Goal: Information Seeking & Learning: Find specific fact

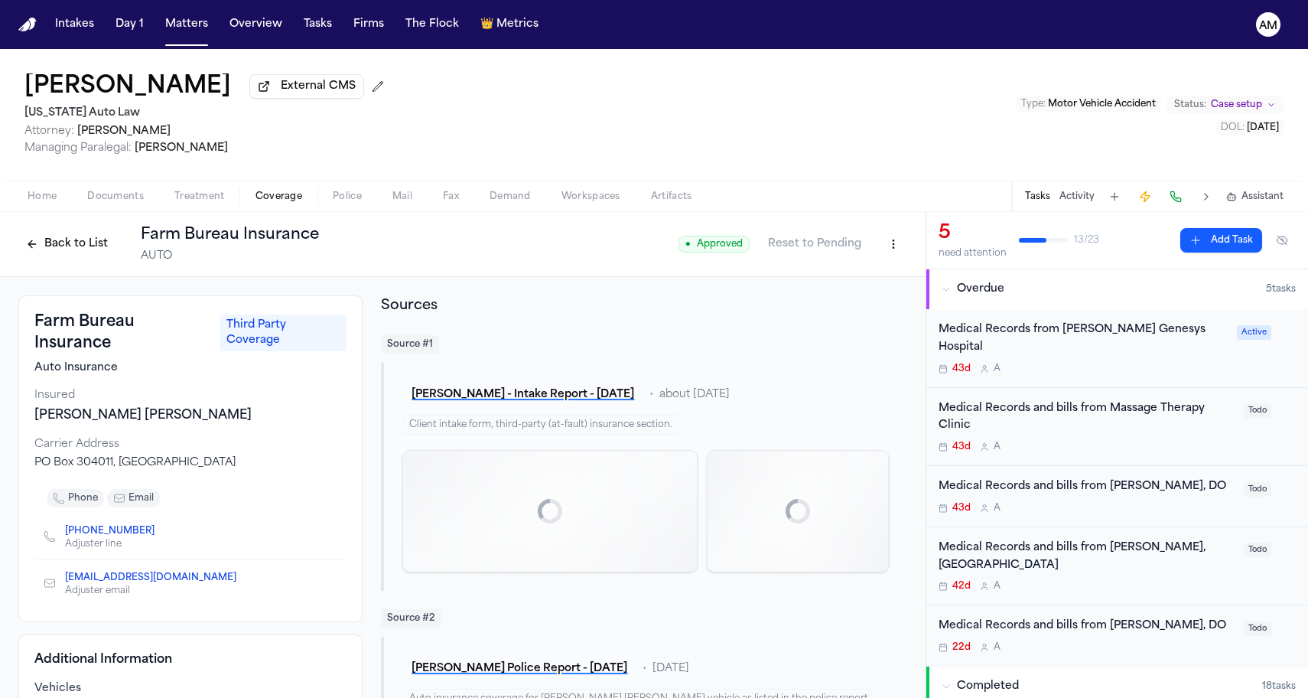
scroll to position [507, 0]
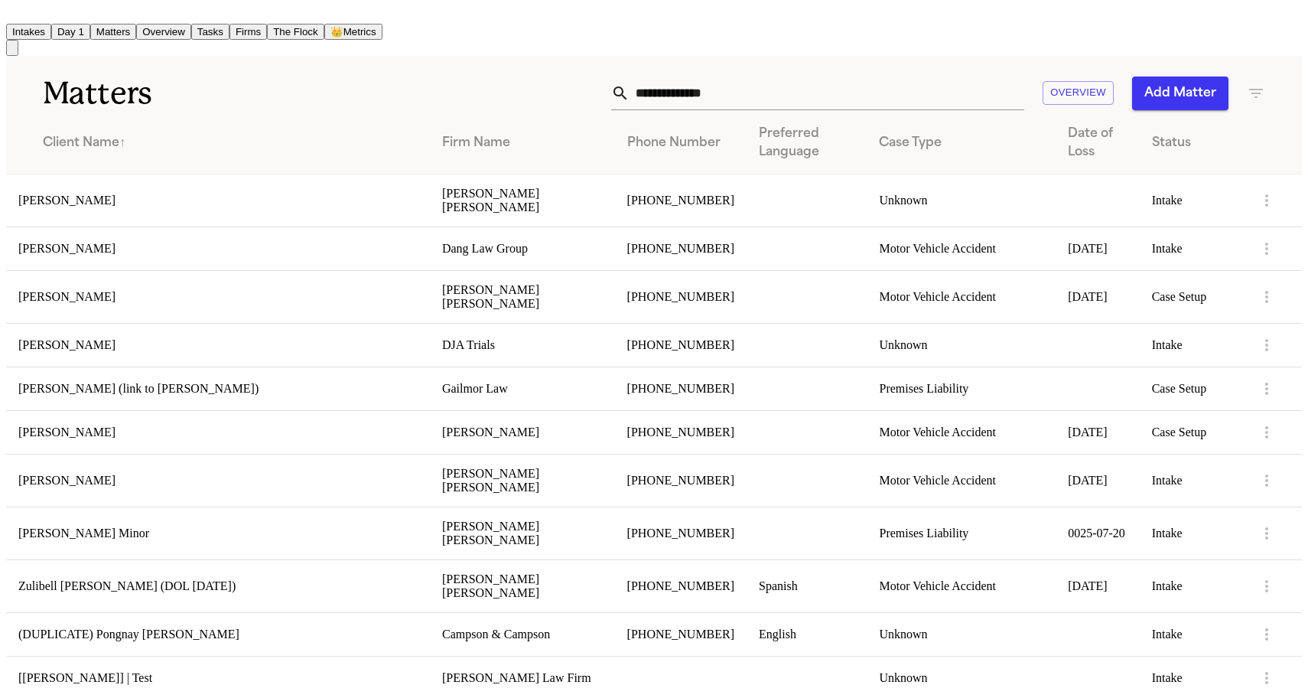
click at [373, 76] on h1 "Matters" at bounding box center [217, 93] width 349 height 38
click at [736, 65] on div "Matters Overview Add Matter" at bounding box center [654, 84] width 1296 height 57
click at [709, 84] on input "text" at bounding box center [827, 93] width 395 height 34
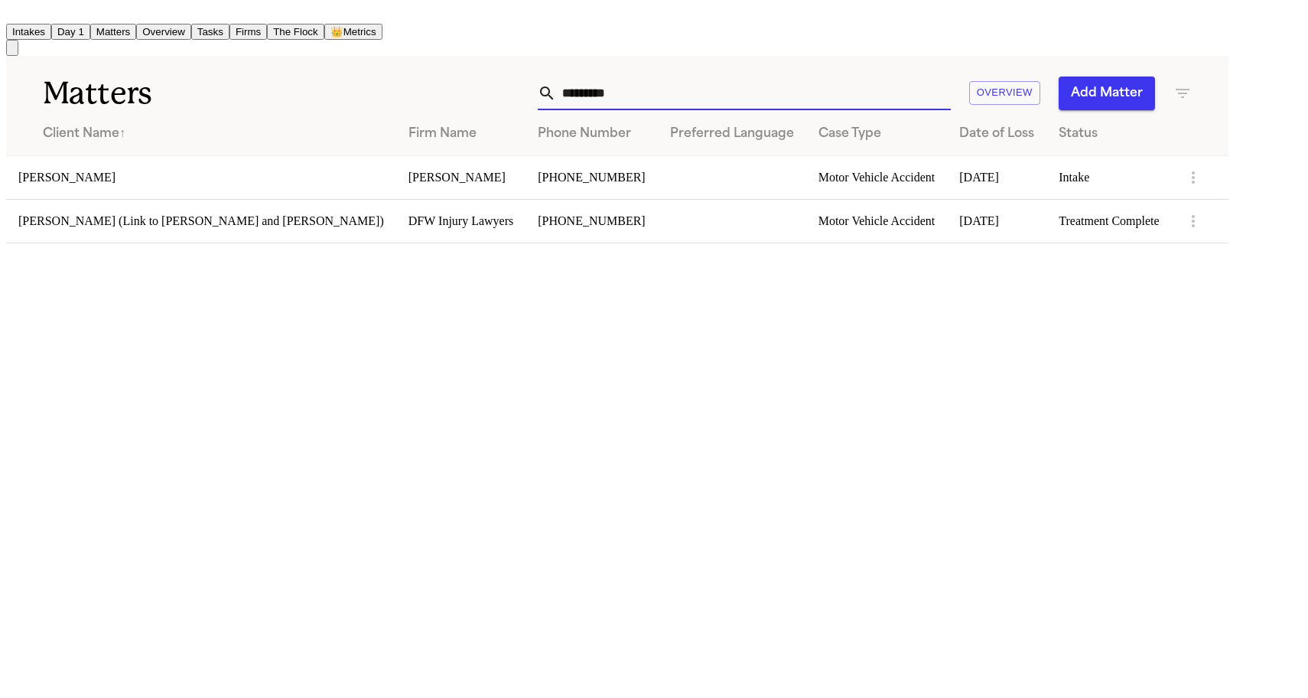
type input "*********"
click at [134, 174] on td "Darrion Pierce" at bounding box center [201, 177] width 390 height 44
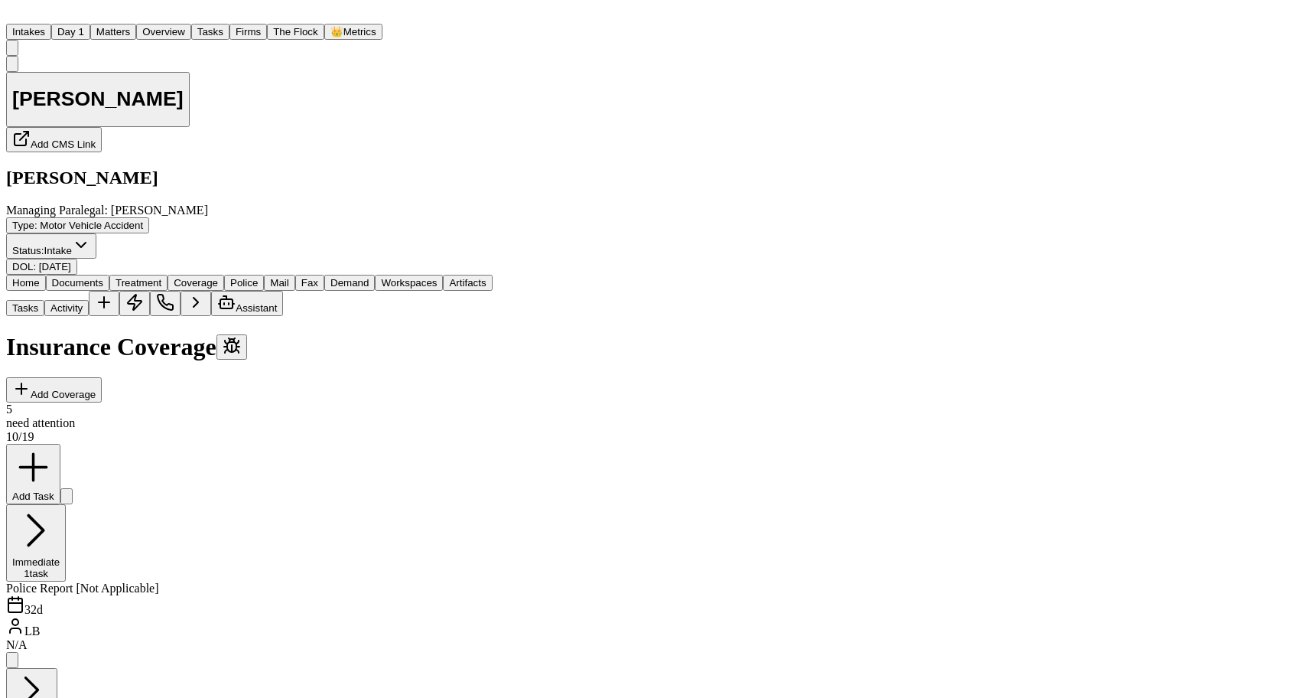
click at [218, 277] on span "Coverage" at bounding box center [196, 282] width 44 height 11
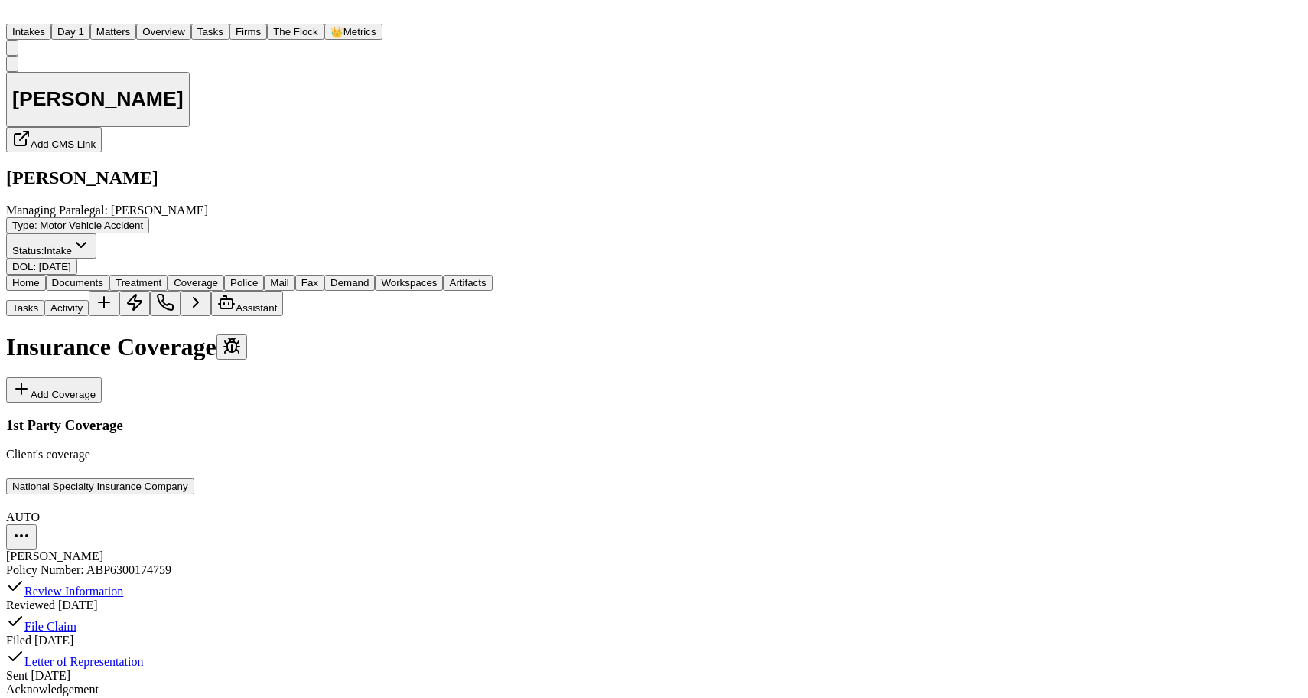
scroll to position [27, 0]
click at [146, 478] on button "National Specialty Insurance Company" at bounding box center [100, 486] width 188 height 16
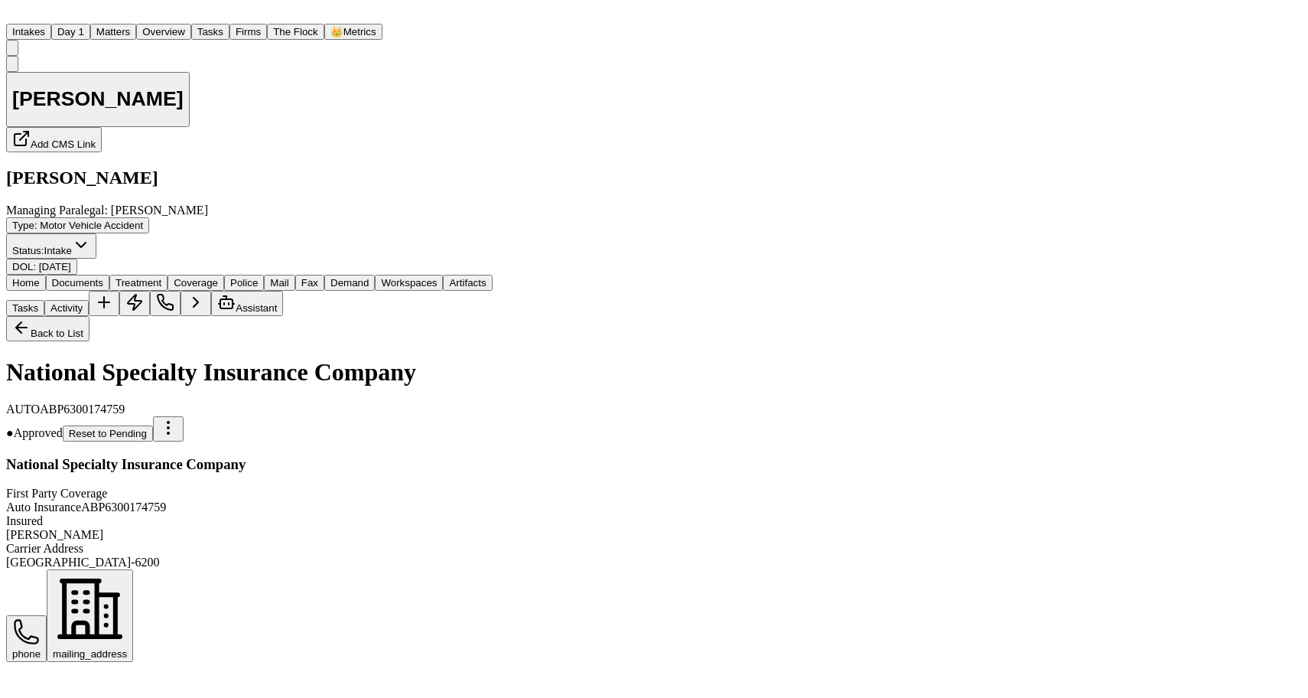
scroll to position [395, 0]
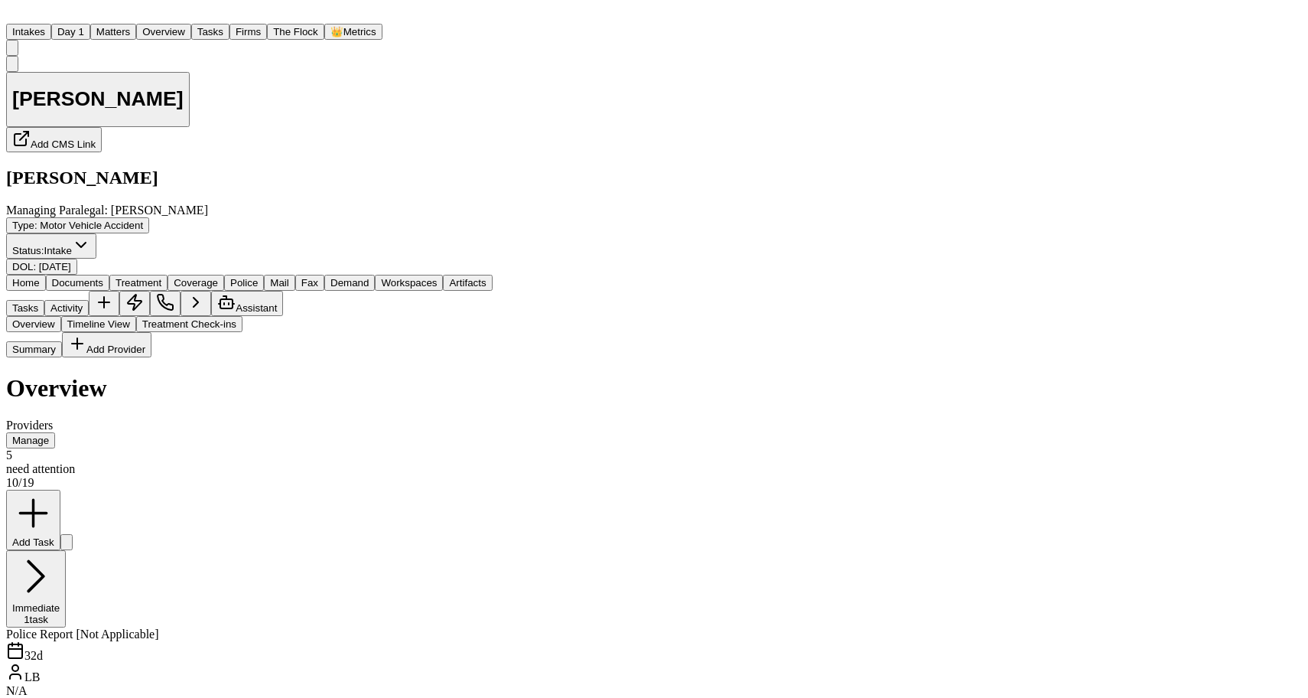
click at [161, 277] on span "Treatment" at bounding box center [139, 282] width 46 height 11
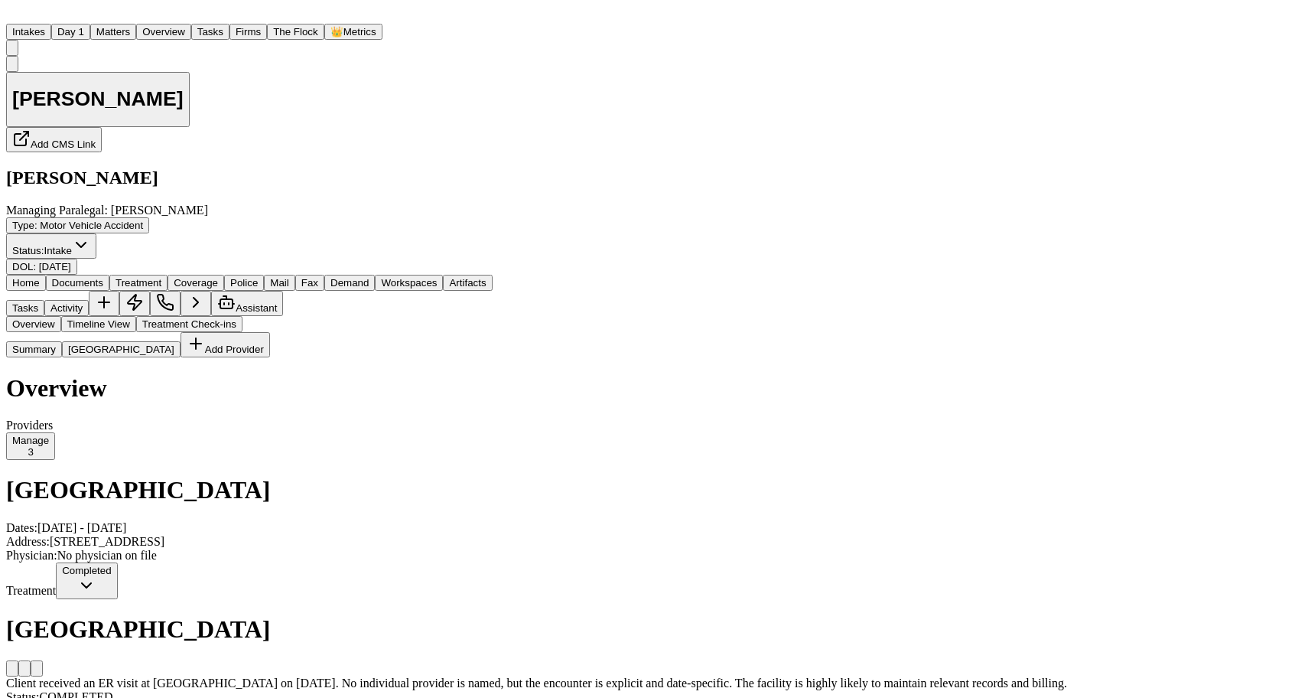
click at [218, 277] on span "Coverage" at bounding box center [196, 282] width 44 height 11
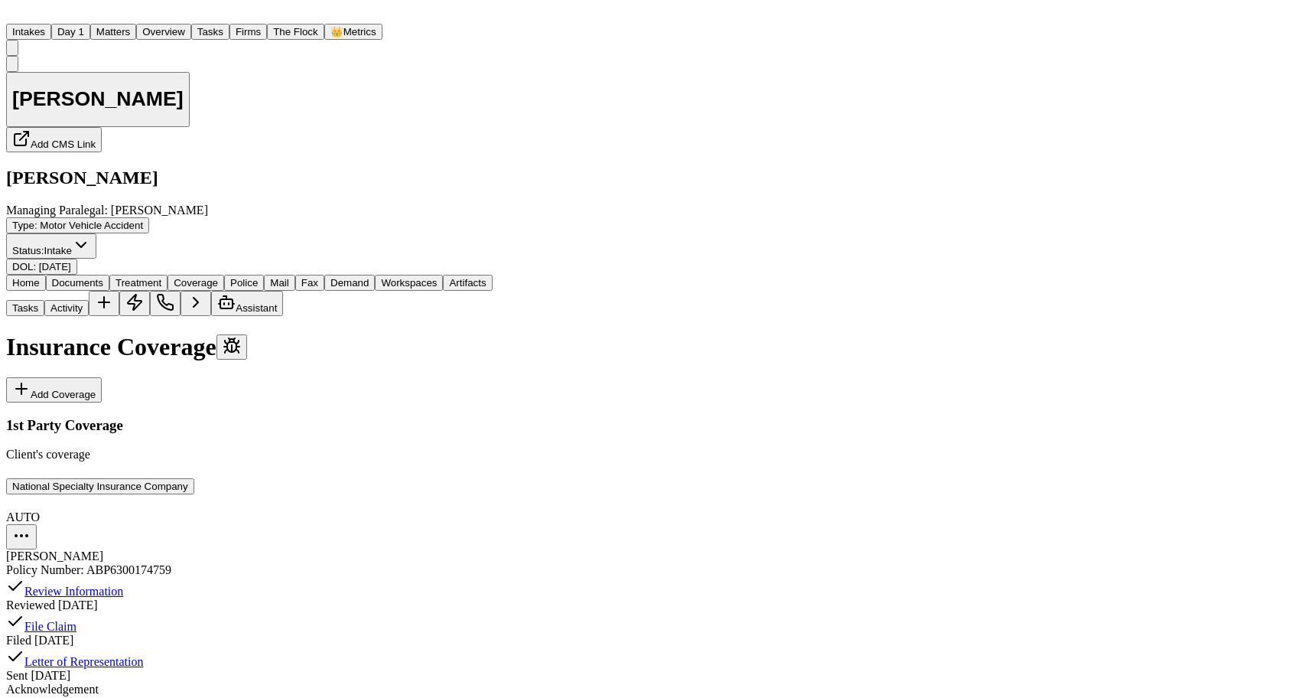
scroll to position [75, 0]
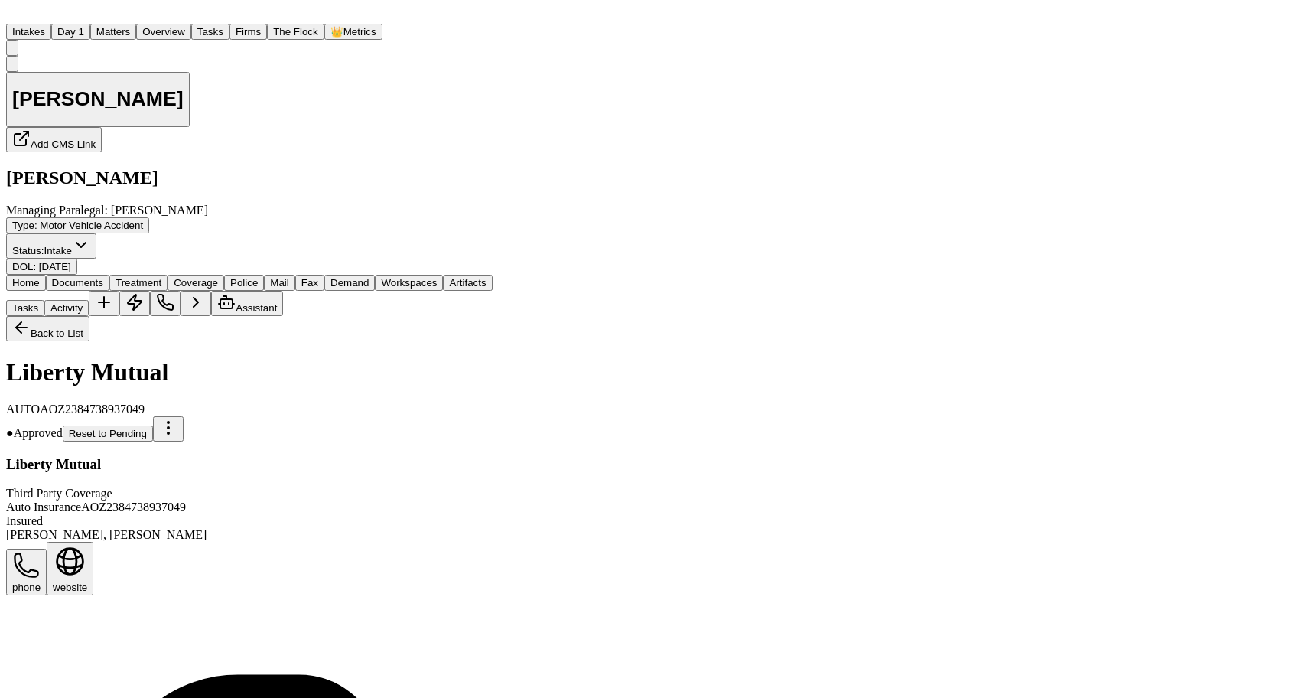
scroll to position [347, 0]
click at [161, 277] on span "Treatment" at bounding box center [139, 282] width 46 height 11
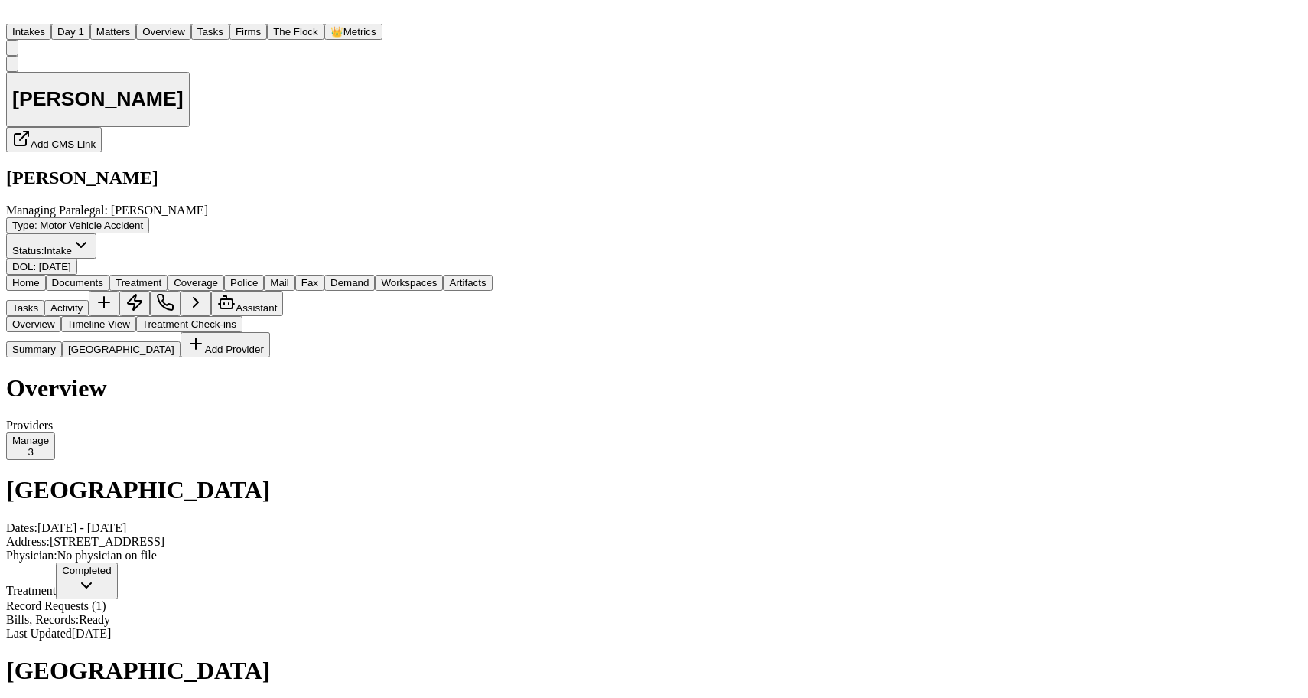
click at [218, 277] on span "Coverage" at bounding box center [196, 282] width 44 height 11
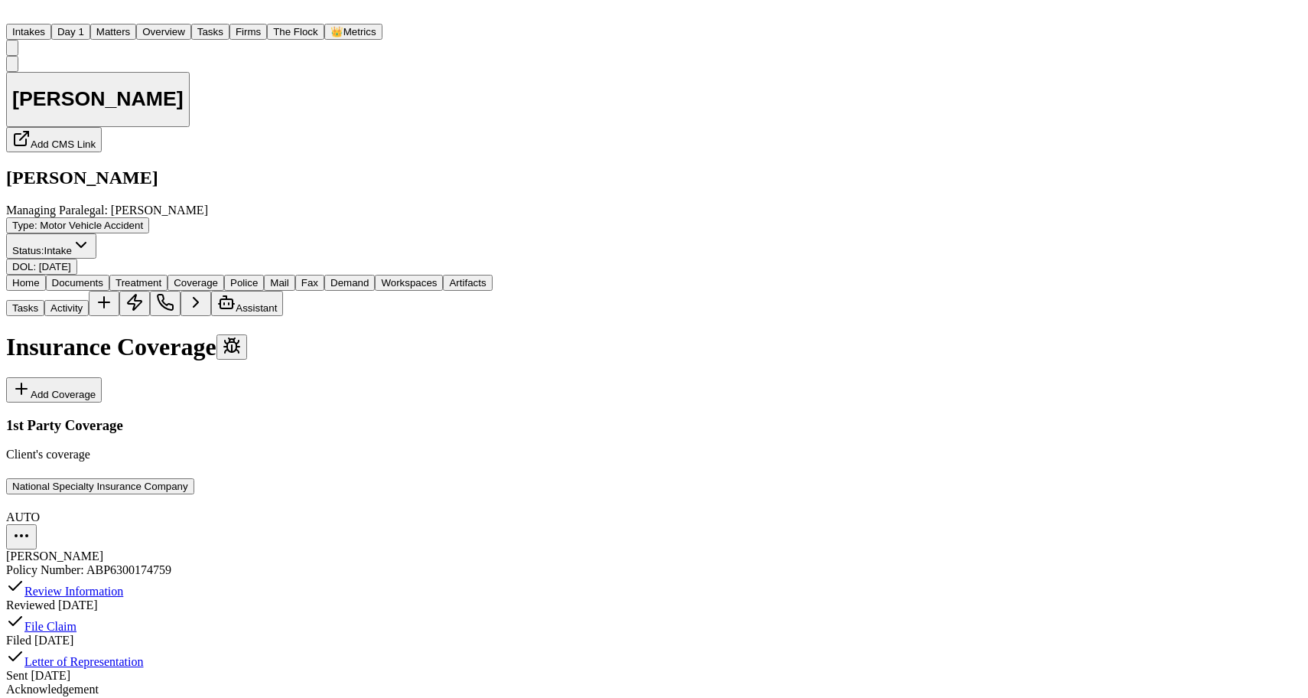
click at [173, 478] on button "National Specialty Insurance Company" at bounding box center [100, 486] width 188 height 16
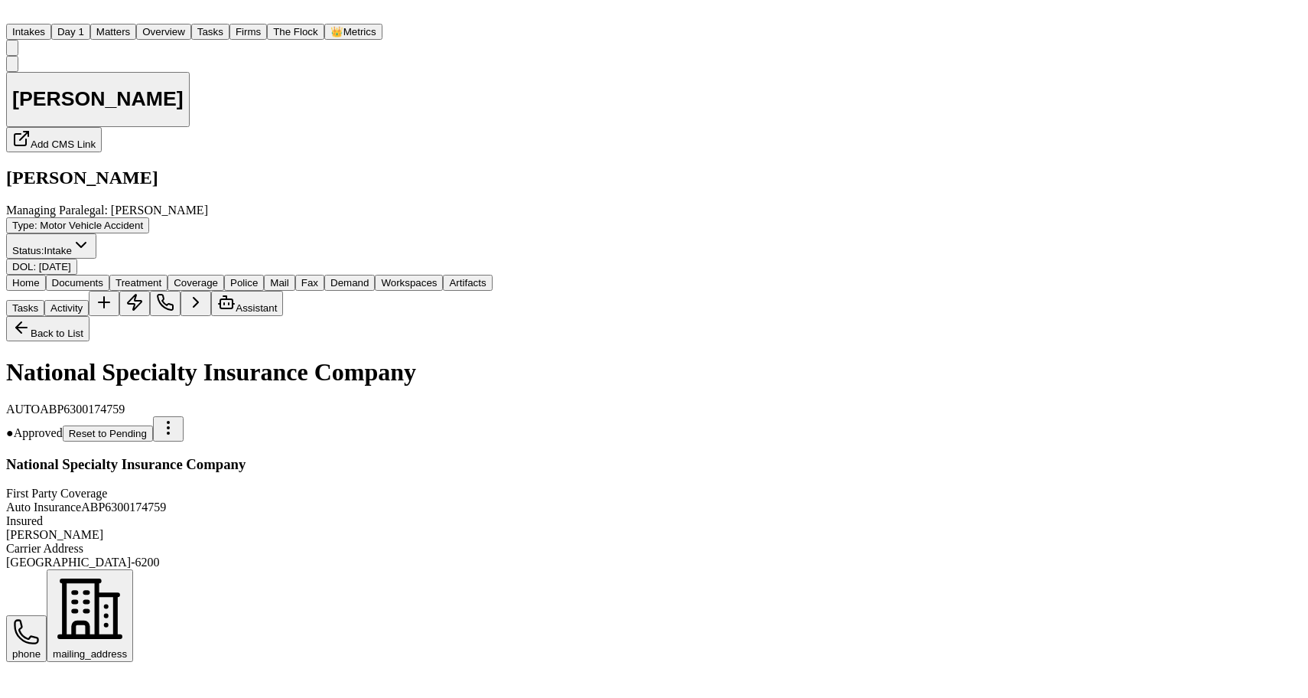
scroll to position [511, 0]
drag, startPoint x: 216, startPoint y: 334, endPoint x: 32, endPoint y: 308, distance: 186.1
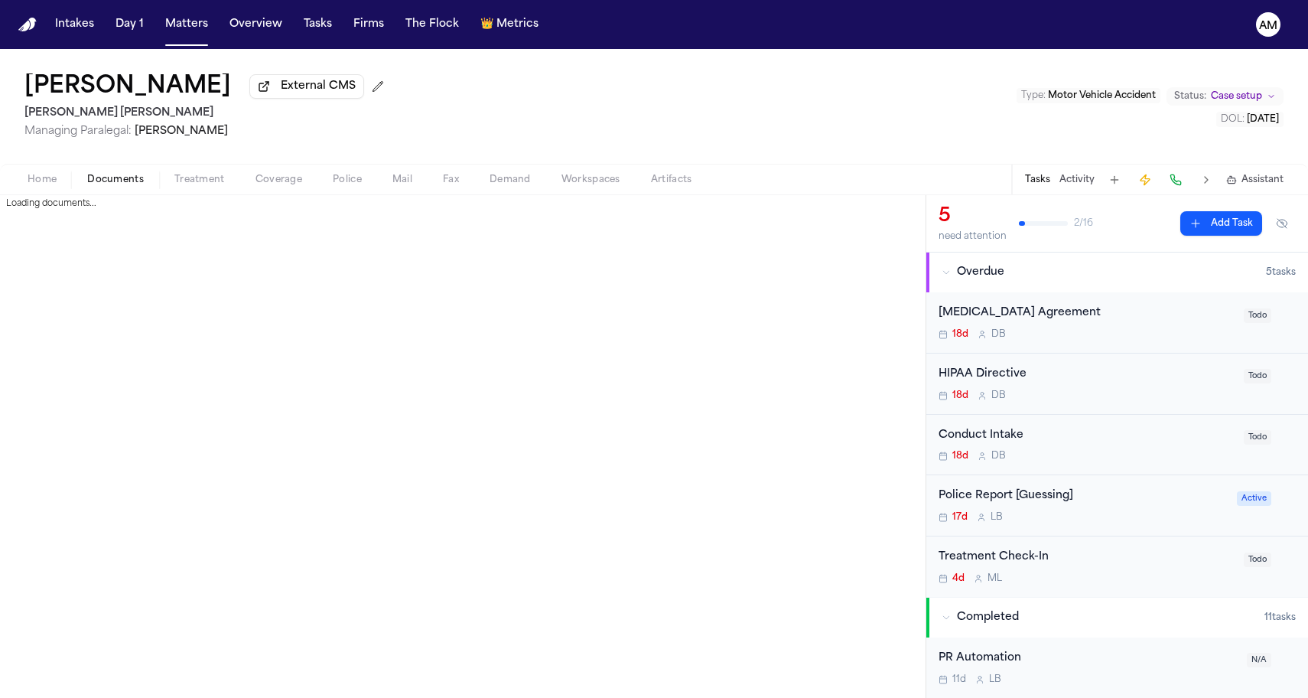
click at [133, 182] on span "Documents" at bounding box center [115, 180] width 57 height 12
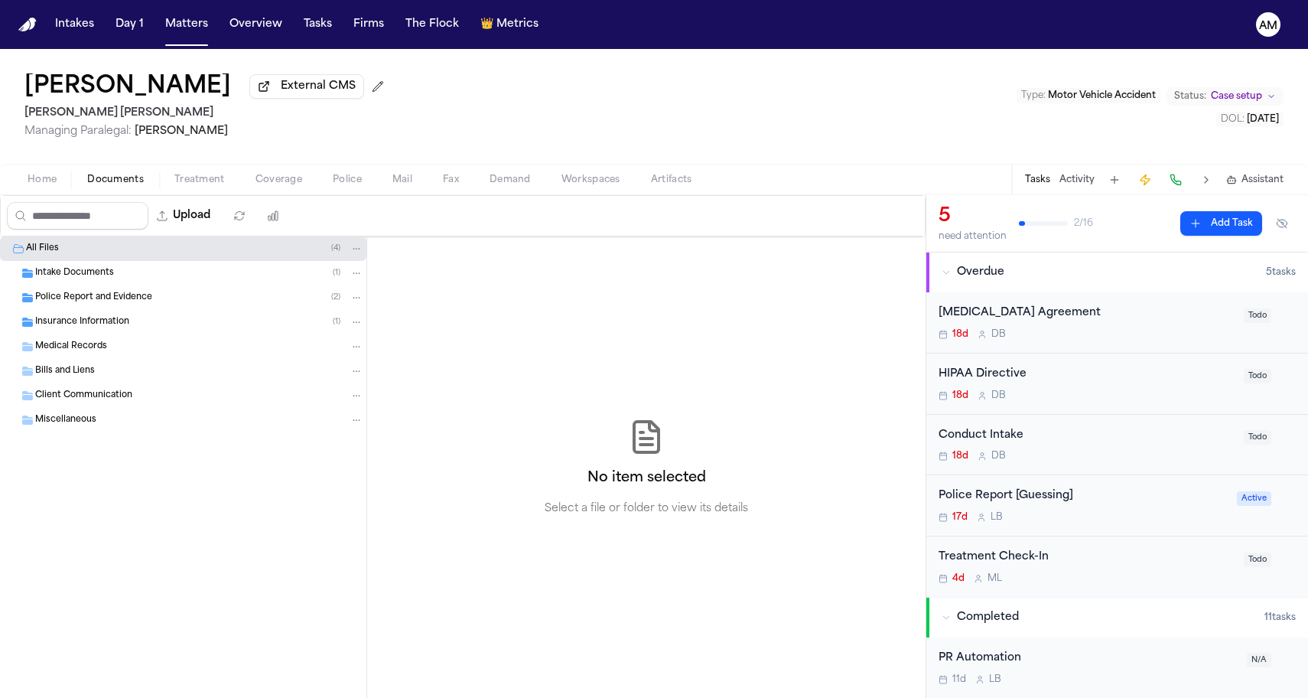
click at [275, 181] on span "Coverage" at bounding box center [278, 180] width 47 height 12
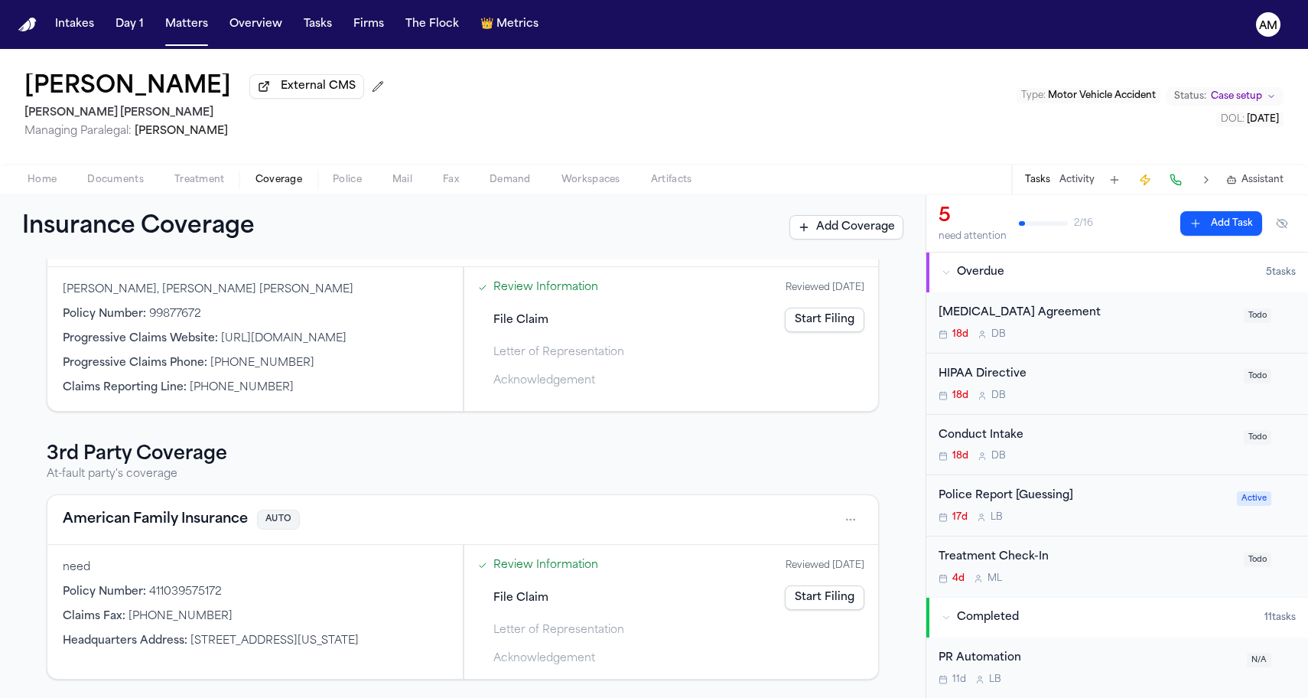
scroll to position [117, 0]
click at [142, 510] on button "American Family Insurance" at bounding box center [155, 519] width 185 height 21
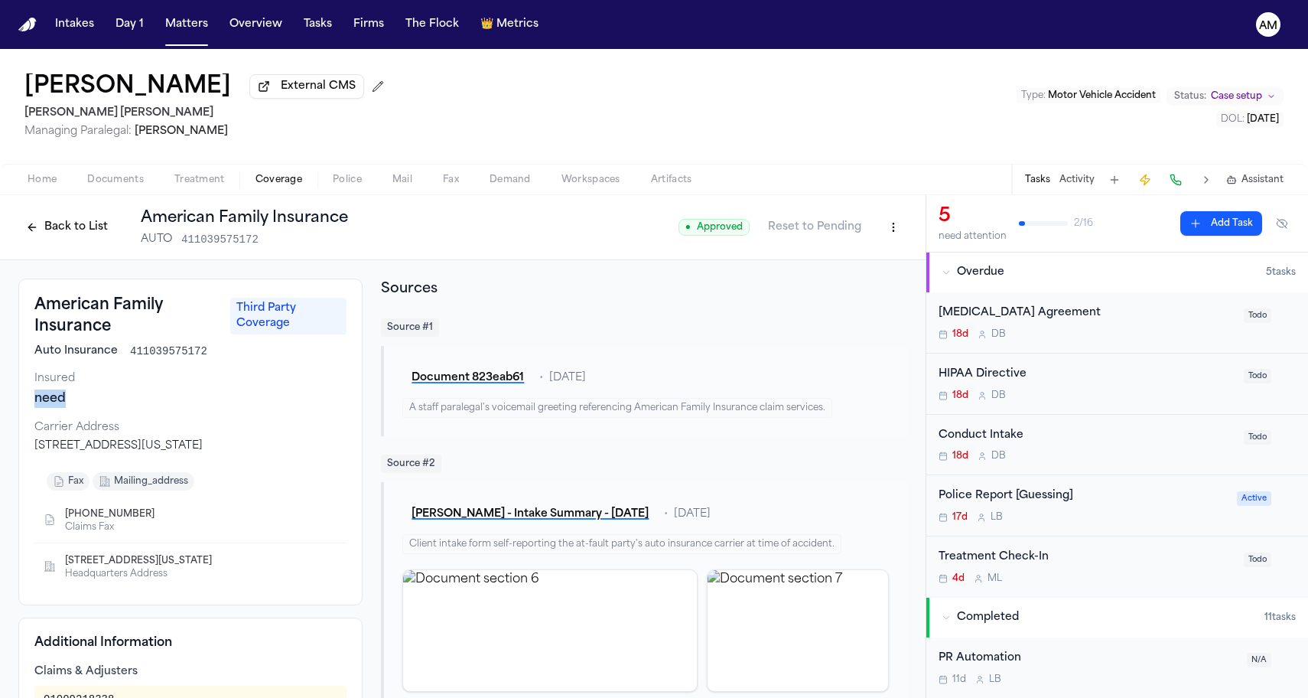
drag, startPoint x: 32, startPoint y: 400, endPoint x: 65, endPoint y: 405, distance: 33.3
click at [65, 405] on div "American Family Insurance Third Party Coverage Auto Insurance 411039575172 Insu…" at bounding box center [190, 441] width 344 height 327
click at [65, 405] on div "need" at bounding box center [190, 398] width 312 height 18
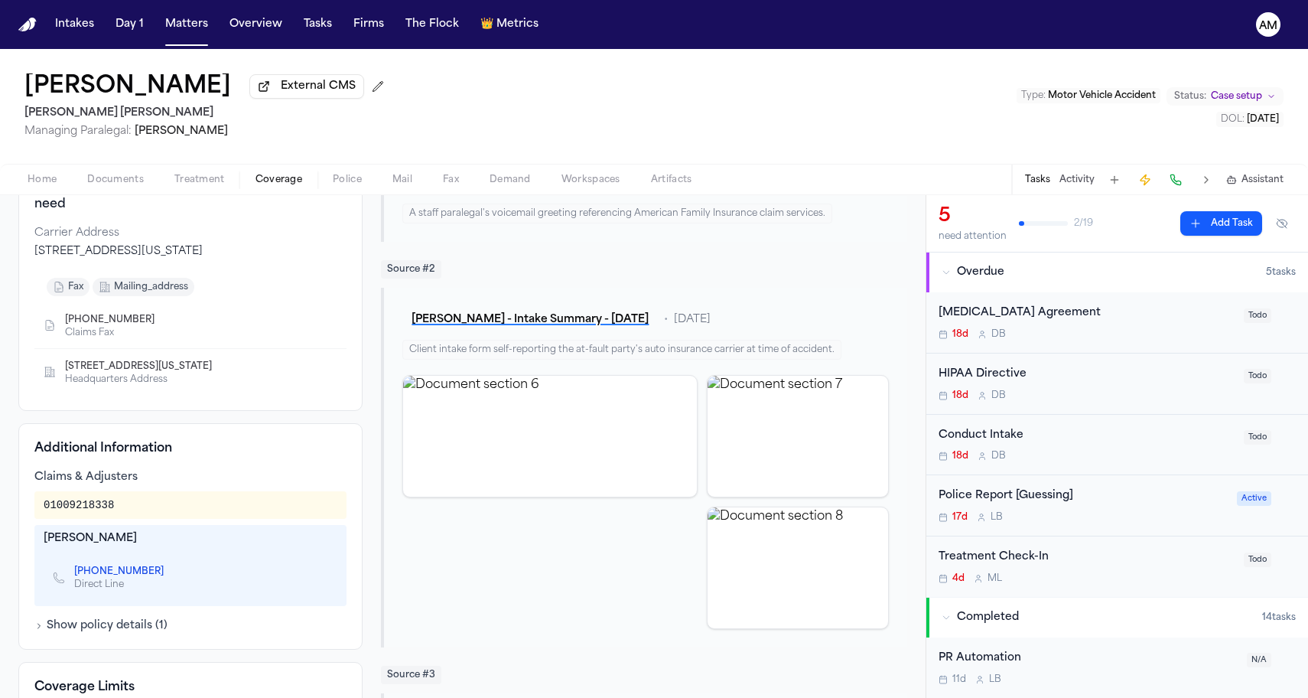
scroll to position [187, 0]
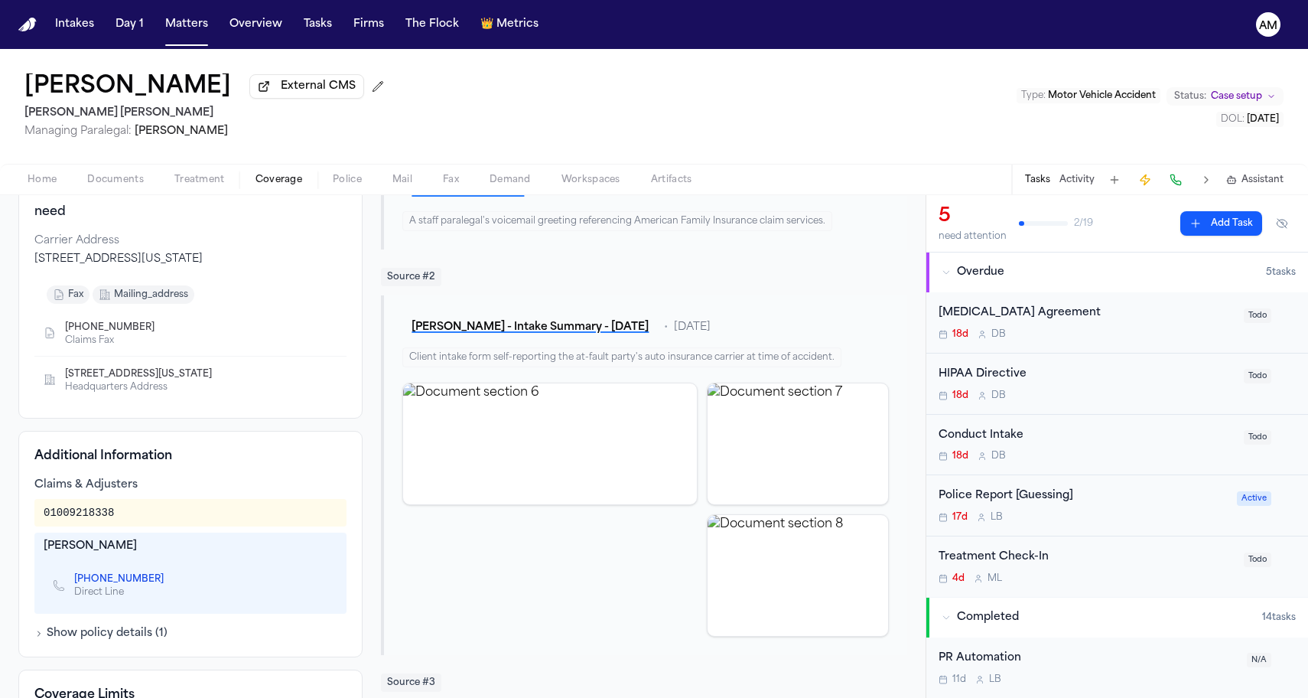
click at [99, 176] on span "Documents" at bounding box center [115, 180] width 57 height 12
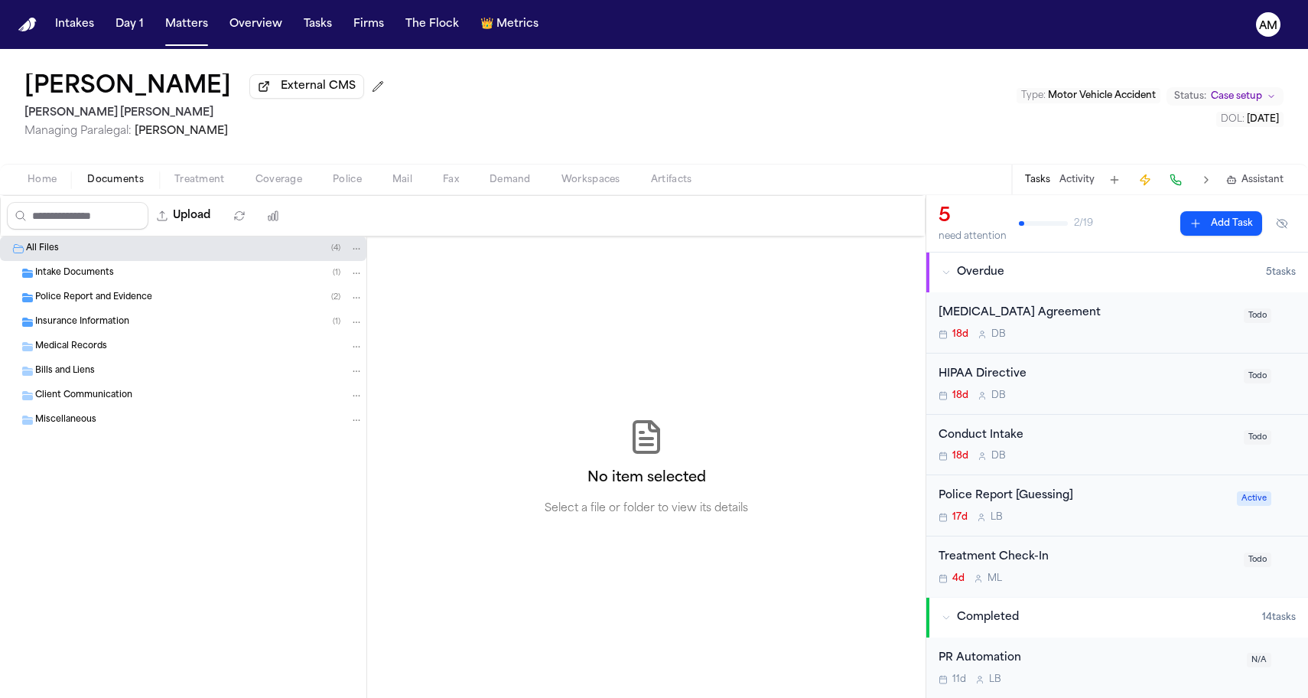
click at [116, 329] on div "Insurance Information ( 1 )" at bounding box center [199, 322] width 328 height 14
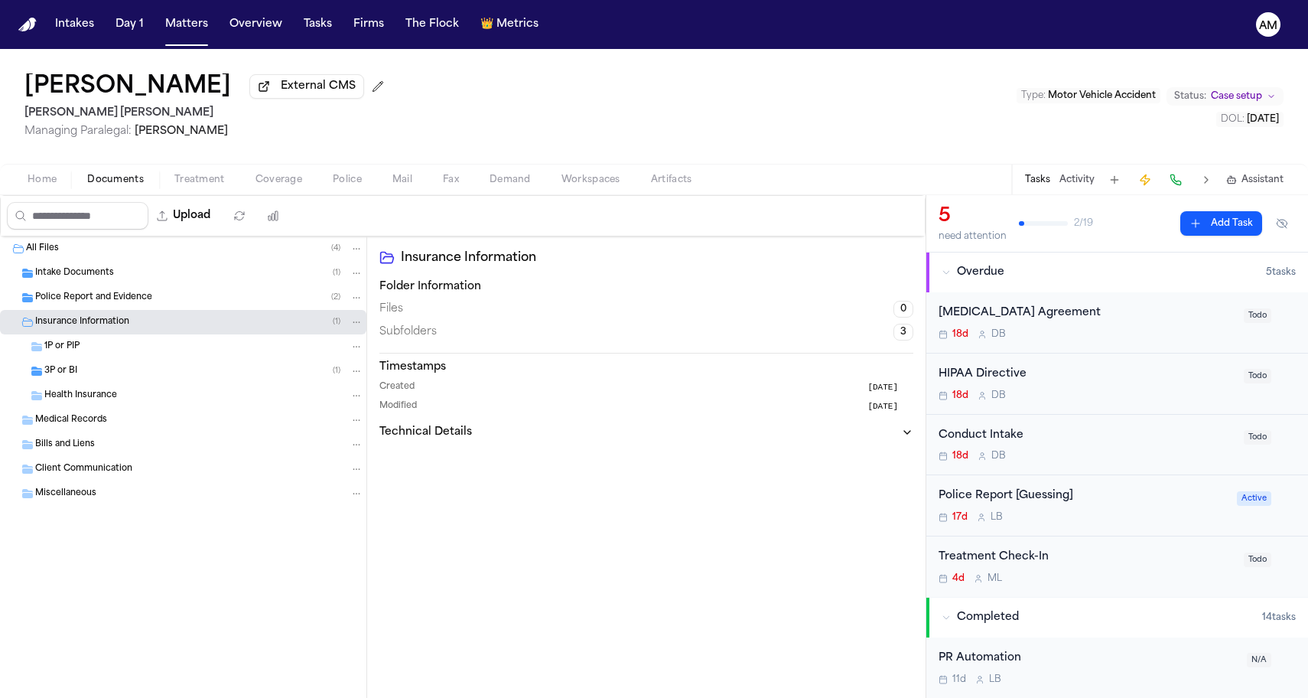
click at [116, 368] on div "3P or BI ( 1 )" at bounding box center [203, 371] width 319 height 14
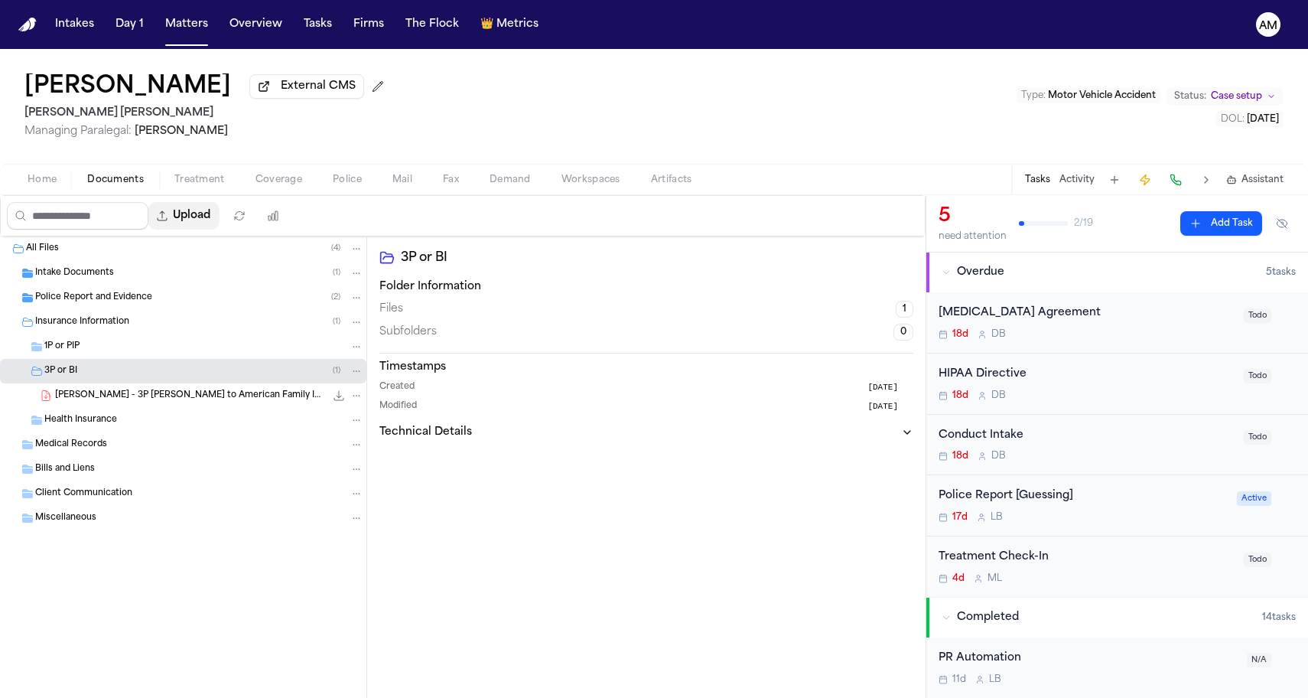
click at [219, 215] on button "Upload" at bounding box center [183, 216] width 71 height 28
select select "**********"
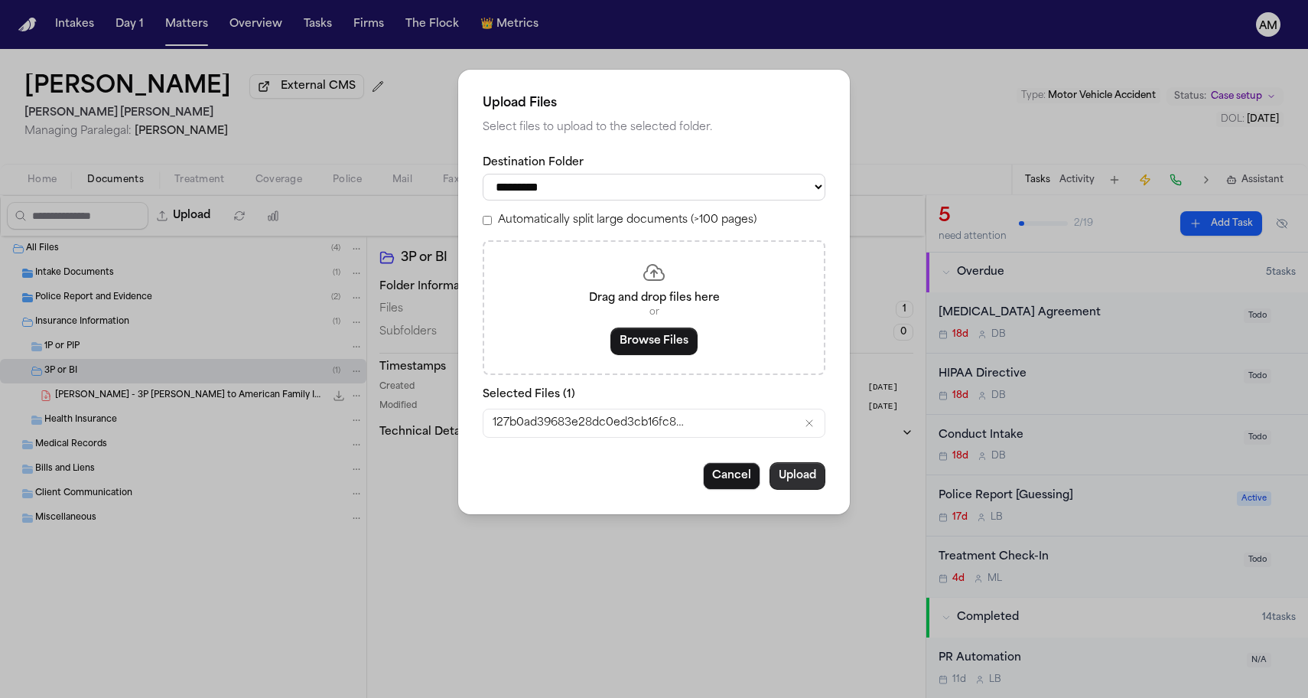
click at [792, 466] on button "Upload" at bounding box center [798, 476] width 56 height 28
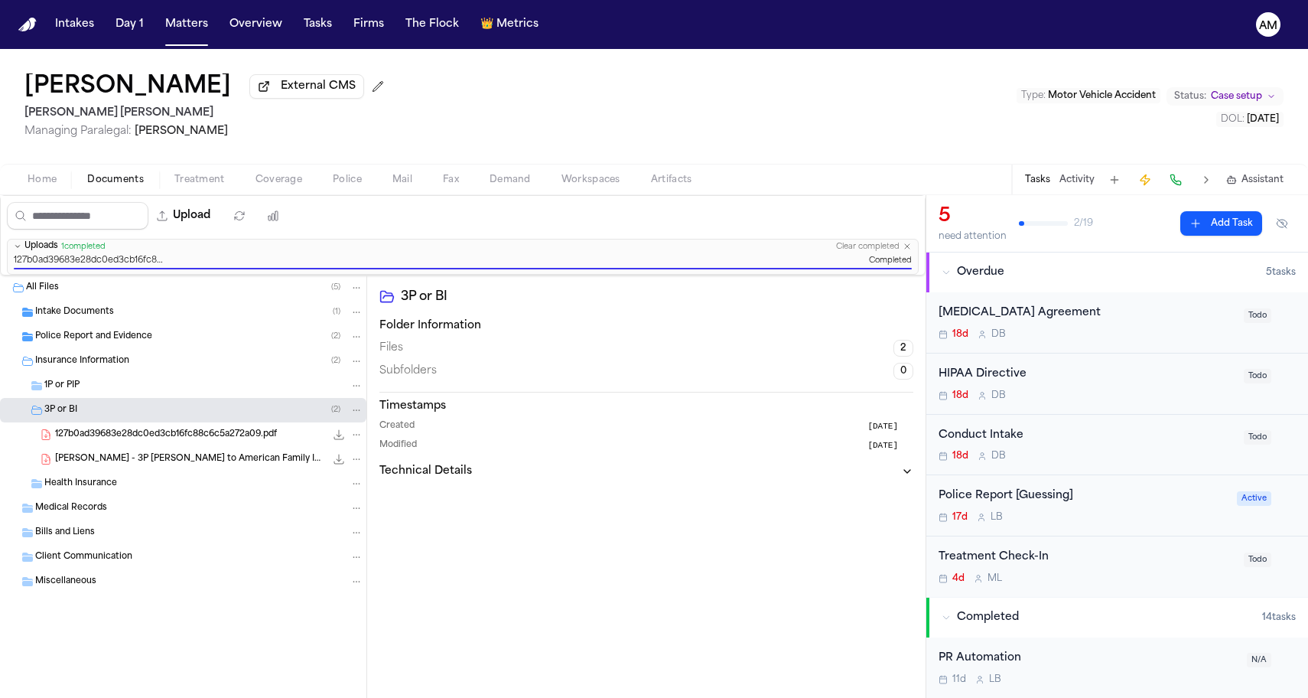
click at [583, 550] on div "3P or BI Folder Information Files 2 Subfolders 0 Timestamps Created 17 days ago…" at bounding box center [646, 486] width 558 height 422
click at [512, 108] on div "Lina Cardoso External CMS 1 Steele Adams Hosman Managing Paralegal: Jacqueline …" at bounding box center [654, 106] width 1308 height 115
click at [193, 31] on button "Matters" at bounding box center [186, 25] width 55 height 28
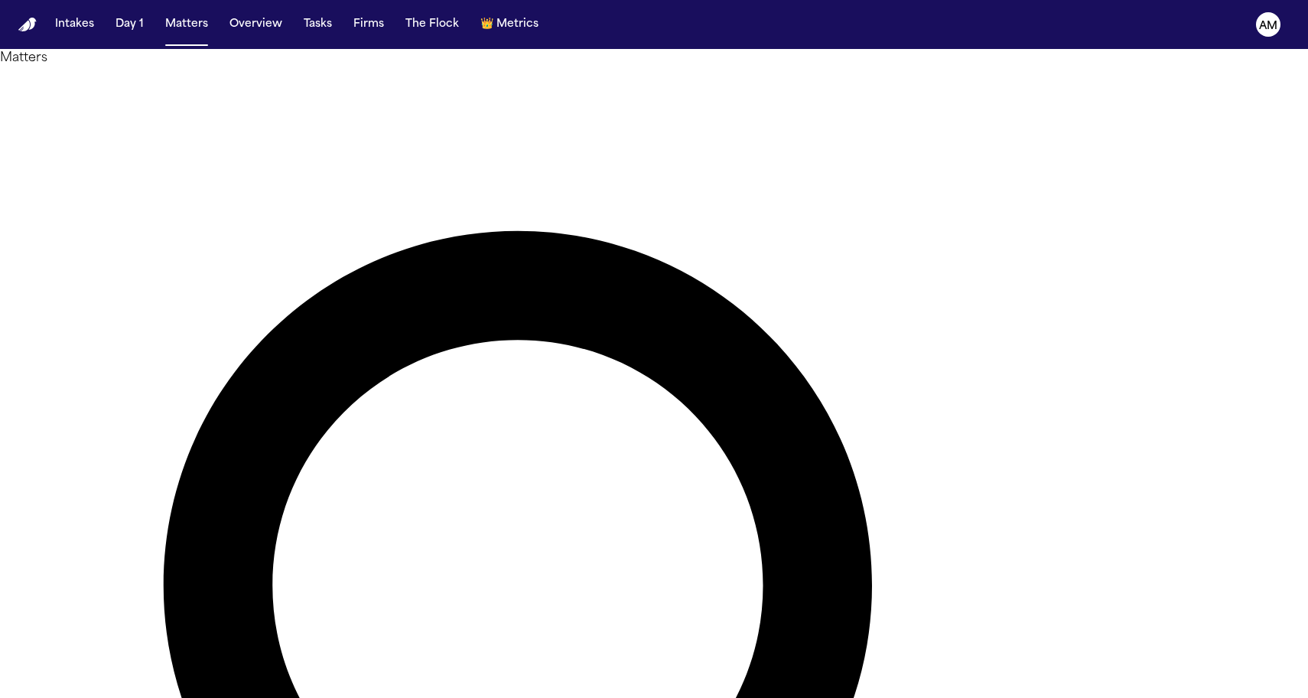
drag, startPoint x: 638, startPoint y: 83, endPoint x: 760, endPoint y: 80, distance: 122.4
type input "********"
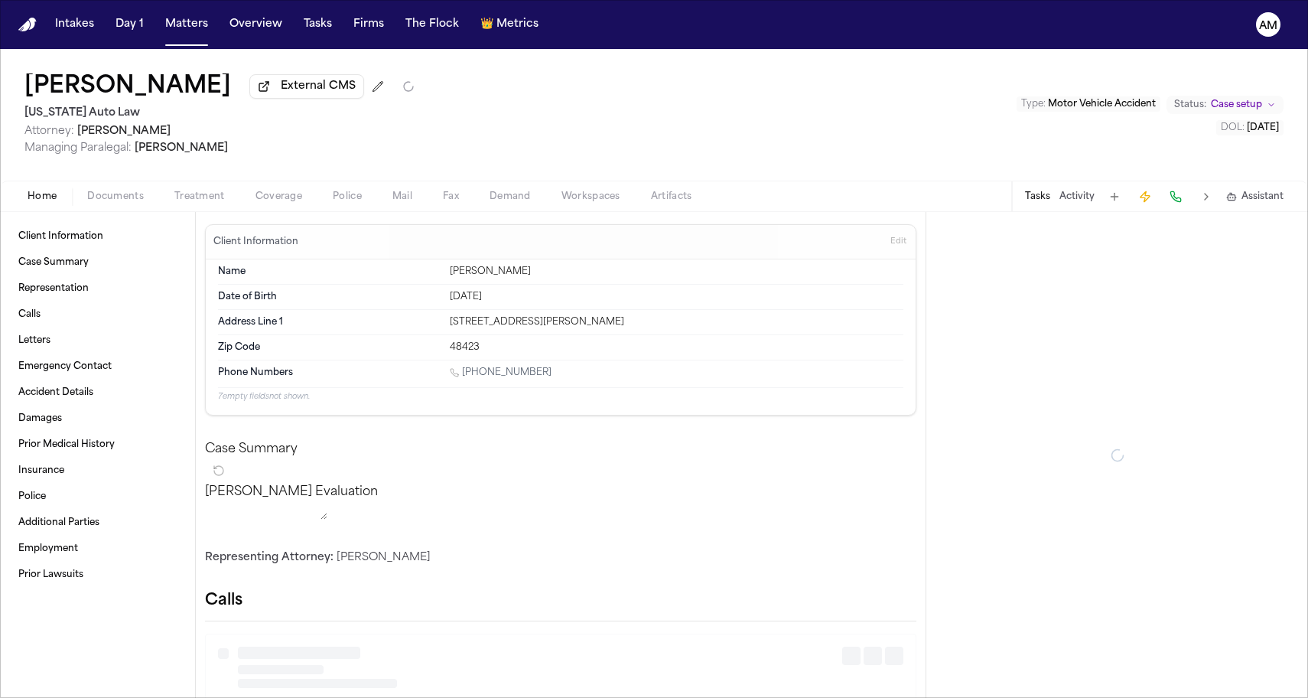
click at [279, 184] on div "Home Documents Treatment Coverage Police Mail Fax Demand Workspaces Artifacts T…" at bounding box center [654, 196] width 1308 height 31
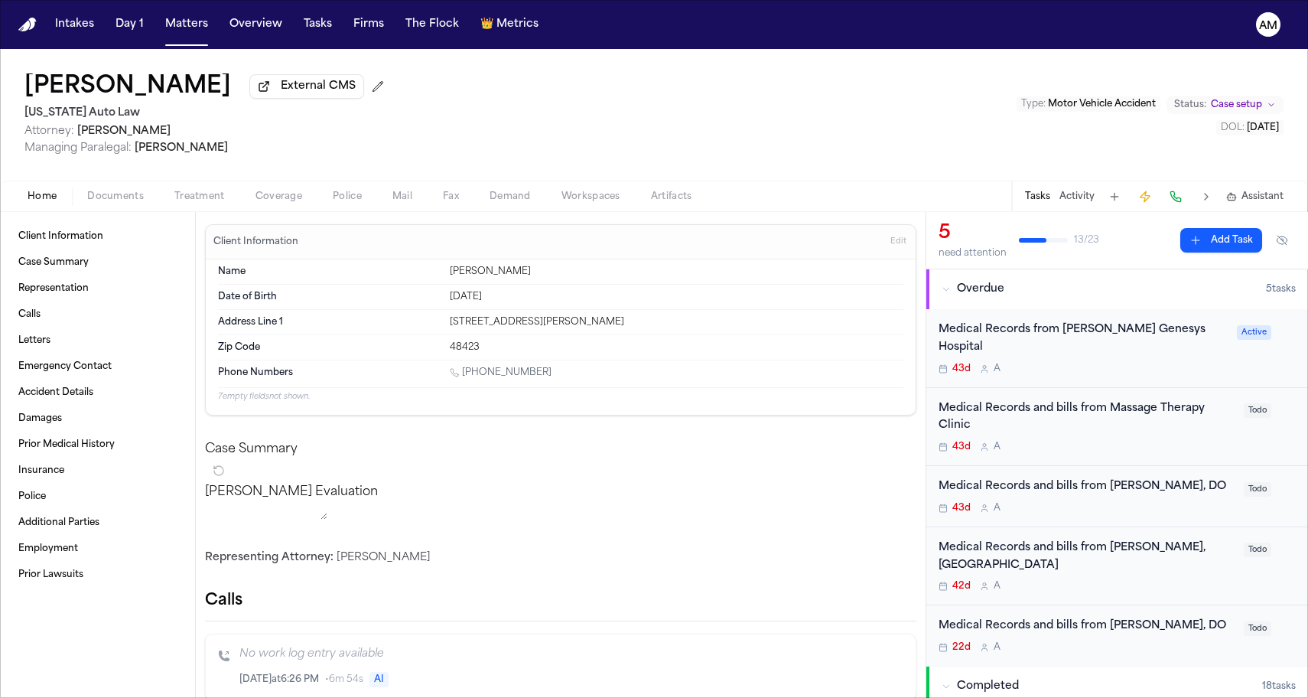
click at [268, 200] on span "Coverage" at bounding box center [278, 196] width 47 height 12
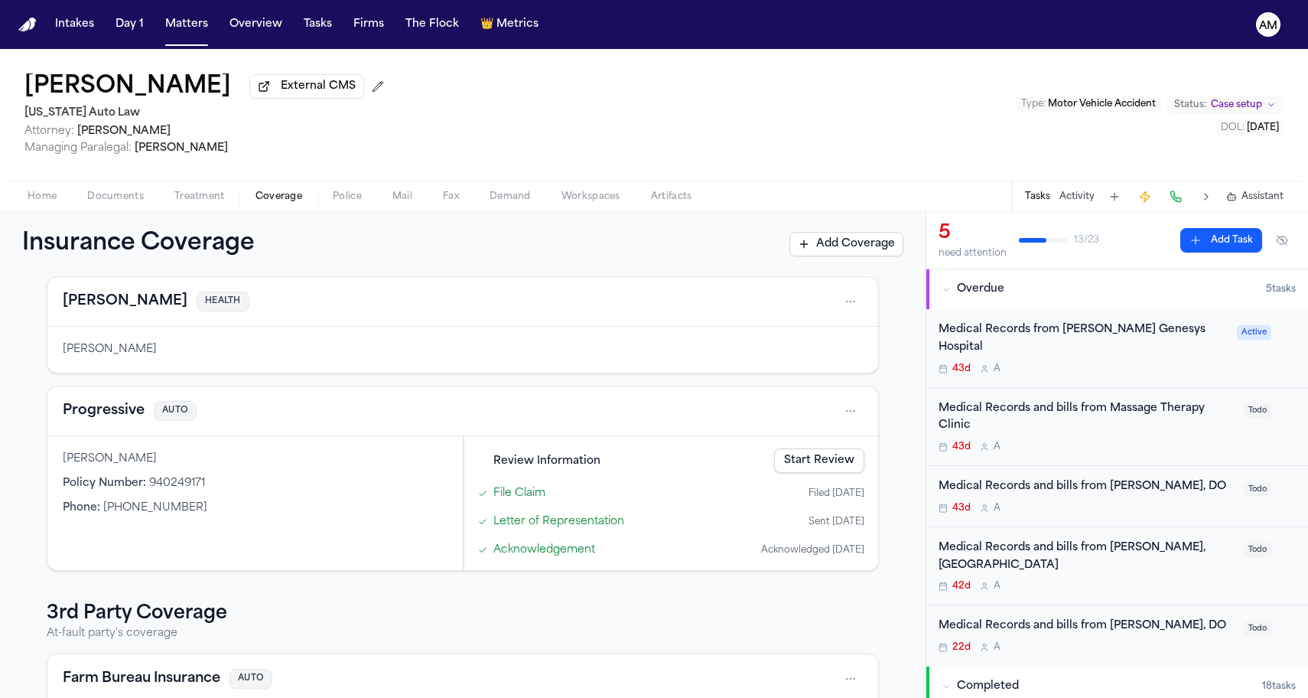
scroll to position [183, 0]
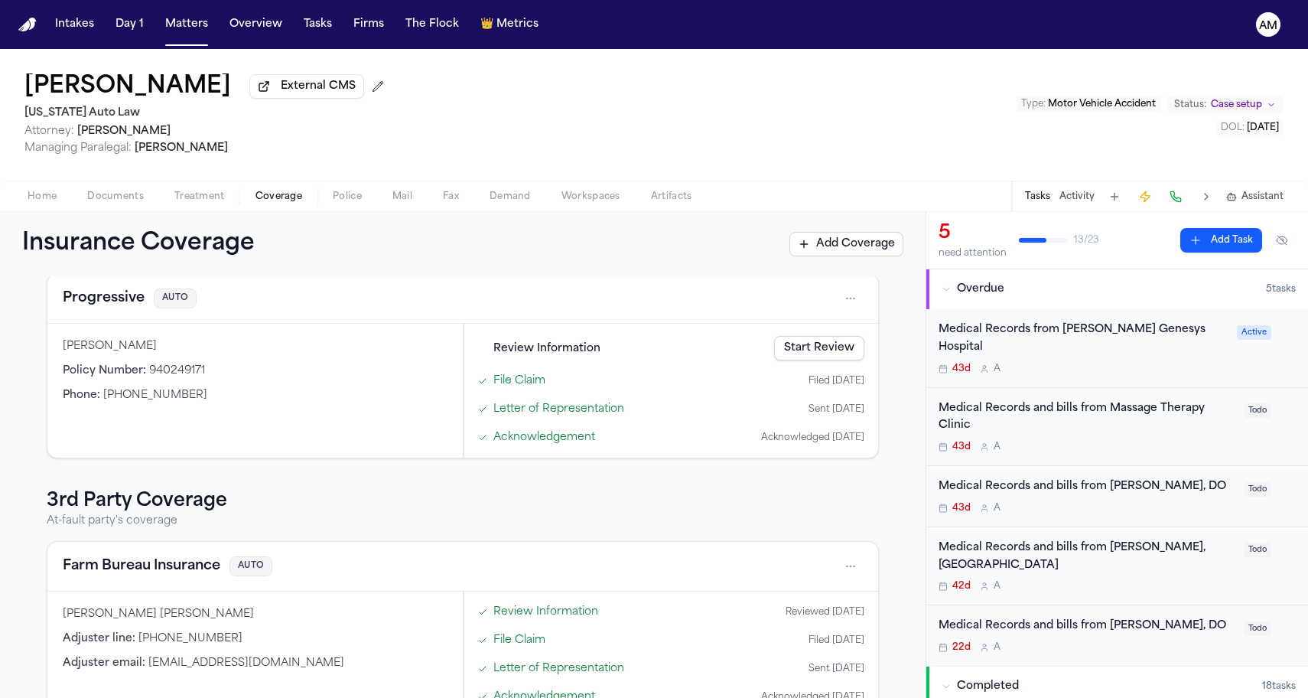
click at [105, 320] on div "Progressive AUTO" at bounding box center [462, 299] width 831 height 50
click at [105, 305] on button "Progressive" at bounding box center [104, 298] width 82 height 21
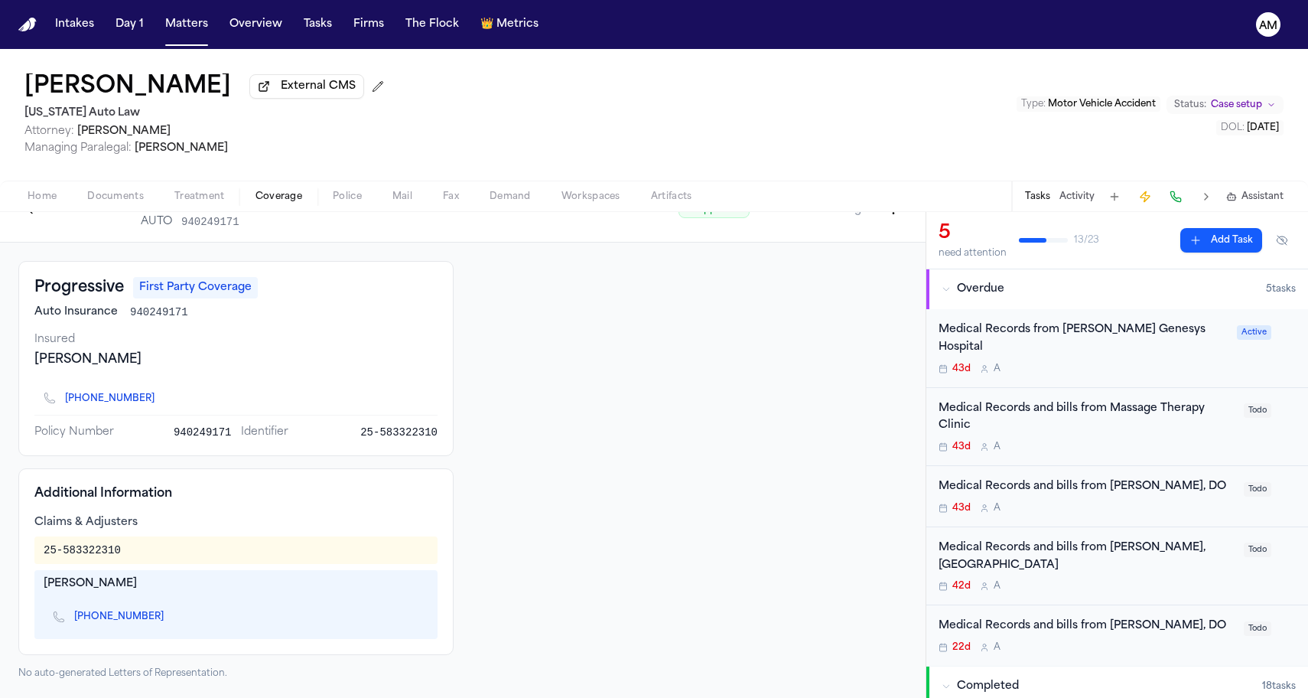
scroll to position [37, 0]
click at [174, 193] on span "Treatment" at bounding box center [199, 196] width 50 height 12
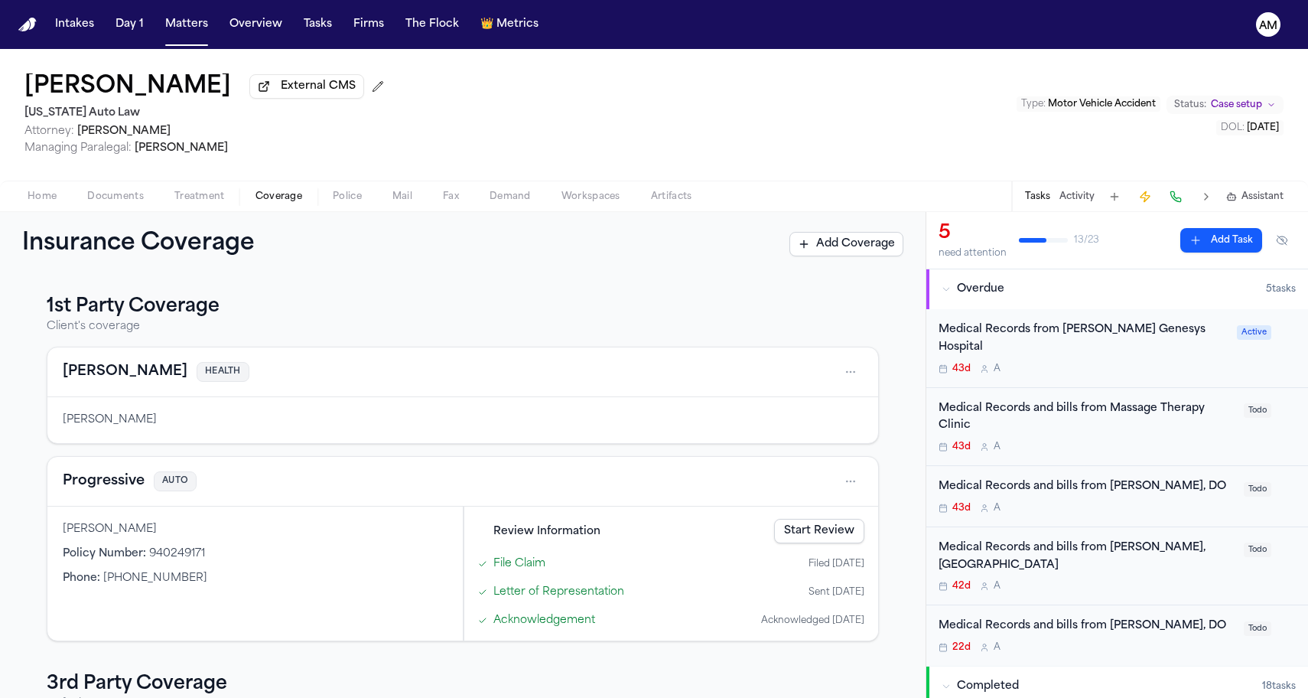
click at [268, 192] on span "Coverage" at bounding box center [278, 196] width 47 height 12
click at [104, 490] on button "Progressive" at bounding box center [104, 480] width 82 height 21
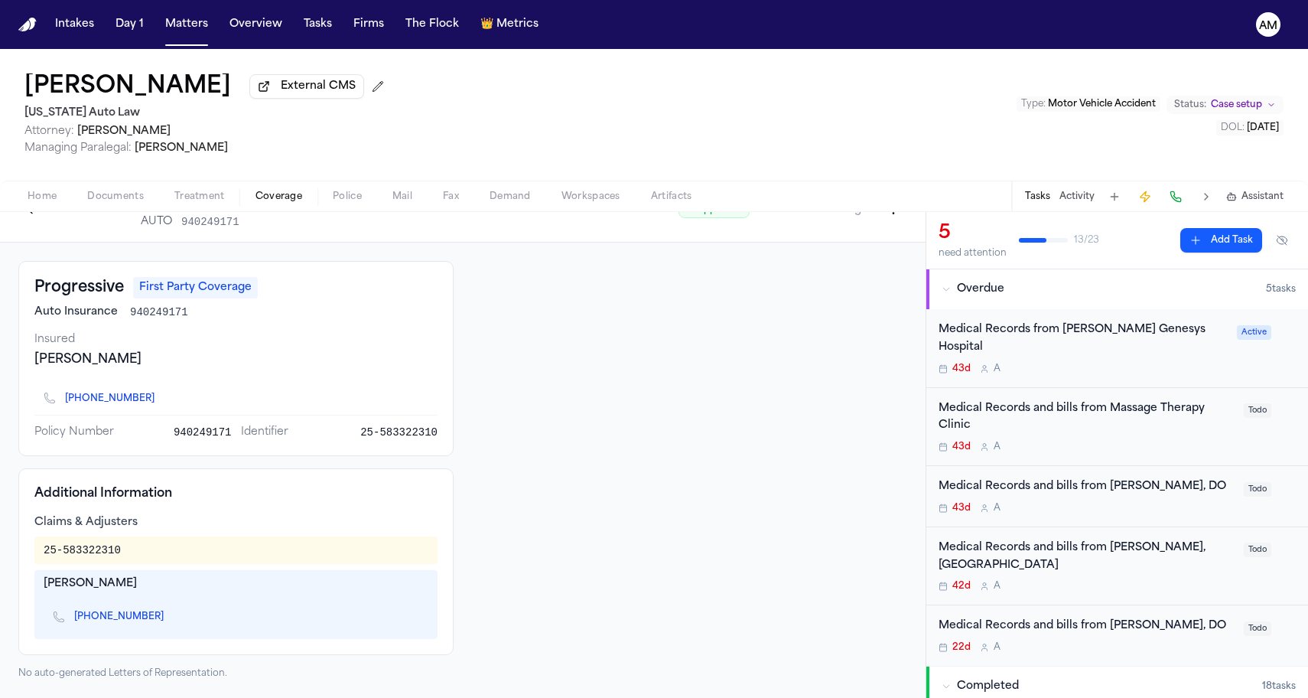
scroll to position [37, 0]
drag, startPoint x: 239, startPoint y: 435, endPoint x: 444, endPoint y: 431, distance: 205.0
click at [444, 432] on div "Progressive First Party Coverage Auto Insurance 940249171 Insured Lashanda Jack…" at bounding box center [235, 358] width 435 height 195
click at [507, 364] on div at bounding box center [689, 470] width 435 height 418
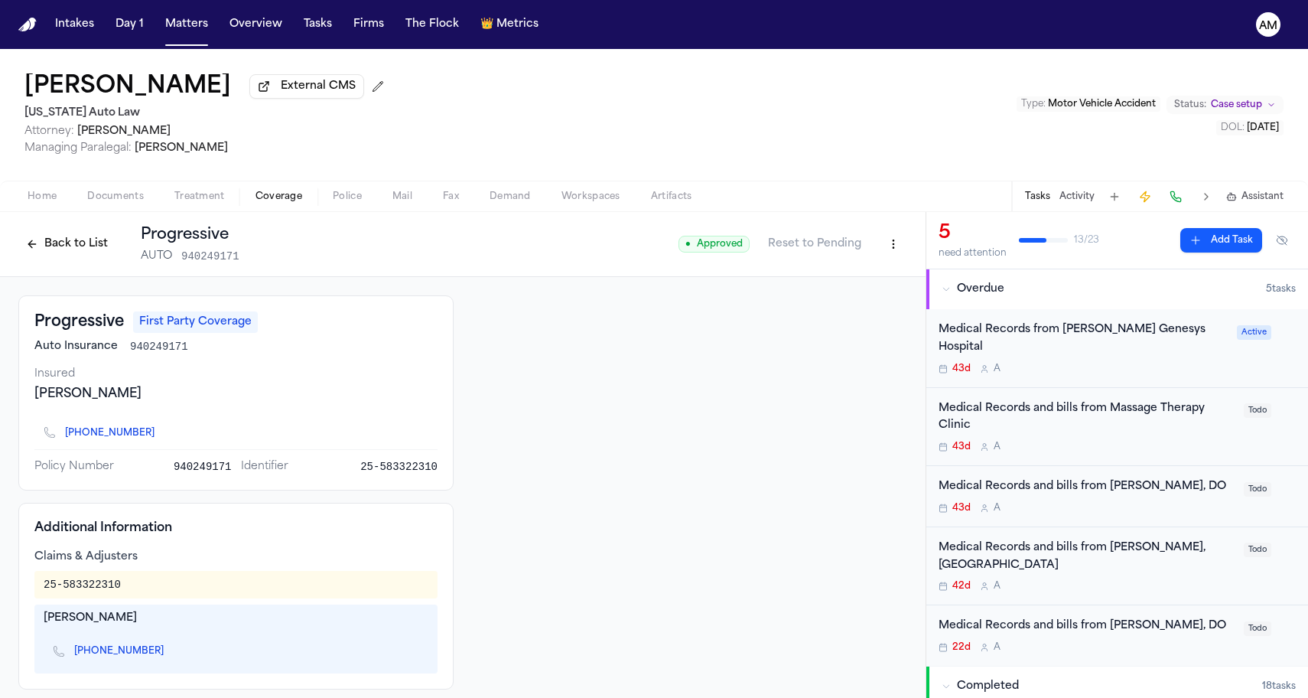
scroll to position [0, 0]
click at [1251, 130] on span "[DATE]" at bounding box center [1263, 127] width 32 height 9
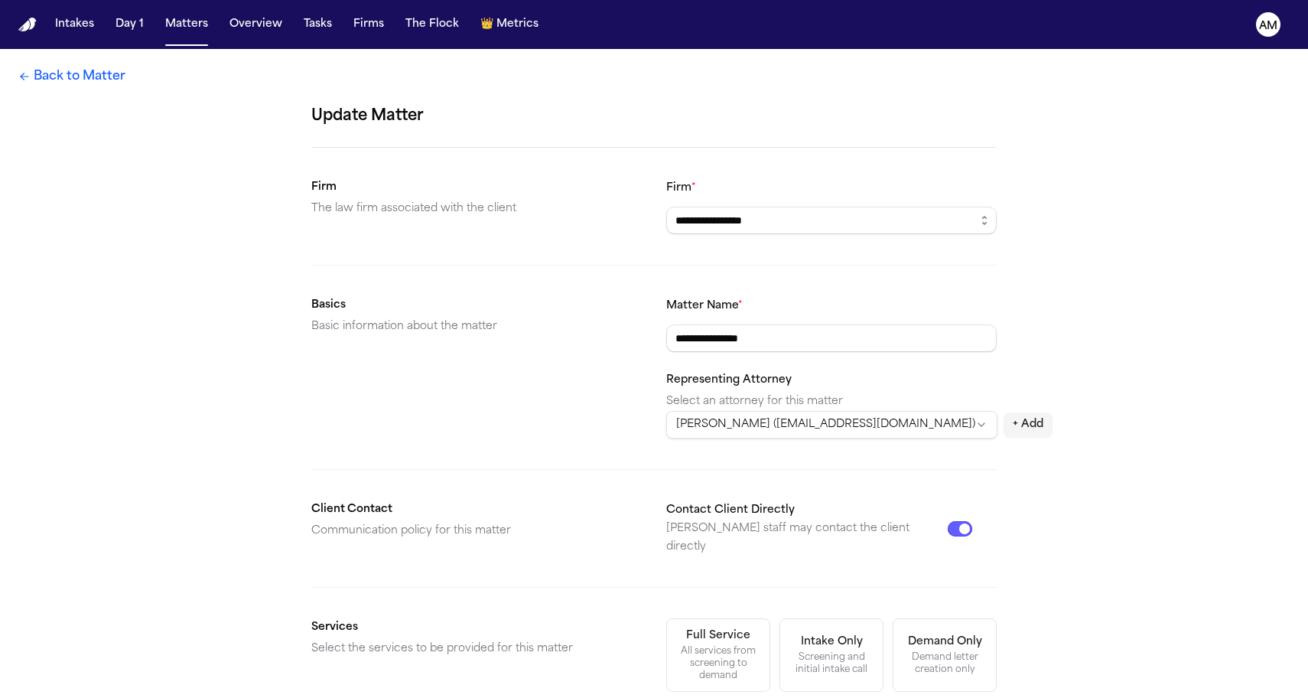
click at [93, 80] on link "Back to Matter" at bounding box center [71, 76] width 107 height 18
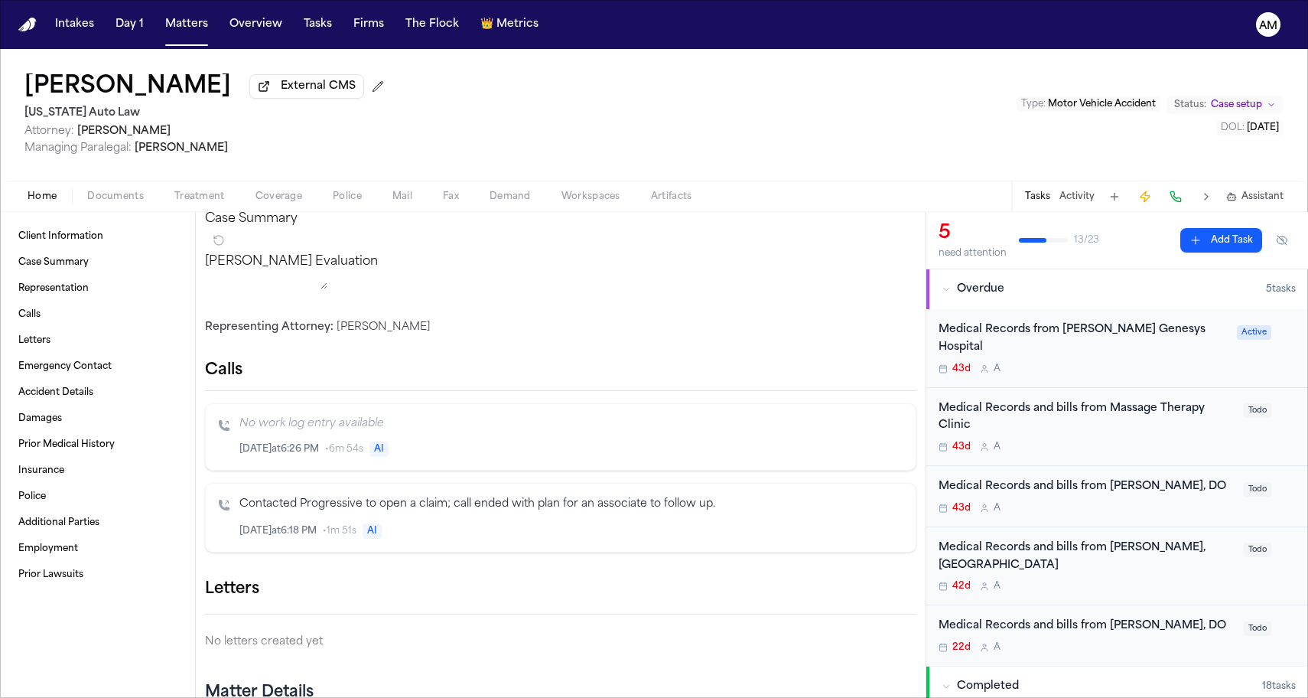
scroll to position [285, 0]
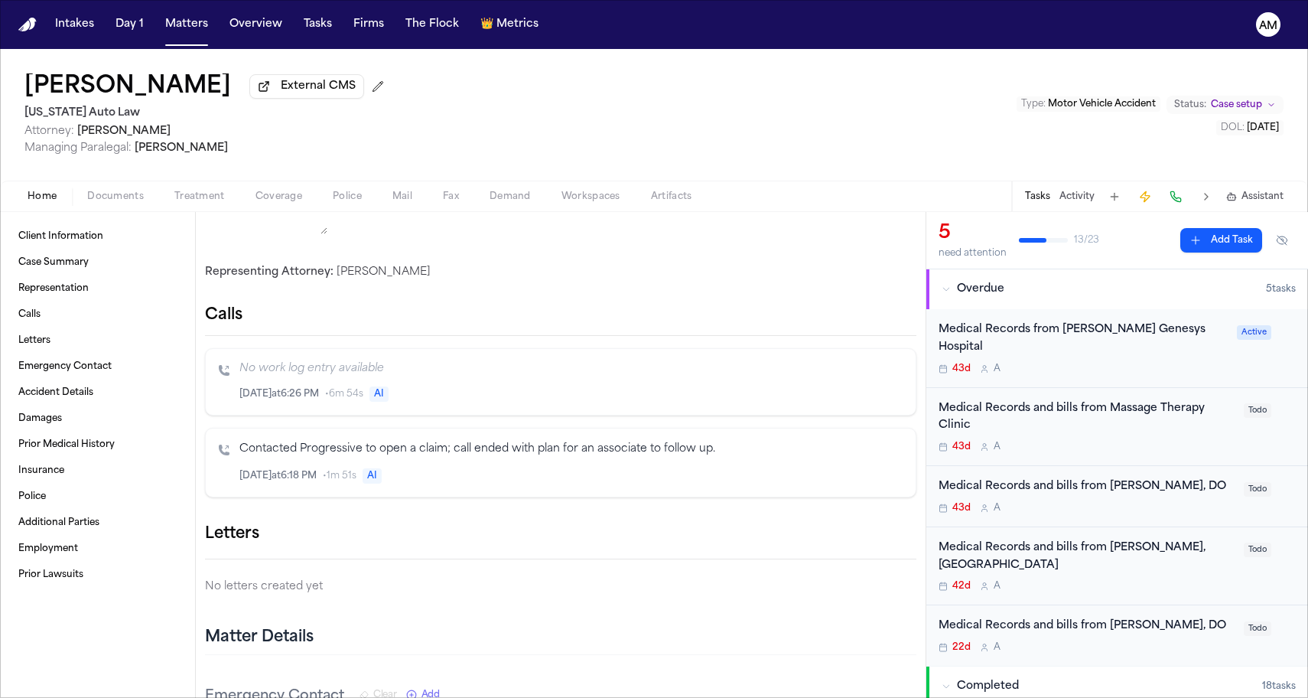
click at [189, 201] on span "Treatment" at bounding box center [199, 196] width 50 height 12
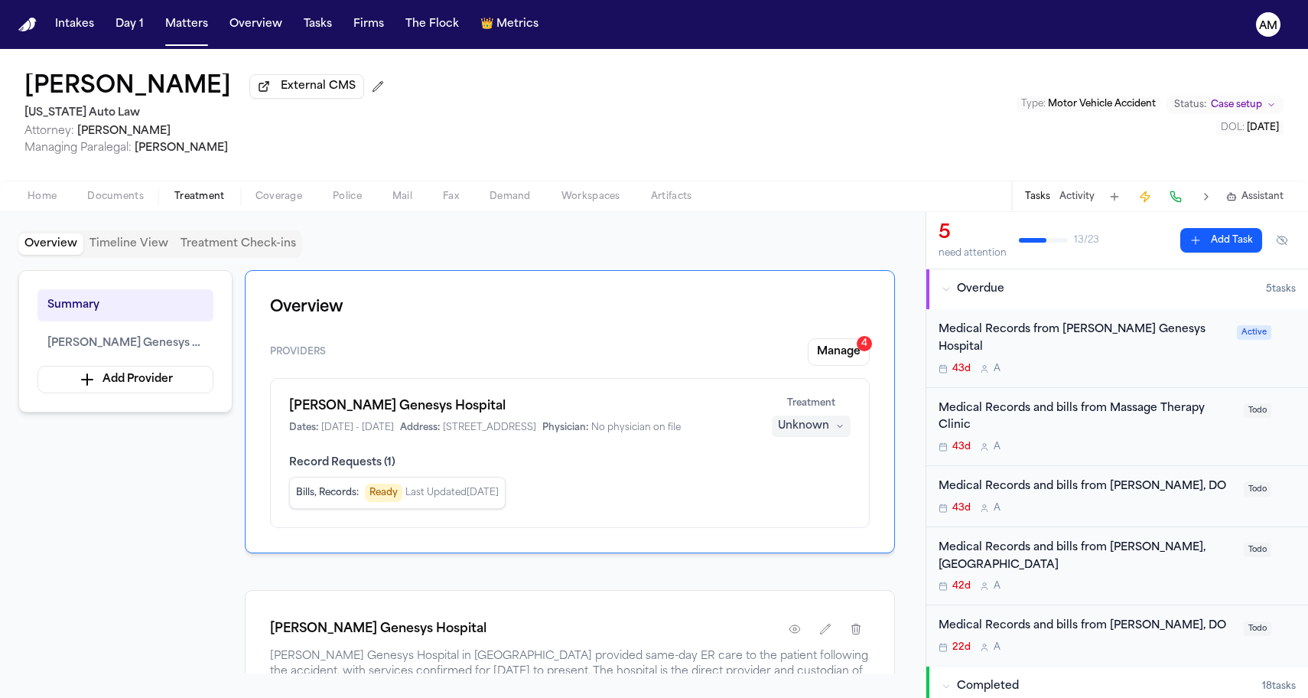
click at [138, 195] on span "Documents" at bounding box center [115, 196] width 57 height 12
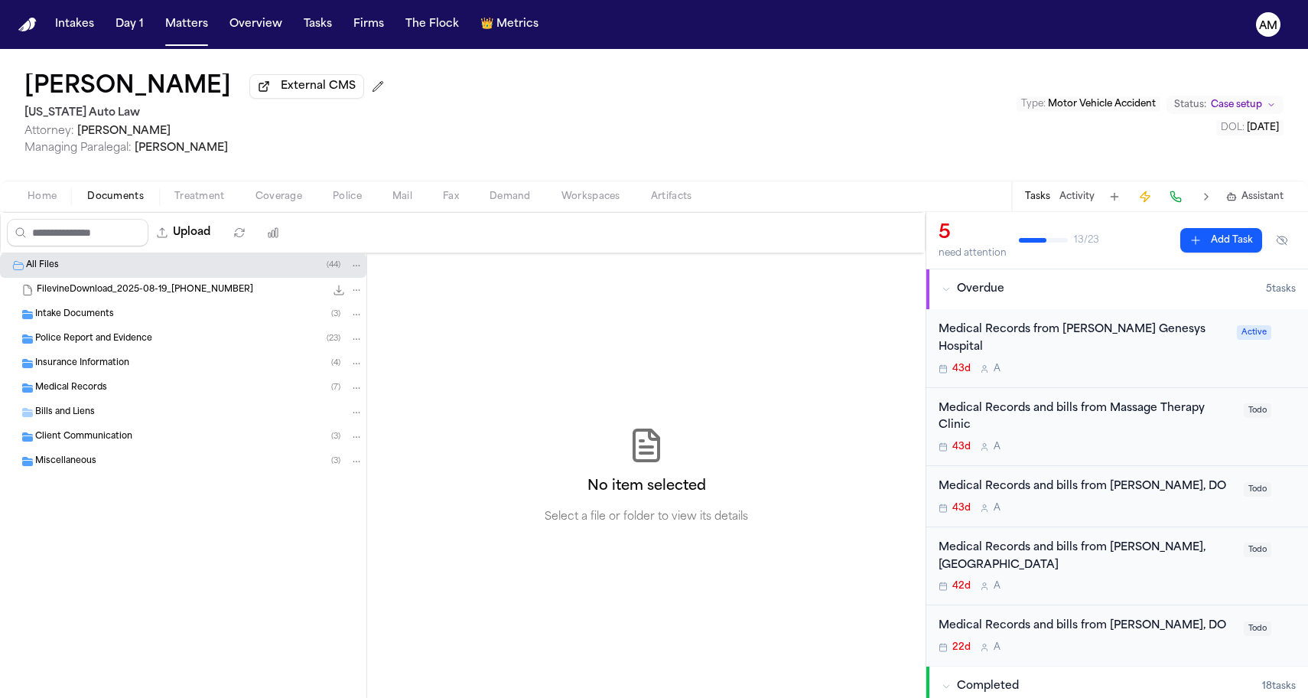
click at [285, 203] on span "Coverage" at bounding box center [278, 196] width 47 height 12
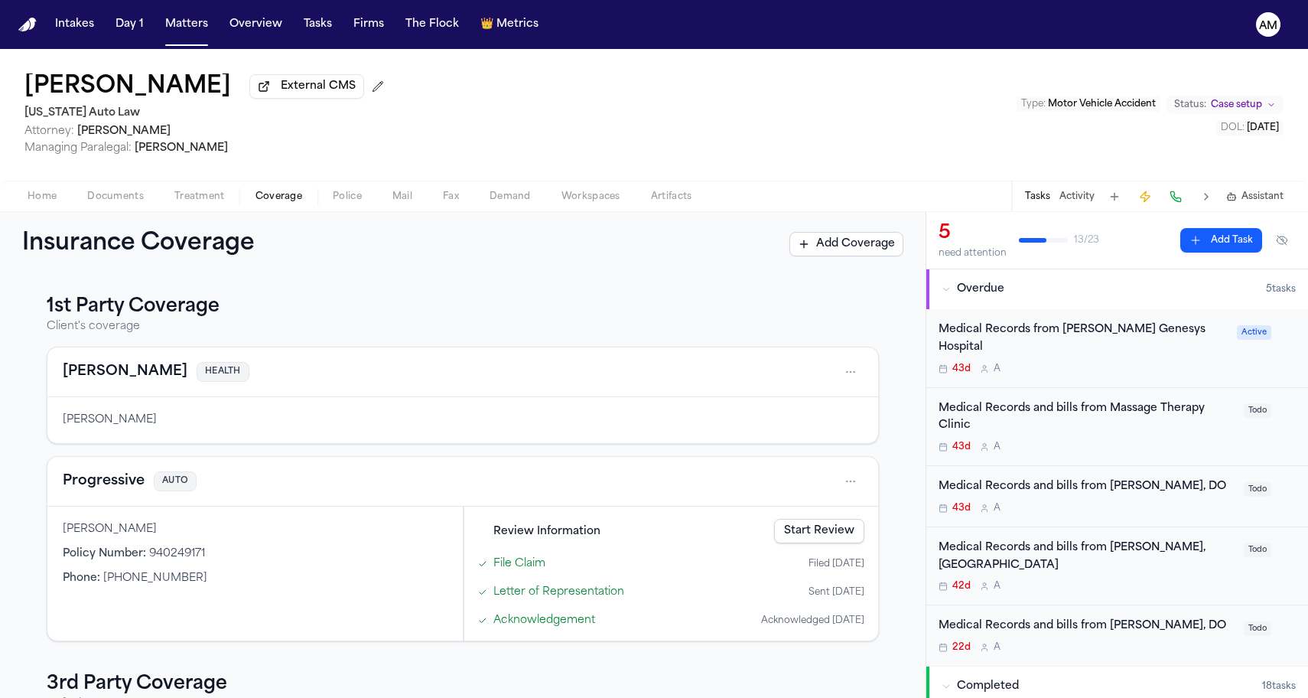
click at [27, 513] on div "1st Party Coverage Client's coverage Molina HEALTH Lashanda Jackson Progressive…" at bounding box center [462, 597] width 881 height 606
click at [119, 208] on div "Home Documents Treatment Coverage Police Mail Fax Demand Workspaces Artifacts T…" at bounding box center [654, 196] width 1308 height 31
click at [120, 203] on span "Documents" at bounding box center [115, 196] width 57 height 12
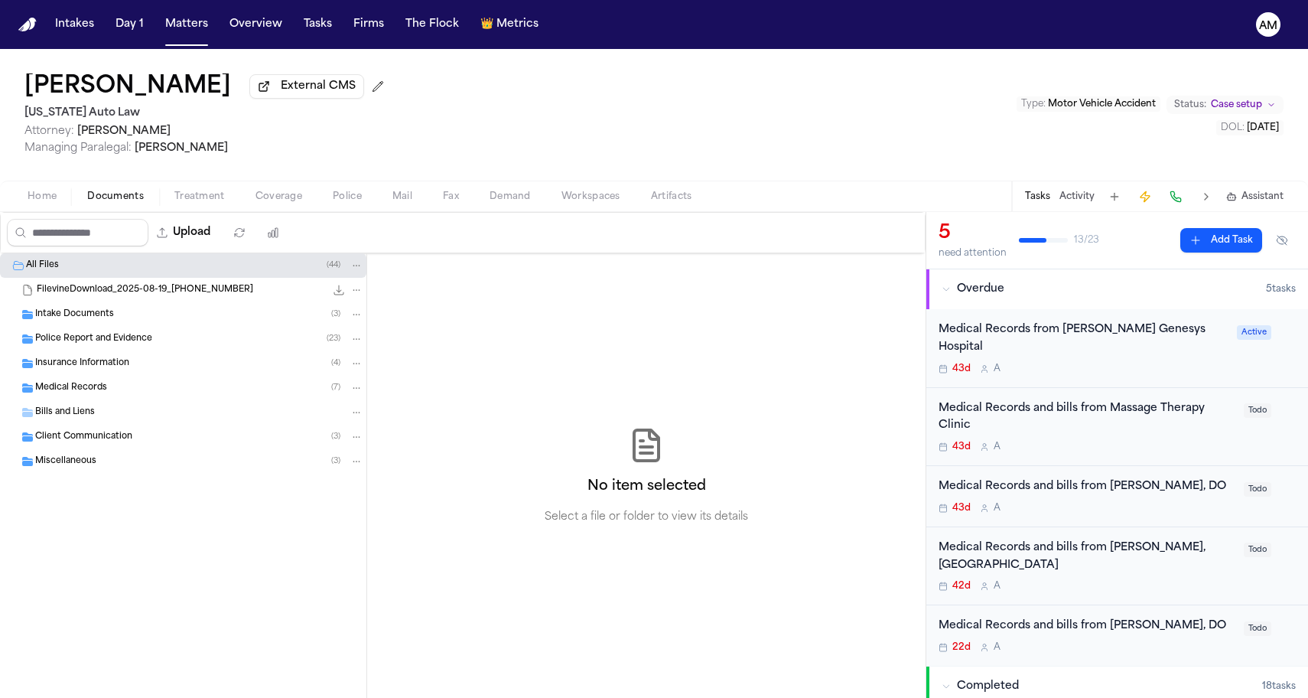
click at [93, 374] on div "Insurance Information ( 4 )" at bounding box center [183, 363] width 366 height 24
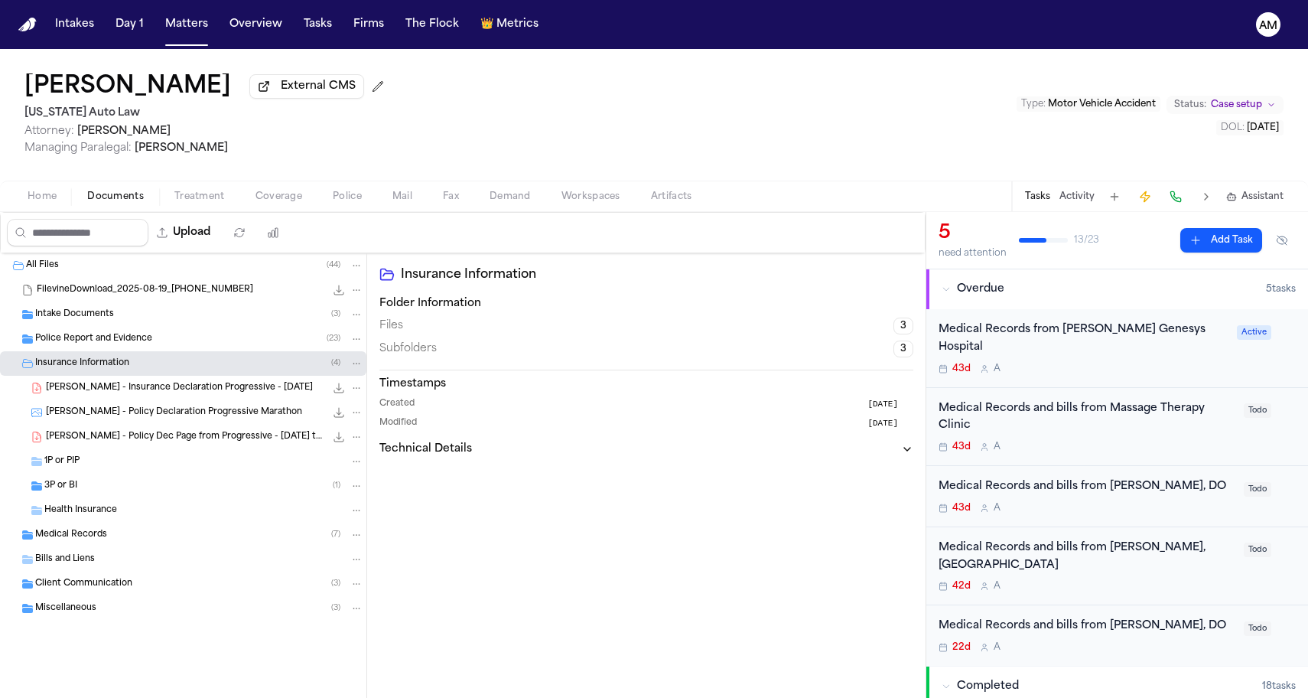
click at [144, 390] on span "L. Jackson - Insurance Declaration Progressive - 1.18.25" at bounding box center [179, 388] width 267 height 13
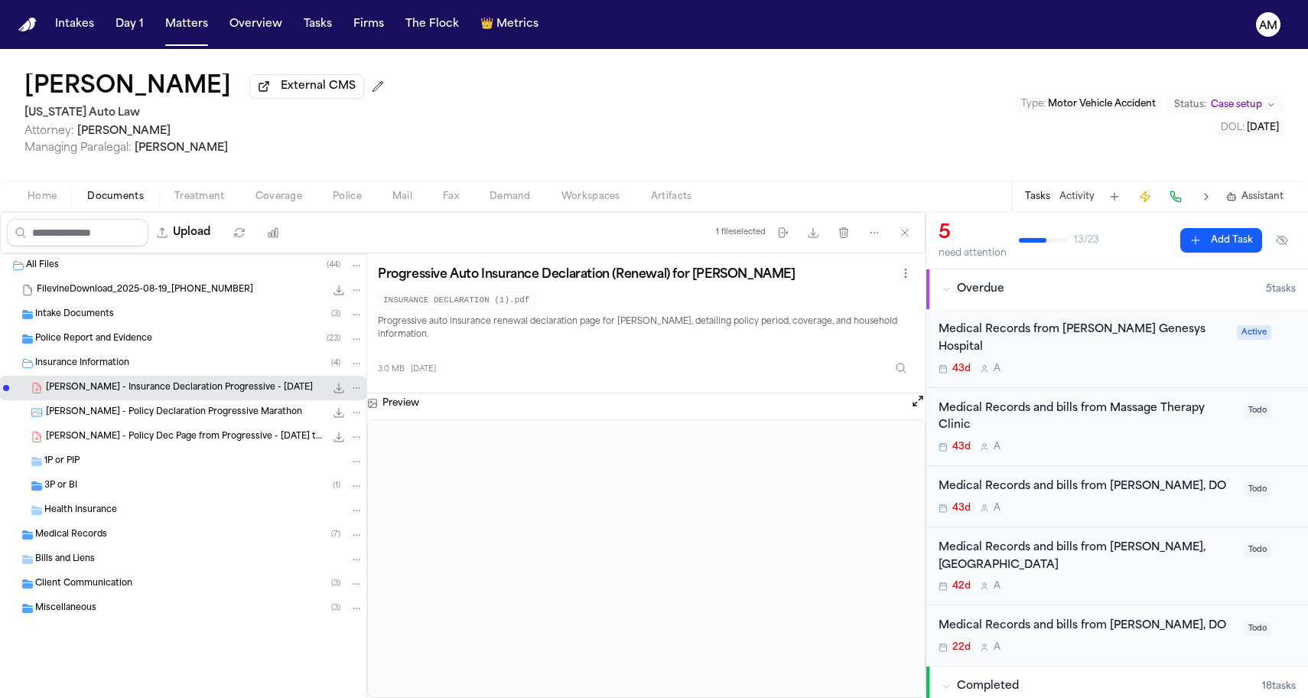
click at [181, 425] on div "L. Jackson - Policy Declaration Progressive Marathon 2.6 MB • JPG" at bounding box center [183, 412] width 366 height 24
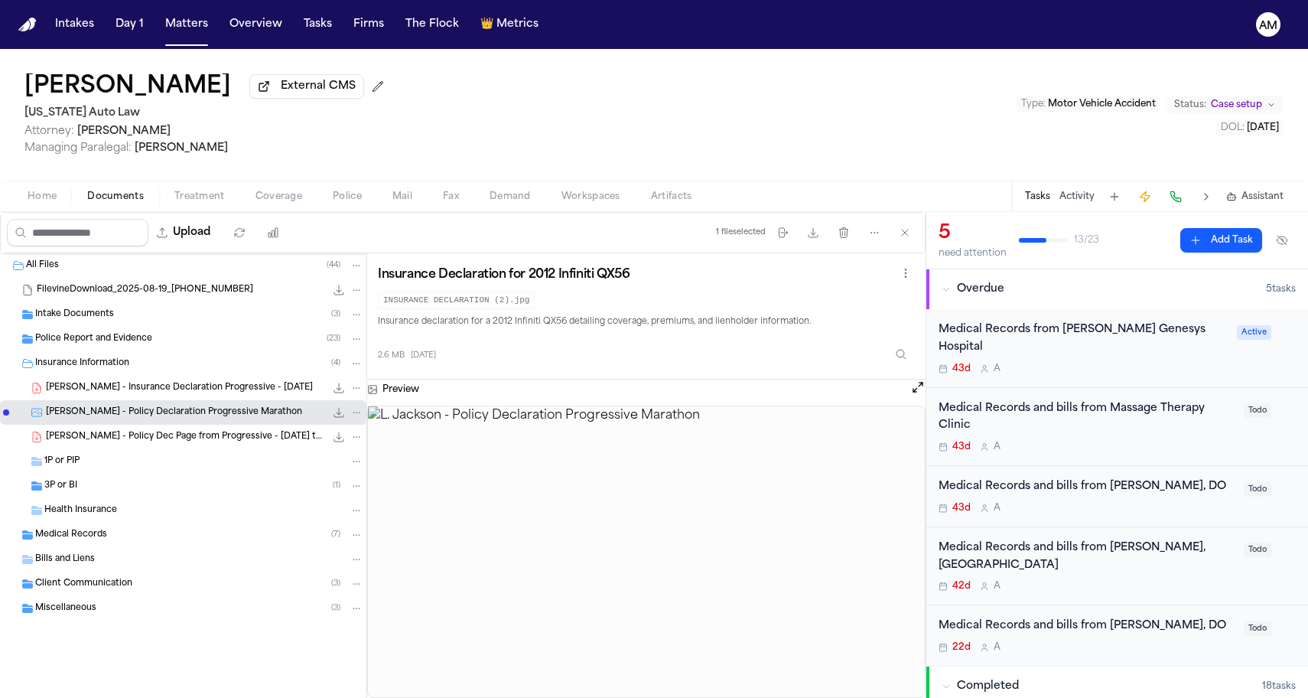
click at [174, 437] on span "L. Jackson - Policy Dec Page from Progressive - 1.18.25 to 7.18.25" at bounding box center [185, 437] width 279 height 13
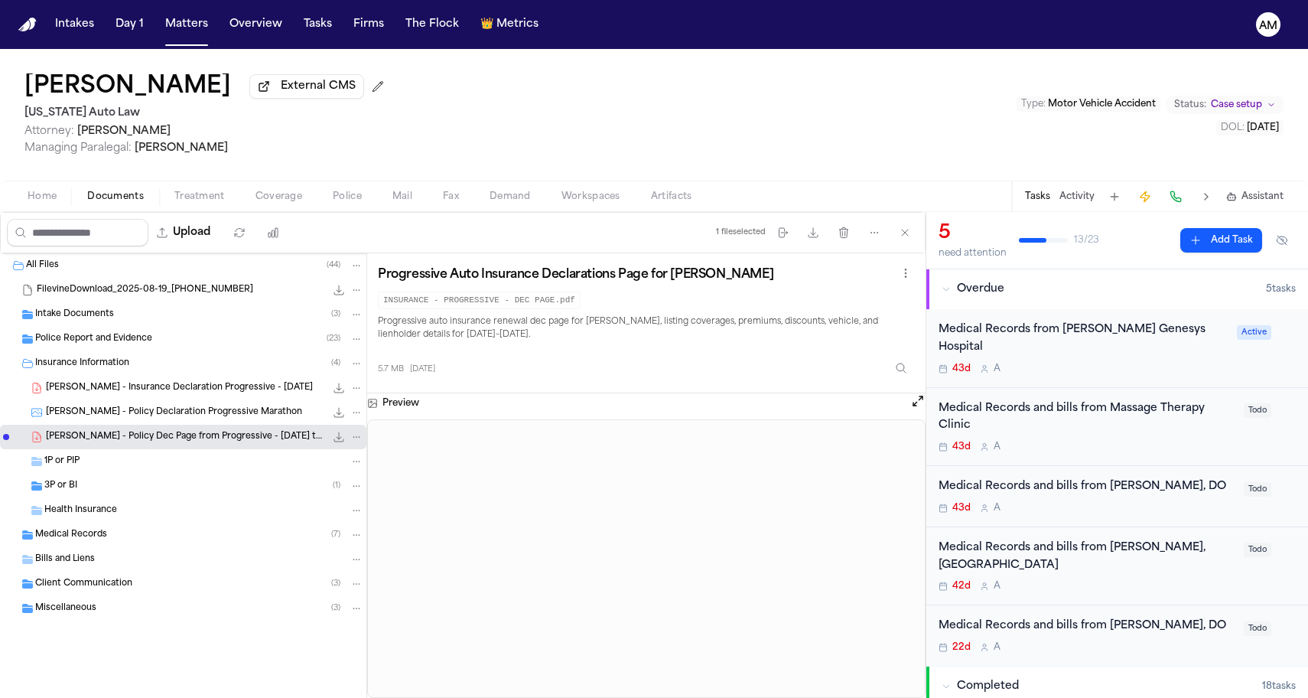
click at [142, 477] on div "3P or BI ( 1 )" at bounding box center [183, 485] width 366 height 24
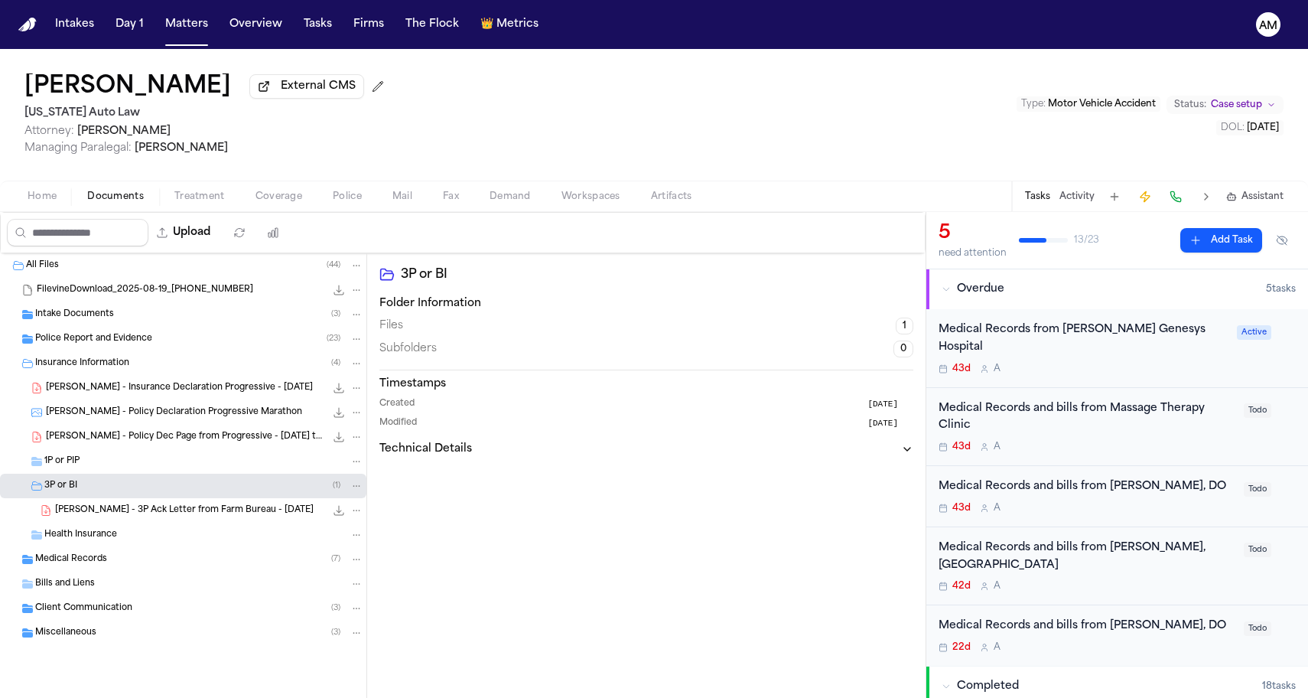
click at [469, 334] on div "Files 1" at bounding box center [646, 325] width 534 height 17
click at [195, 210] on div "Home Documents Treatment Coverage Police Mail Fax Demand Workspaces Artifacts T…" at bounding box center [654, 196] width 1308 height 31
click at [200, 203] on span "Treatment" at bounding box center [199, 196] width 50 height 12
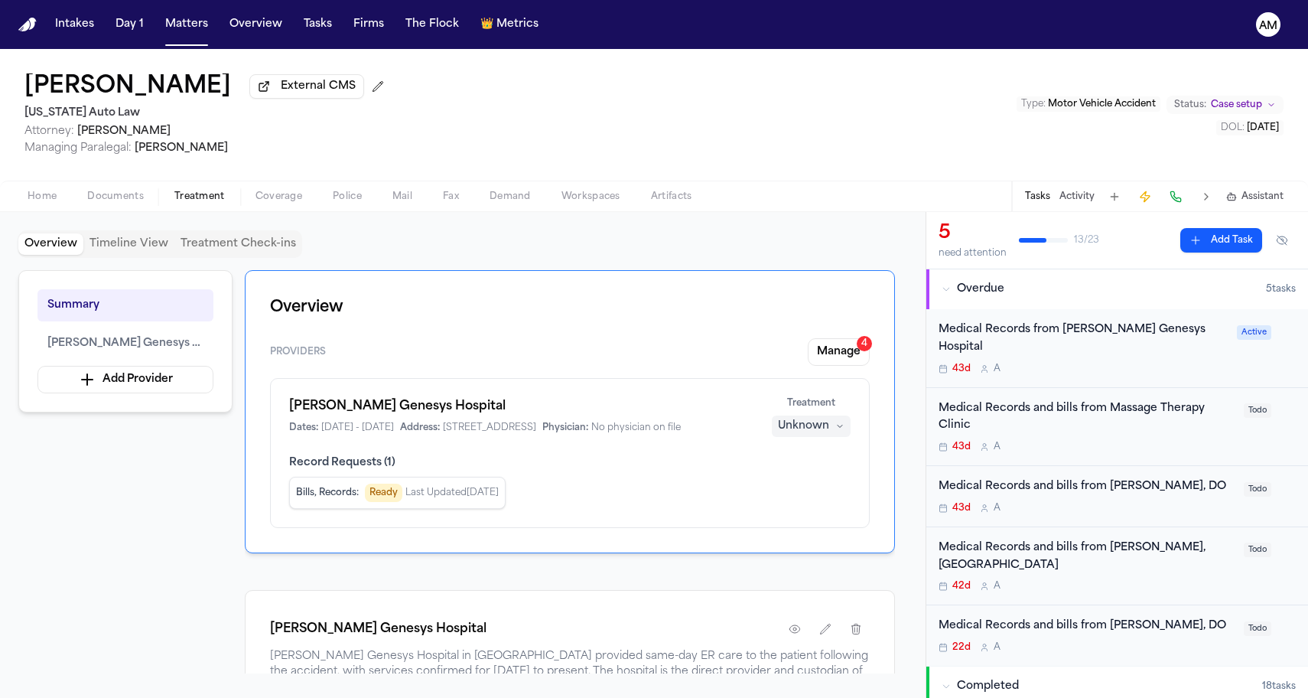
click at [301, 202] on button "Coverage" at bounding box center [278, 196] width 77 height 18
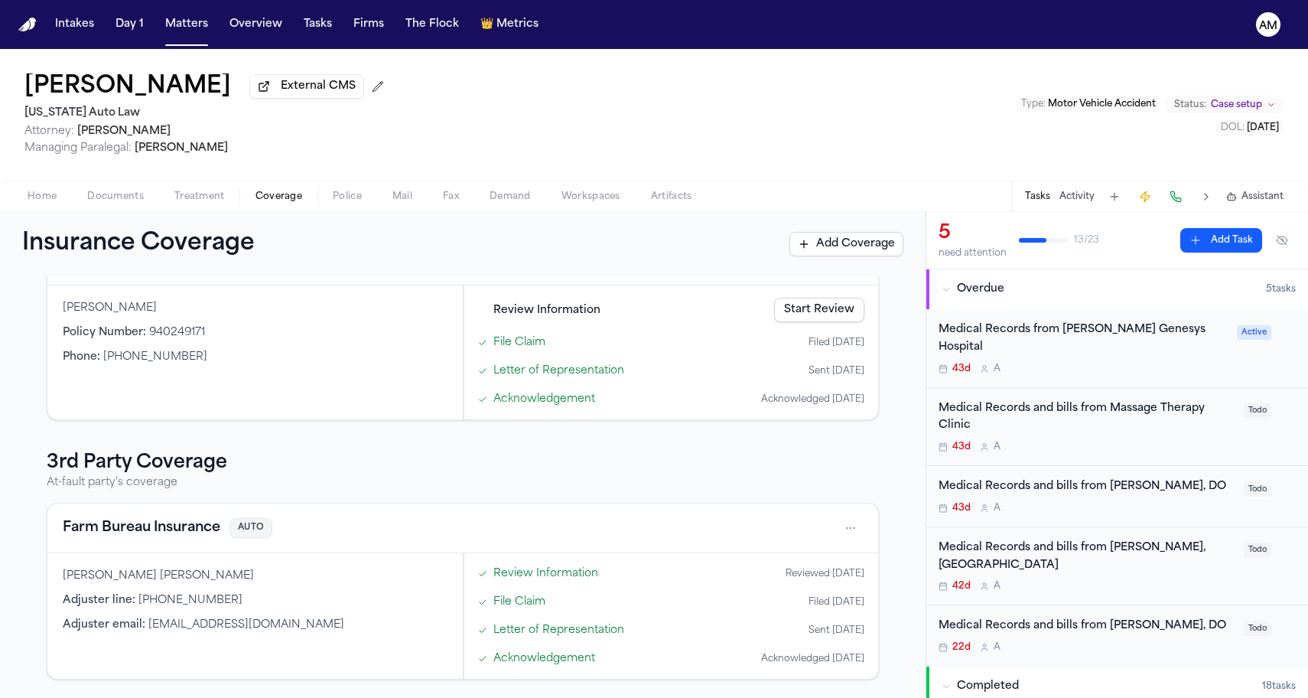
scroll to position [224, 0]
click at [103, 526] on button "Farm Bureau Insurance" at bounding box center [142, 527] width 158 height 21
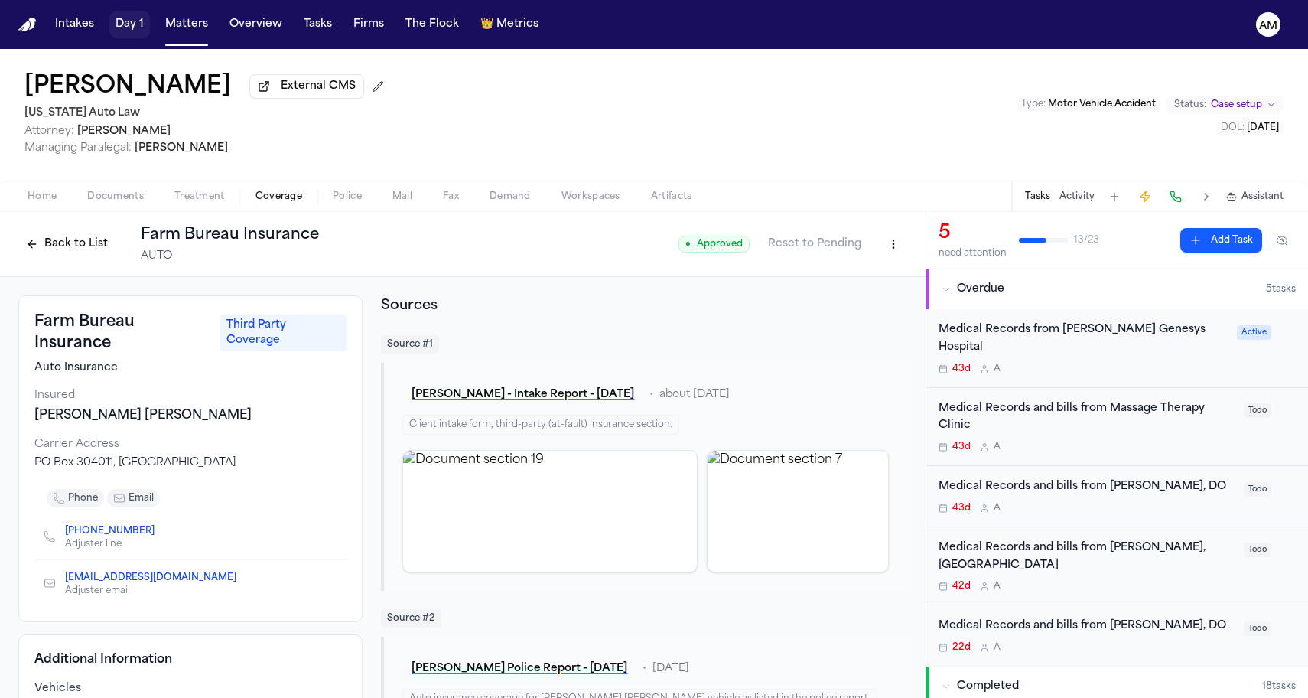
click at [173, 28] on button "Matters" at bounding box center [186, 25] width 55 height 28
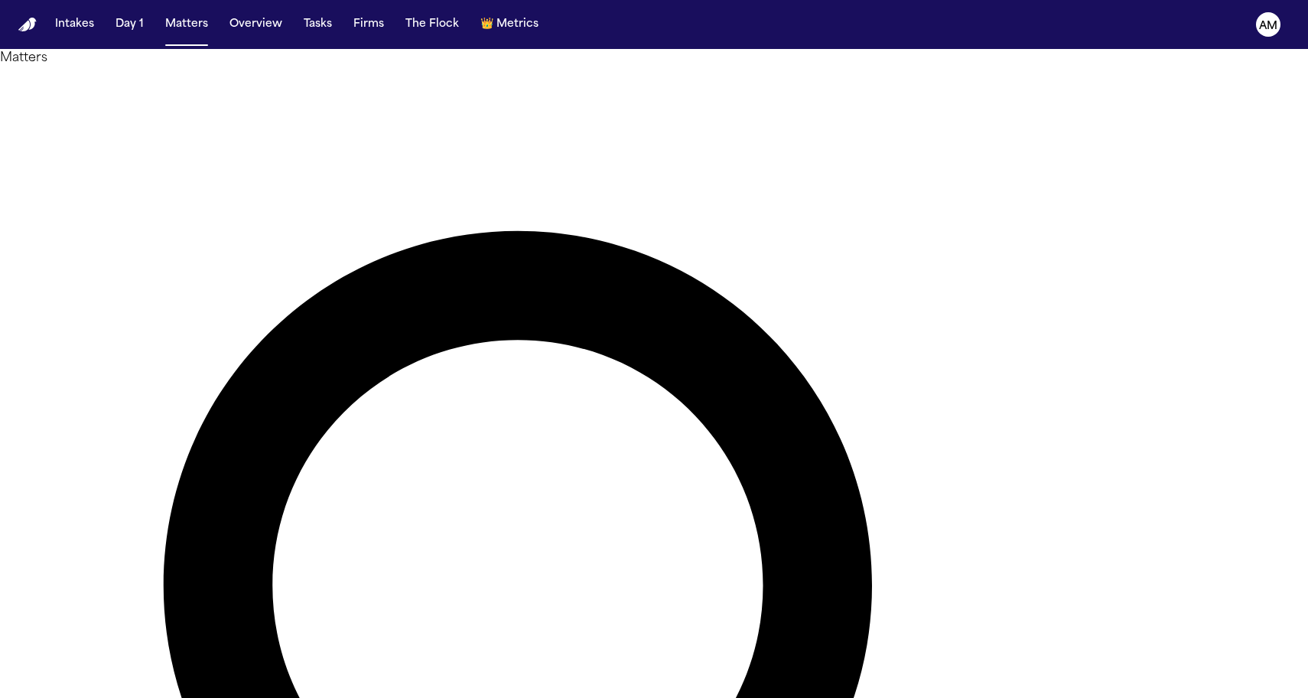
click at [84, 0] on nav "Intakes Day 1 Matters Overview Tasks Firms The Flock 👑 Metrics AM" at bounding box center [654, 24] width 1308 height 49
drag, startPoint x: 773, startPoint y: 86, endPoint x: 476, endPoint y: 82, distance: 297.6
type input "*****"
click at [310, 419] on main "Matters ***** Overview Add Matter Client Name Firm Name Phone Number Preferred …" at bounding box center [654, 373] width 1308 height 649
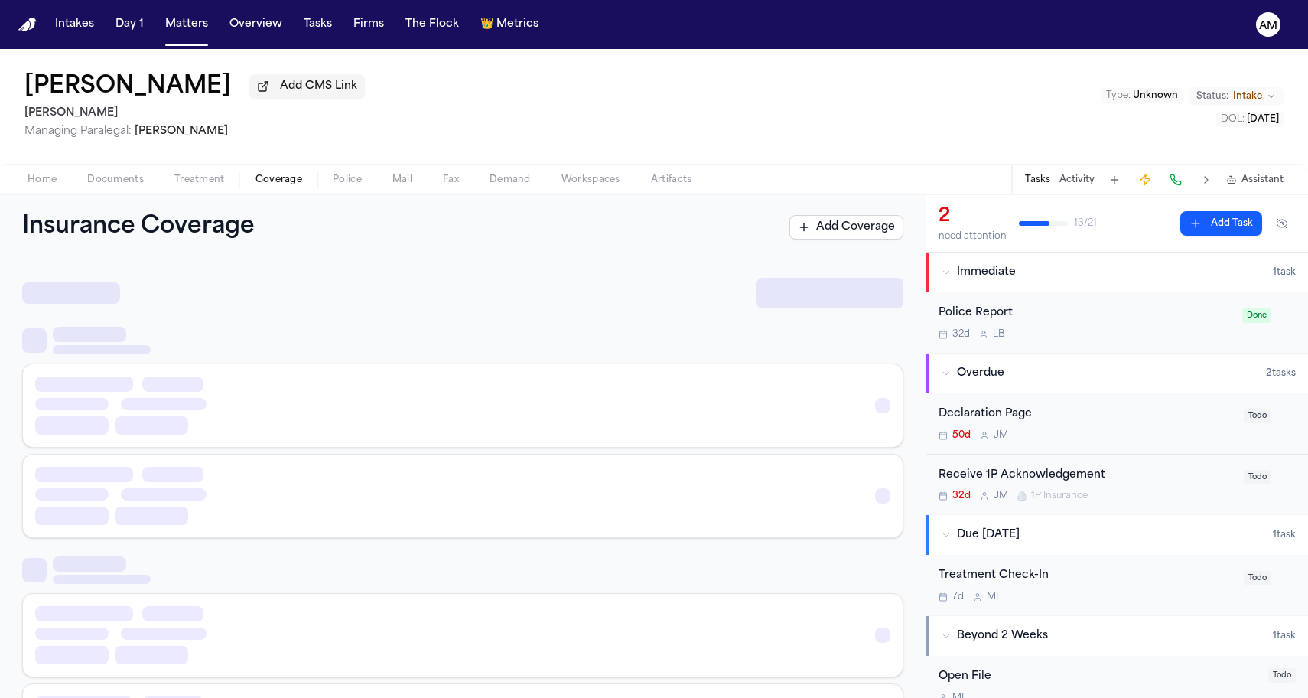
click at [301, 179] on span "Coverage" at bounding box center [278, 180] width 47 height 12
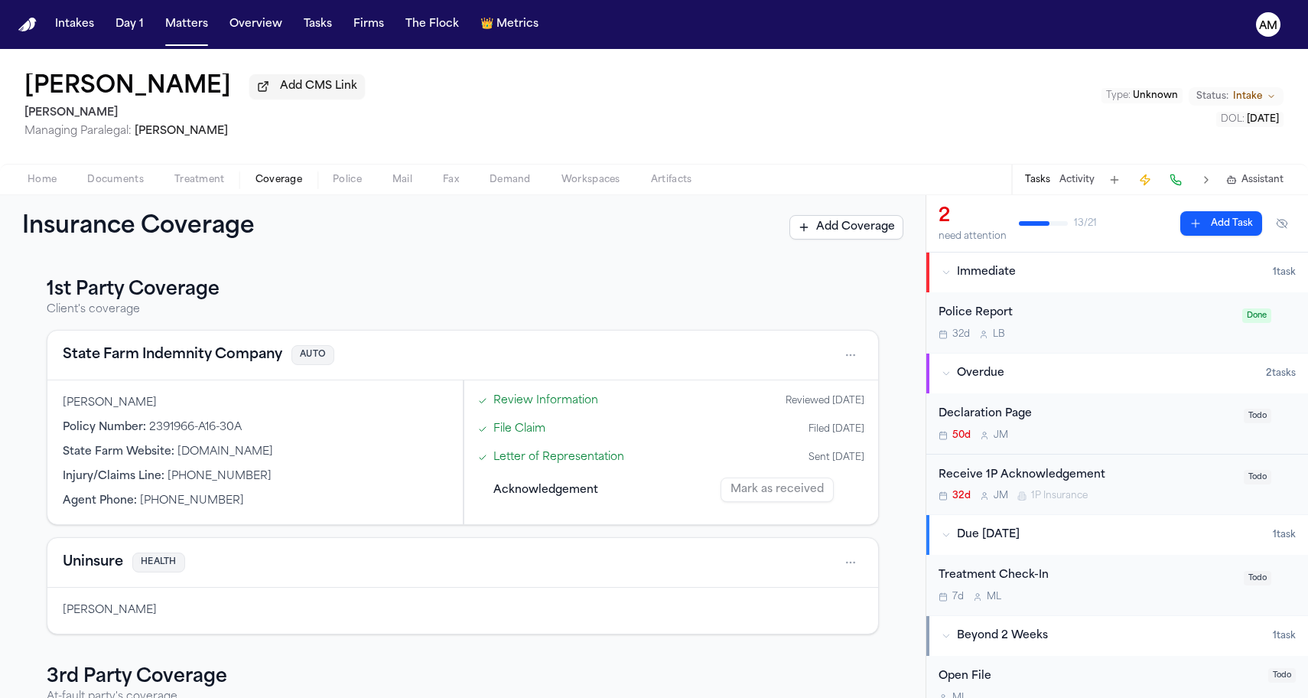
scroll to position [-1, 0]
click at [197, 358] on button "State Farm Indemnity Company" at bounding box center [173, 354] width 220 height 21
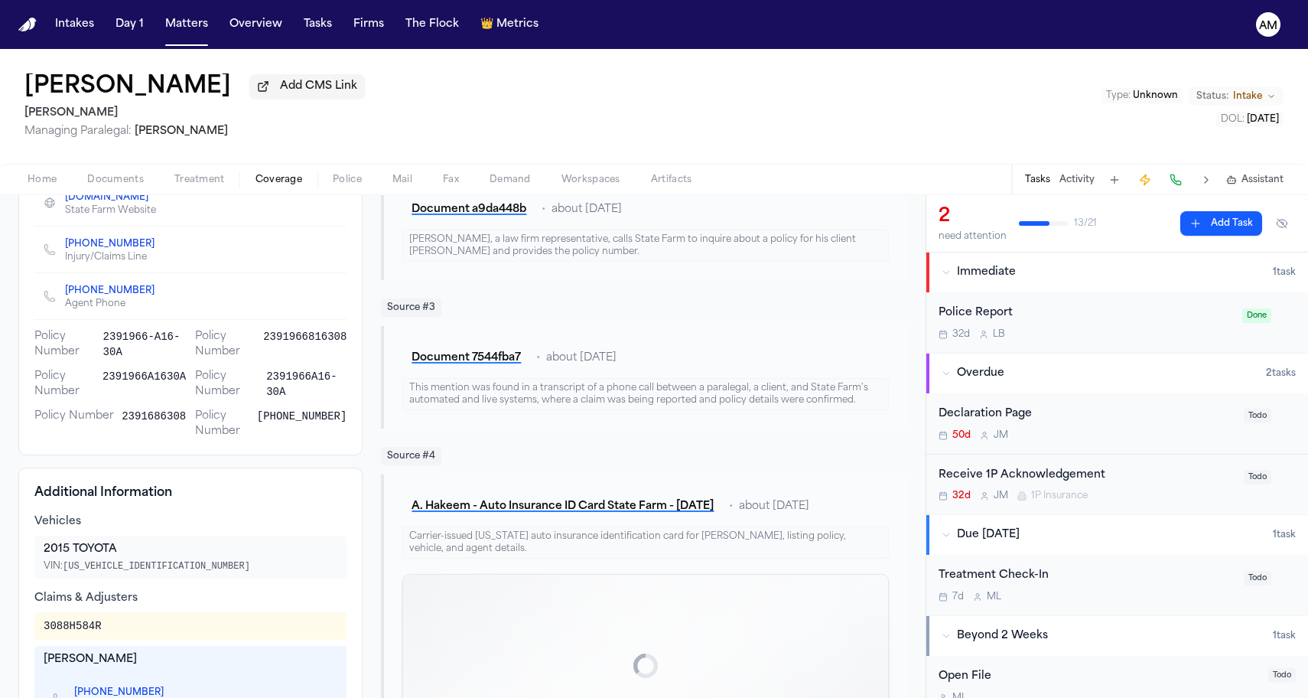
scroll to position [461, 0]
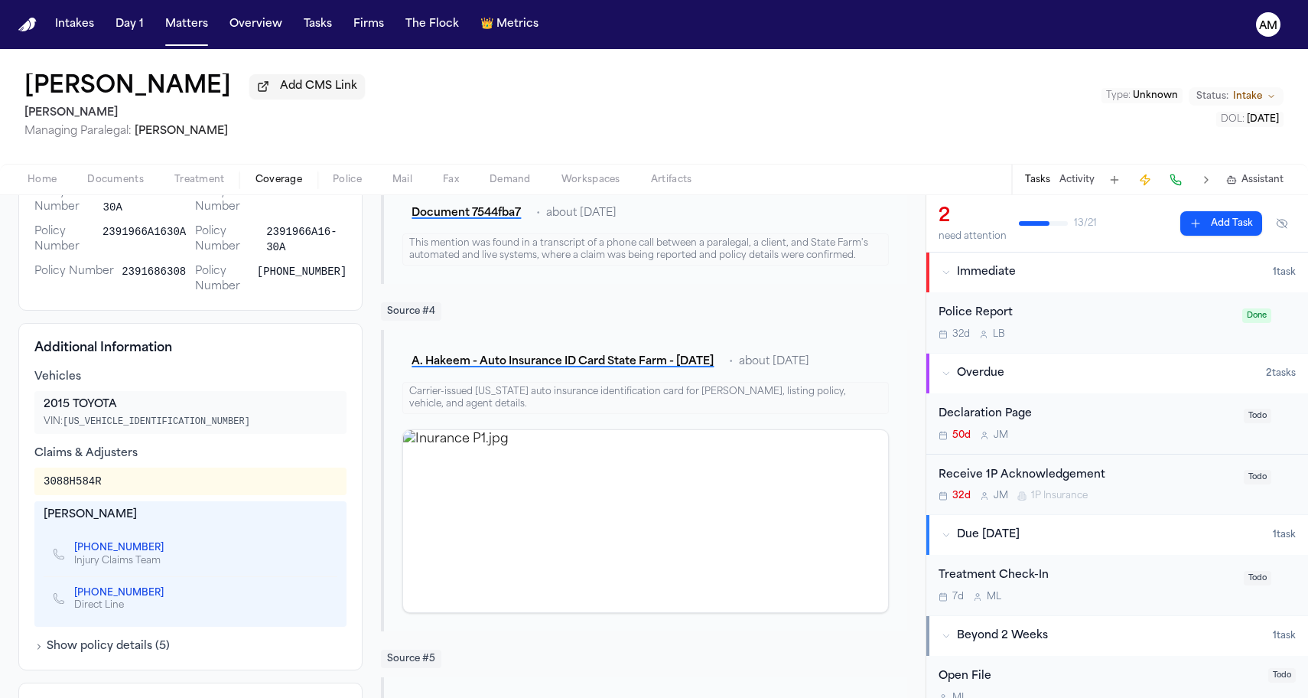
click at [168, 552] on icon "Copy to clipboard" at bounding box center [170, 549] width 5 height 5
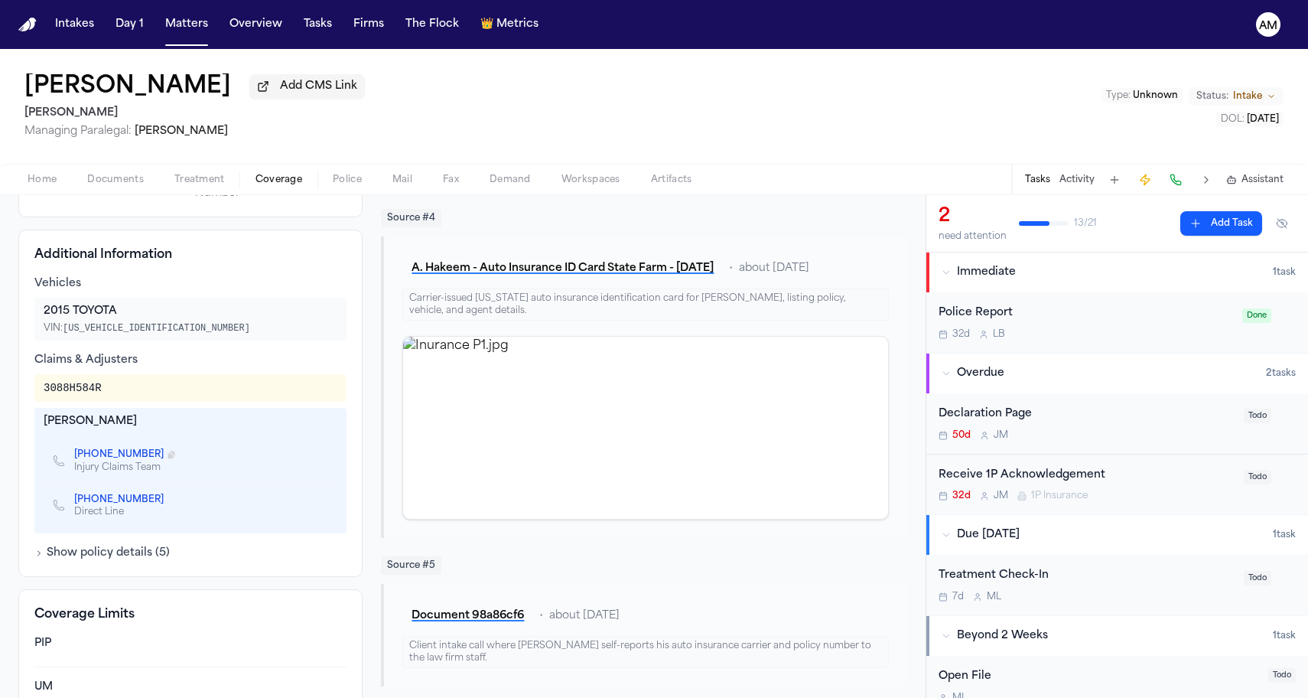
scroll to position [497, 0]
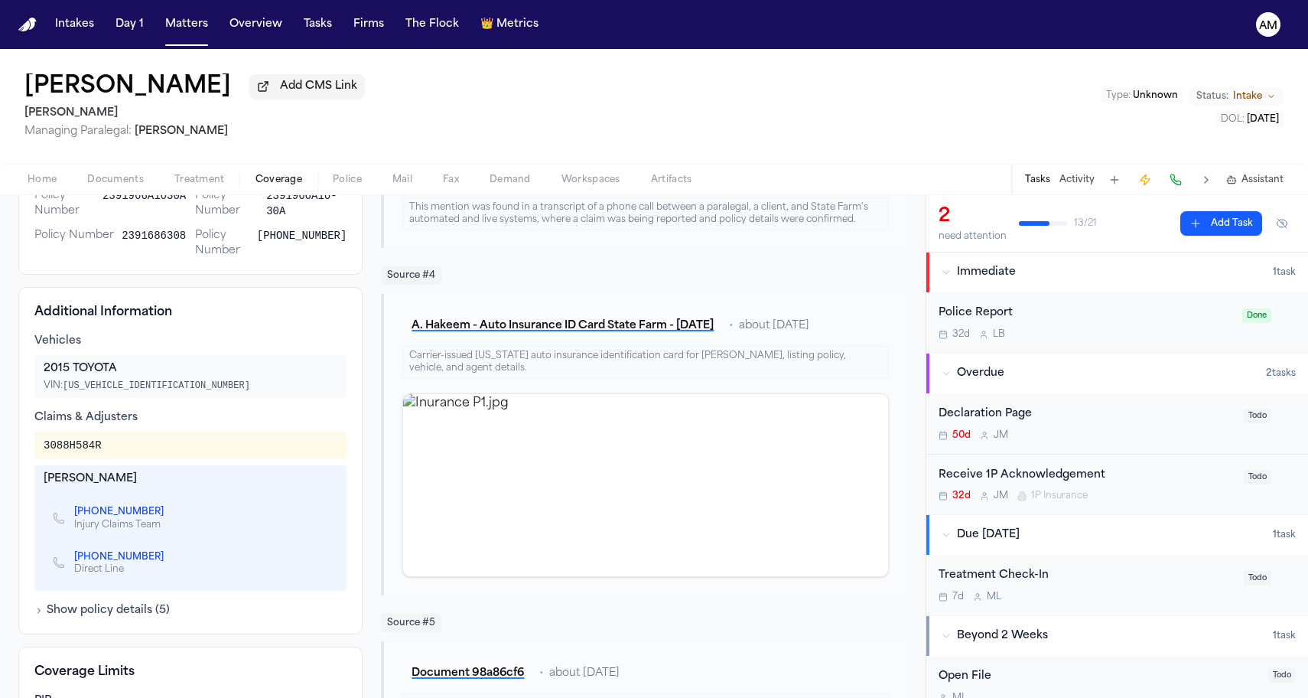
click at [167, 561] on icon "Copy to clipboard" at bounding box center [171, 556] width 9 height 9
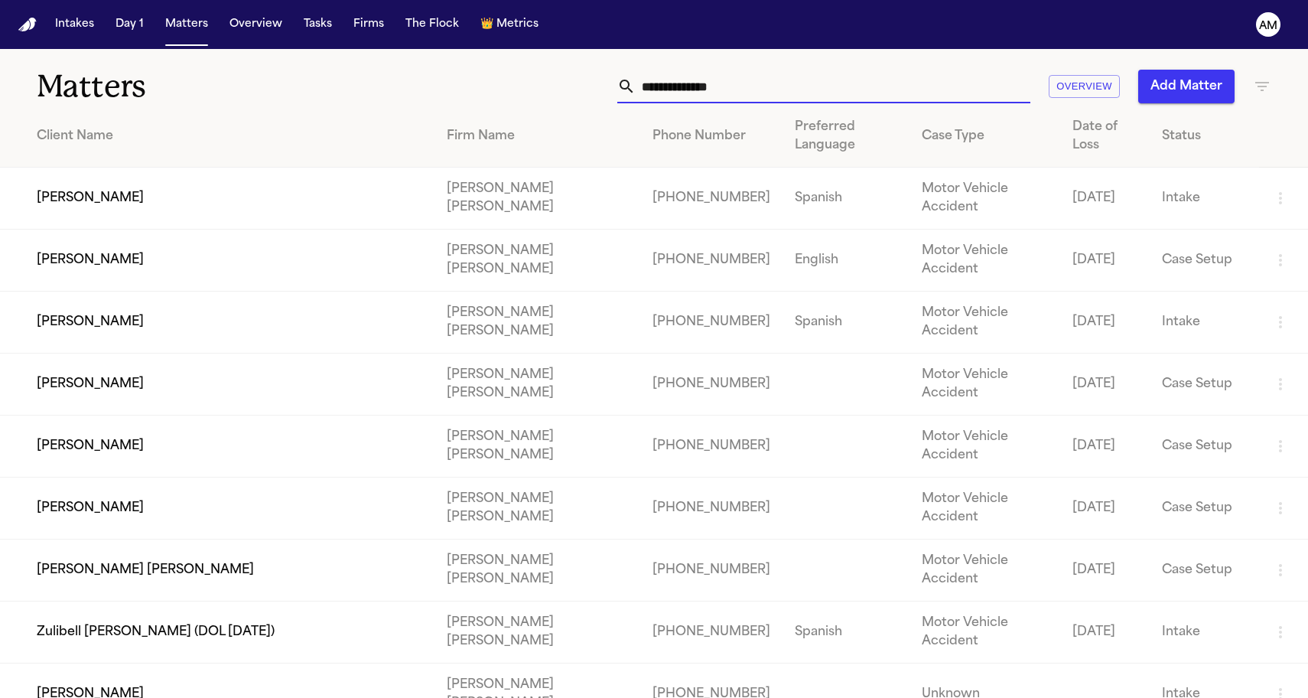
click at [685, 75] on input "text" at bounding box center [833, 87] width 395 height 34
click at [1261, 94] on icon "button" at bounding box center [1262, 86] width 18 height 18
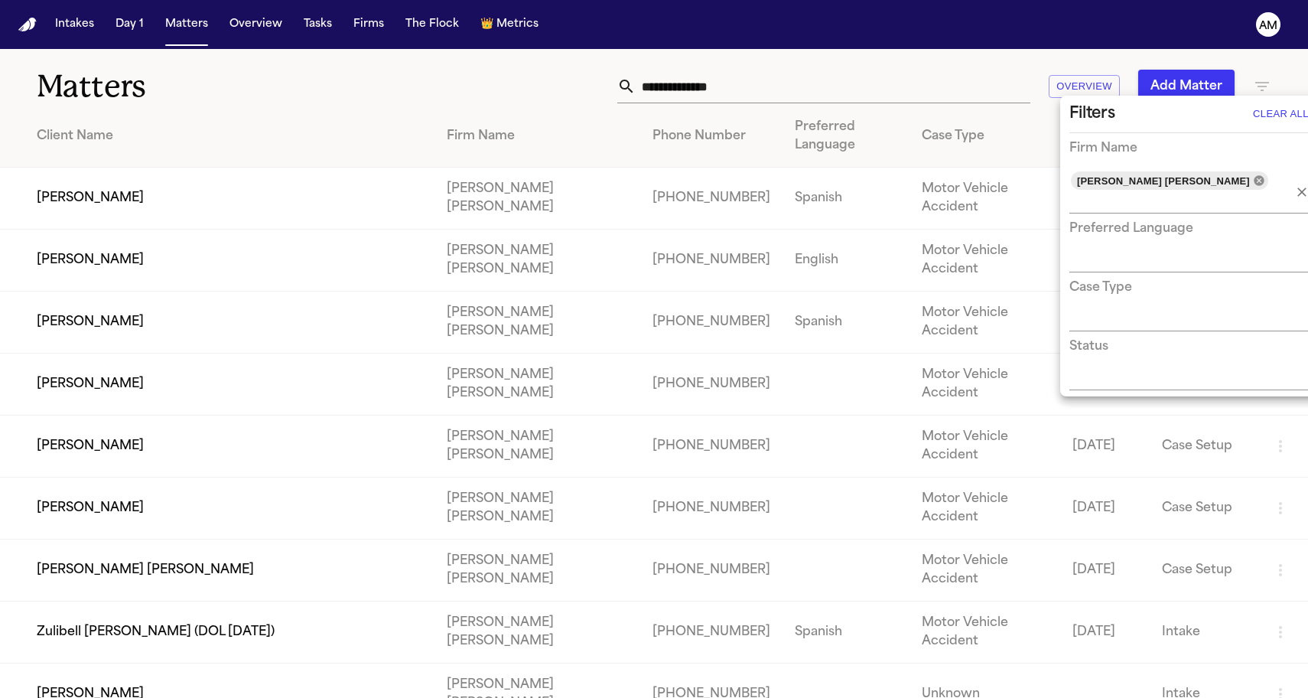
click at [1254, 184] on icon at bounding box center [1259, 180] width 10 height 10
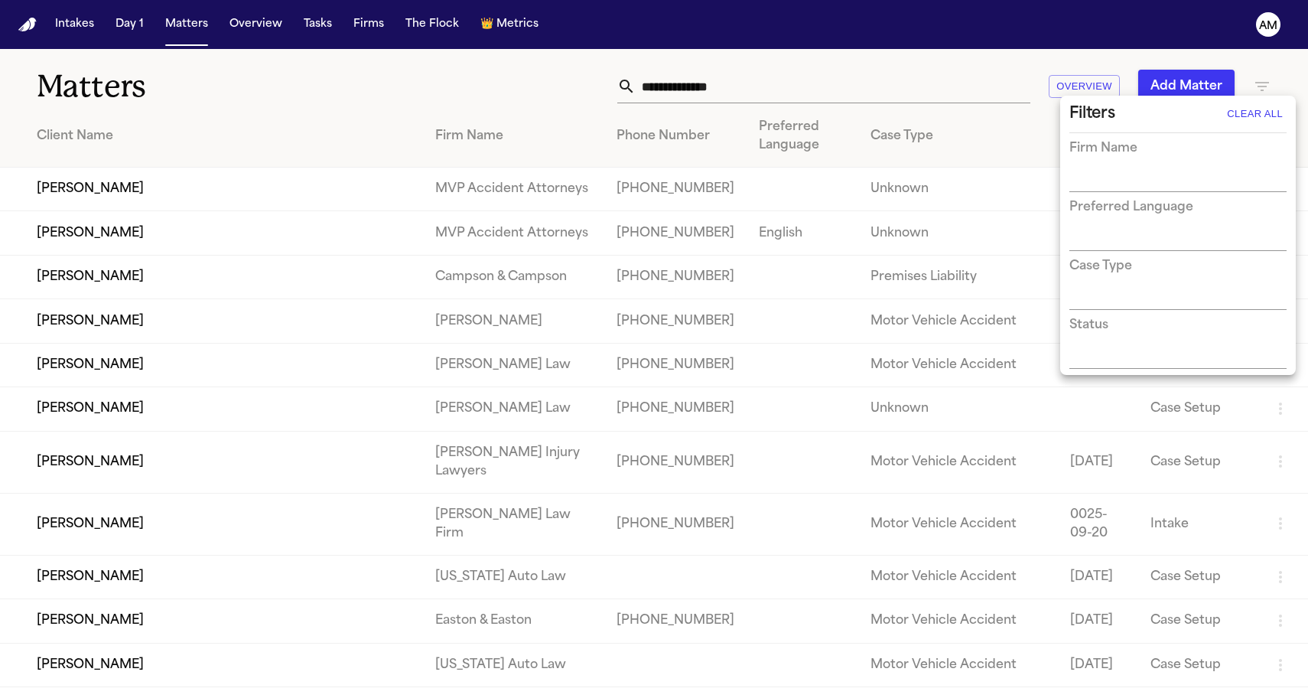
click at [701, 89] on div at bounding box center [654, 349] width 1308 height 698
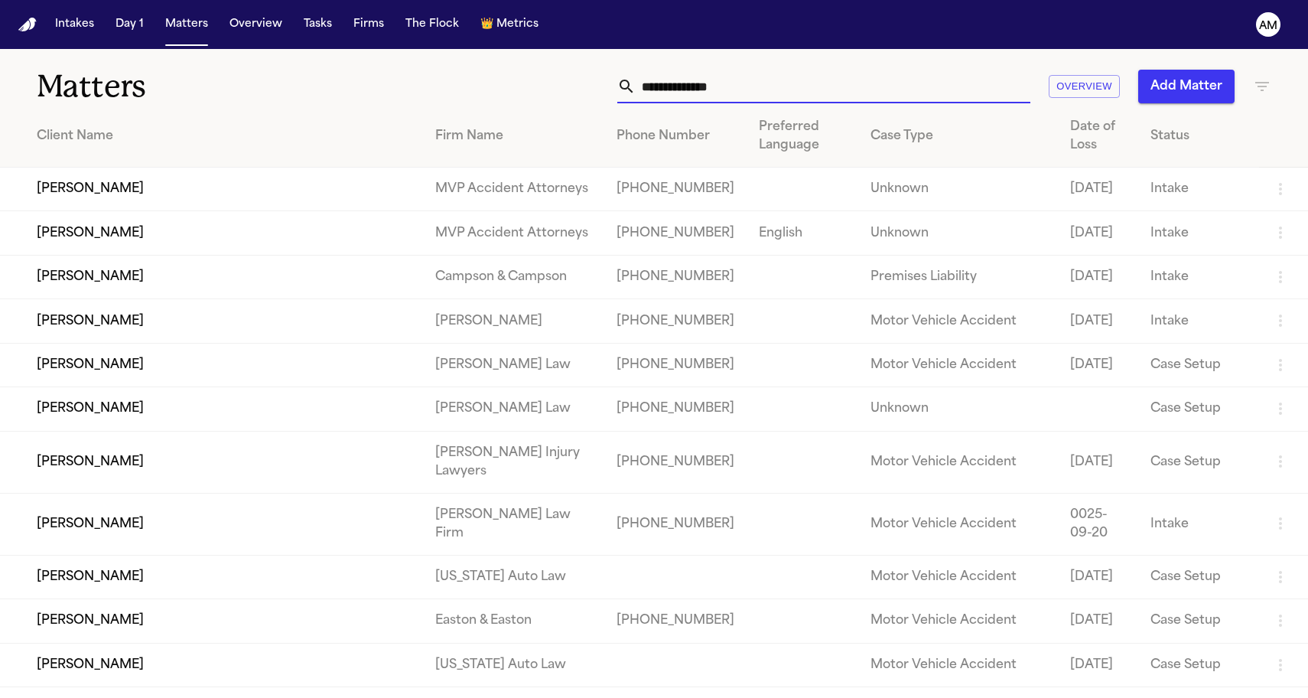
click at [701, 85] on input "text" at bounding box center [833, 87] width 395 height 34
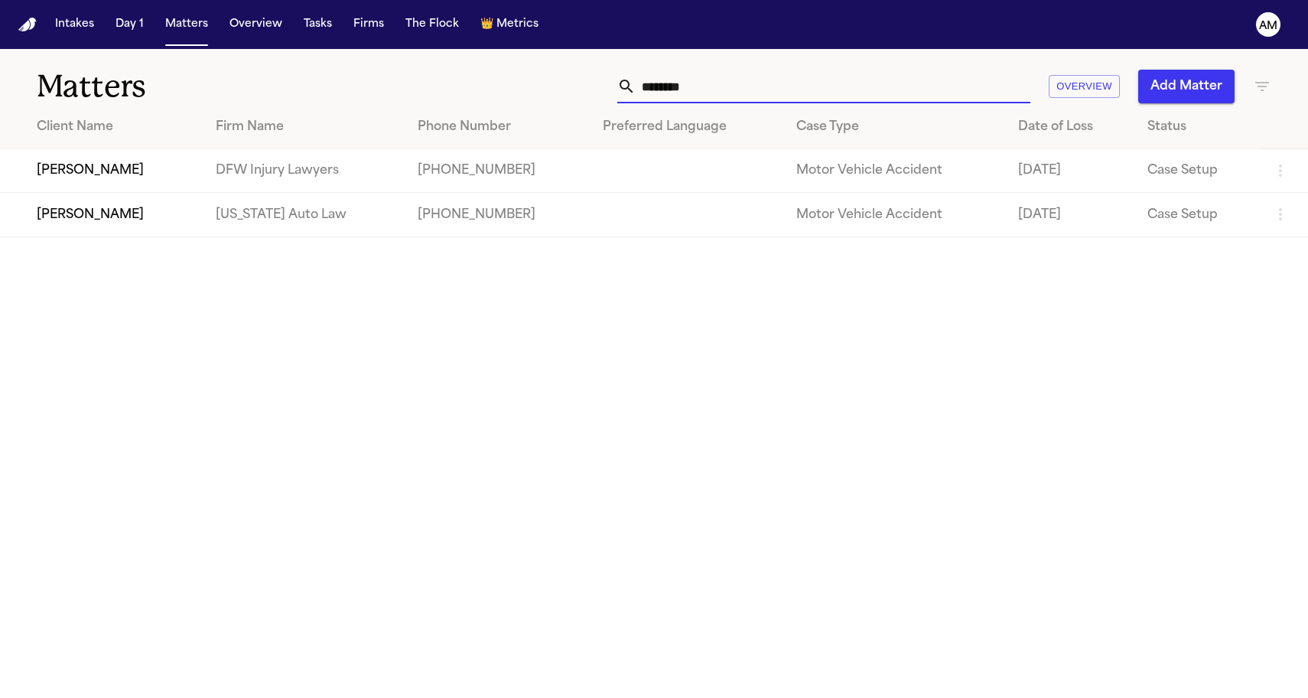
type input "********"
click at [366, 349] on main "Matters ******** Overview Add Matter Client Name Firm Name Phone Number Preferr…" at bounding box center [654, 373] width 1308 height 649
click at [180, 203] on td "[PERSON_NAME]" at bounding box center [101, 215] width 203 height 44
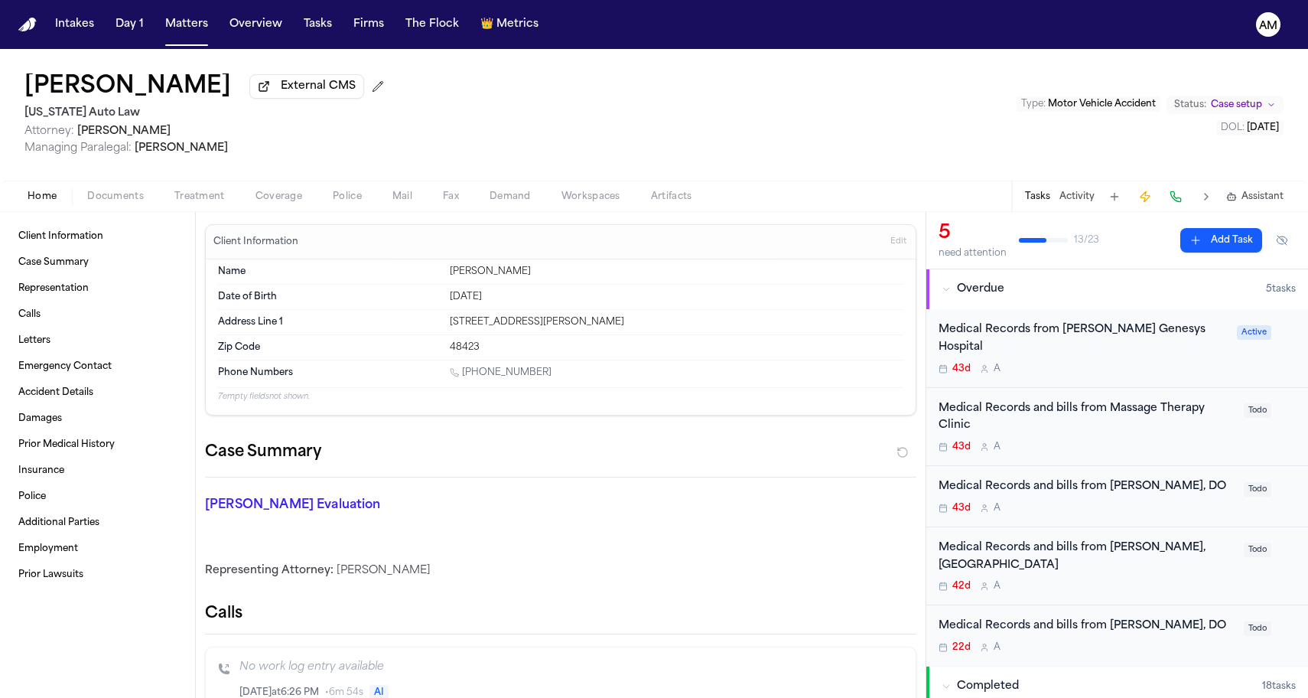
click at [271, 180] on div "Lashanda Jackson External CMS Michigan Auto Law Attorney: Derek Brackon Managin…" at bounding box center [654, 115] width 1308 height 132
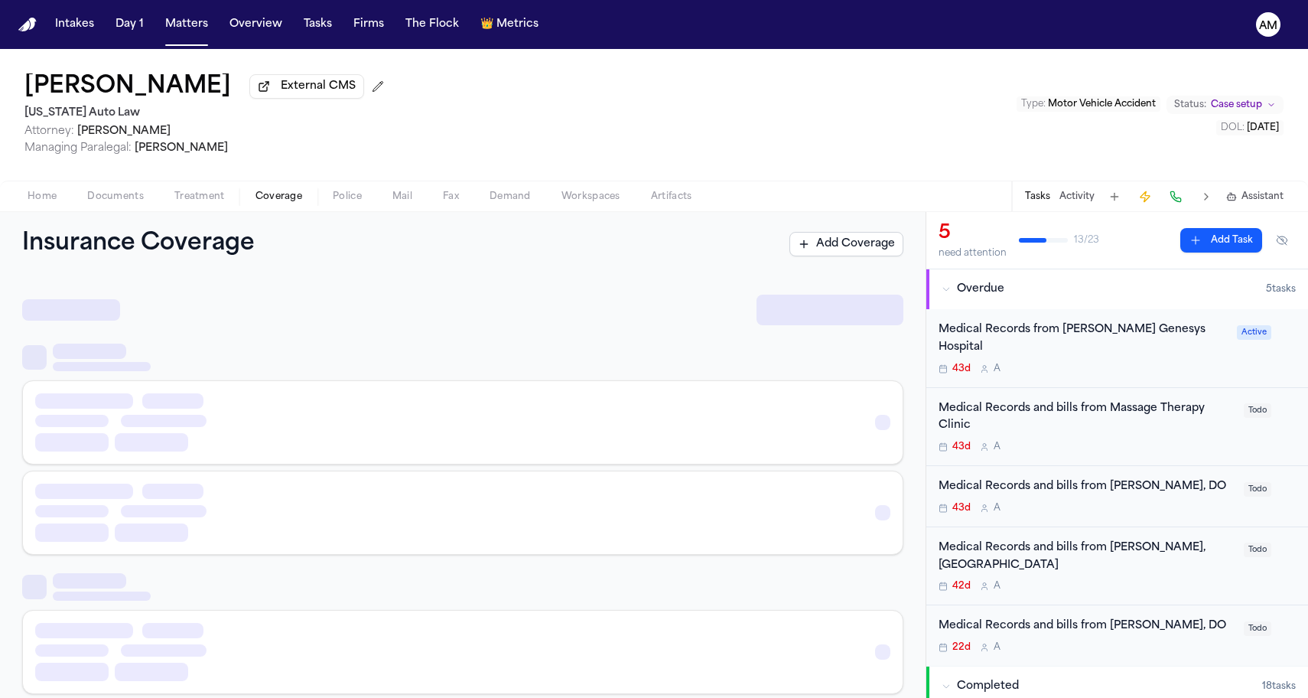
click at [271, 198] on span "Coverage" at bounding box center [278, 196] width 47 height 12
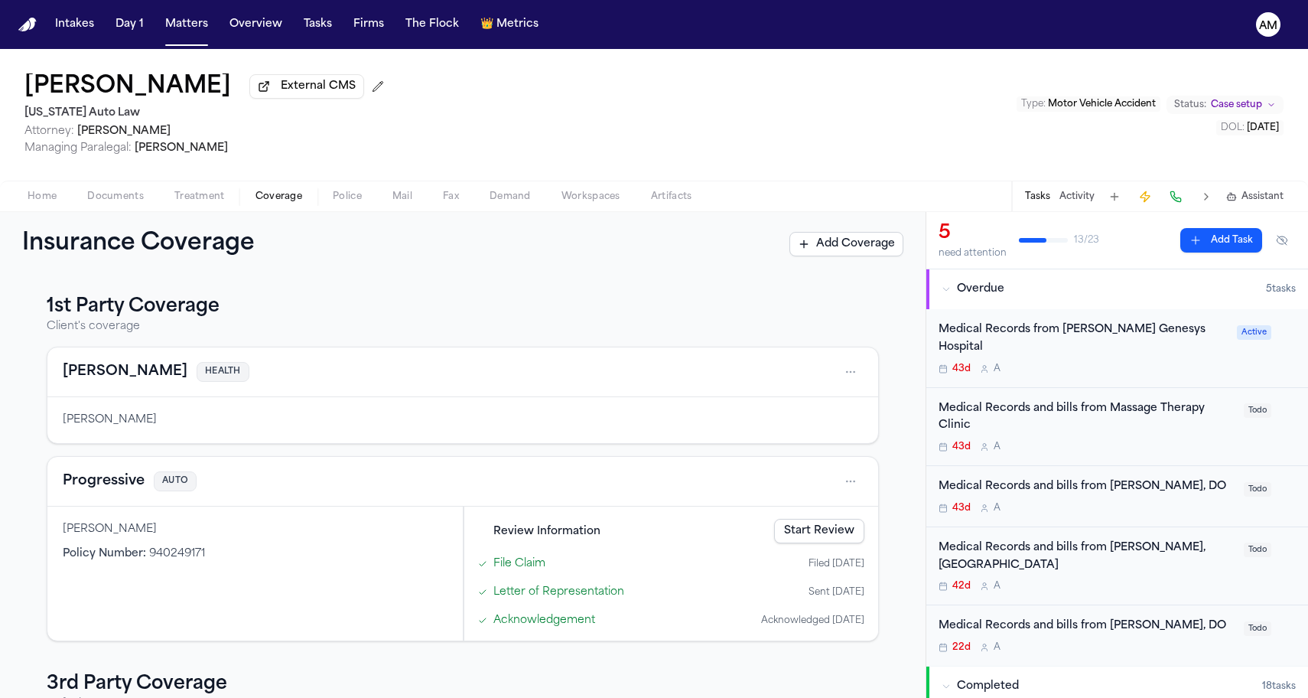
click at [103, 202] on span "Documents" at bounding box center [115, 196] width 57 height 12
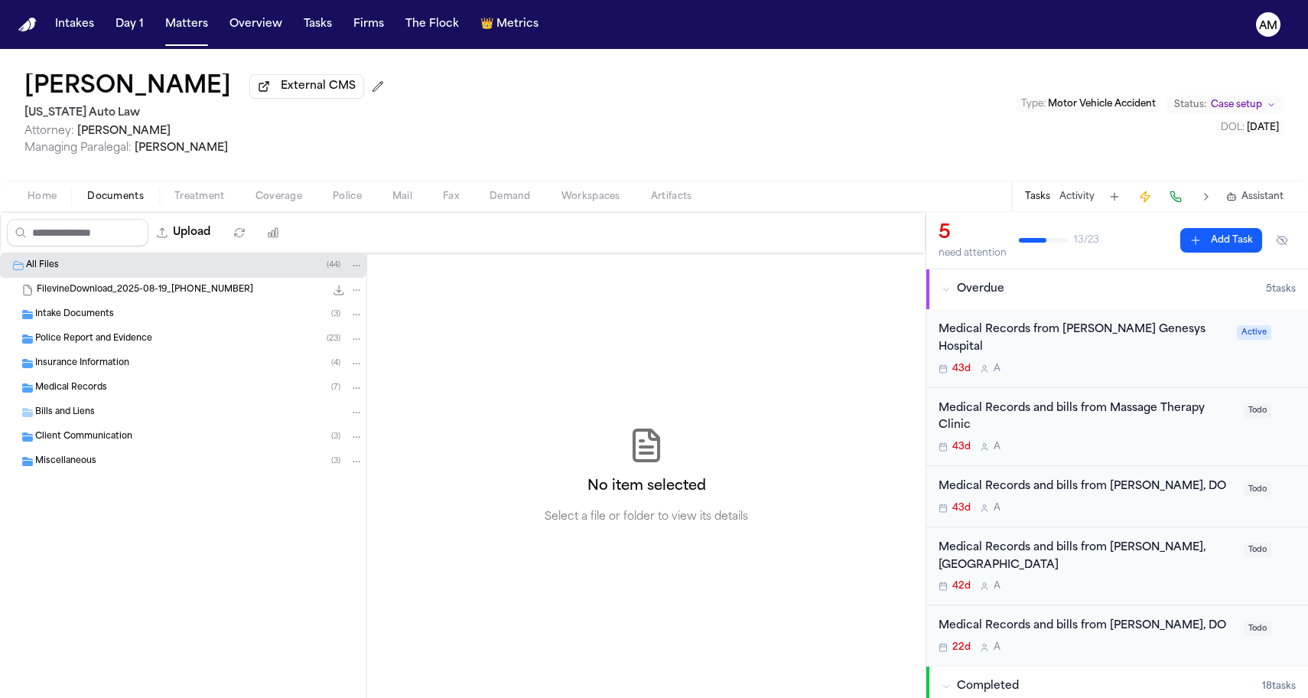
click at [60, 362] on span "Insurance Information" at bounding box center [82, 363] width 94 height 13
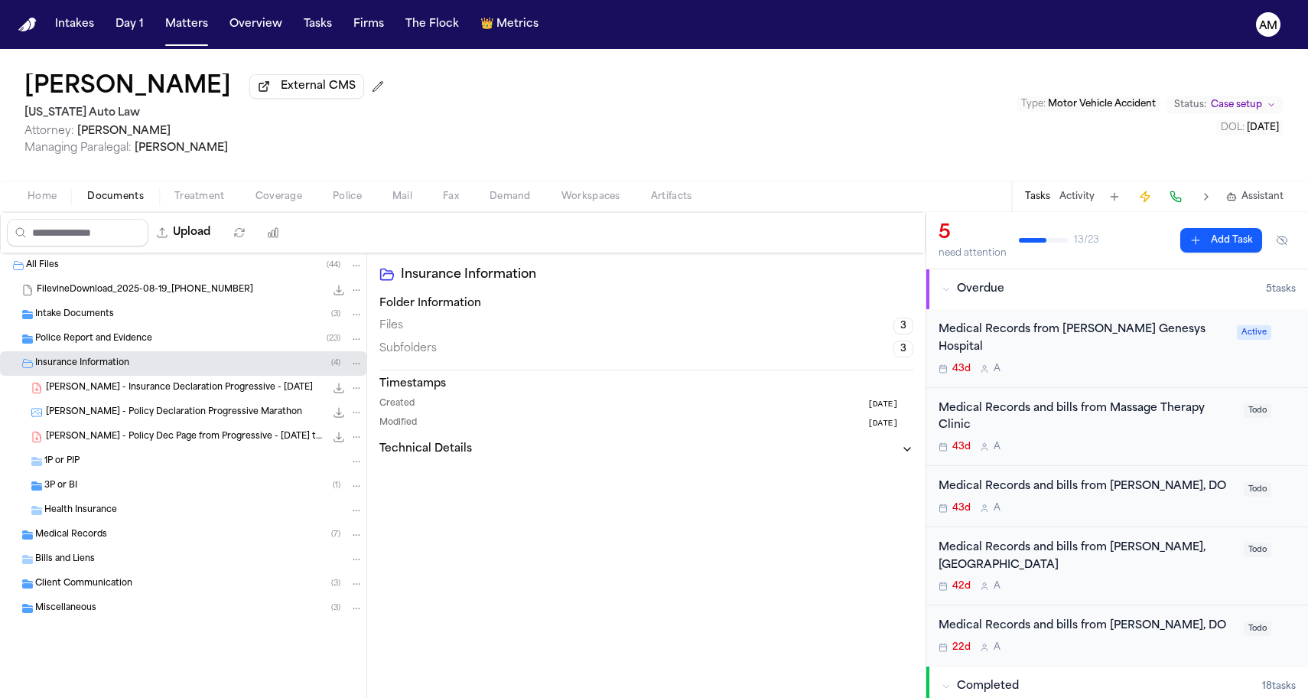
click at [68, 467] on span "1P or PIP" at bounding box center [61, 461] width 35 height 13
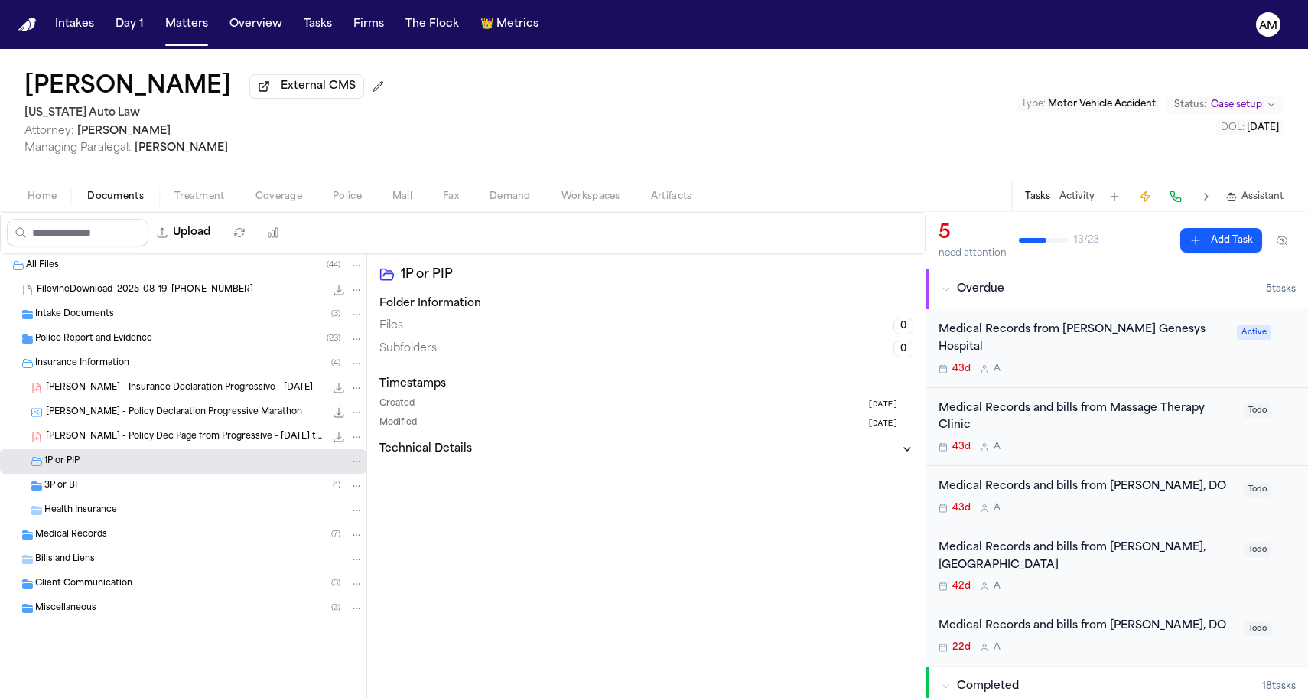
click at [97, 444] on span "L. Jackson - Policy Dec Page from Progressive - 1.18.25 to 7.18.25" at bounding box center [185, 437] width 279 height 13
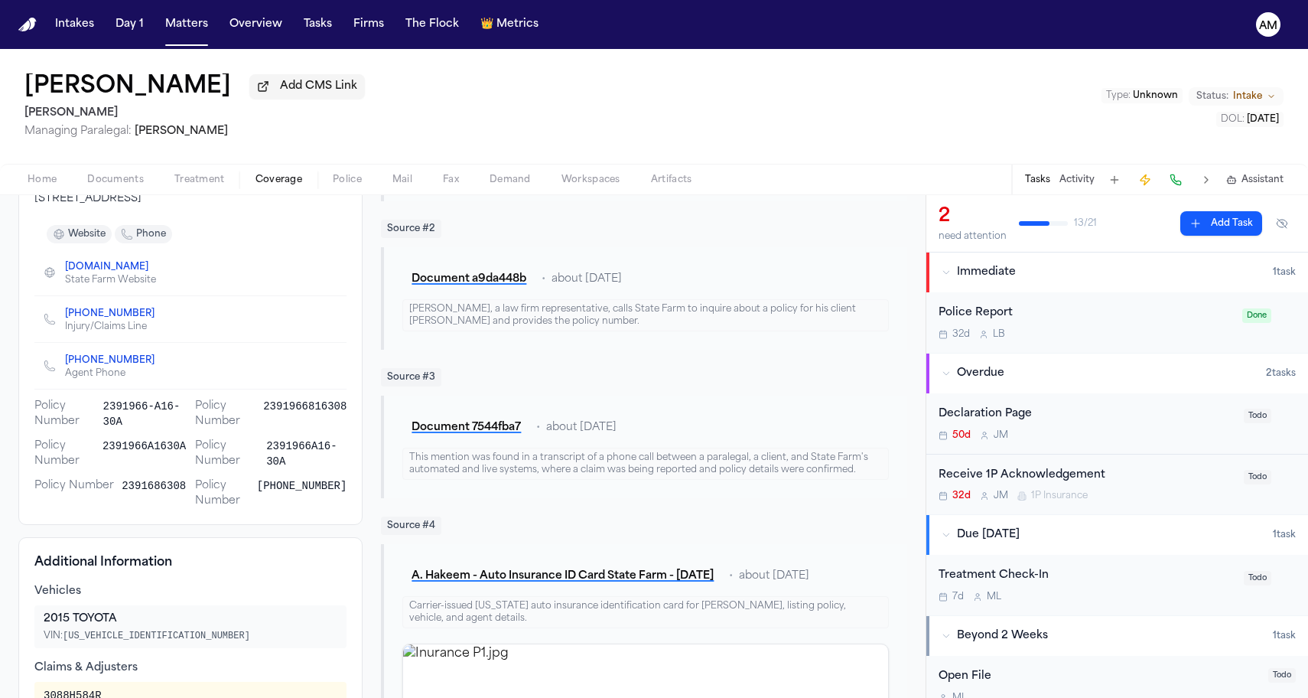
scroll to position [90, 0]
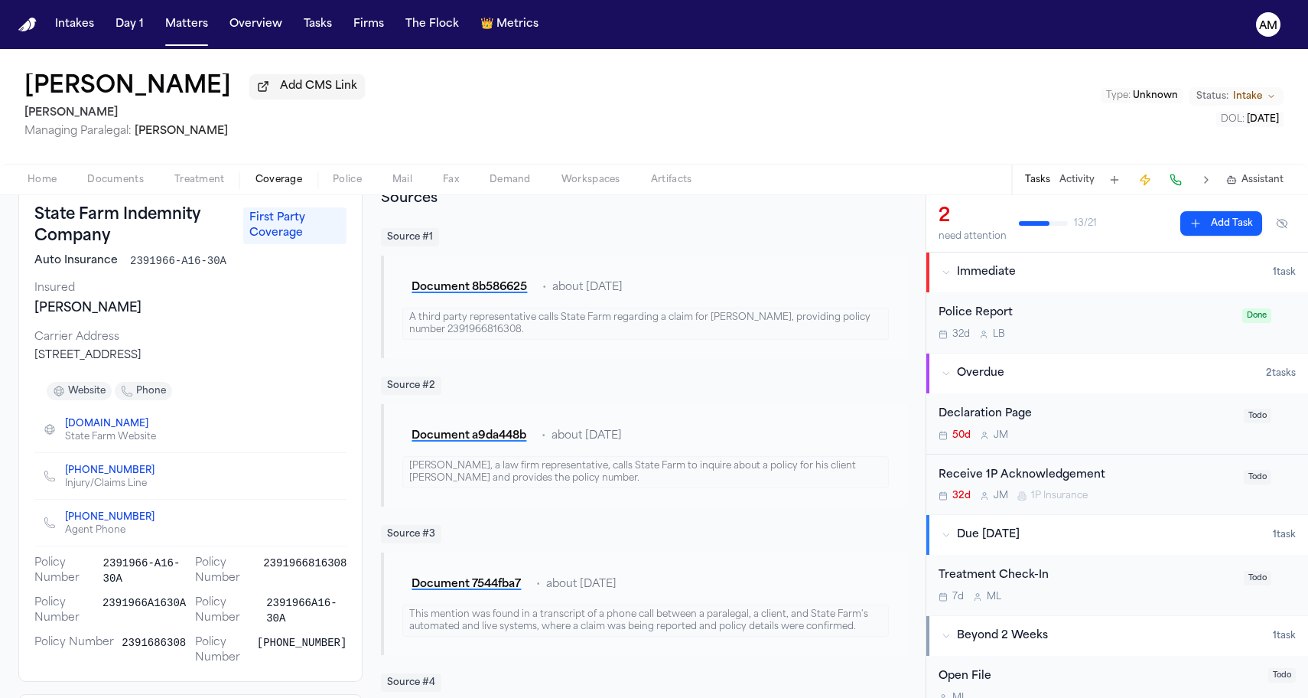
click at [203, 186] on span "Treatment" at bounding box center [199, 180] width 50 height 12
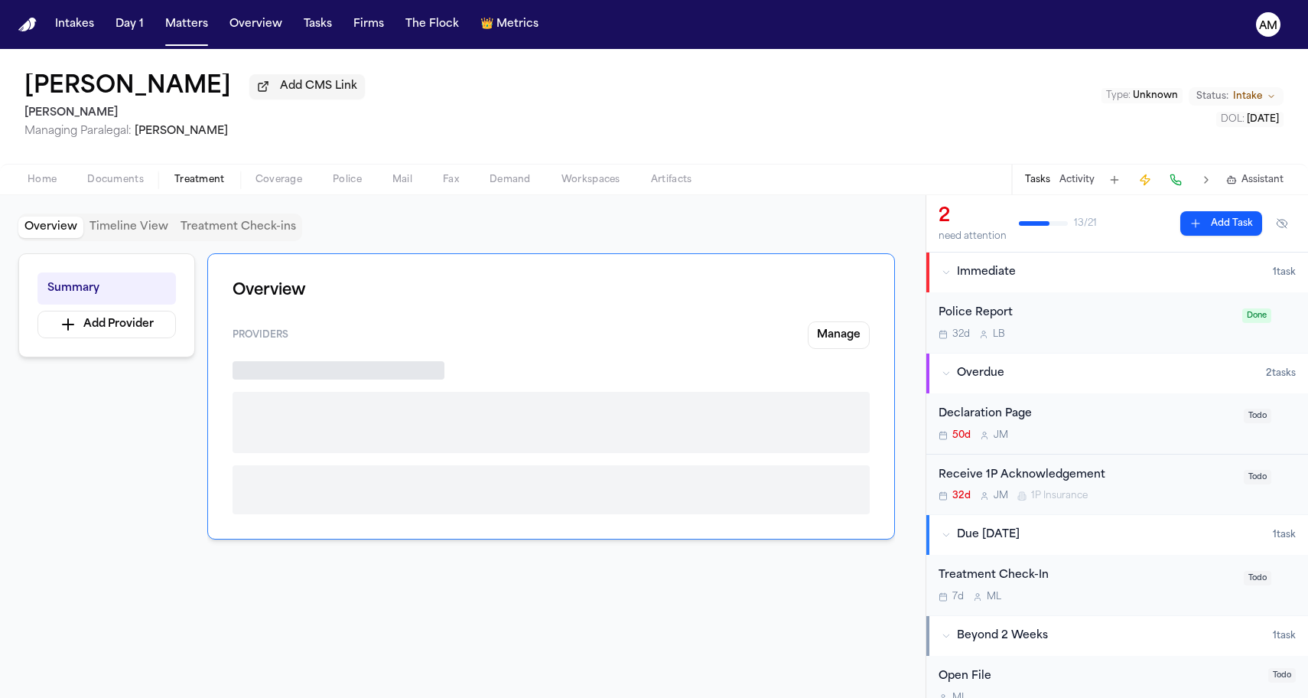
click at [277, 186] on span "Coverage" at bounding box center [278, 180] width 47 height 12
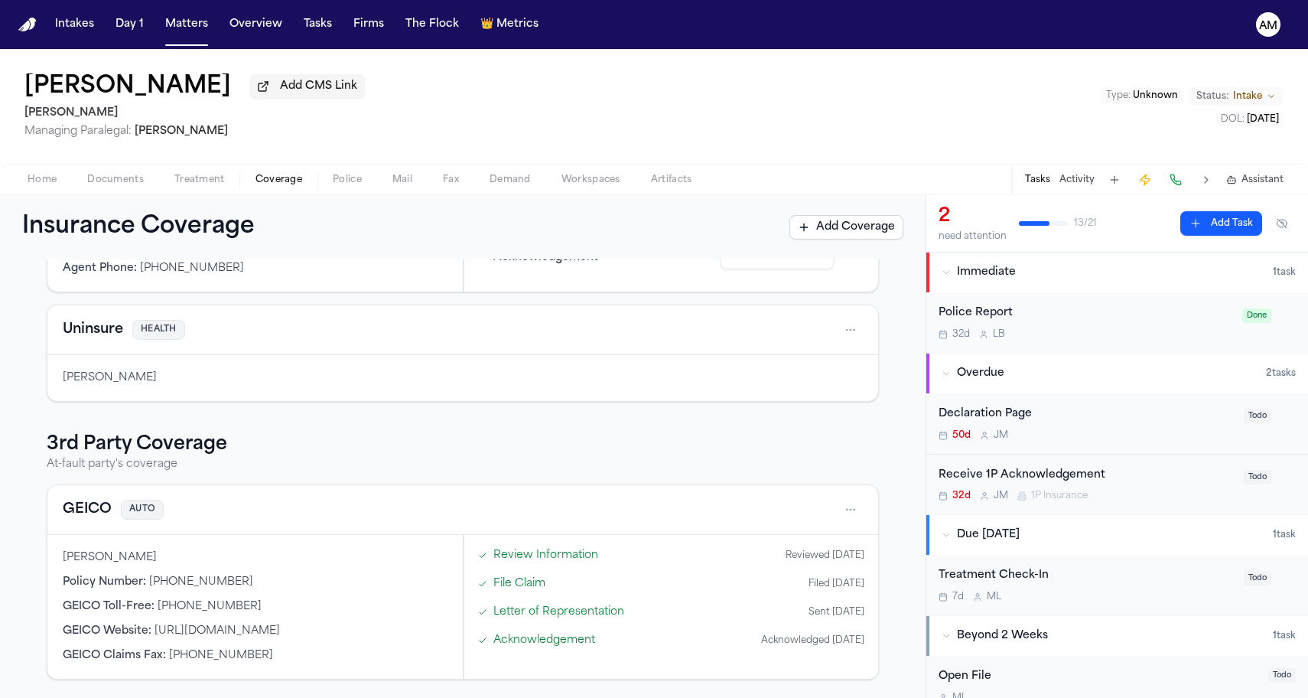
scroll to position [236, 0]
click at [74, 500] on button "GEICO" at bounding box center [87, 509] width 49 height 21
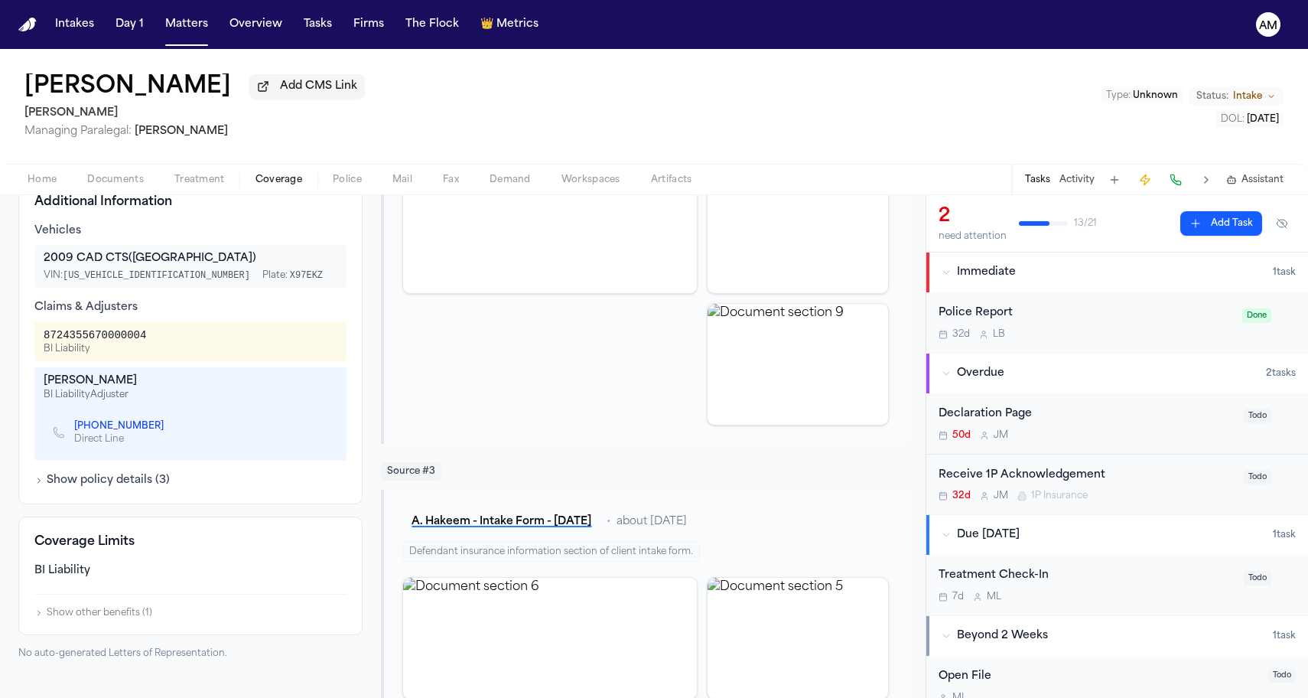
scroll to position [511, 0]
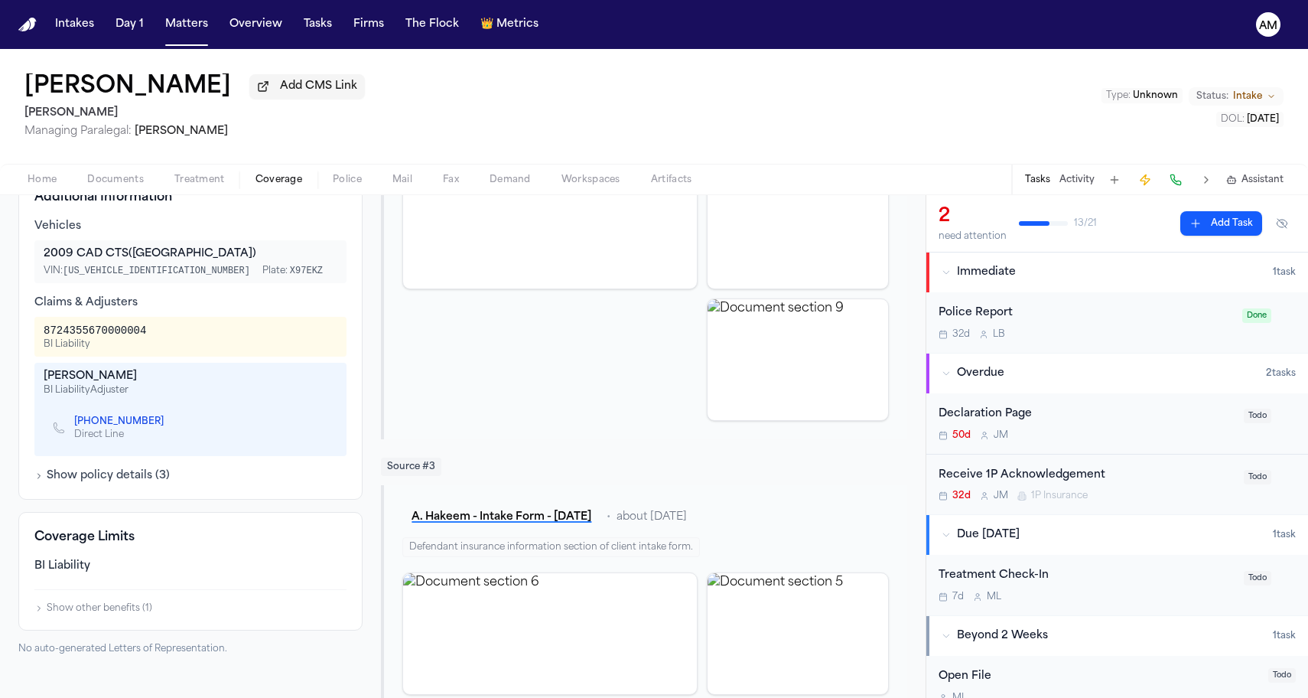
click at [167, 425] on icon "Copy to clipboard" at bounding box center [171, 421] width 9 height 9
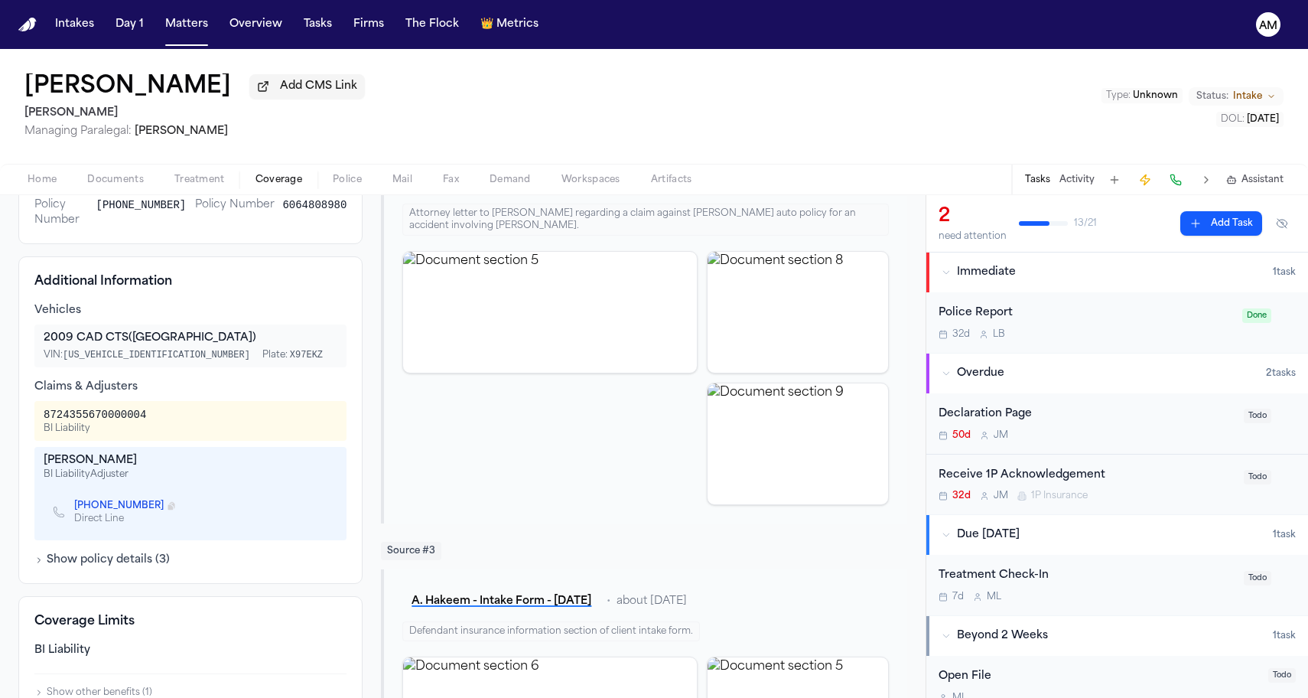
scroll to position [425, 0]
click at [108, 511] on link "[PHONE_NUMBER]" at bounding box center [118, 508] width 89 height 12
click at [441, 132] on div "[PERSON_NAME] Add CMS Link [PERSON_NAME] Managing Paralegal: [PERSON_NAME] Type…" at bounding box center [654, 106] width 1308 height 115
click at [109, 180] on span "Documents" at bounding box center [115, 180] width 57 height 12
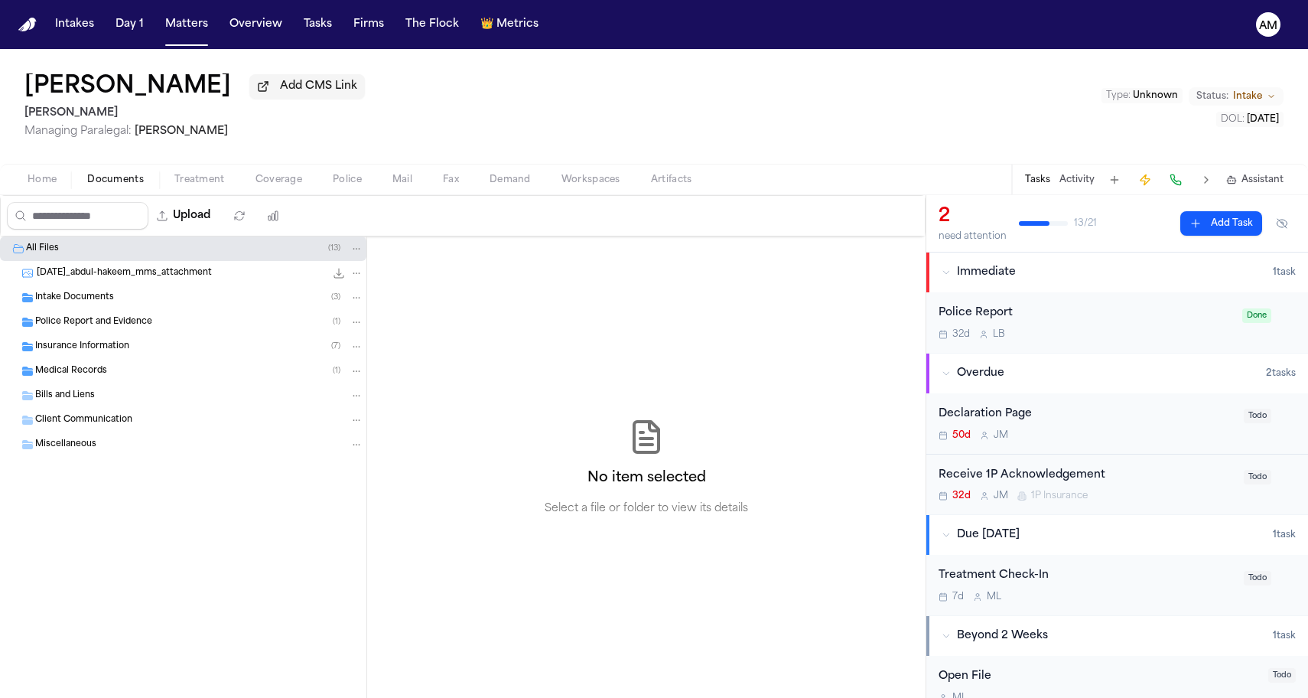
click at [287, 182] on span "Coverage" at bounding box center [278, 180] width 47 height 12
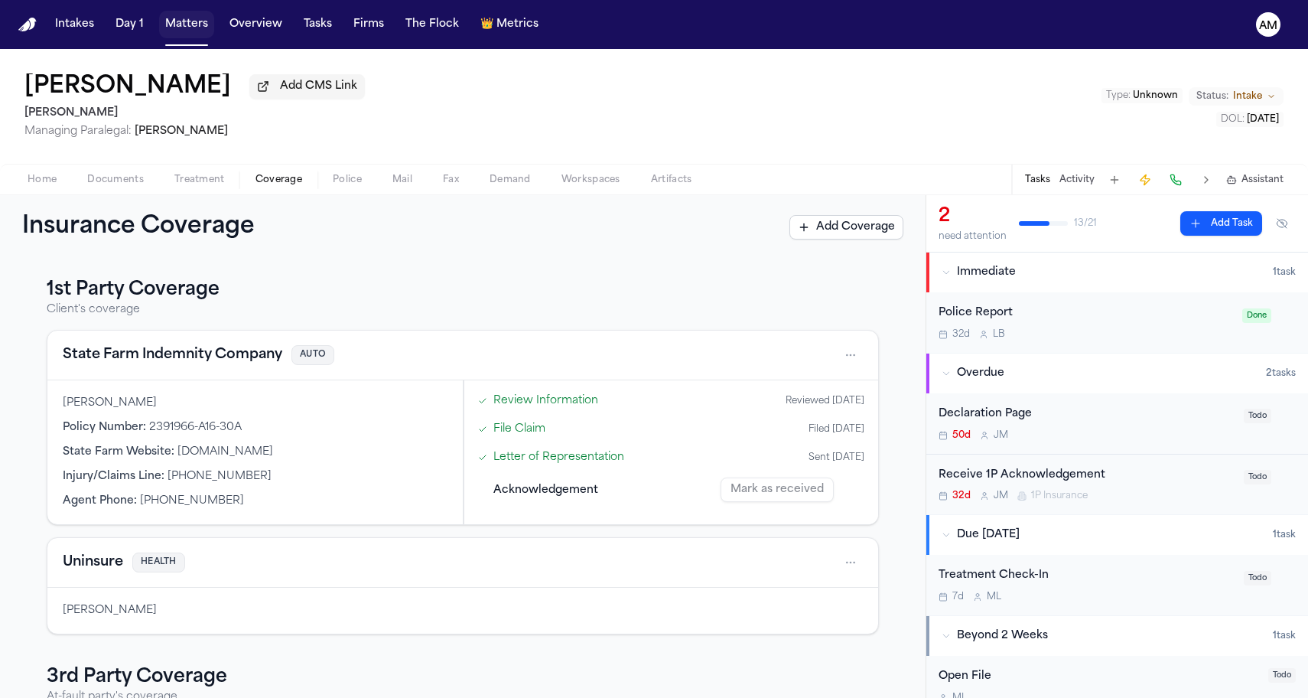
click at [188, 14] on button "Matters" at bounding box center [186, 25] width 55 height 28
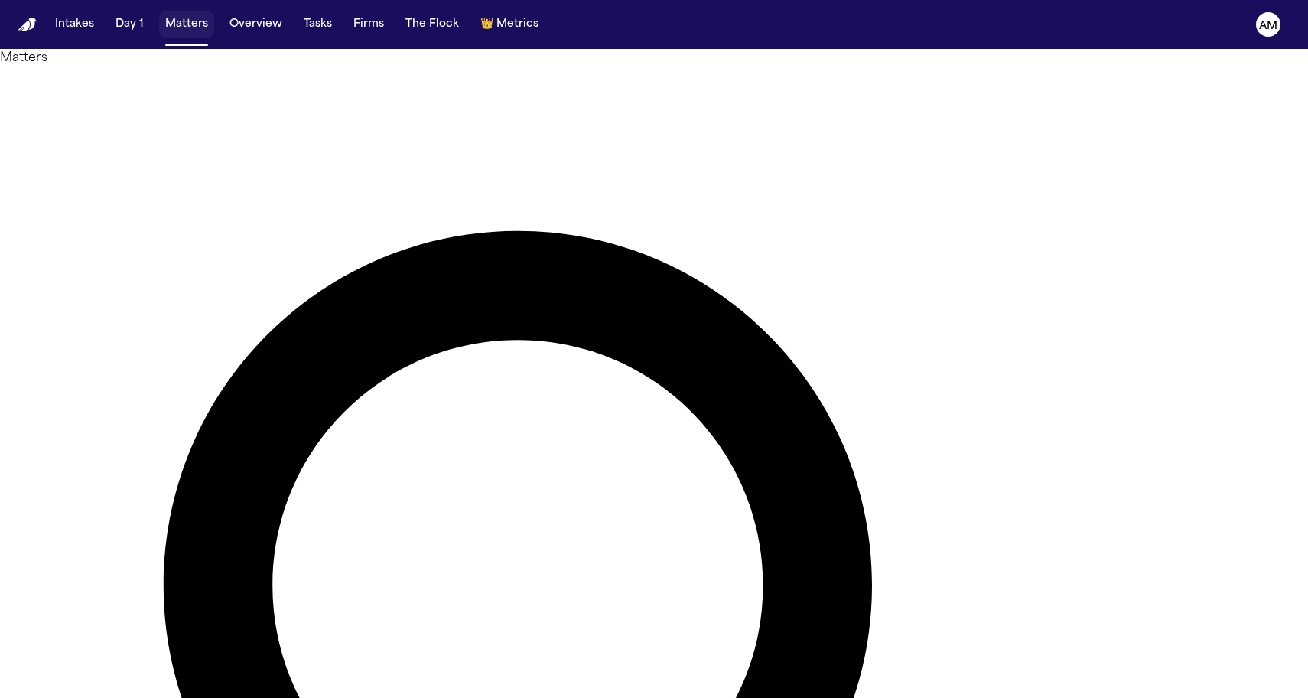
click at [177, 31] on button "Matters" at bounding box center [186, 25] width 55 height 28
type input "*****"
click at [112, 249] on main "Matters ***** Overview Add Matter Client Name Firm Name Phone Number Preferred …" at bounding box center [654, 373] width 1308 height 649
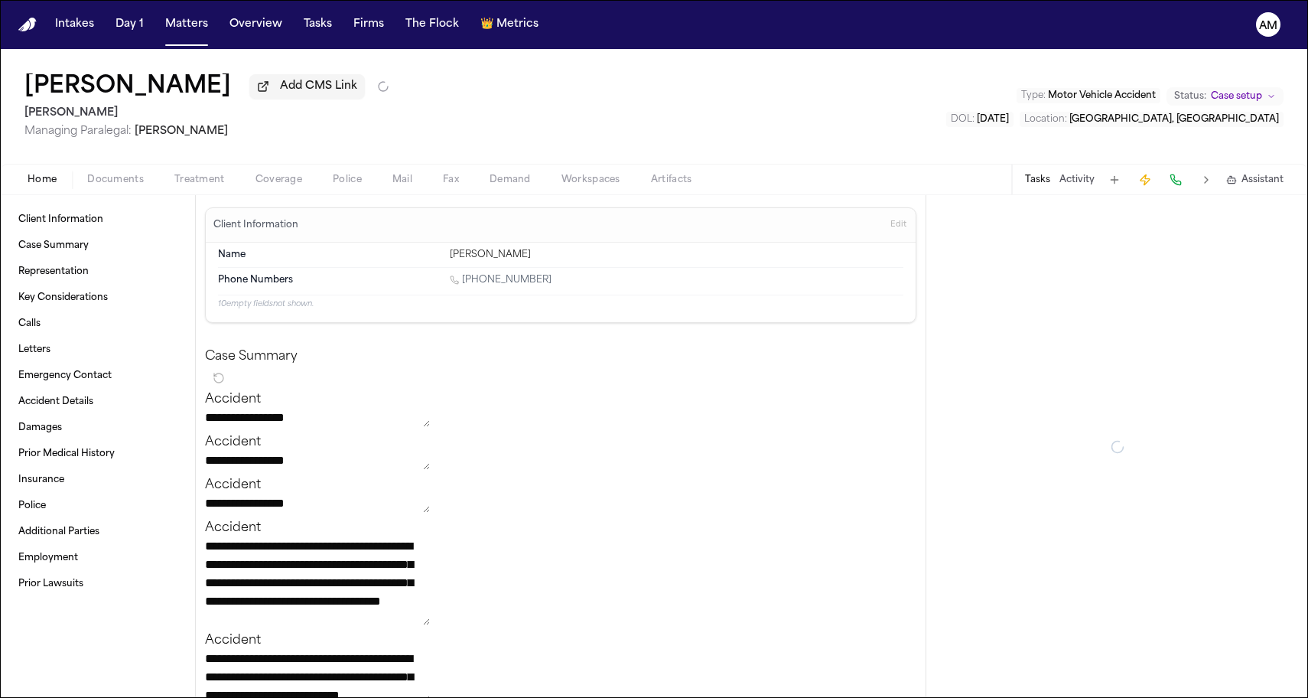
click at [296, 186] on span "Coverage" at bounding box center [278, 180] width 47 height 12
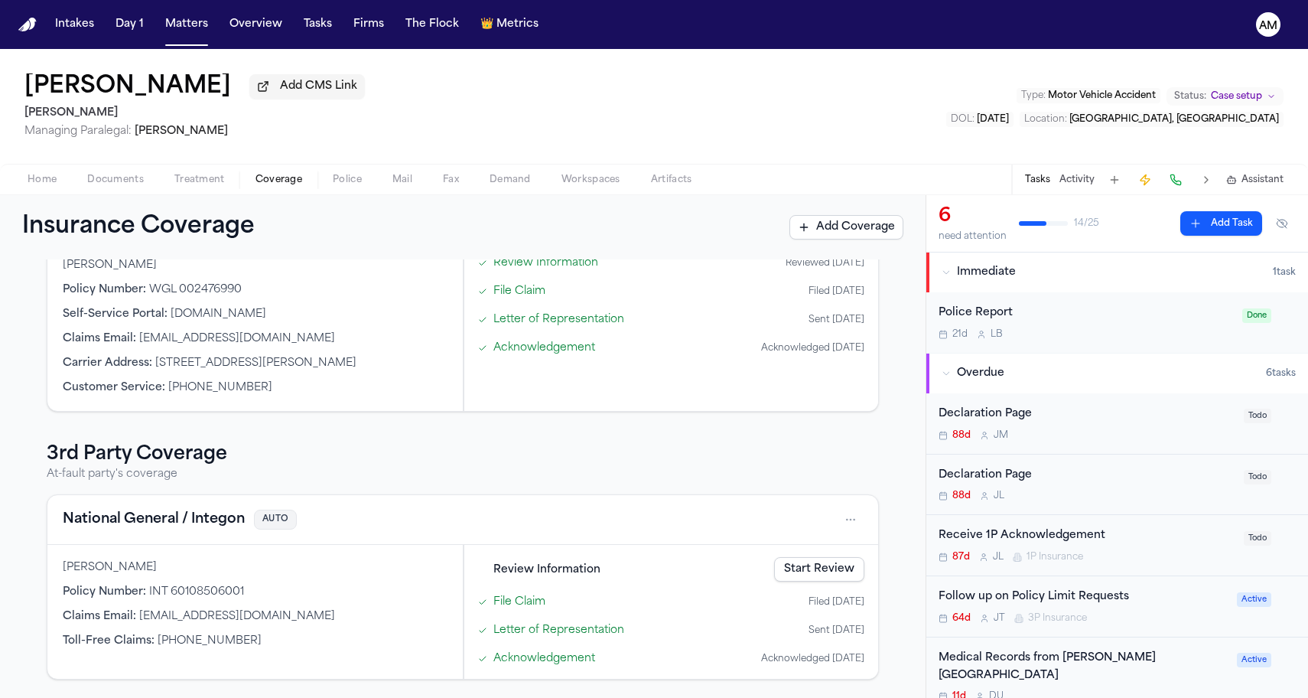
scroll to position [506, 0]
click at [164, 525] on button "National General / Integon" at bounding box center [154, 519] width 182 height 21
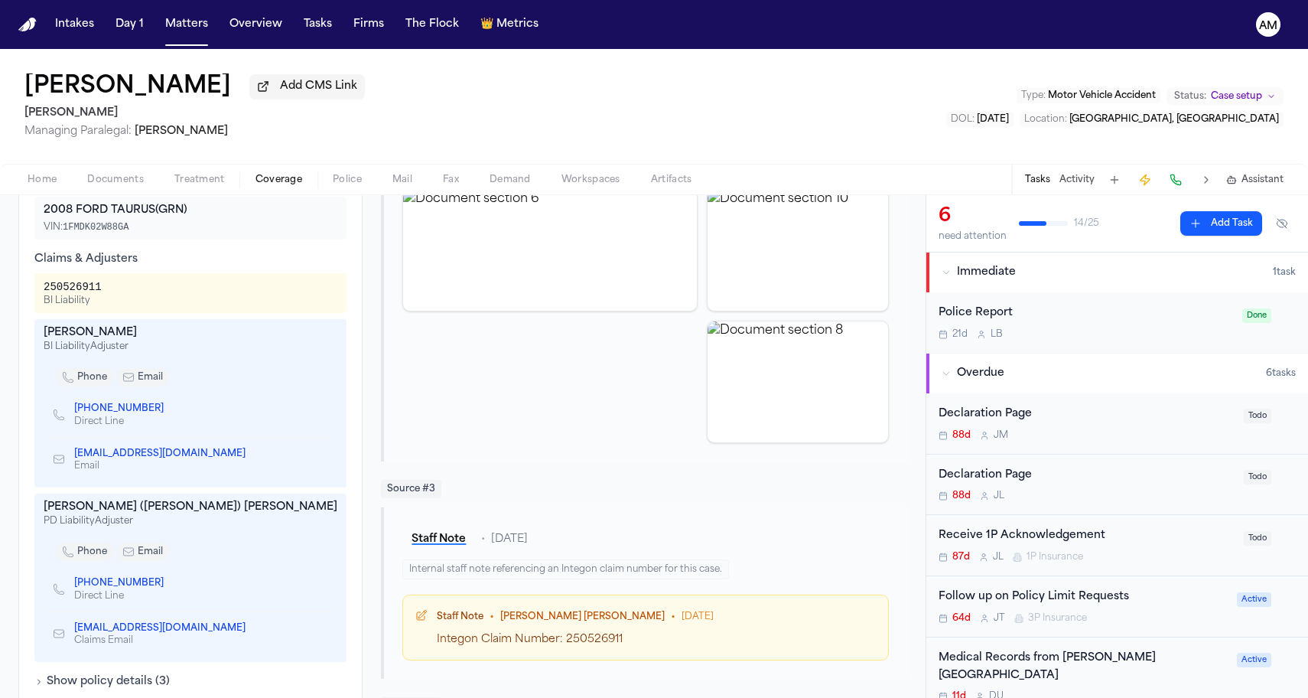
scroll to position [512, 0]
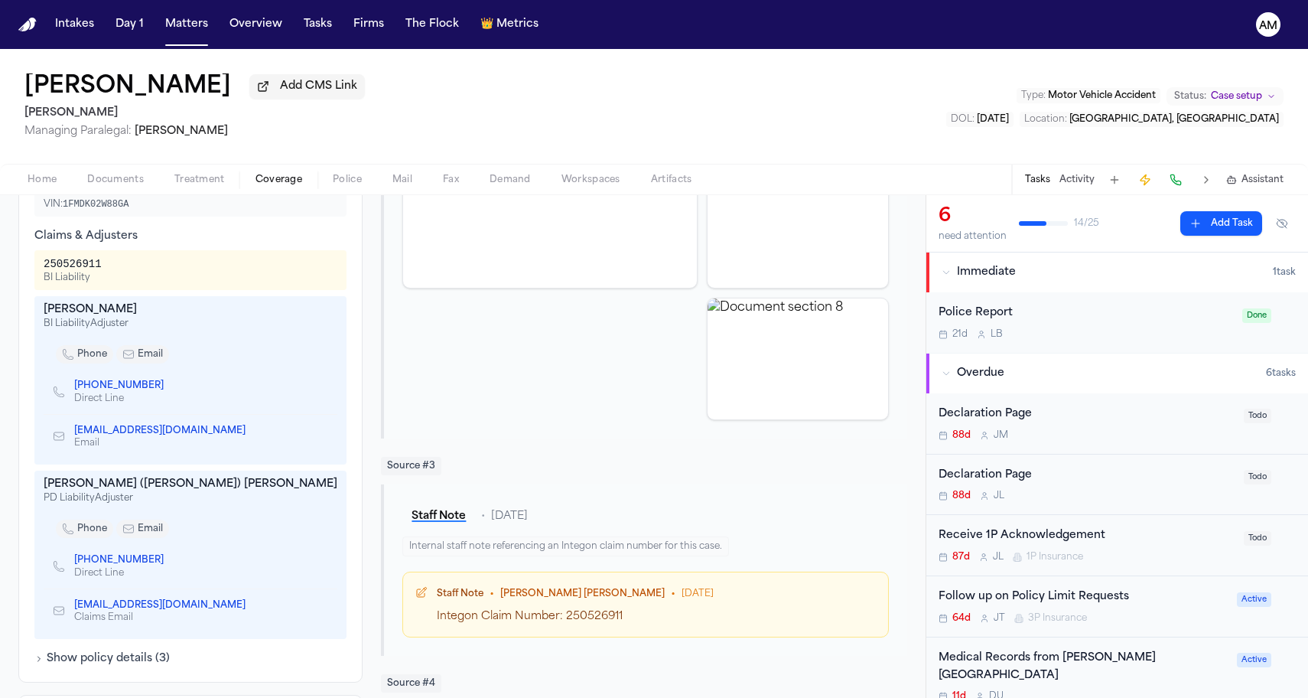
click at [169, 389] on icon "Copy to clipboard" at bounding box center [171, 385] width 5 height 7
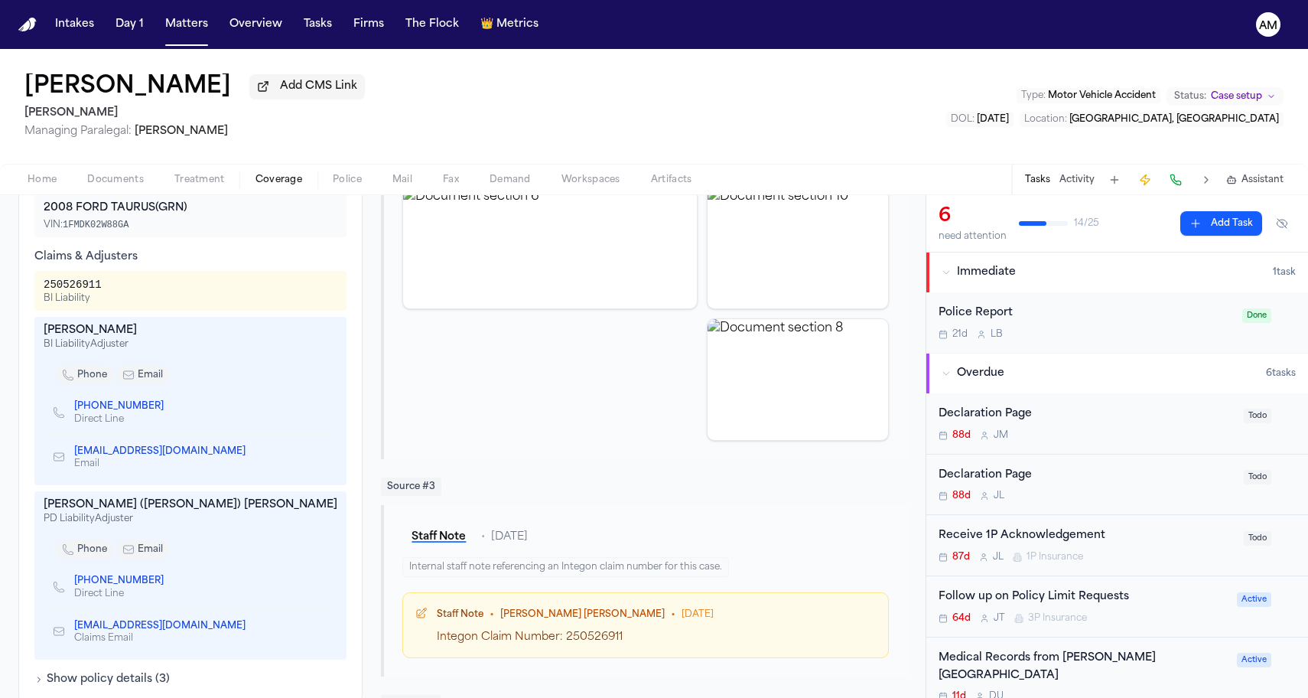
scroll to position [494, 0]
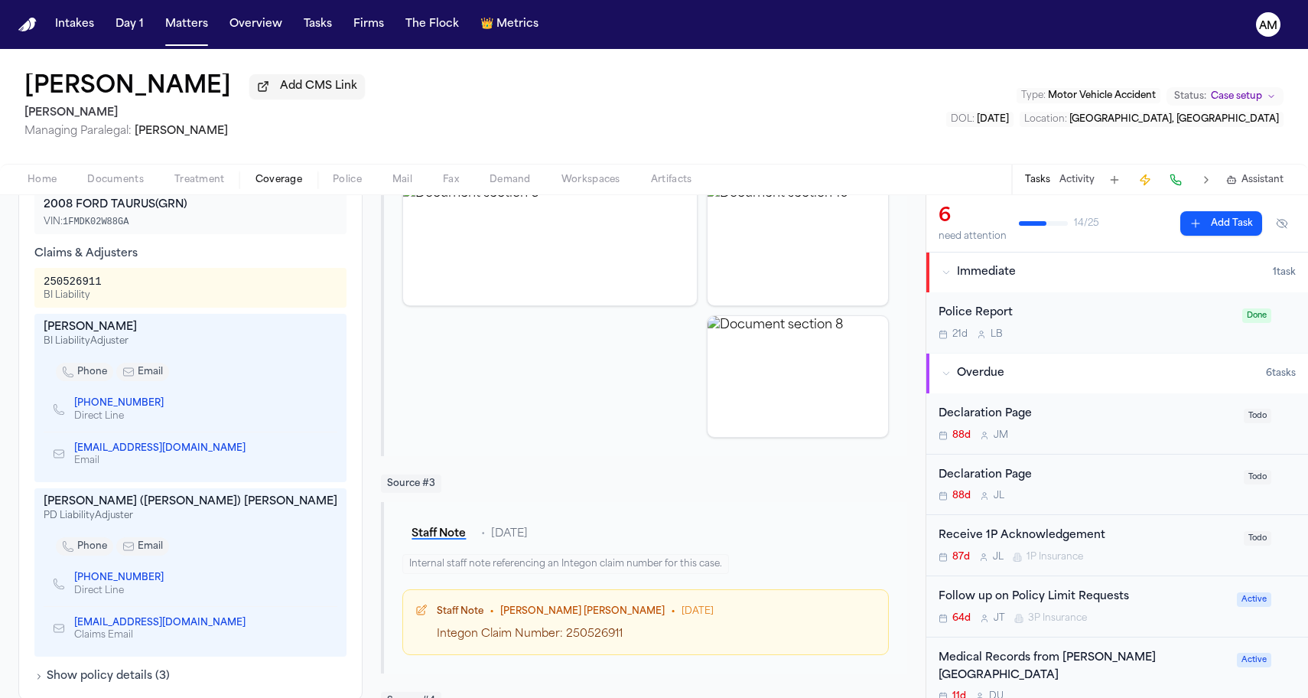
click at [250, 452] on icon "Copy to clipboard" at bounding box center [252, 449] width 5 height 5
drag, startPoint x: 44, startPoint y: 286, endPoint x: 109, endPoint y: 291, distance: 64.4
click at [109, 291] on div "250526911 BI Liability" at bounding box center [191, 288] width 294 height 28
copy div "250526911"
click at [177, 26] on button "Matters" at bounding box center [186, 25] width 55 height 28
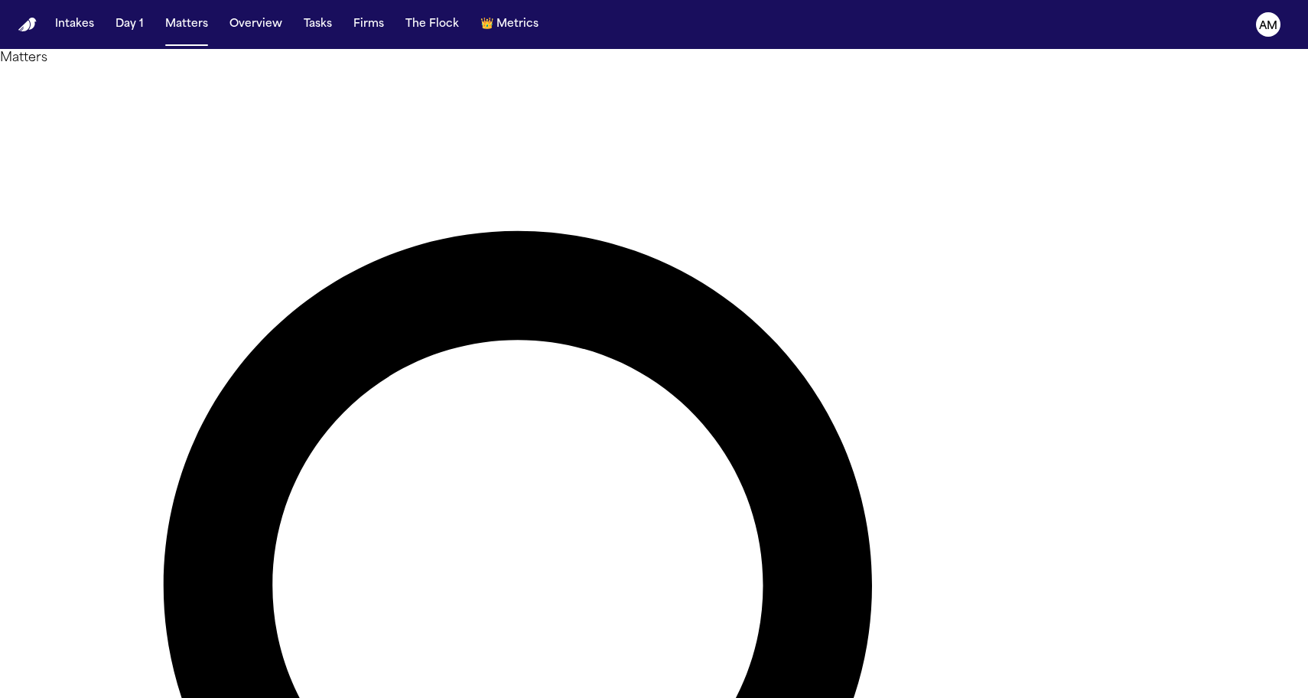
drag, startPoint x: 749, startPoint y: 94, endPoint x: 530, endPoint y: 86, distance: 218.9
click at [372, 67] on h1 "Matters" at bounding box center [654, 58] width 1308 height 18
type input "********"
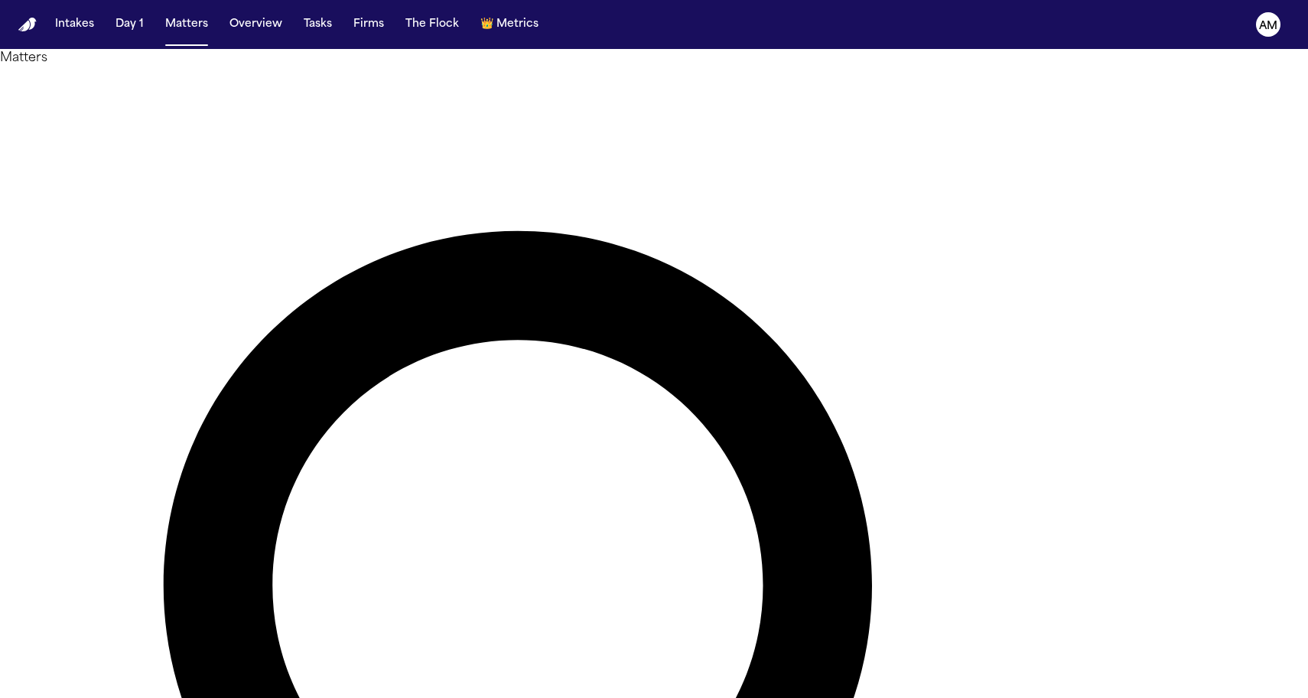
click at [241, 242] on main "Matters ******** Overview Add Matter Client Name Firm Name Phone Number Preferr…" at bounding box center [654, 373] width 1308 height 649
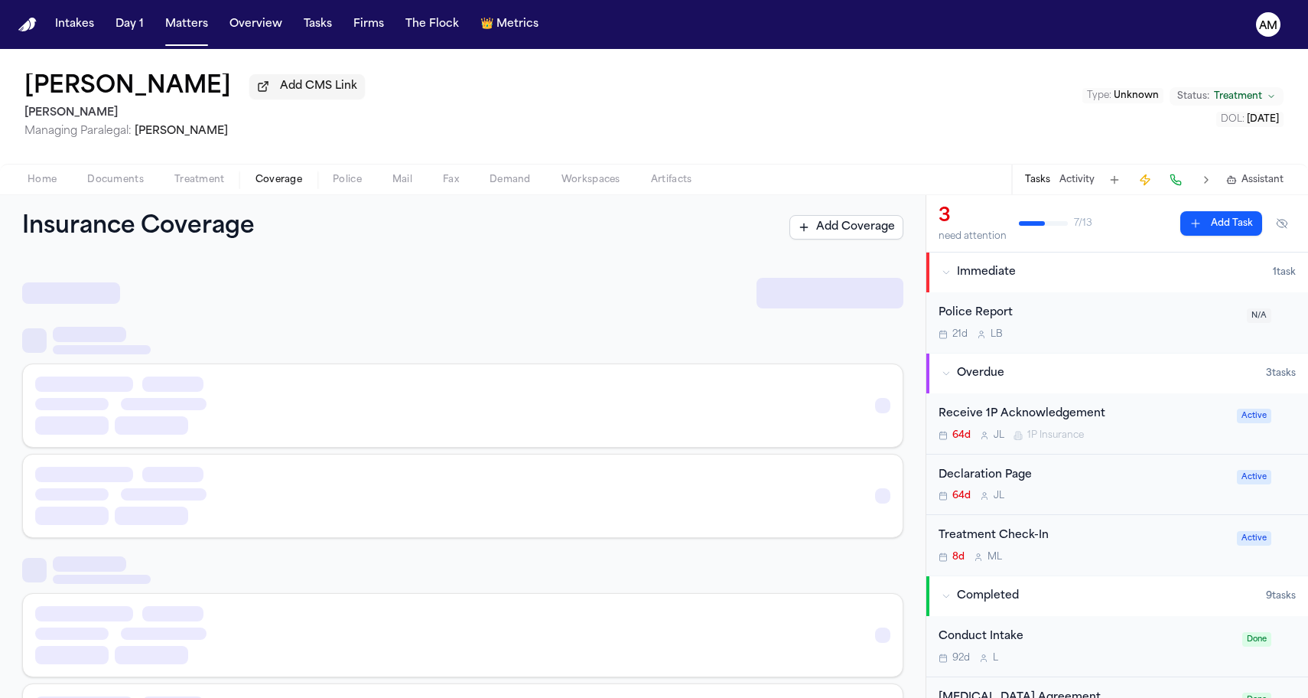
click at [278, 175] on span "Coverage" at bounding box center [278, 180] width 47 height 12
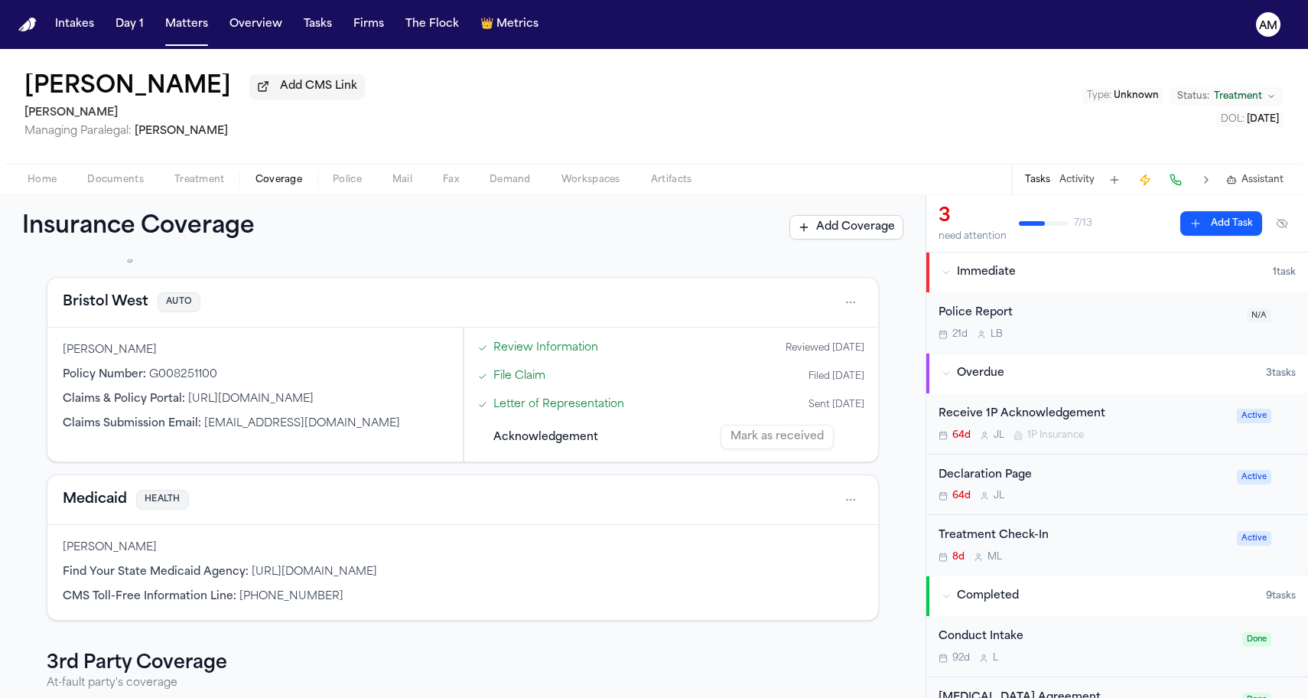
scroll to position [58, 0]
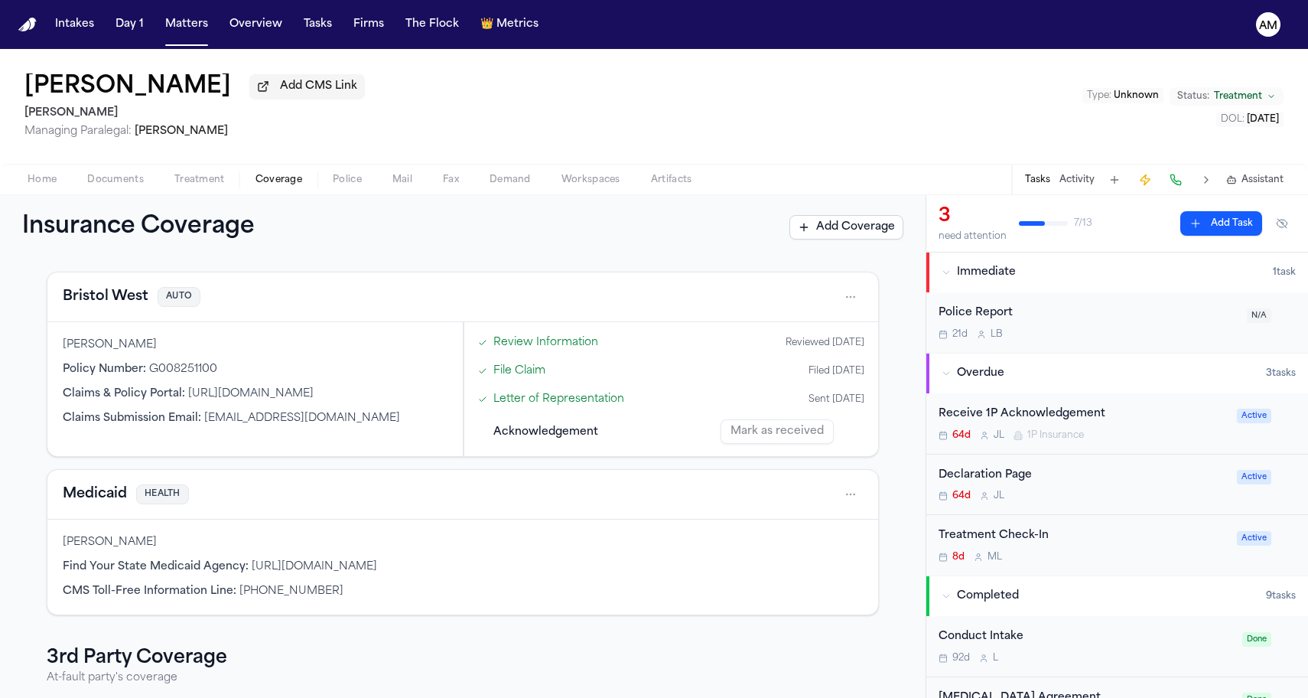
click at [107, 302] on button "Bristol West" at bounding box center [106, 296] width 86 height 21
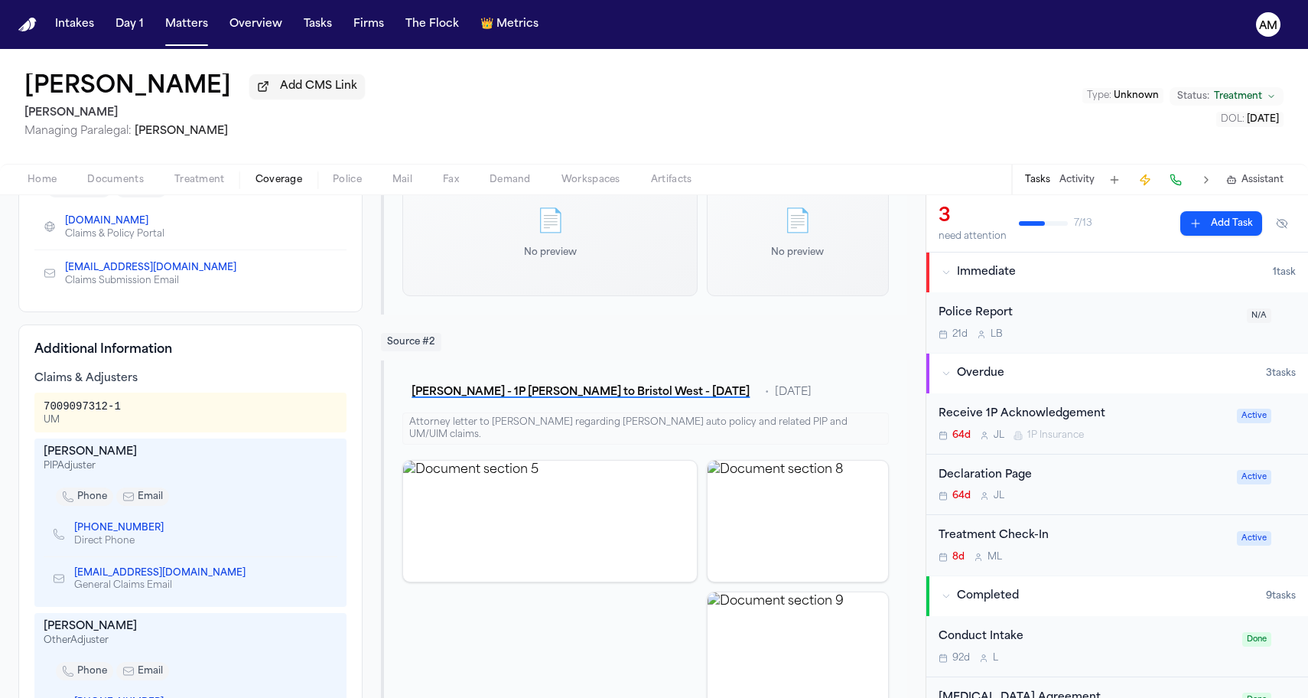
scroll to position [261, 0]
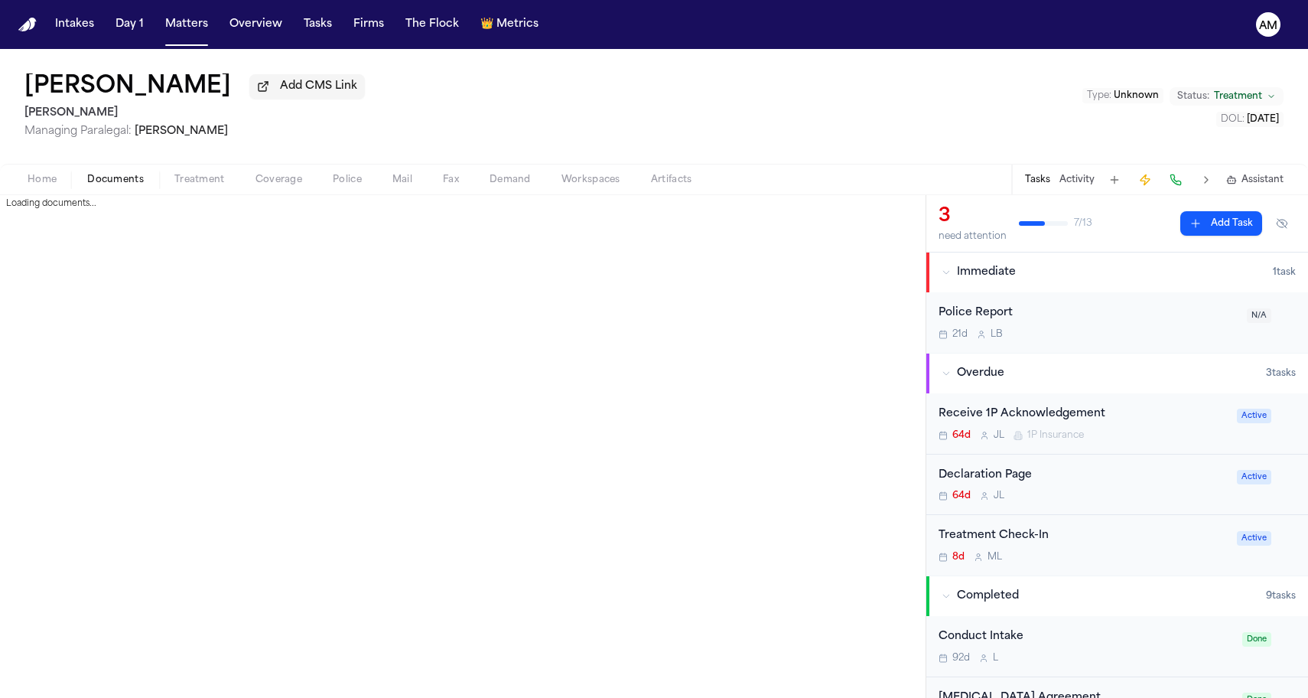
click at [115, 178] on span "Documents" at bounding box center [115, 180] width 57 height 12
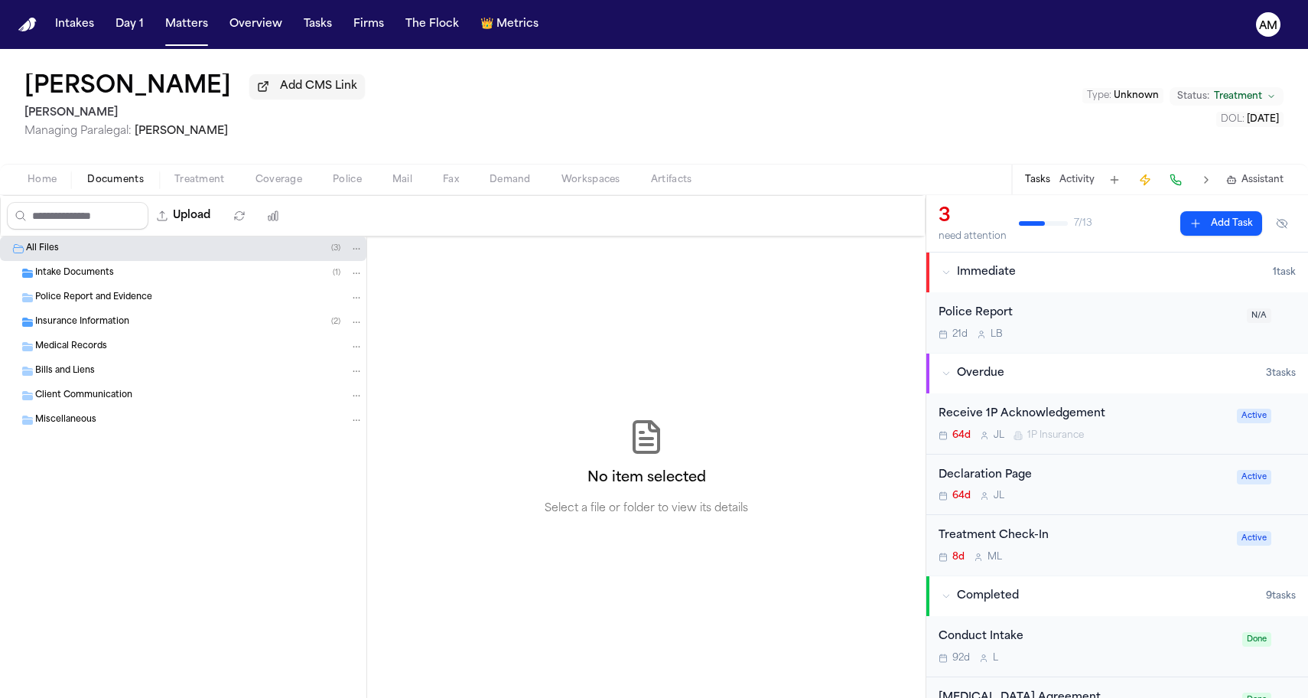
click at [114, 333] on div "Insurance Information ( 2 )" at bounding box center [183, 322] width 366 height 24
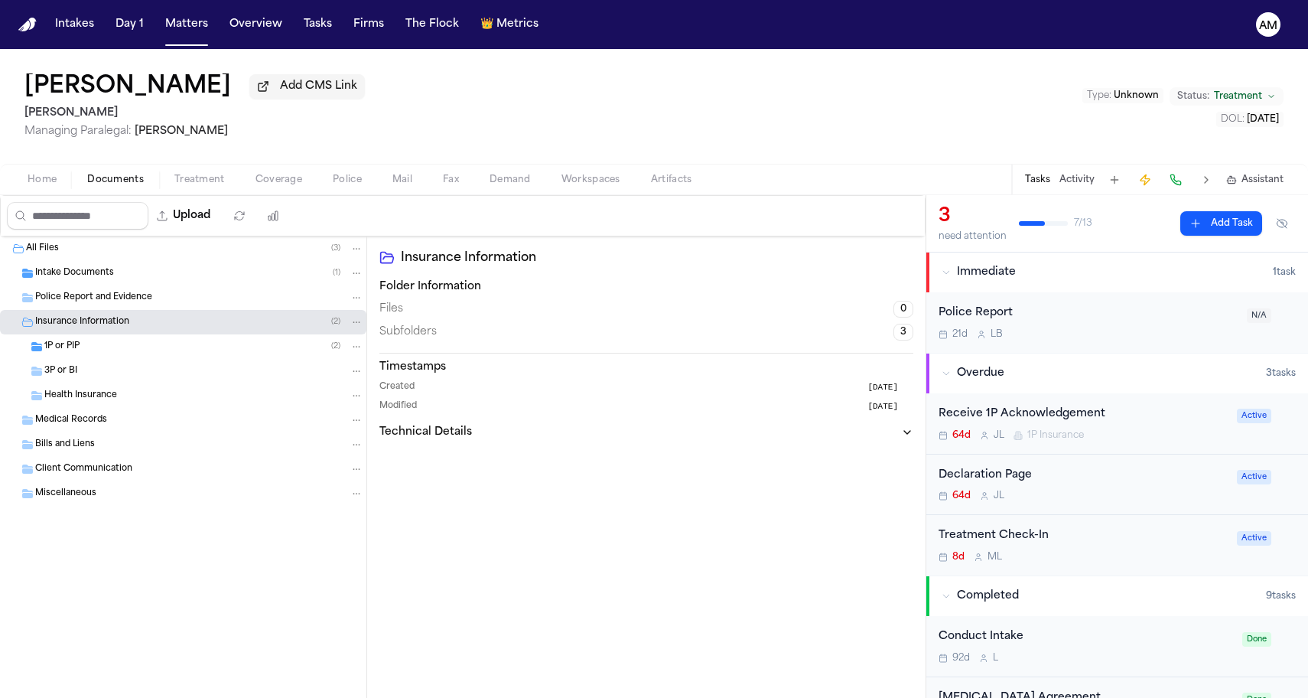
click at [106, 353] on div "1P or PIP ( 2 )" at bounding box center [203, 347] width 319 height 14
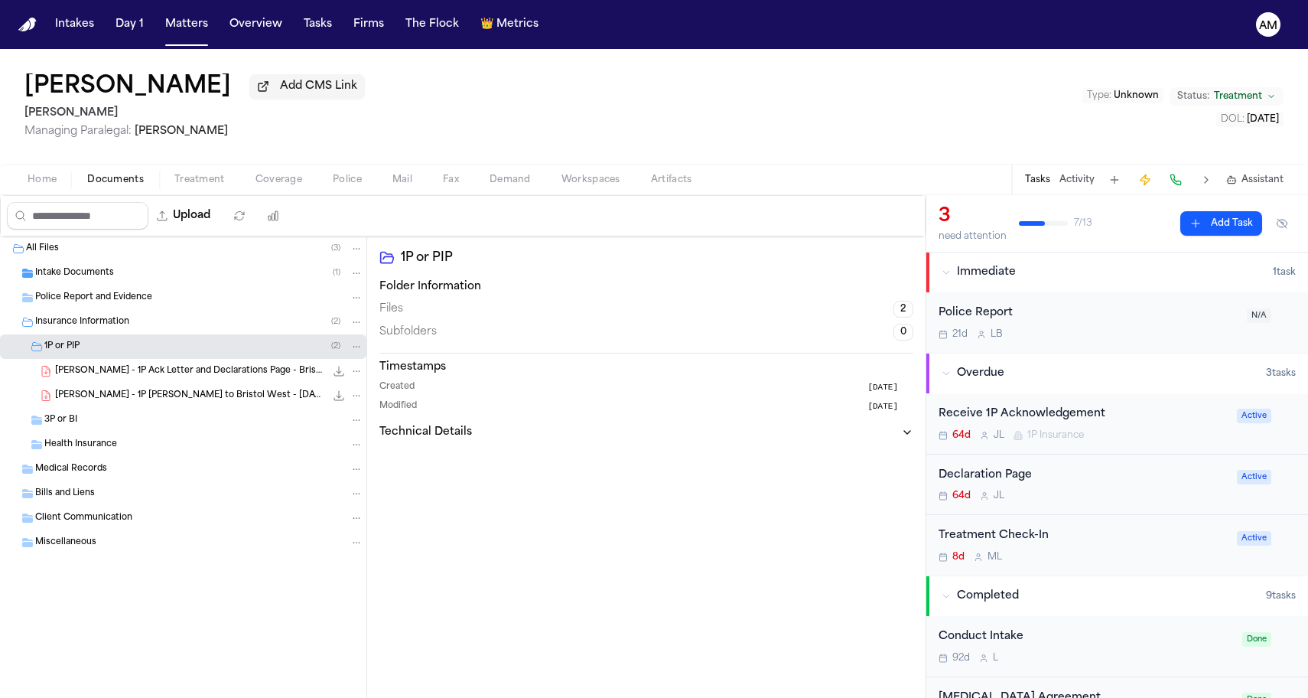
click at [98, 375] on span "N. Elbassiouny - 1P Ack Letter and Declarations Page - Bristol West - 9.15.25" at bounding box center [190, 371] width 270 height 13
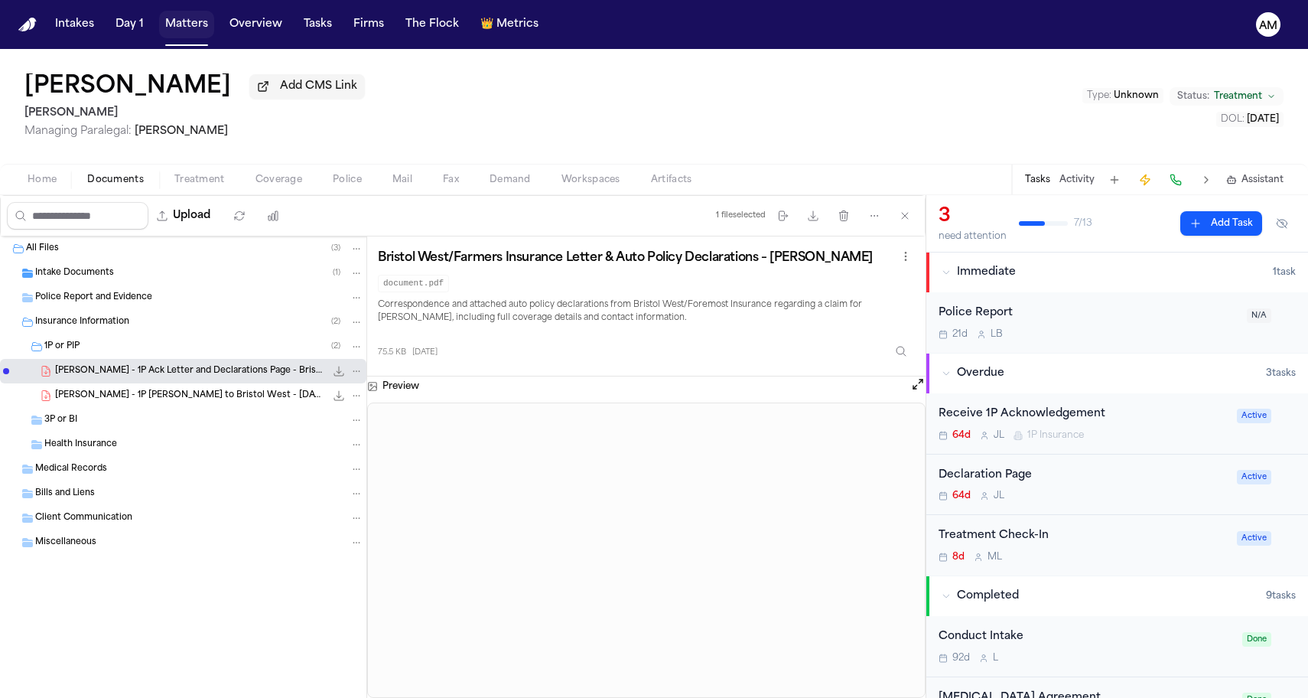
click at [198, 33] on button "Matters" at bounding box center [186, 25] width 55 height 28
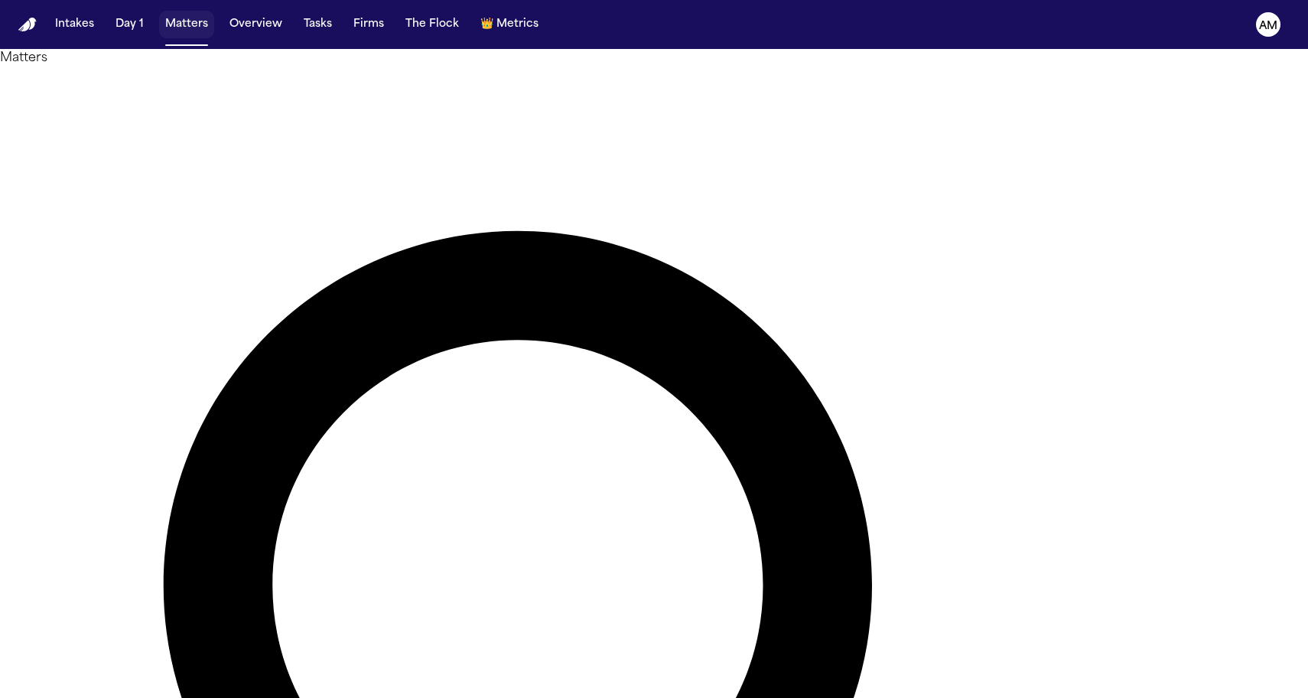
click at [173, 24] on button "Matters" at bounding box center [186, 25] width 55 height 28
click at [368, 34] on button "Firms" at bounding box center [368, 25] width 43 height 28
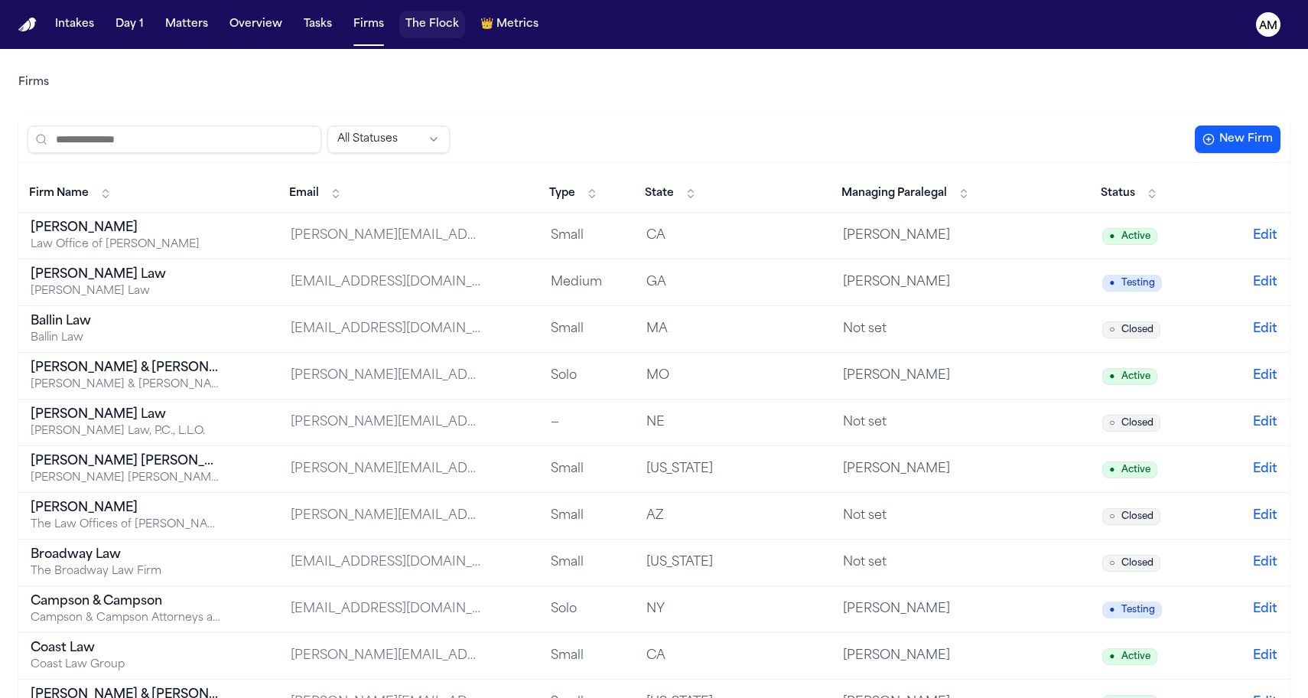
click at [415, 21] on button "The Flock" at bounding box center [432, 25] width 66 height 28
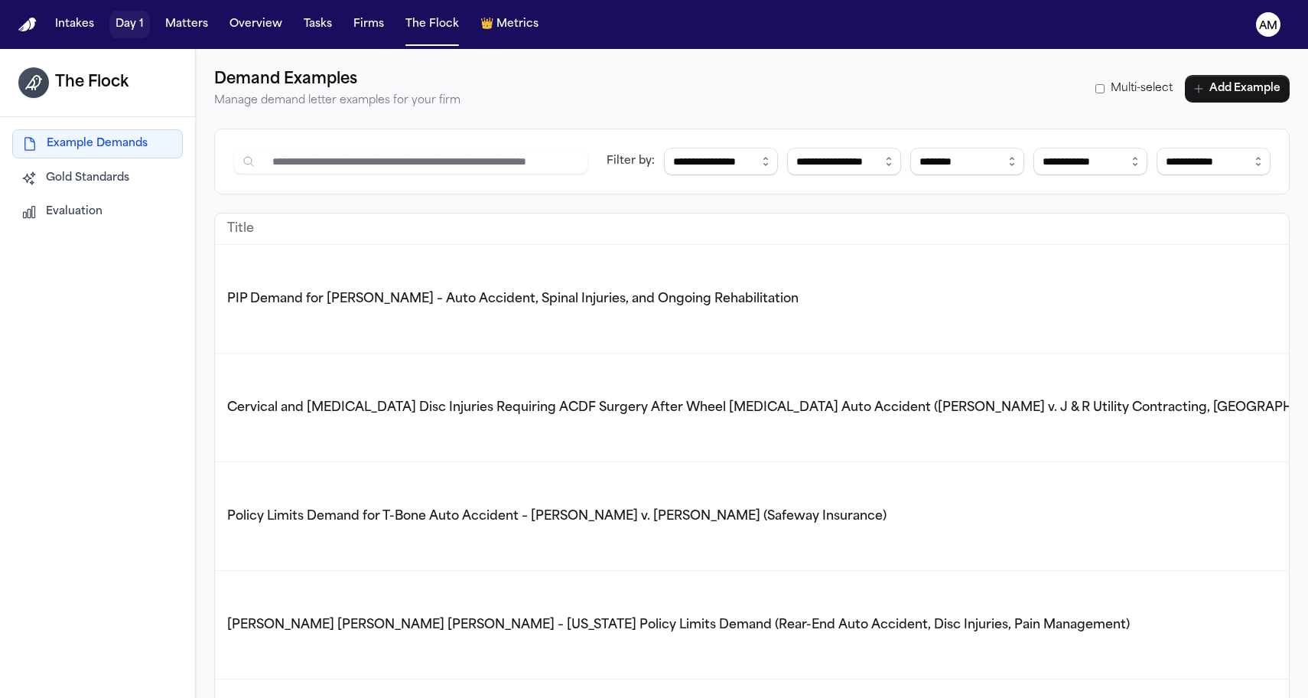
click at [122, 14] on button "Day 1" at bounding box center [129, 25] width 41 height 28
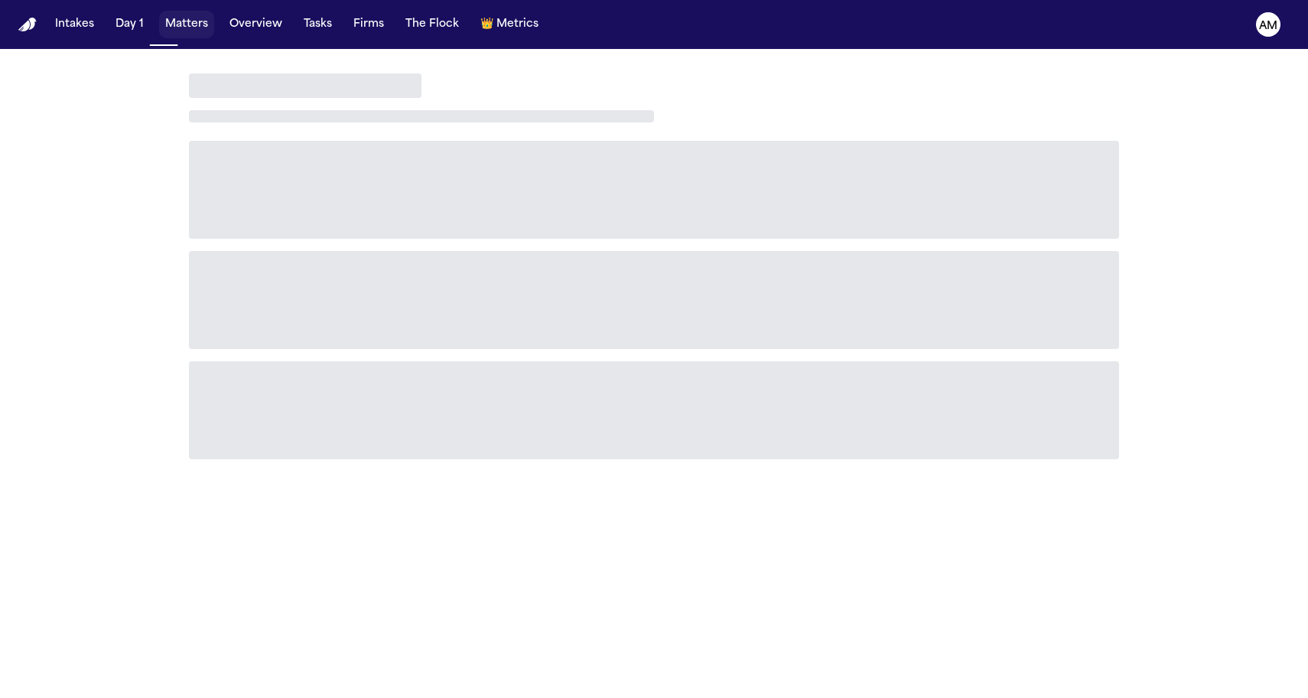
click at [168, 15] on button "Matters" at bounding box center [186, 25] width 55 height 28
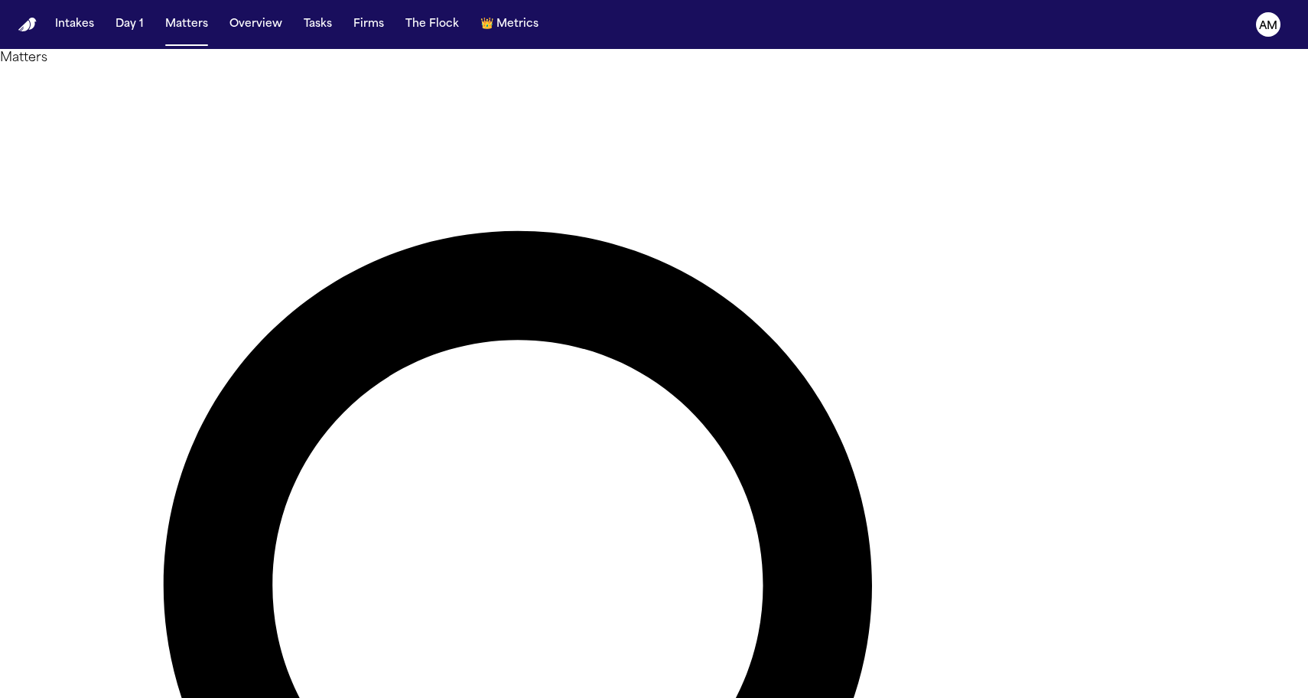
drag, startPoint x: 726, startPoint y: 71, endPoint x: 572, endPoint y: 76, distance: 153.8
drag, startPoint x: 720, startPoint y: 89, endPoint x: 555, endPoint y: 89, distance: 165.2
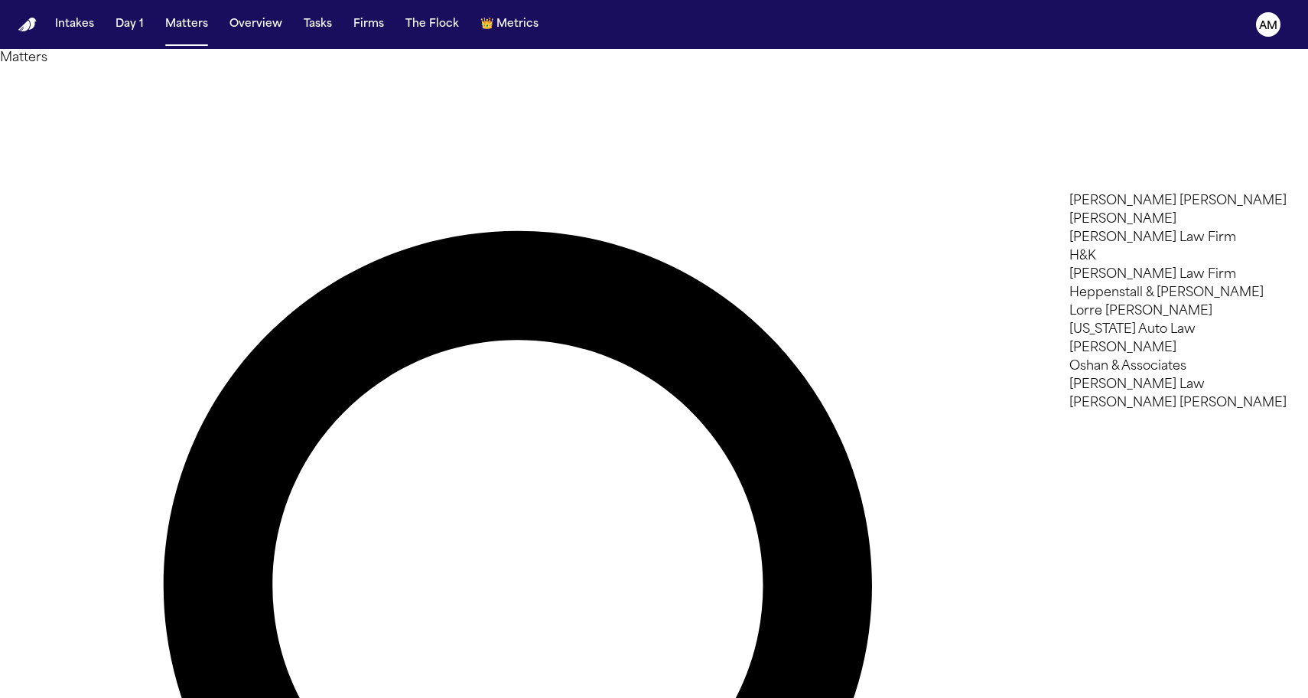
type input "*"
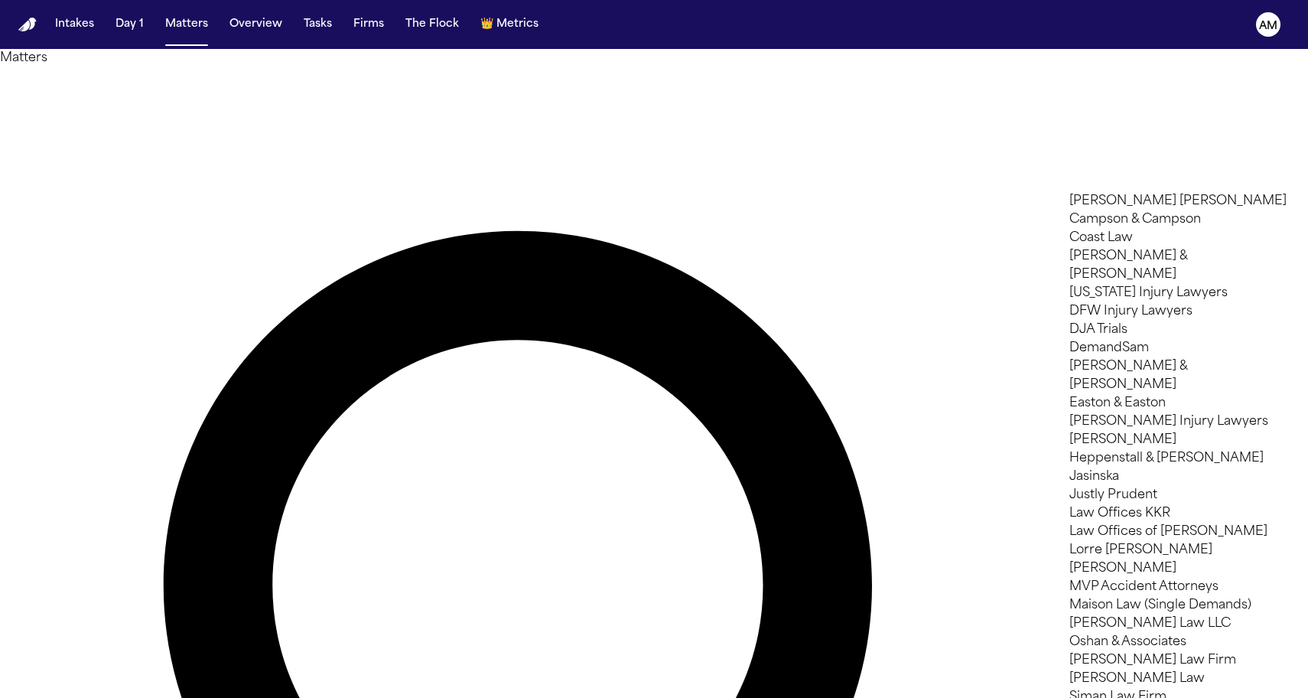
type input "**"
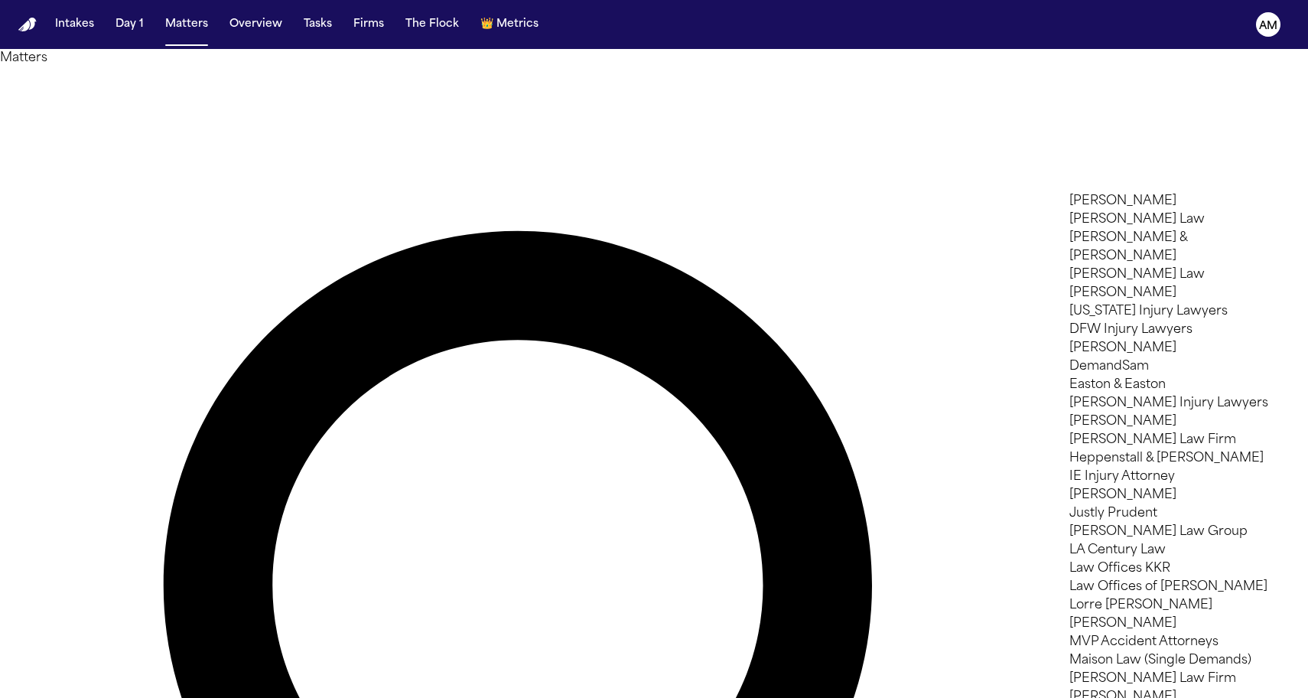
type input "***"
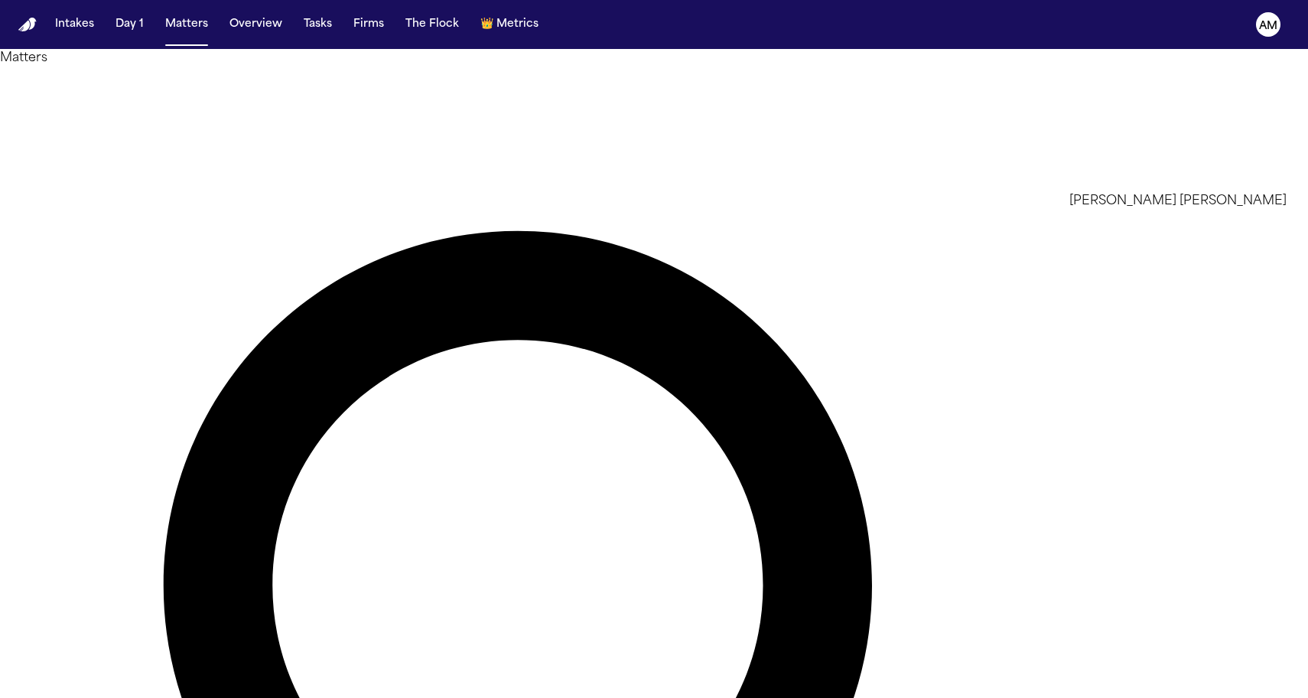
click at [1103, 210] on li "[PERSON_NAME] [PERSON_NAME]" at bounding box center [1177, 201] width 217 height 18
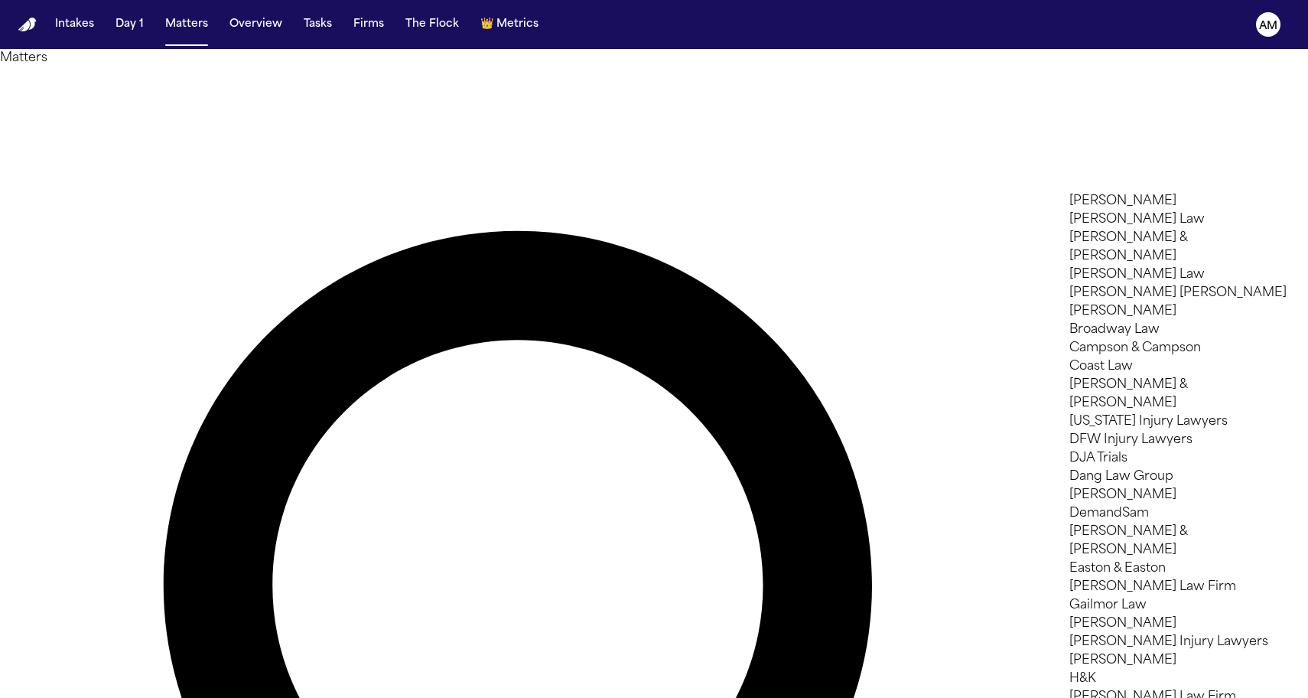
scroll to position [1186, 0]
click at [462, 697] on div at bounding box center [654, 698] width 1308 height 0
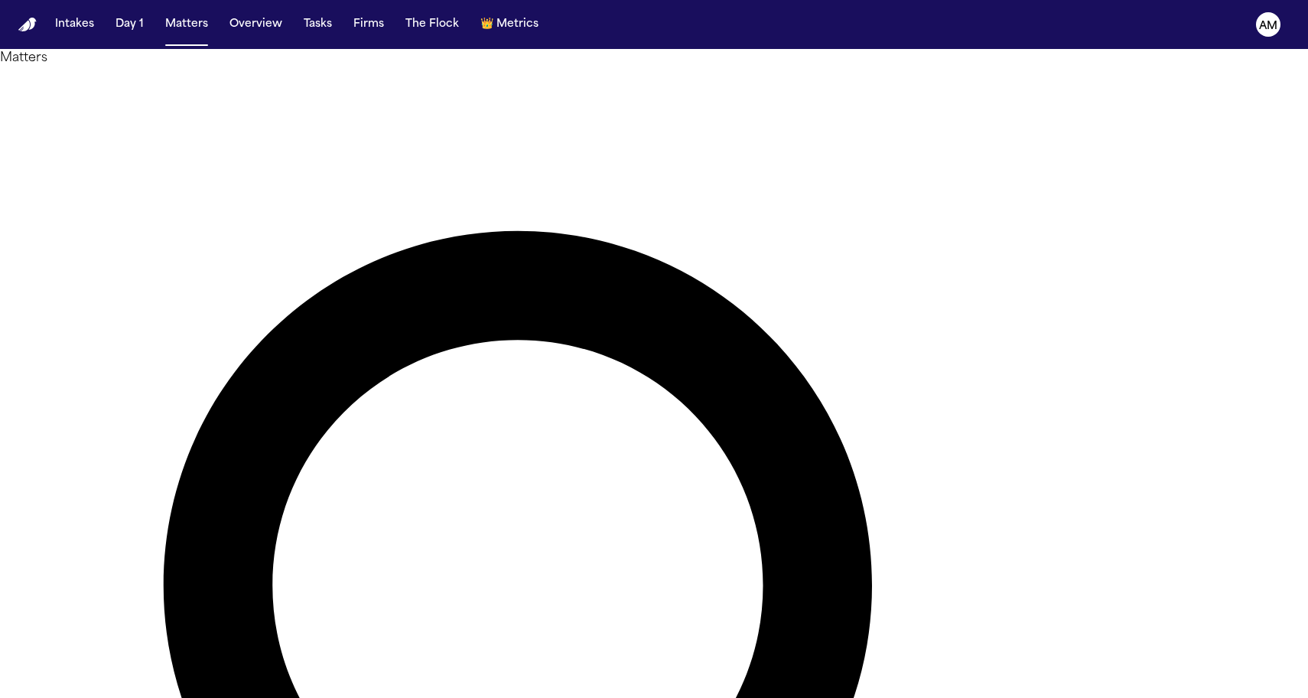
scroll to position [-1, 0]
type input "*****"
drag, startPoint x: 592, startPoint y: 145, endPoint x: 21, endPoint y: 574, distance: 714.0
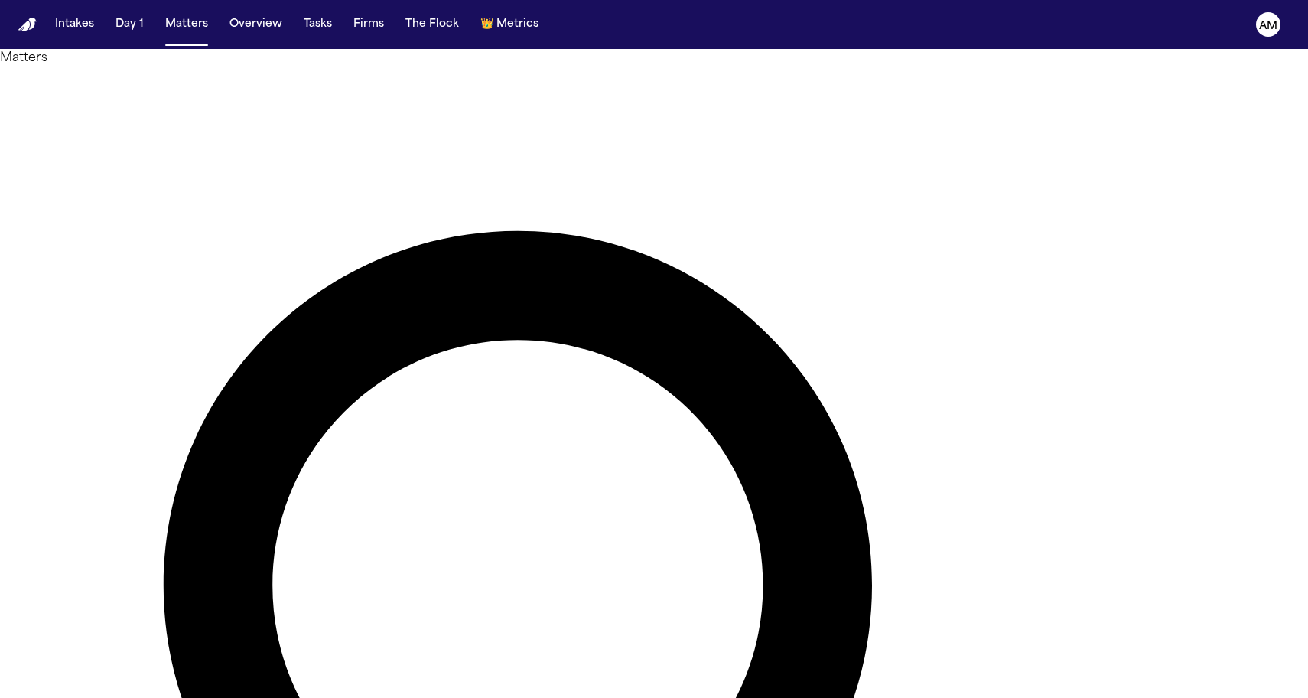
click at [21, 594] on main "Matters ***** Overview Add Matter Client Name Firm Name Phone Number Preferred …" at bounding box center [654, 373] width 1308 height 649
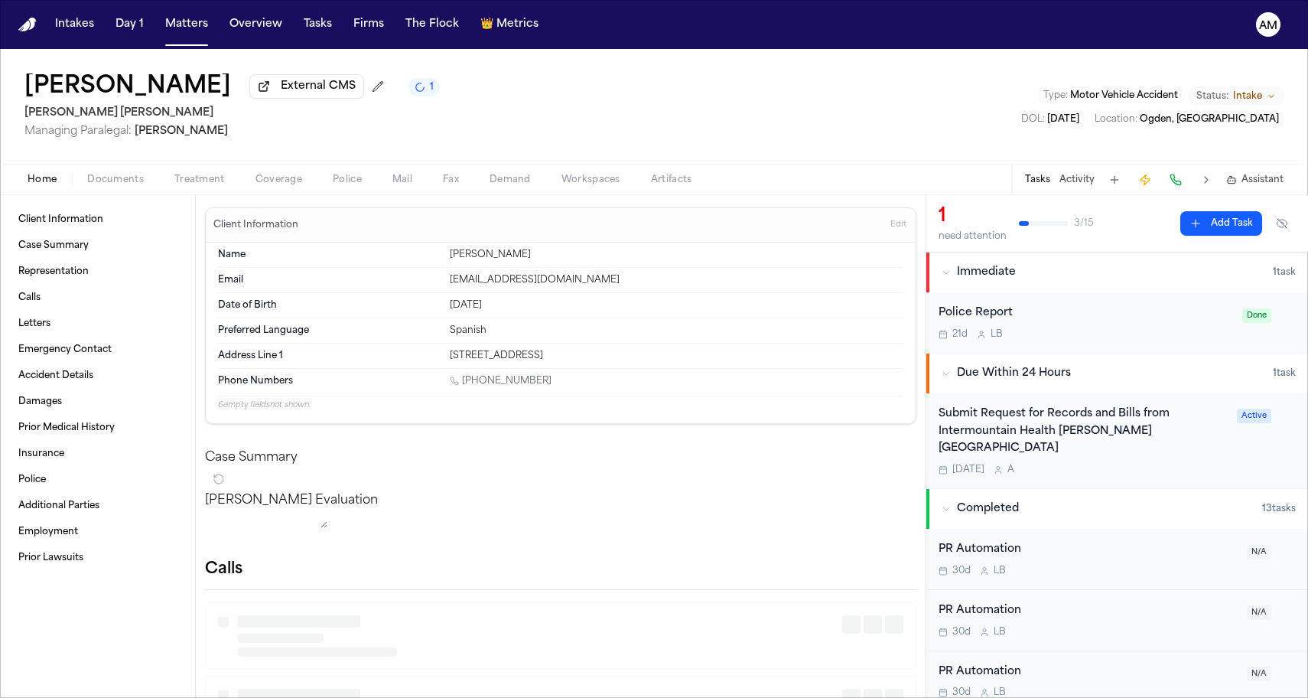
click at [280, 184] on span "Coverage" at bounding box center [278, 180] width 47 height 12
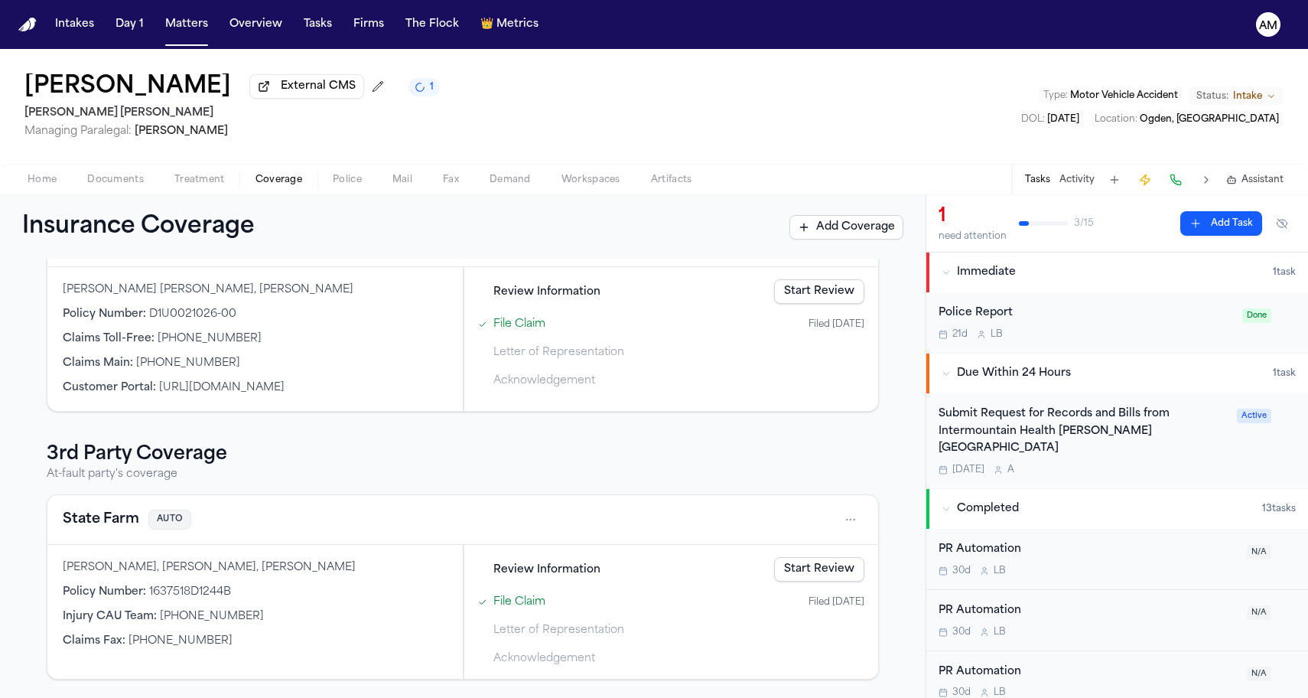
scroll to position [210, 0]
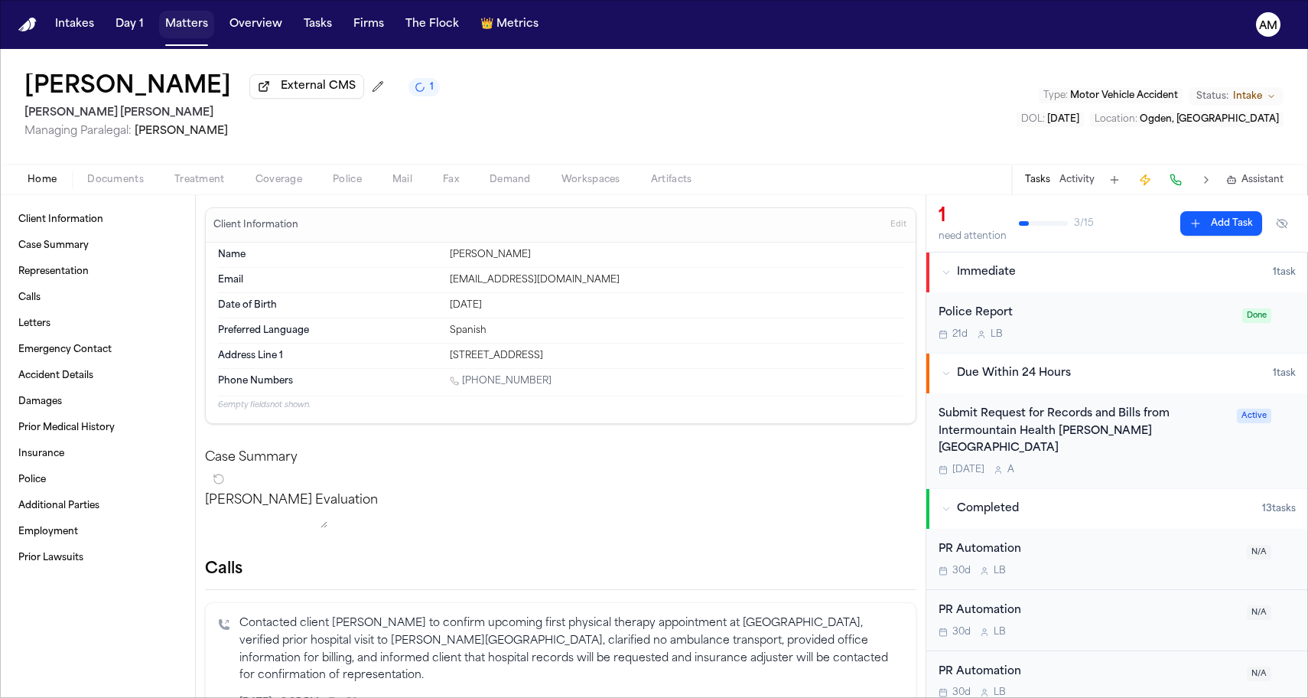
click at [172, 31] on button "Matters" at bounding box center [186, 25] width 55 height 28
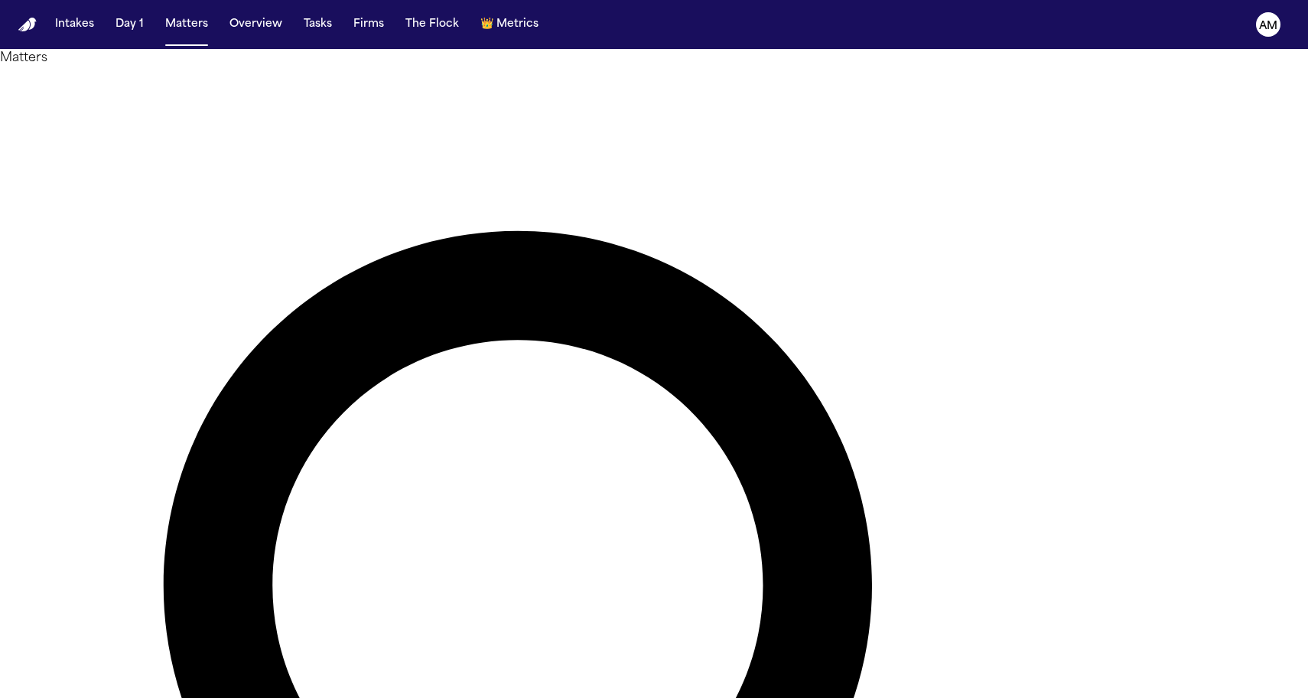
drag, startPoint x: 711, startPoint y: 89, endPoint x: 574, endPoint y: 87, distance: 136.9
type input "*"
type input "****"
drag, startPoint x: 574, startPoint y: 87, endPoint x: 265, endPoint y: 567, distance: 570.1
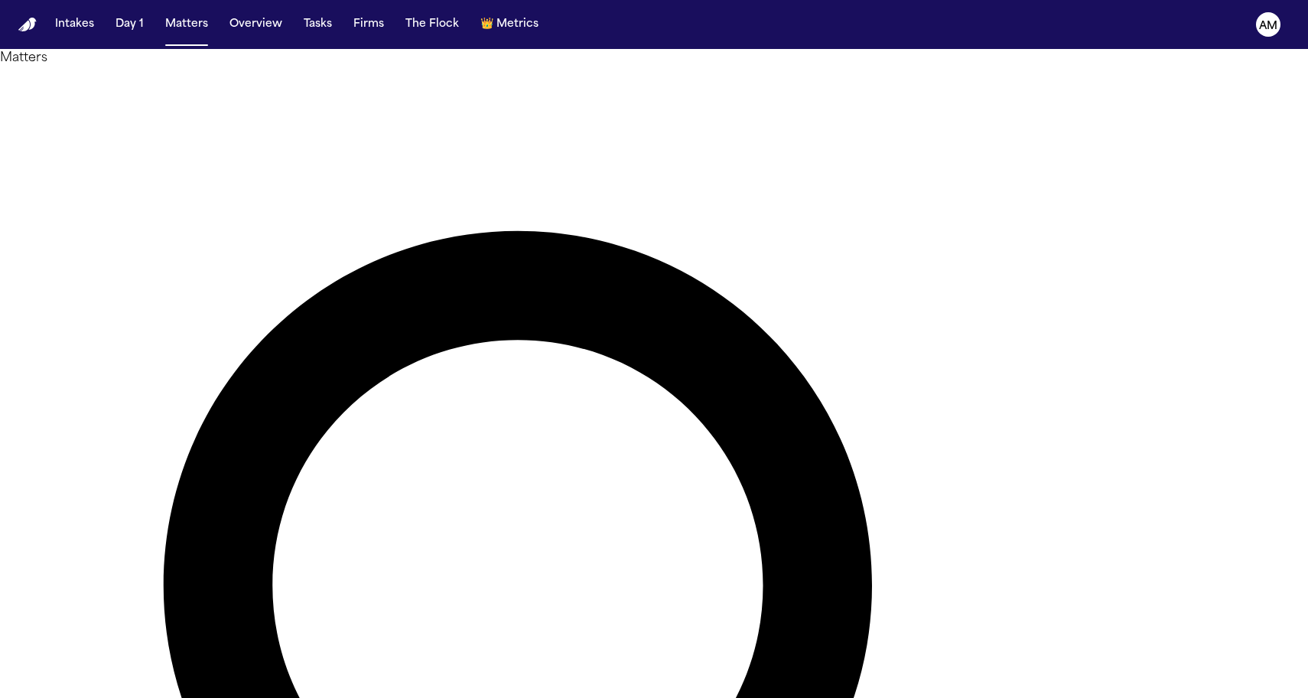
click at [265, 567] on main "Matters **** Overview Add Matter Client Name Firm Name Phone Number Preferred L…" at bounding box center [654, 373] width 1308 height 649
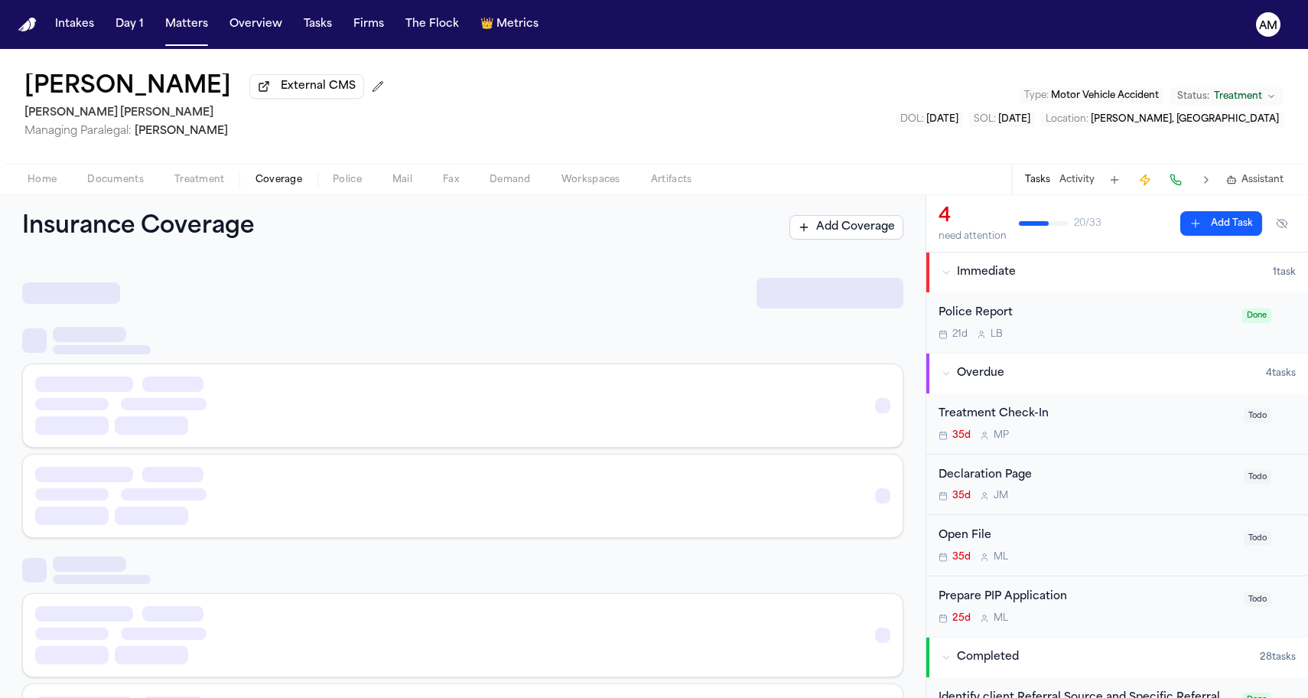
click at [273, 181] on span "Coverage" at bounding box center [278, 180] width 47 height 12
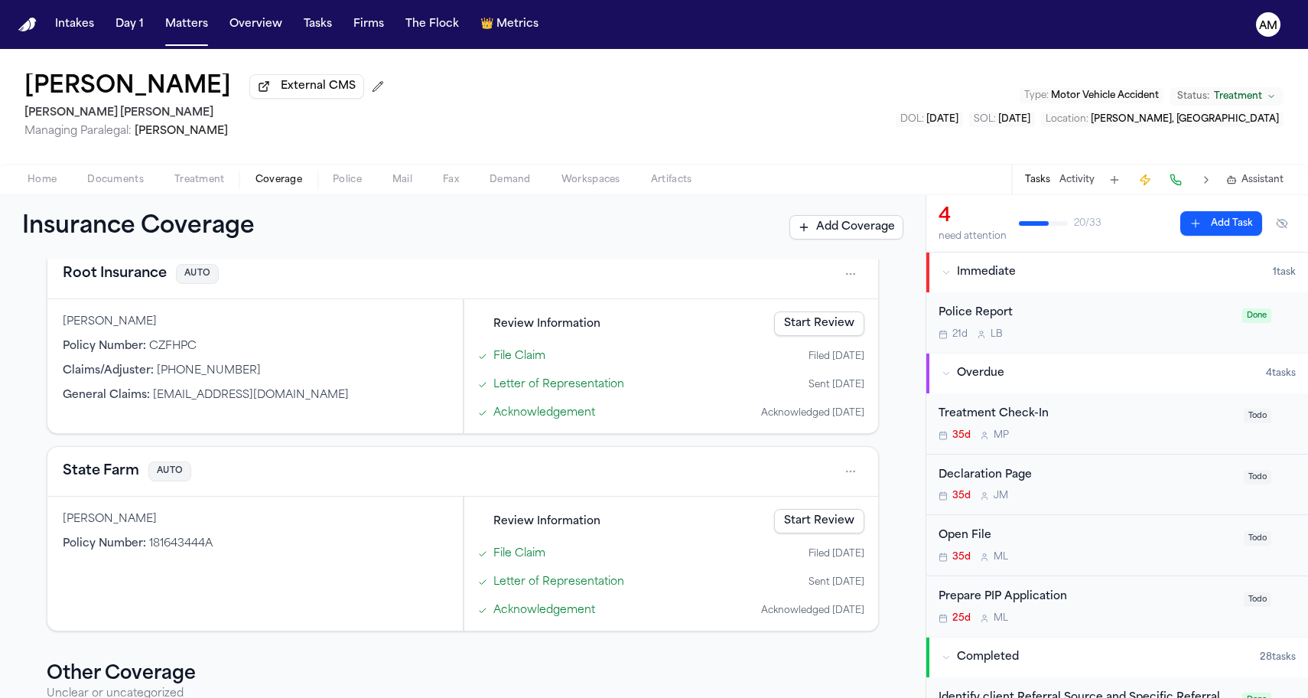
scroll to position [558, 0]
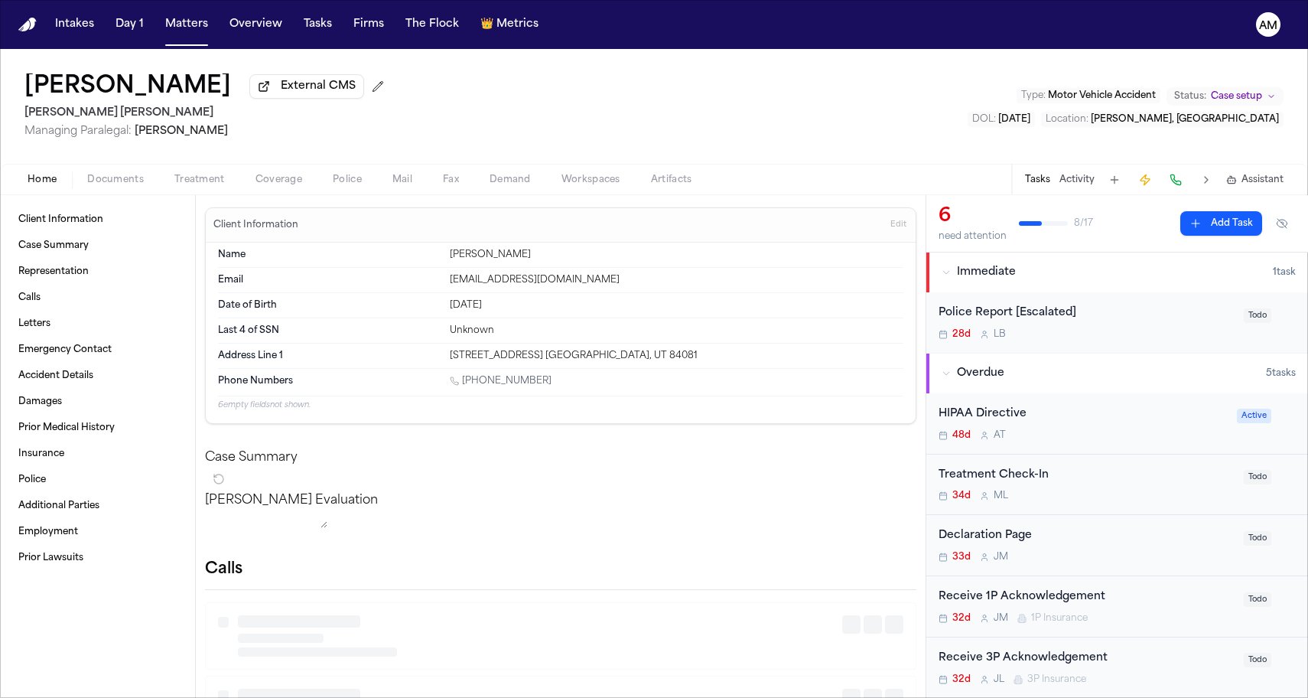
click at [296, 180] on span "Coverage" at bounding box center [278, 180] width 47 height 12
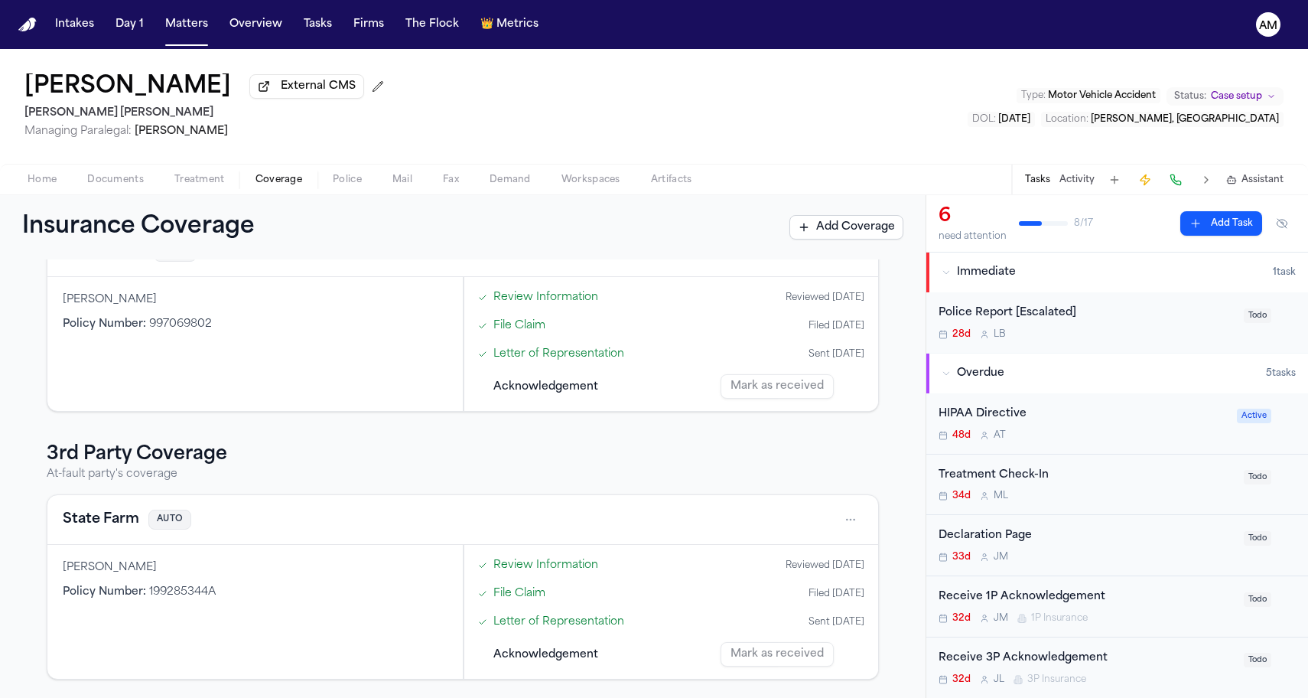
scroll to position [64, 0]
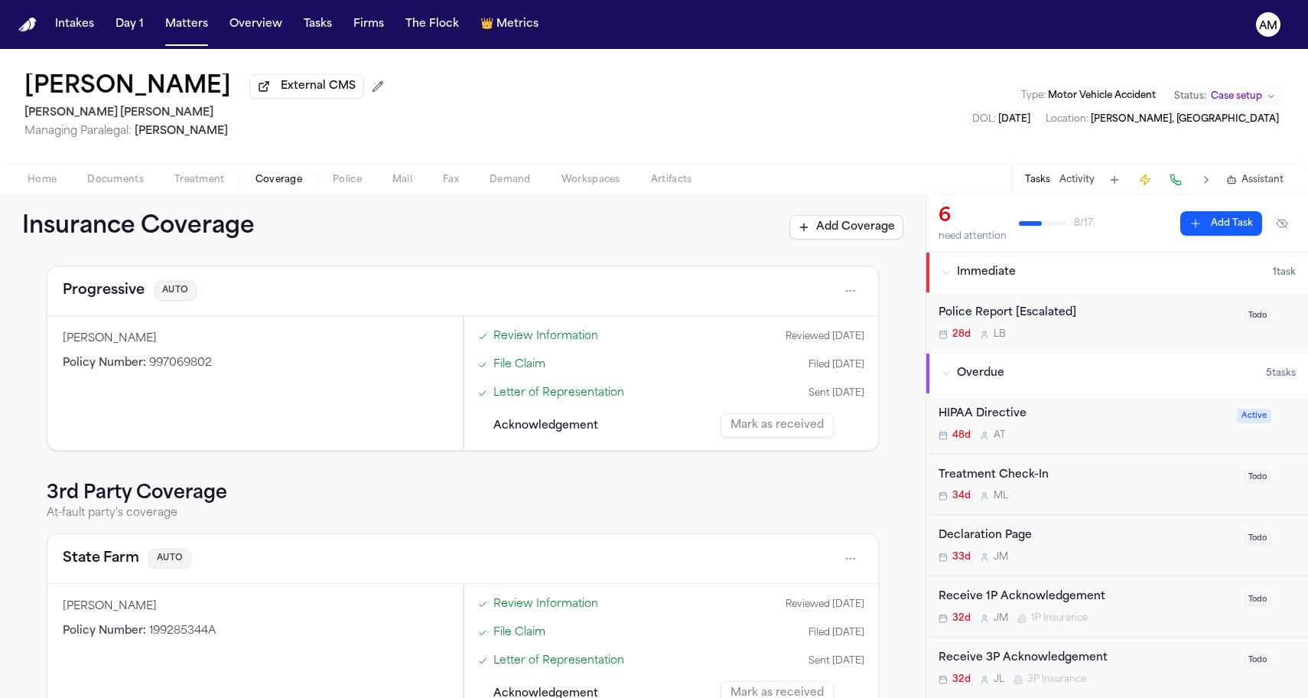
click at [115, 299] on button "Progressive" at bounding box center [104, 290] width 82 height 21
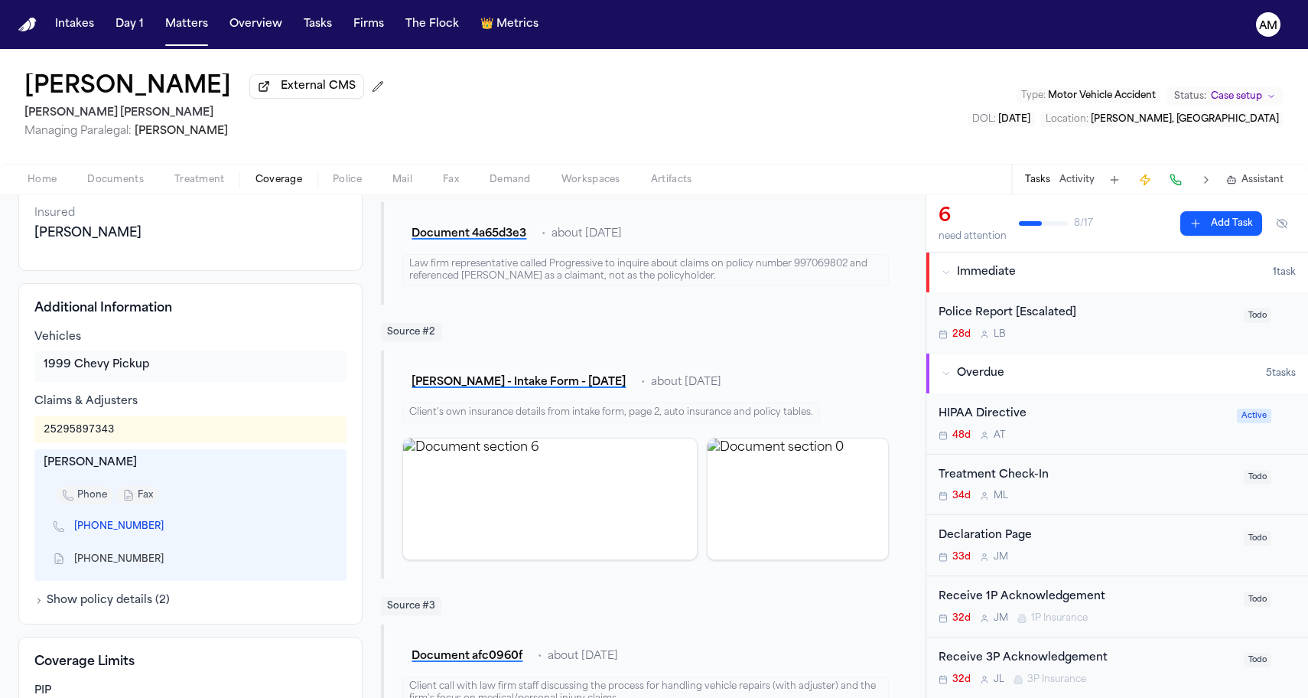
scroll to position [143, 0]
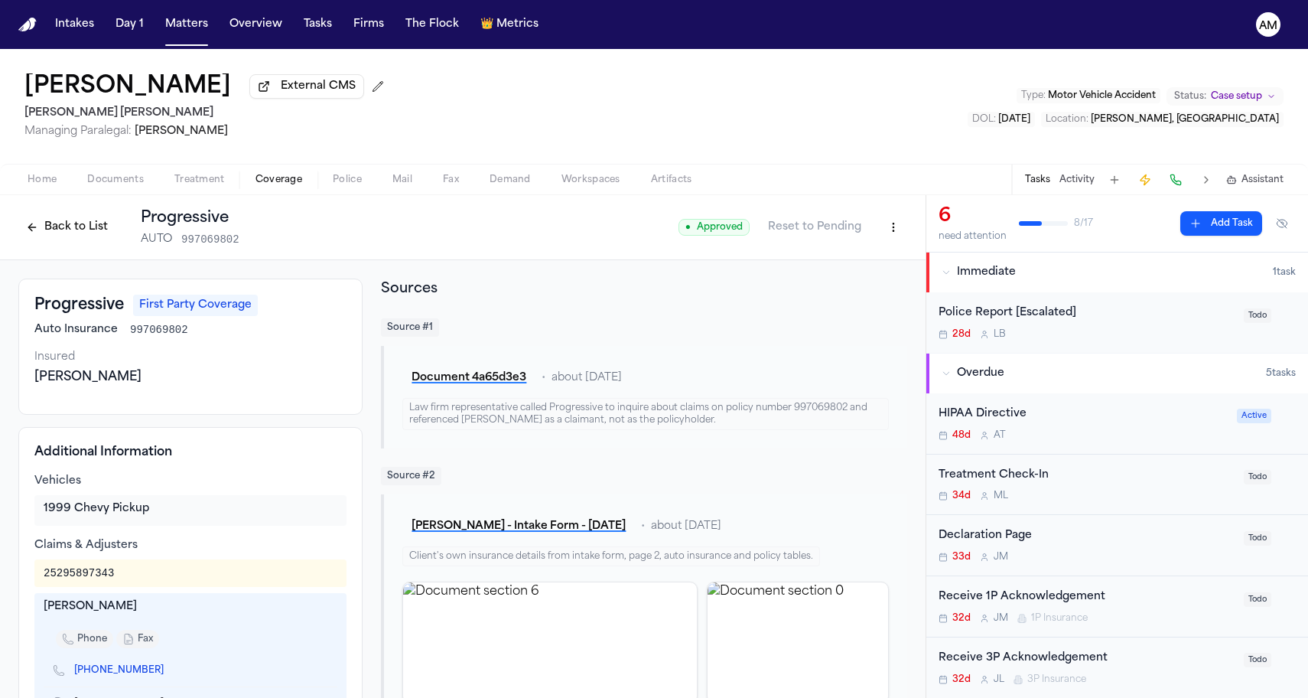
click at [98, 216] on div "Back to List Progressive AUTO 997069802" at bounding box center [128, 227] width 221 height 40
click at [94, 233] on button "Back to List" at bounding box center [66, 227] width 97 height 24
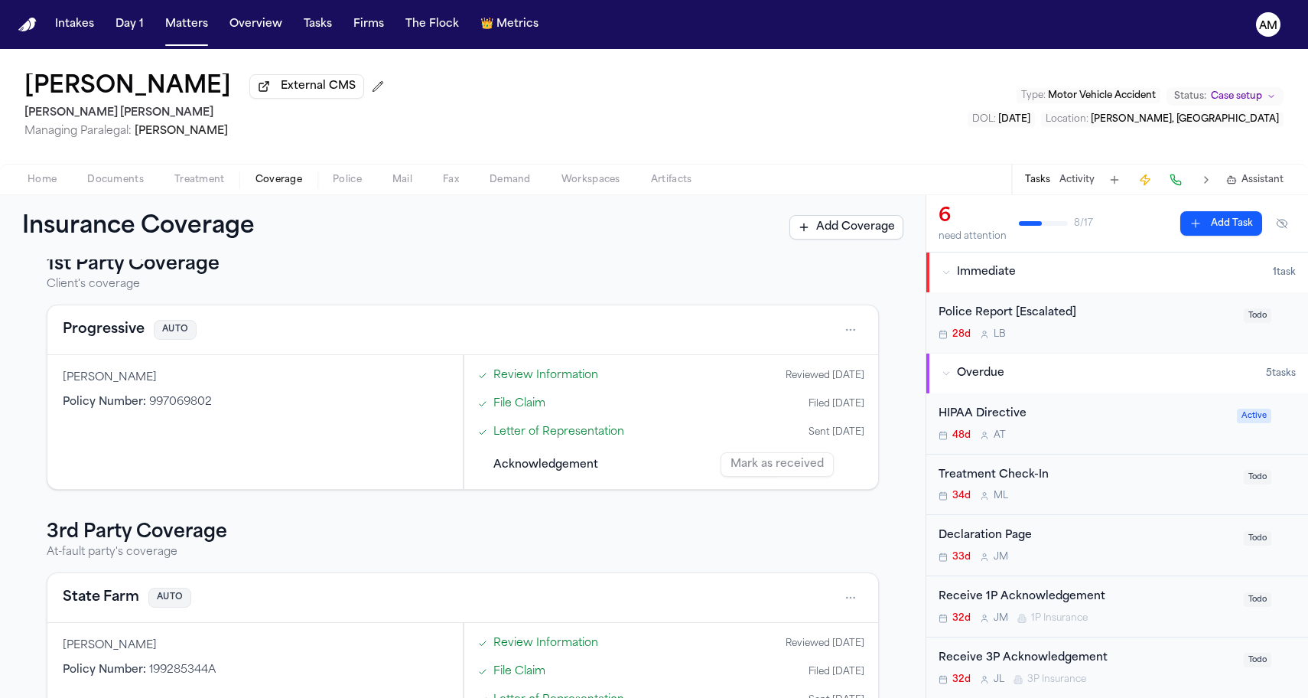
scroll to position [24, 0]
click at [104, 178] on span "Documents" at bounding box center [115, 180] width 57 height 12
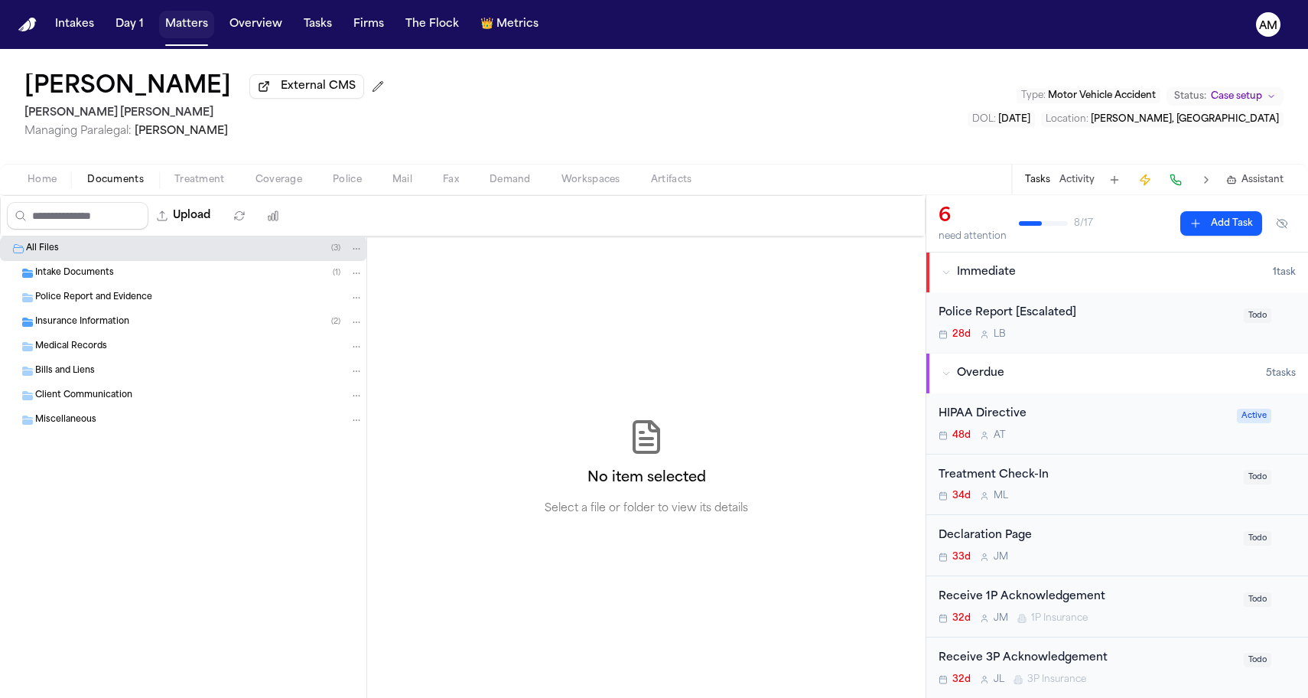
click at [185, 25] on button "Matters" at bounding box center [186, 25] width 55 height 28
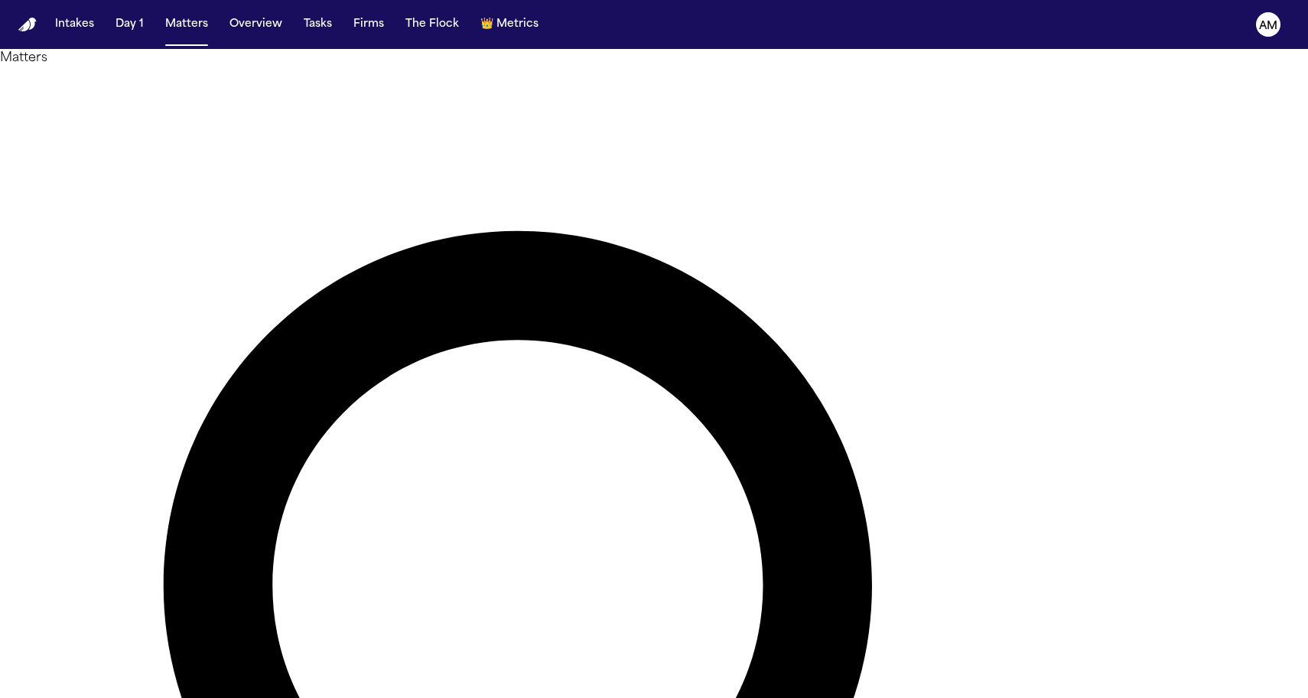
drag, startPoint x: 679, startPoint y: 80, endPoint x: 627, endPoint y: 85, distance: 52.2
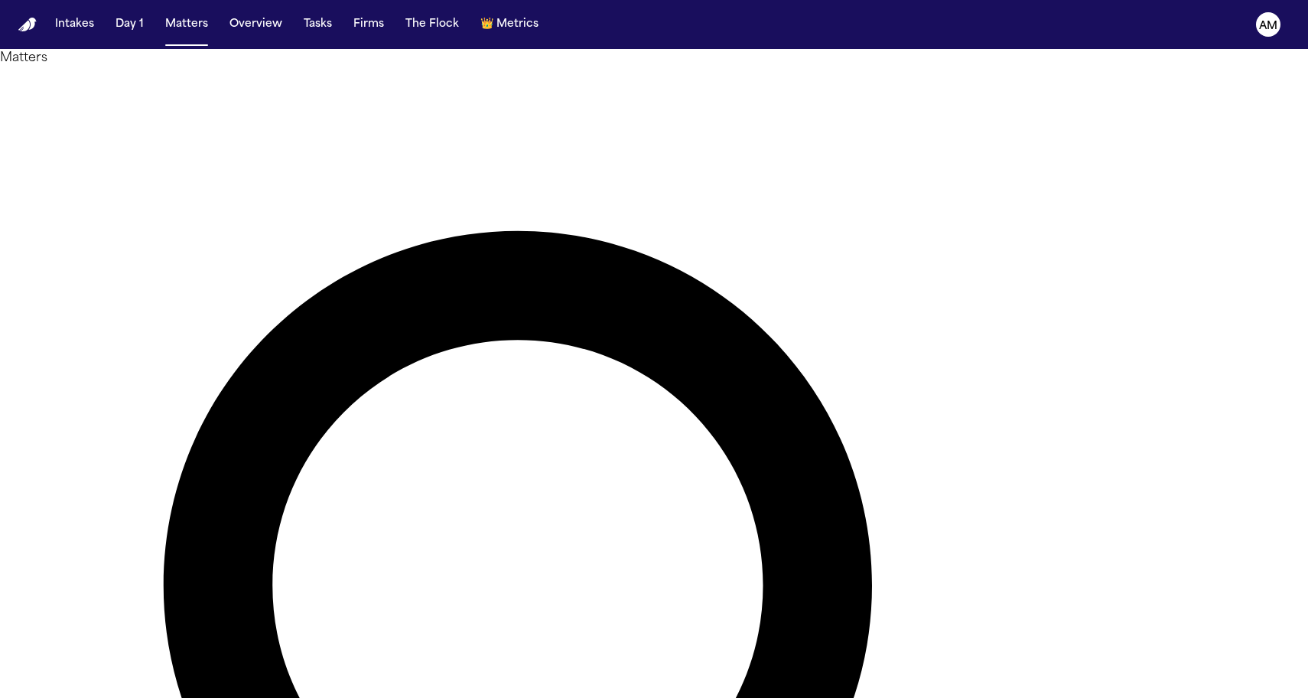
type input "*"
click at [812, 697] on div at bounding box center [654, 698] width 1308 height 0
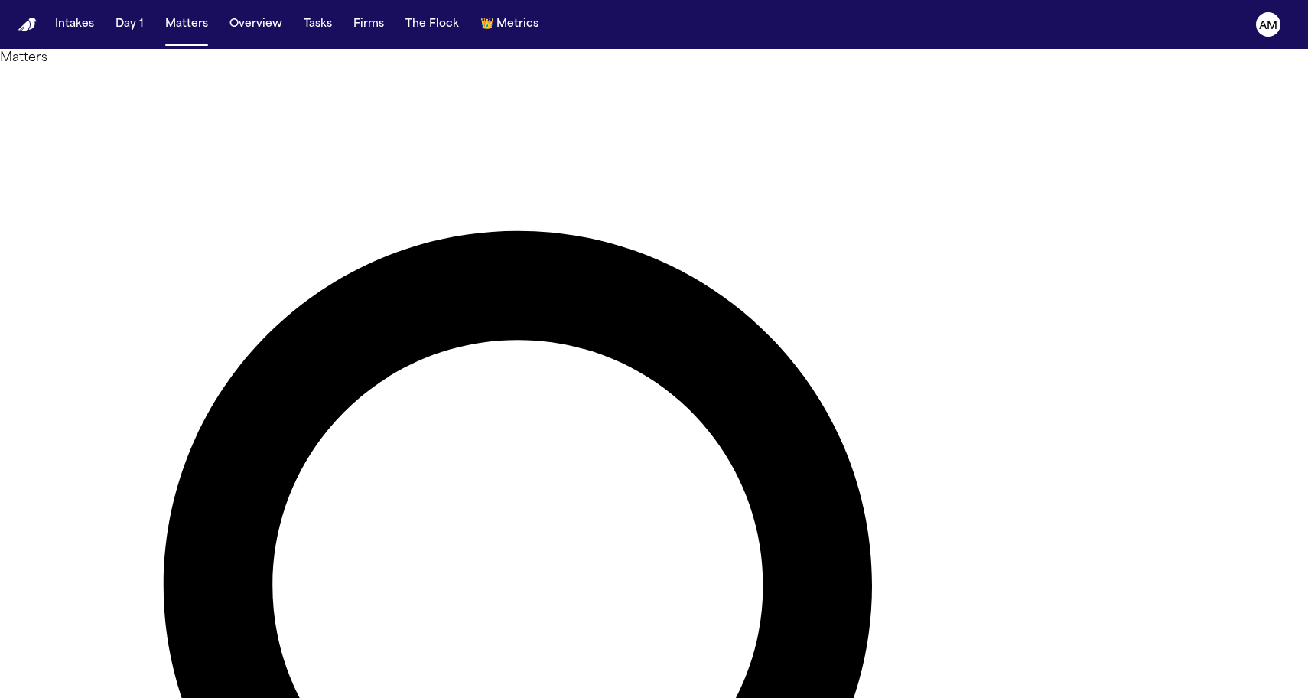
click at [23, 513] on main "Matters ******* Overview Add Matter Client Name Firm Name Phone Number Preferre…" at bounding box center [654, 373] width 1308 height 649
click at [484, 400] on main "**********" at bounding box center [654, 373] width 1308 height 649
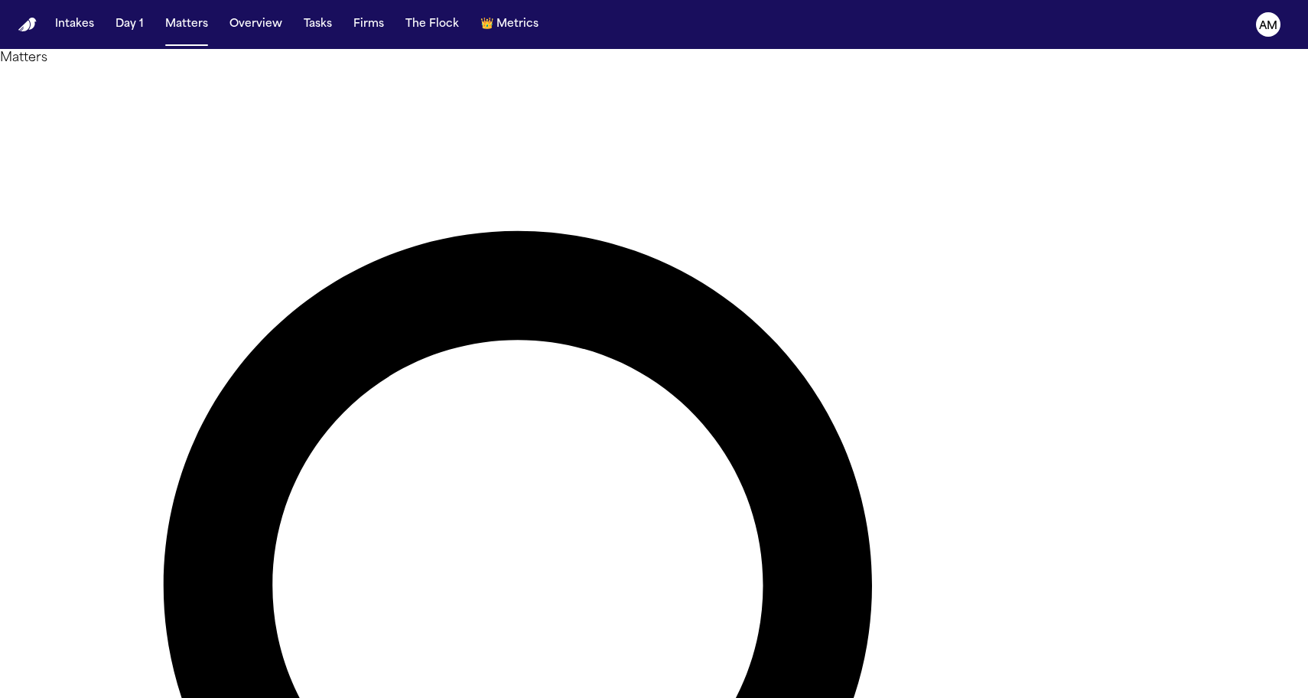
click at [555, 697] on div at bounding box center [654, 698] width 1308 height 0
click at [605, 412] on main "**********" at bounding box center [654, 373] width 1308 height 649
drag, startPoint x: 767, startPoint y: 81, endPoint x: 694, endPoint y: 85, distance: 73.5
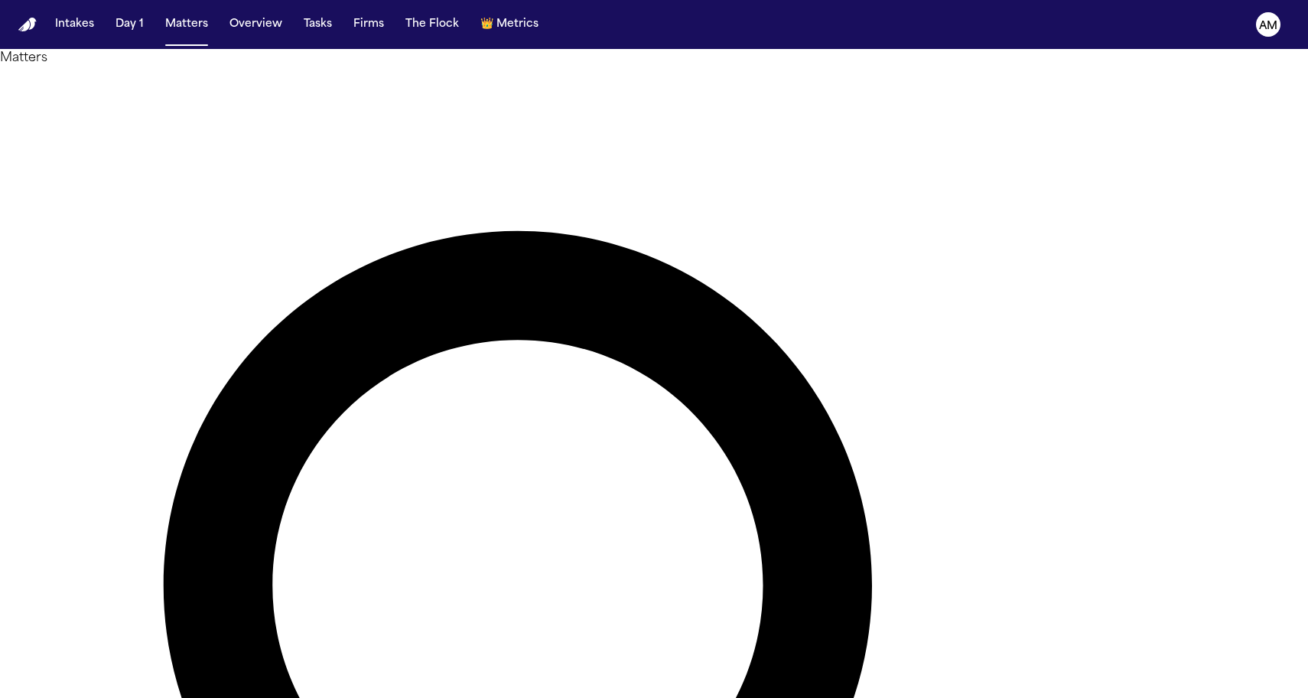
type input "*"
drag, startPoint x: 668, startPoint y: 122, endPoint x: 715, endPoint y: 95, distance: 54.5
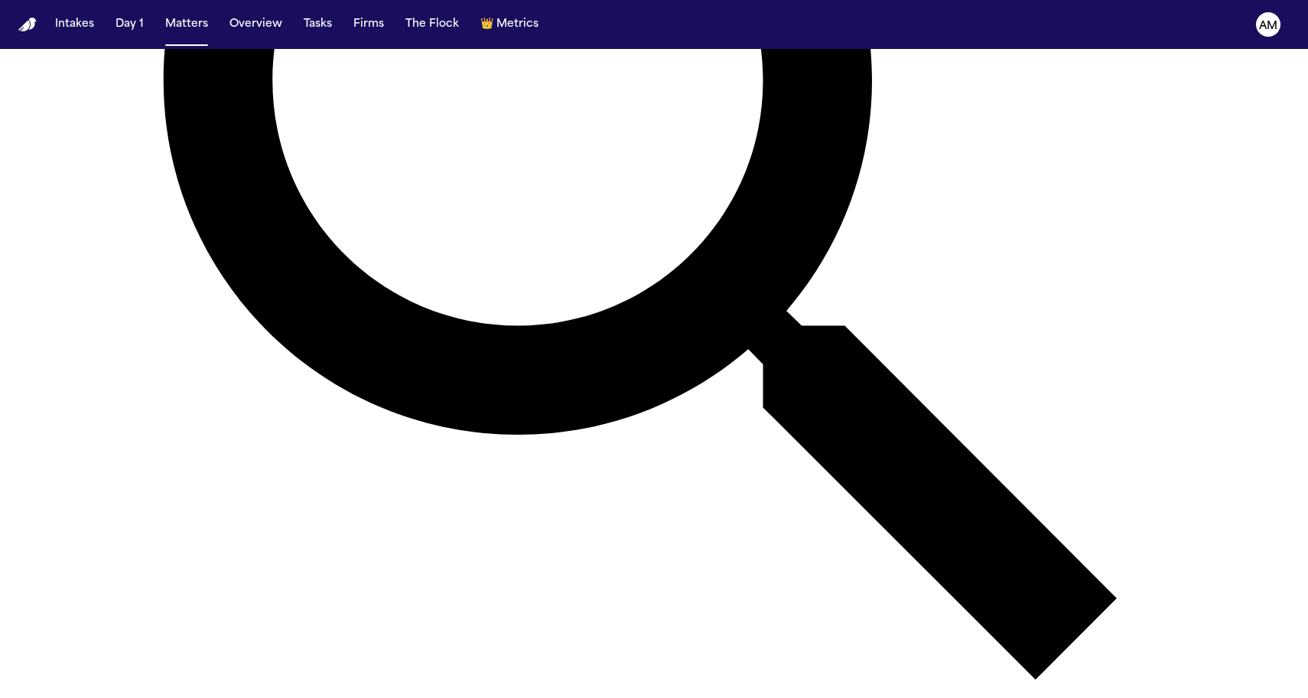
scroll to position [507, 0]
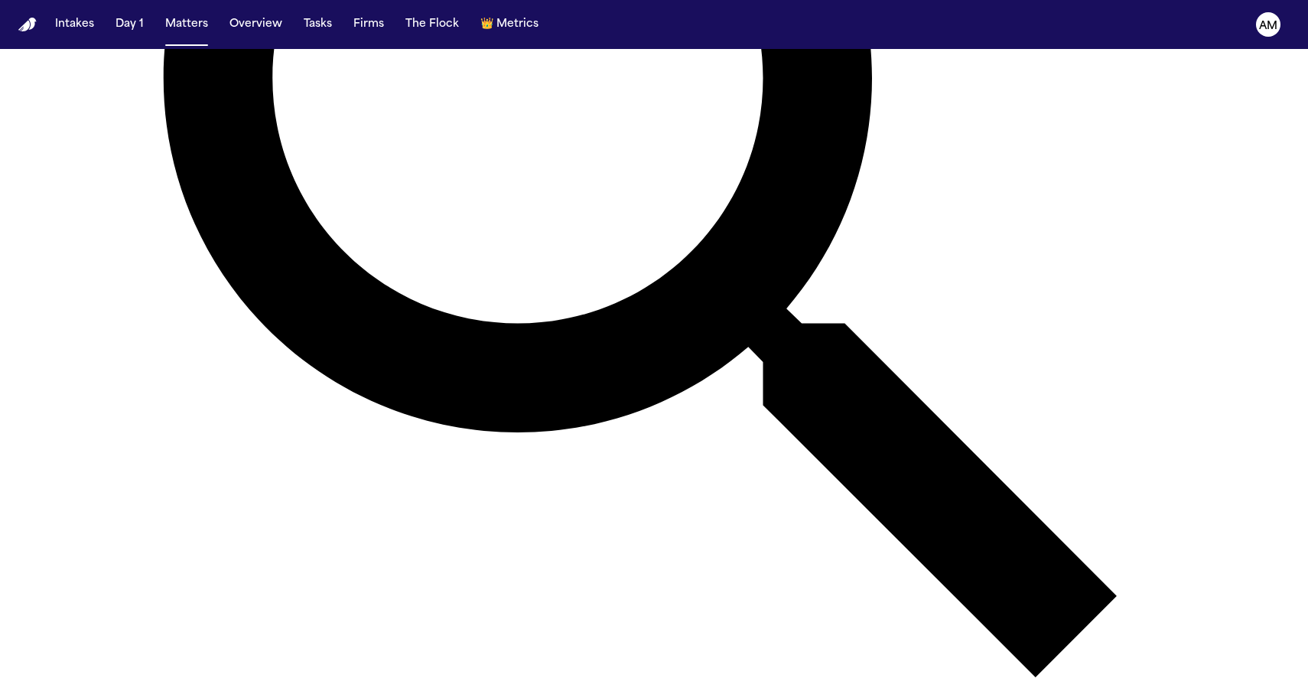
type input "******"
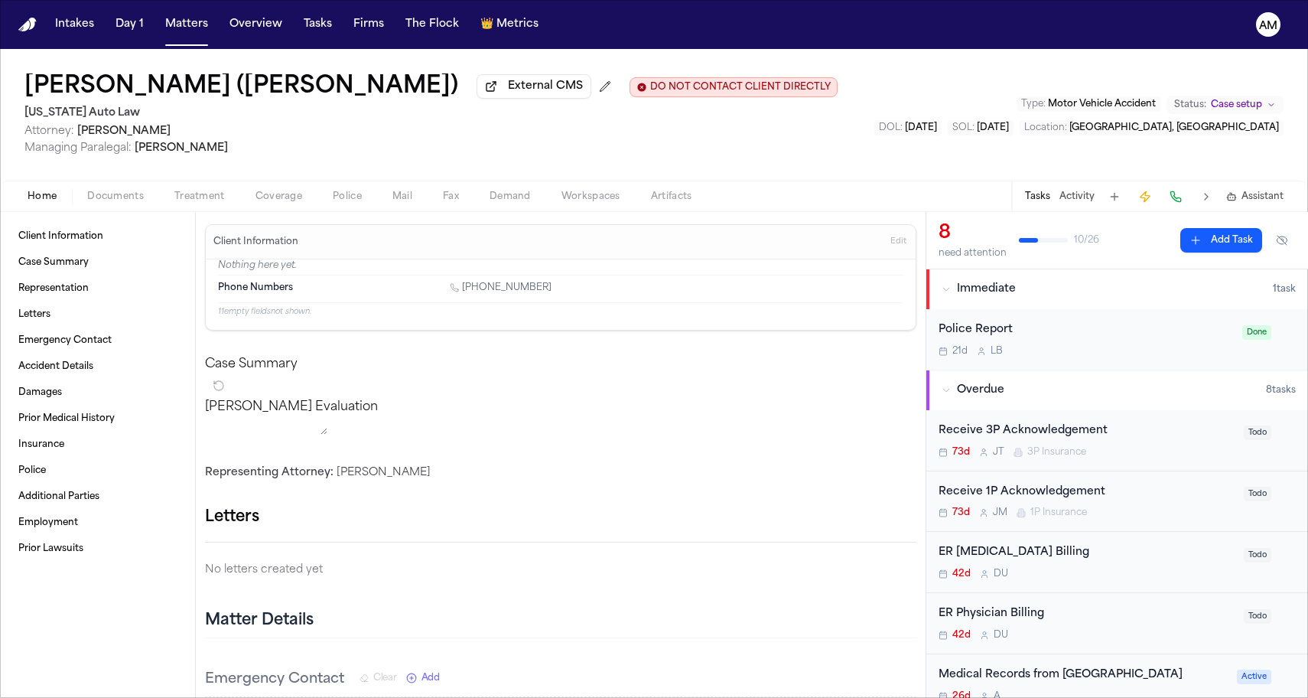
click at [265, 194] on span "Coverage" at bounding box center [278, 196] width 47 height 12
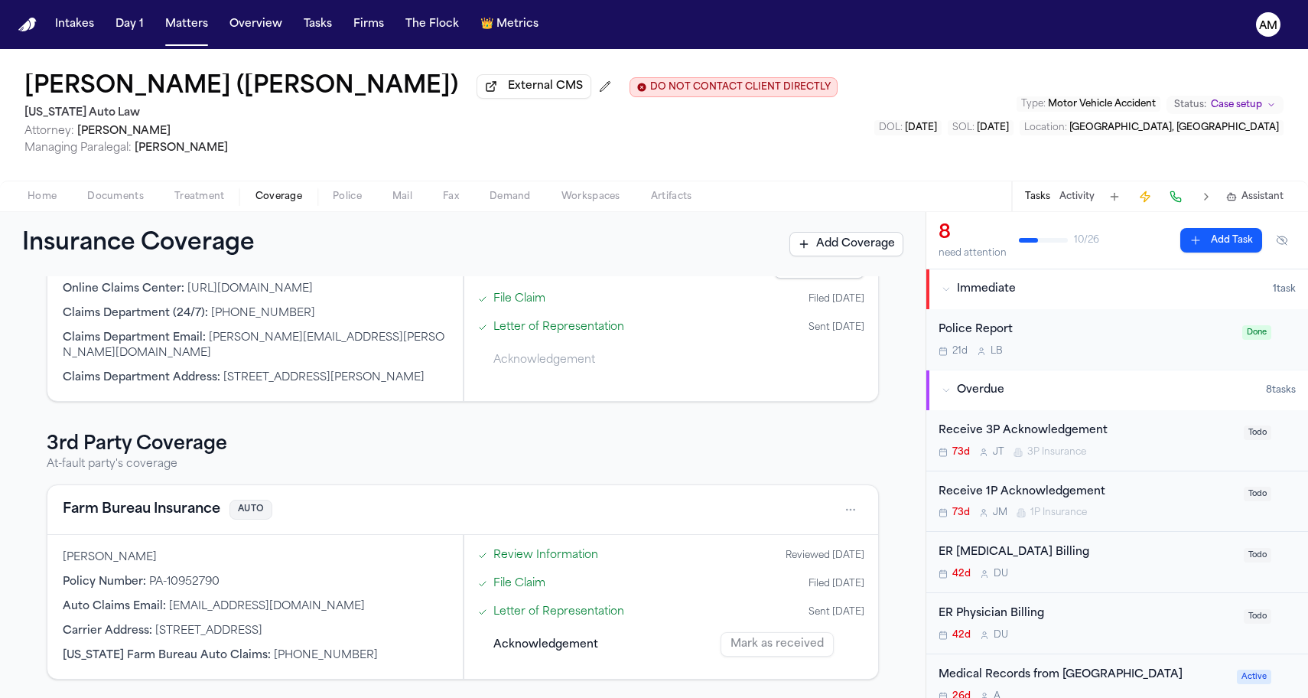
scroll to position [308, 0]
click at [160, 513] on button "Farm Bureau Insurance" at bounding box center [142, 509] width 158 height 21
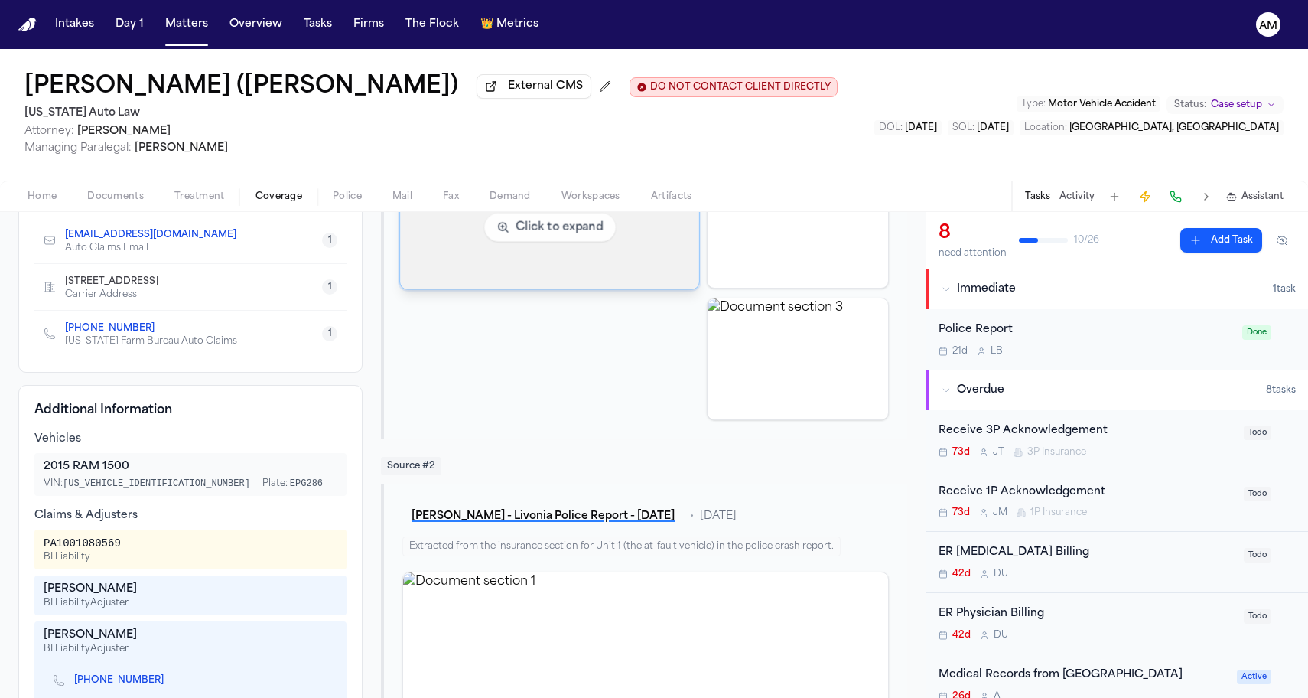
scroll to position [197, 0]
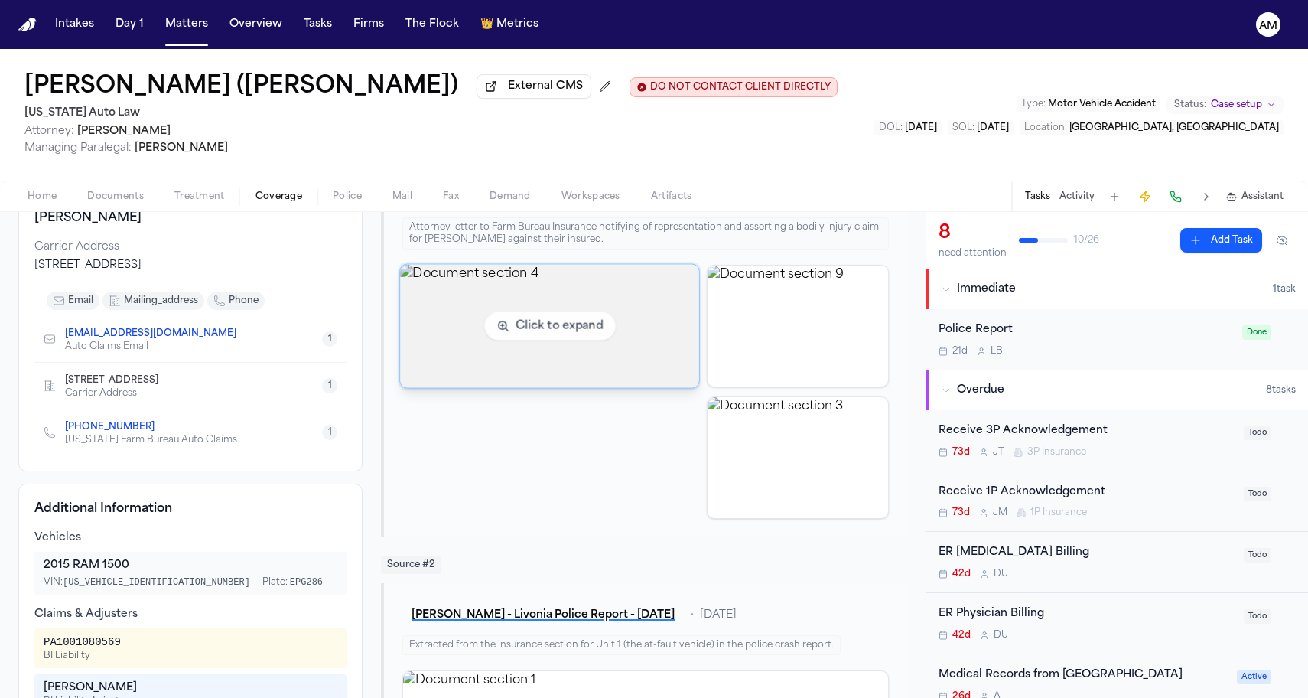
click at [94, 515] on h4 "Additional Information" at bounding box center [190, 508] width 312 height 18
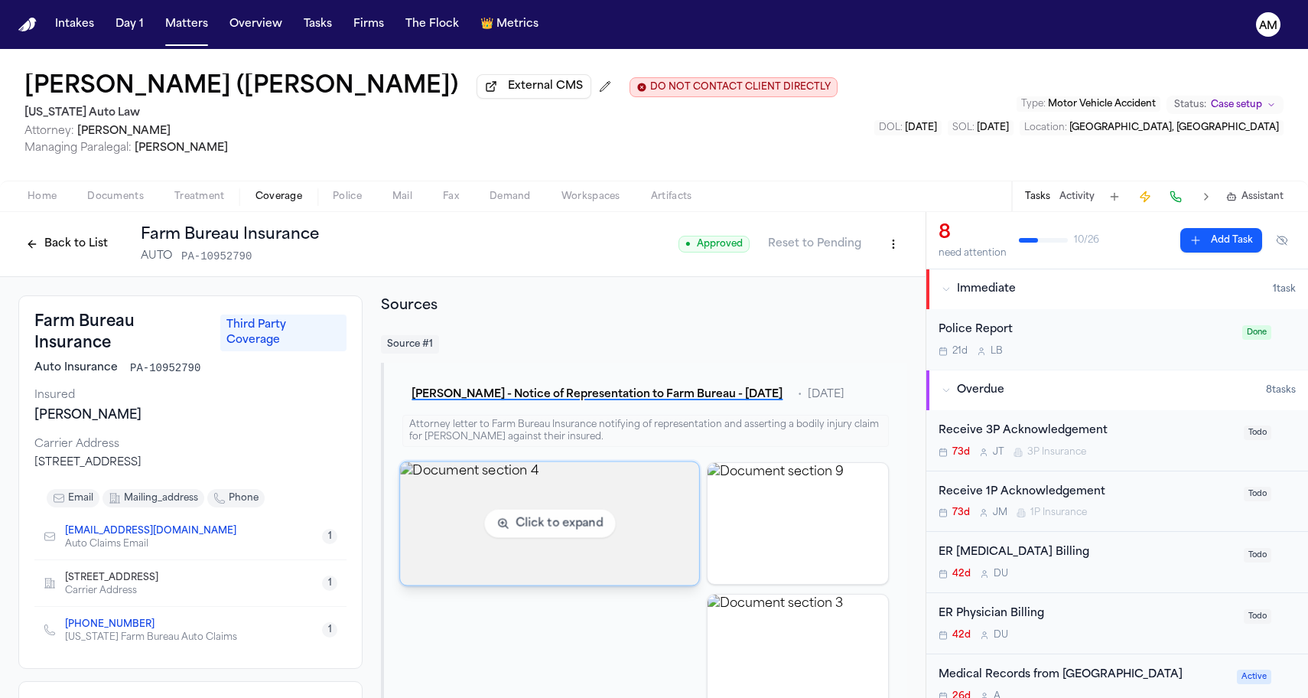
scroll to position [0, 0]
click at [94, 399] on div "Insured" at bounding box center [190, 395] width 312 height 15
click at [548, 345] on div "Source # 1" at bounding box center [644, 344] width 526 height 18
click at [168, 421] on div "MATTHEW DAVID BONNETT" at bounding box center [190, 415] width 312 height 18
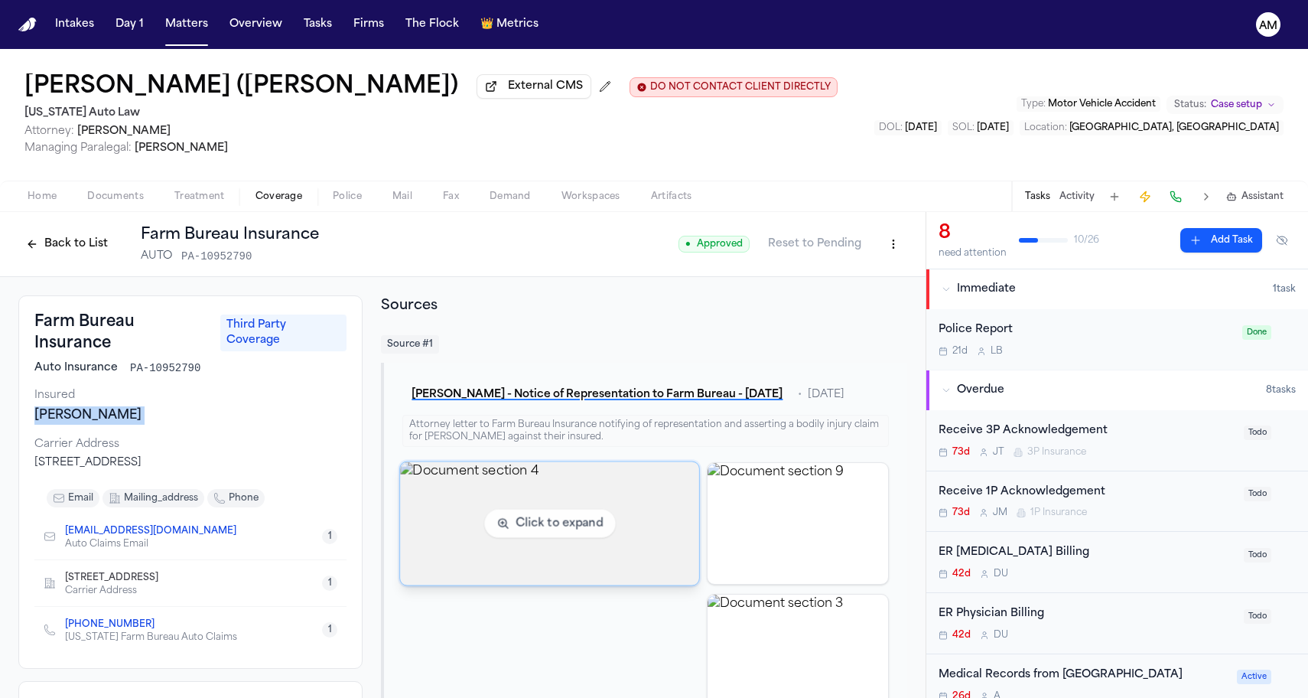
click at [168, 421] on div "MATTHEW DAVID BONNETT" at bounding box center [190, 415] width 312 height 18
click at [159, 421] on div "MATTHEW DAVID BONNETT" at bounding box center [190, 415] width 312 height 18
click at [629, 299] on h2 "Sources" at bounding box center [644, 305] width 526 height 21
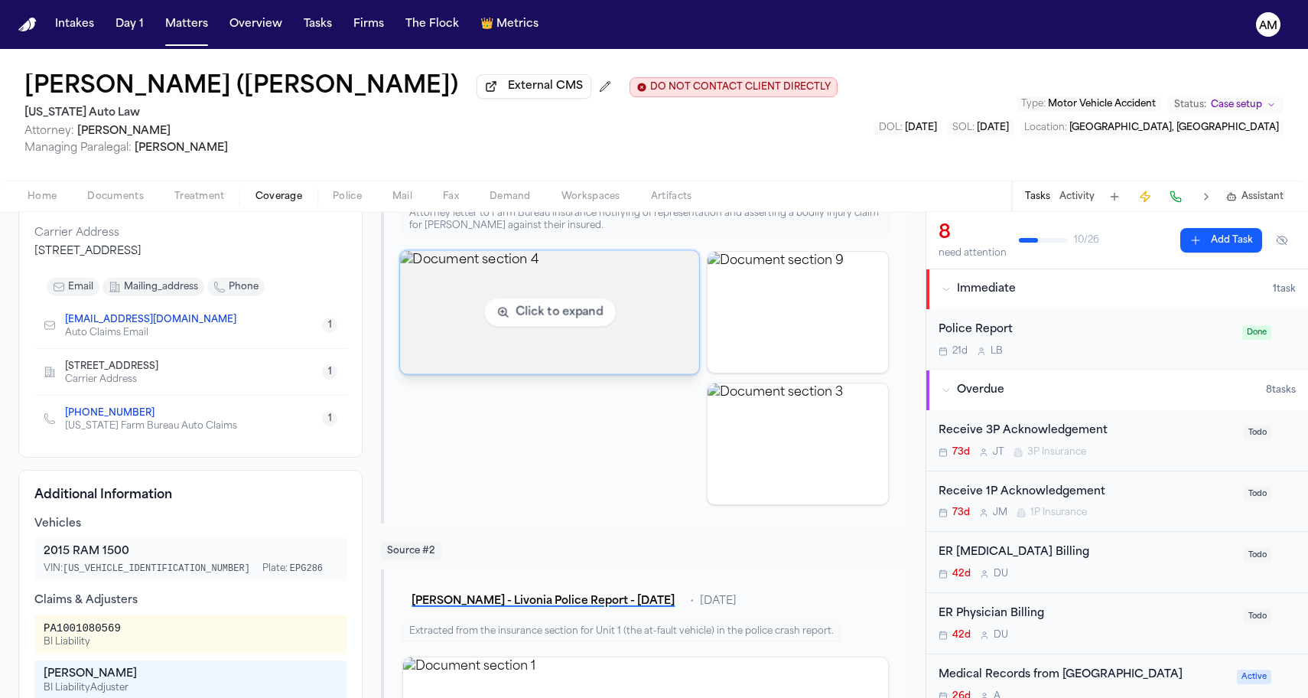
scroll to position [210, 0]
click at [96, 196] on span "Documents" at bounding box center [115, 196] width 57 height 12
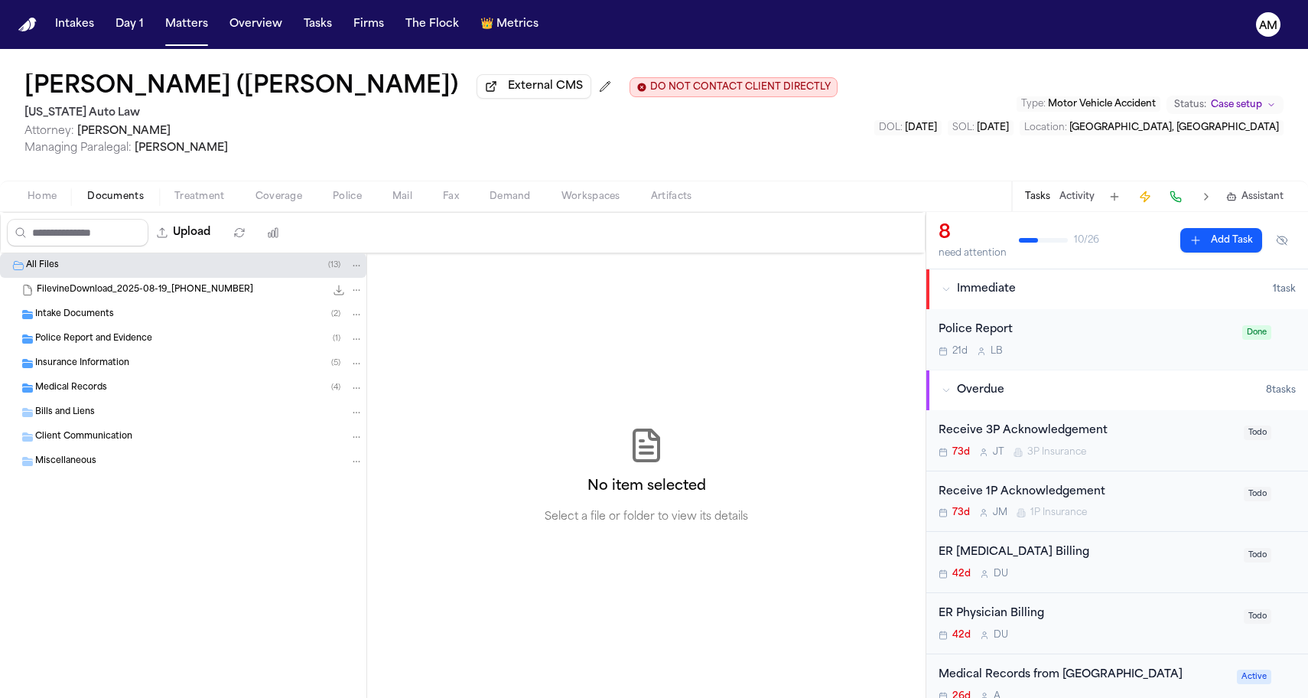
click at [49, 193] on span "Home" at bounding box center [42, 196] width 29 height 12
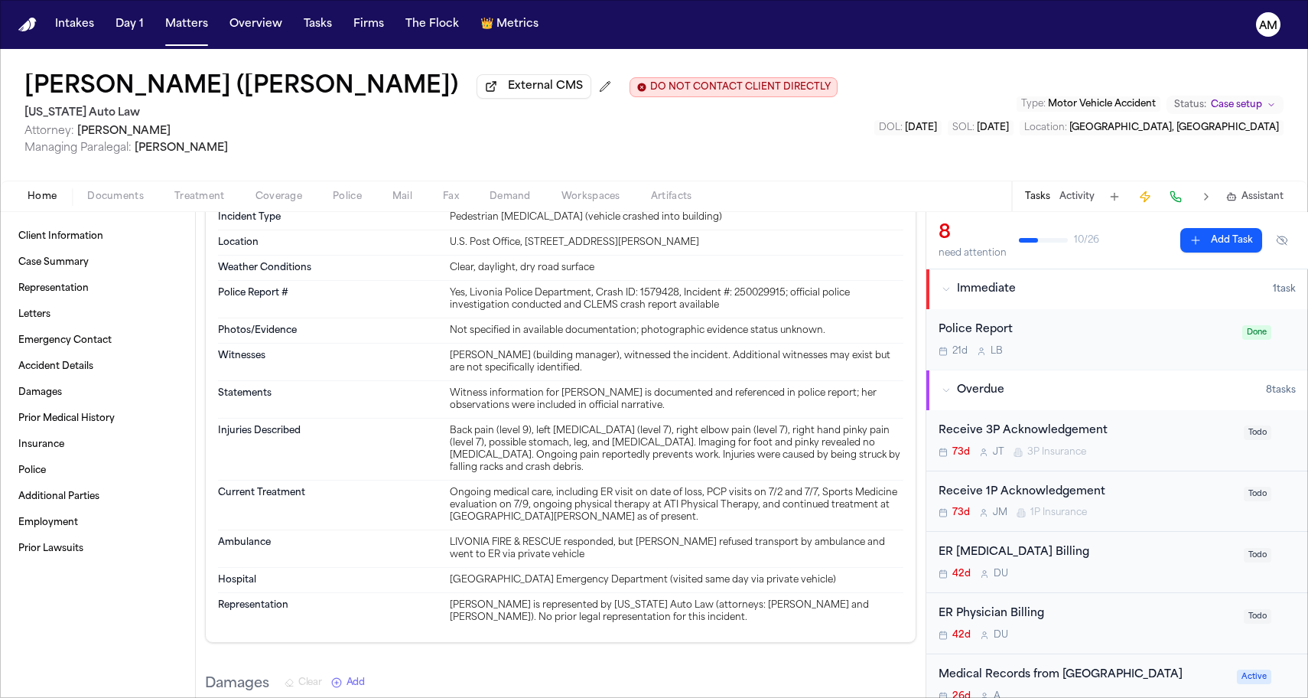
scroll to position [734, 0]
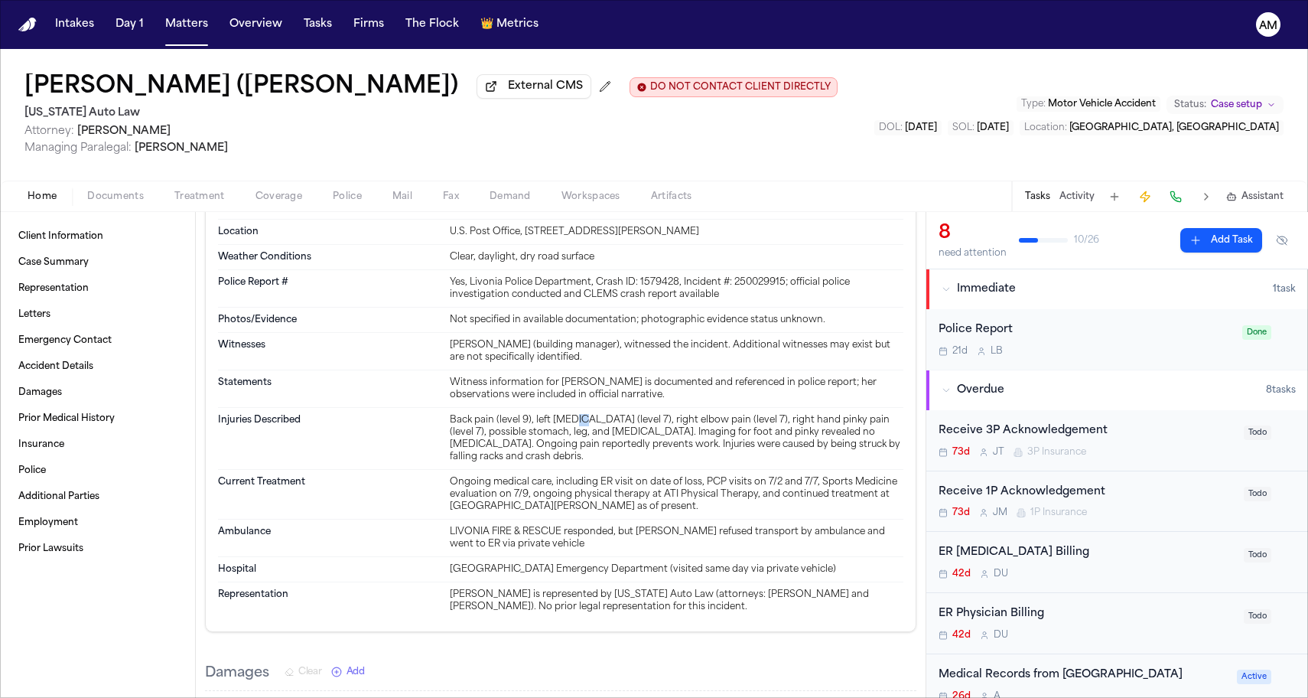
click at [570, 442] on div "Back pain (level 9), left foot pain (level 7), right elbow pain (level 7), righ…" at bounding box center [677, 438] width 454 height 49
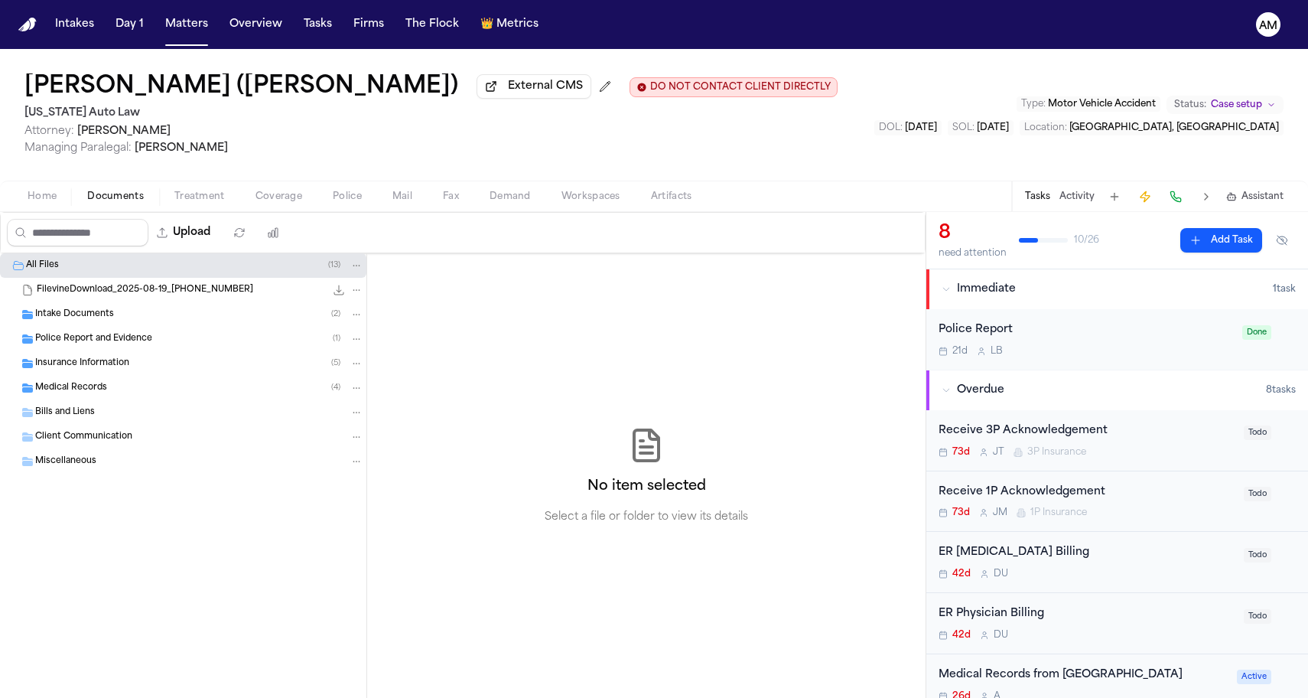
click at [123, 203] on span "Documents" at bounding box center [115, 196] width 57 height 12
click at [93, 386] on span "Medical Records" at bounding box center [71, 388] width 72 height 13
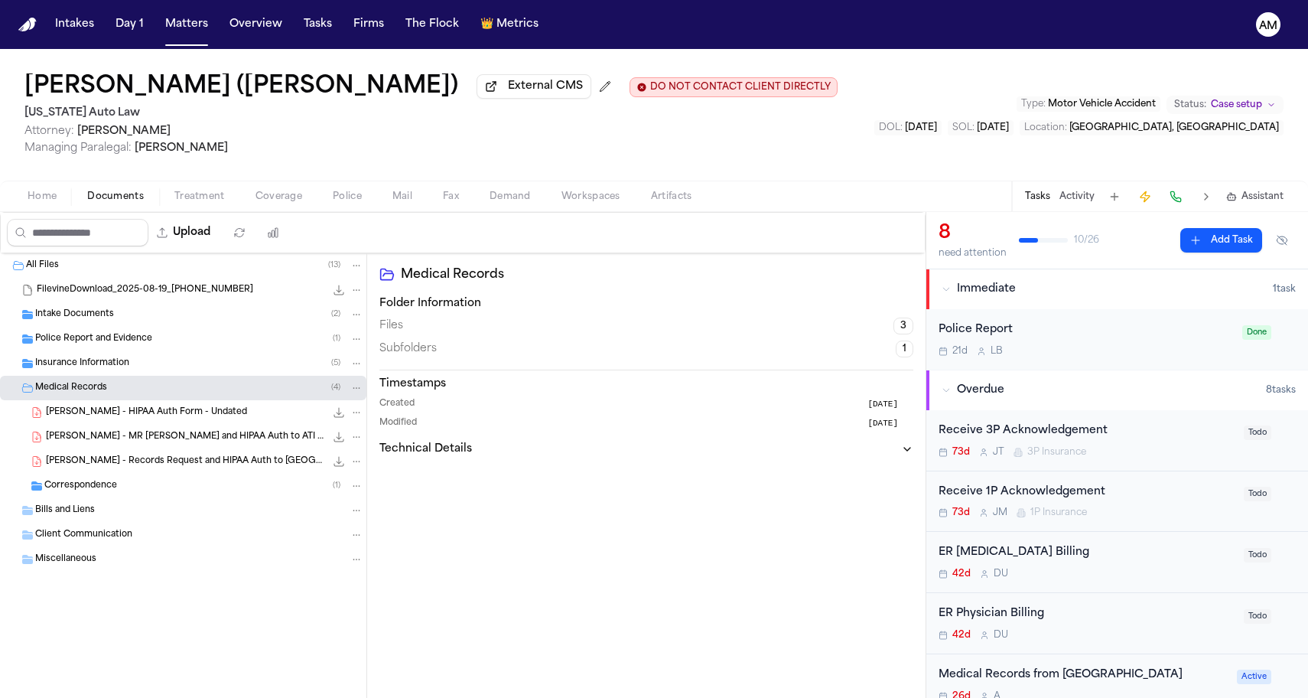
click at [93, 415] on span "J. Smith - HIPAA Auth Form - Undated" at bounding box center [146, 412] width 201 height 13
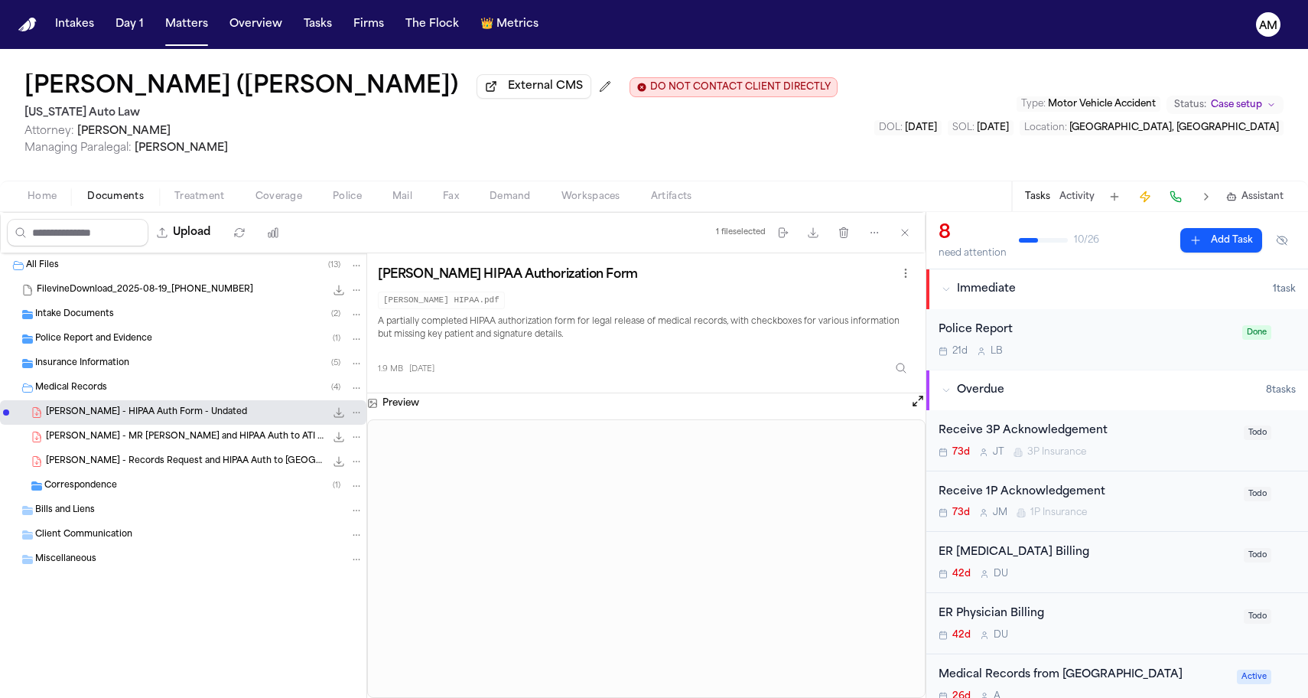
click at [227, 453] on div "J. Smith - Records Request and HIPAA Auth to Corewell Health Wayne Hospital - 7…" at bounding box center [183, 461] width 366 height 24
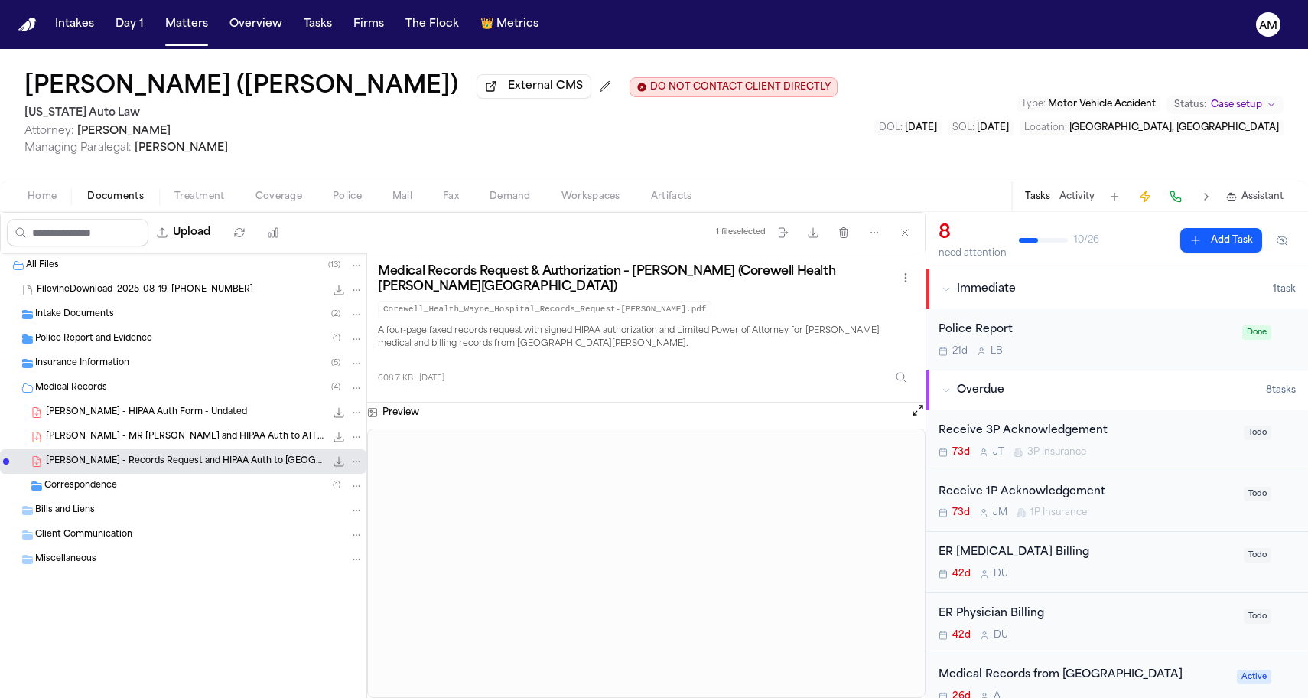
click at [348, 164] on div "Jasmine Smith (a.k.a. Jasmine Harris) External CMS DO NOT CONTACT CLIENT DIRECT…" at bounding box center [654, 115] width 1308 height 132
click at [438, 150] on span "Managing Paralegal: Michelle Landazabal" at bounding box center [430, 148] width 813 height 15
click at [129, 483] on div "Correspondence ( 1 )" at bounding box center [203, 486] width 319 height 14
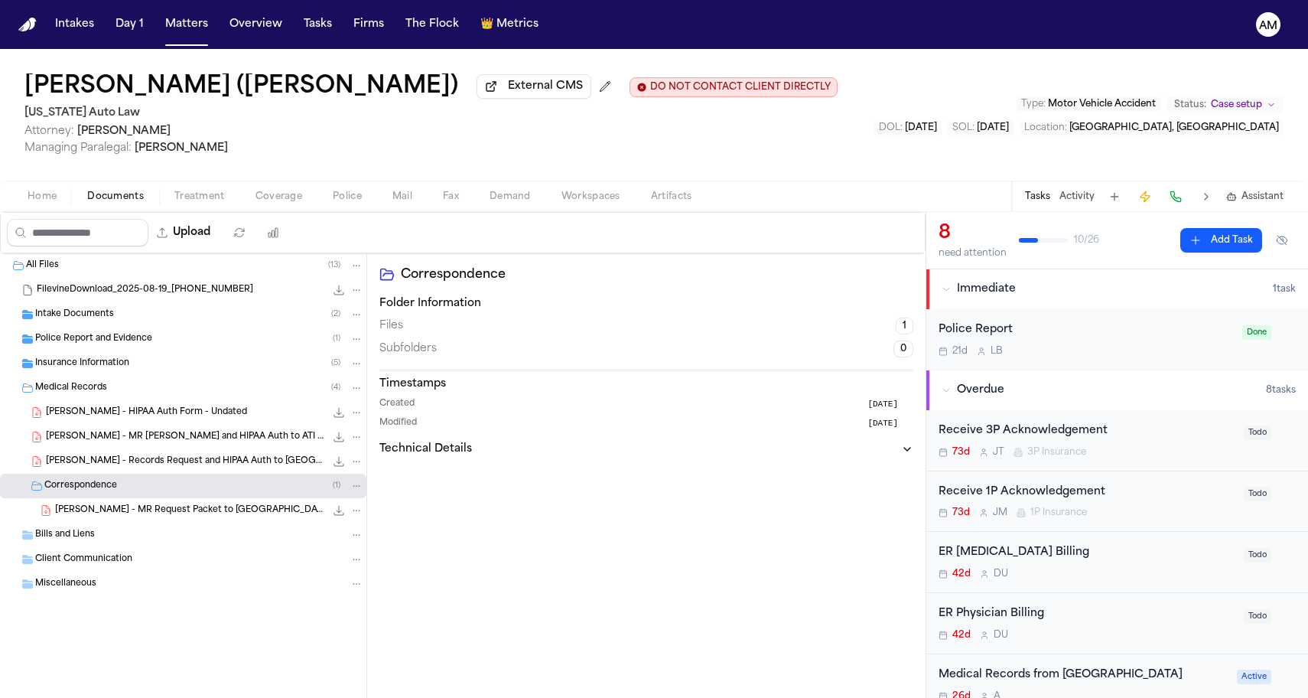
click at [119, 368] on span "Insurance Information" at bounding box center [82, 363] width 94 height 13
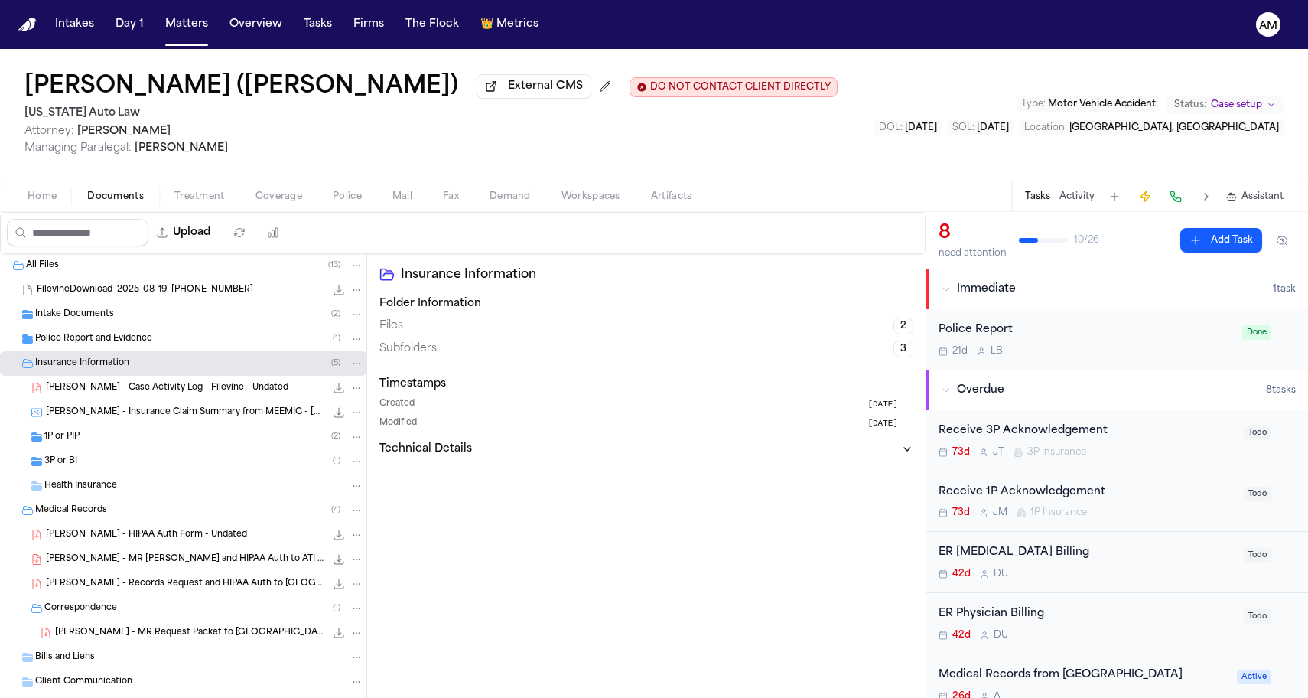
click at [92, 429] on div "1P or PIP ( 2 )" at bounding box center [183, 437] width 366 height 24
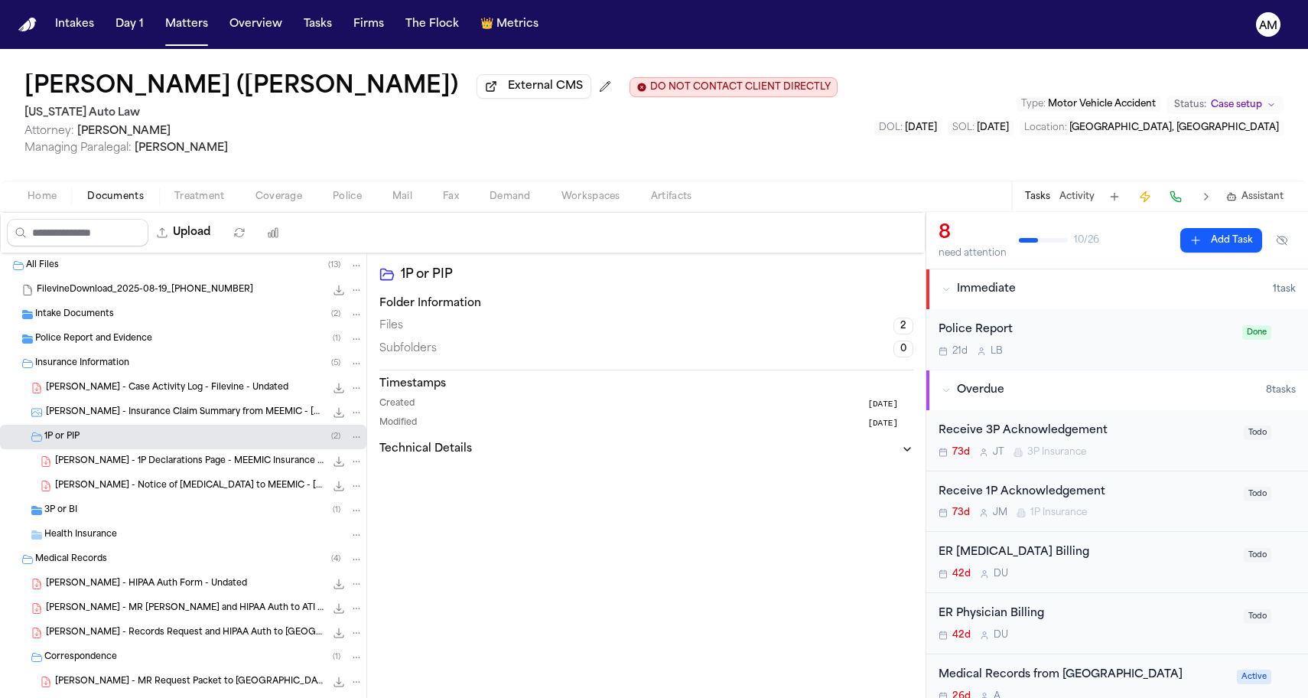
click at [349, 168] on div "Jasmine Smith (a.k.a. Jasmine Harris) External CMS DO NOT CONTACT CLIENT DIRECT…" at bounding box center [654, 115] width 1308 height 132
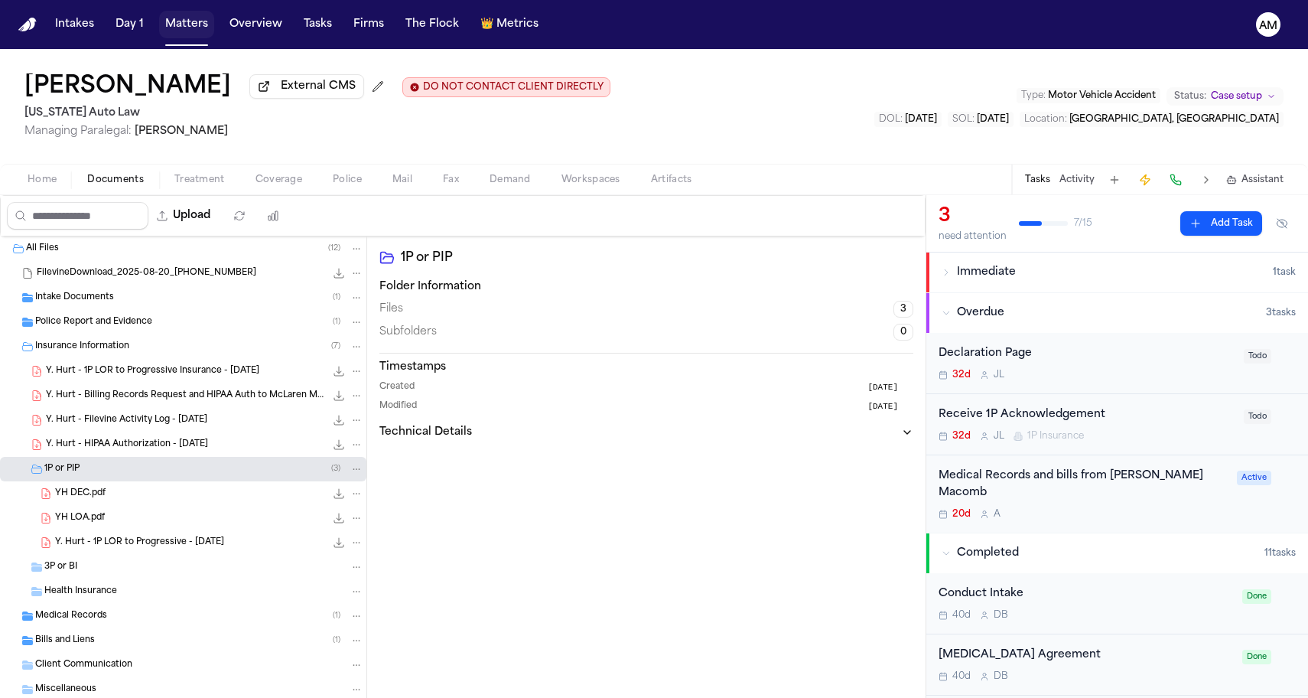
click at [190, 21] on button "Matters" at bounding box center [186, 25] width 55 height 28
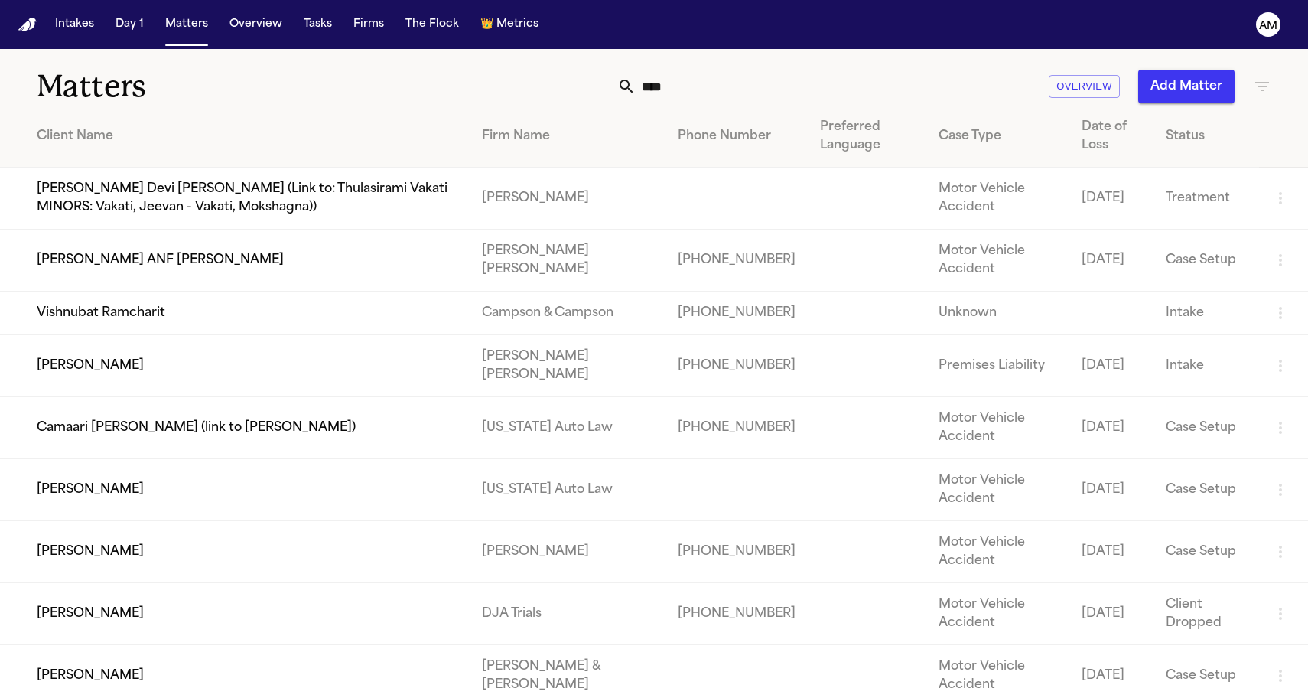
click at [457, 73] on div "**** Overview Add Matter" at bounding box center [830, 87] width 882 height 34
drag, startPoint x: 686, startPoint y: 79, endPoint x: 586, endPoint y: 78, distance: 100.2
click at [586, 78] on div "**** Overview Add Matter" at bounding box center [830, 87] width 882 height 34
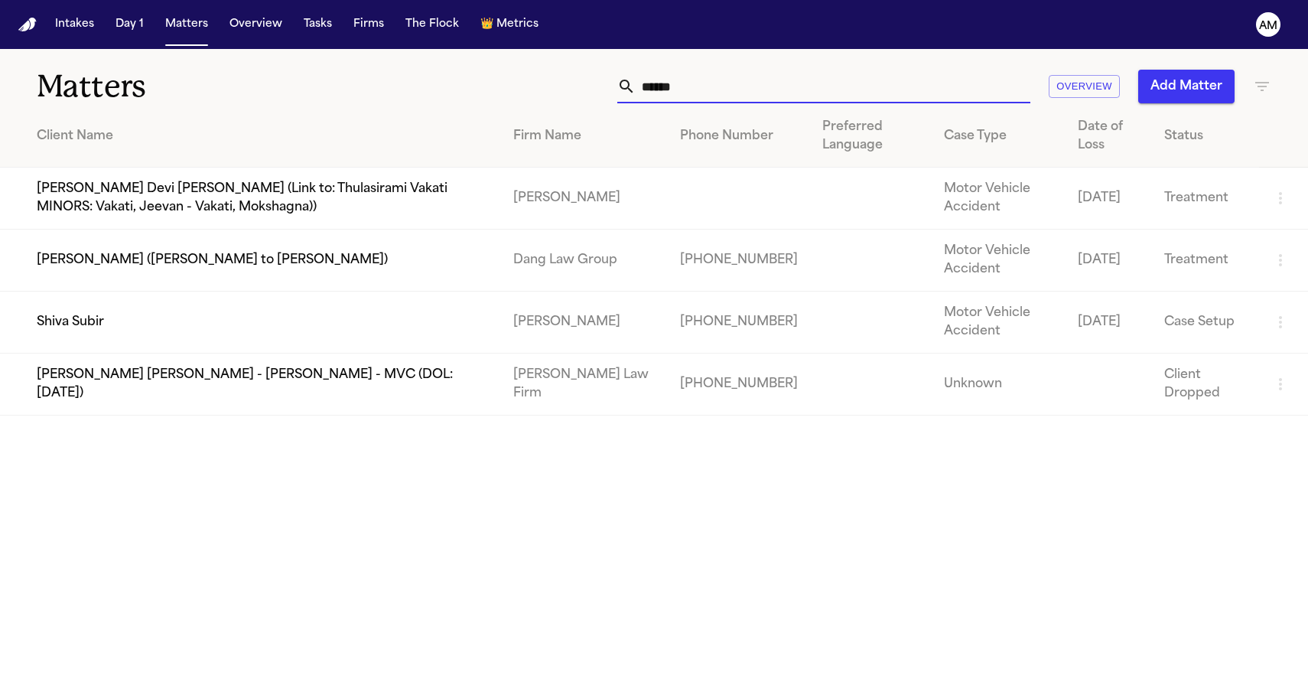
type input "*****"
click at [187, 323] on td "Shiva Subir" at bounding box center [250, 322] width 501 height 62
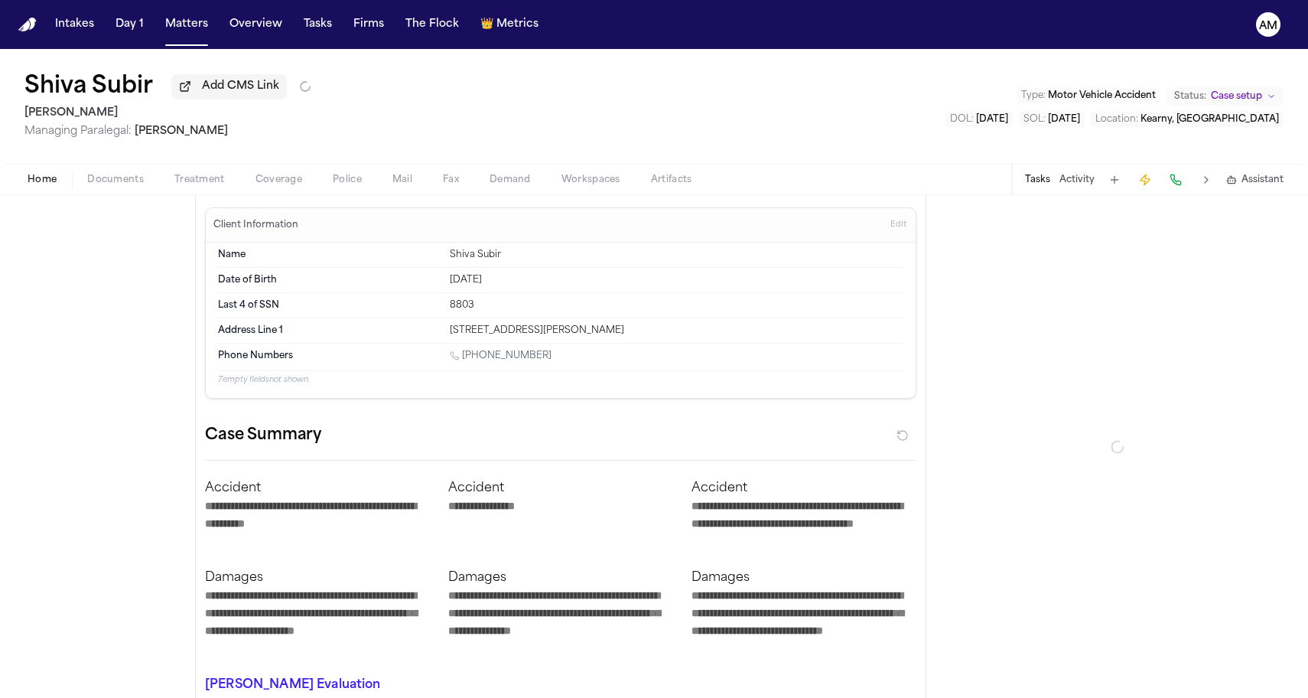
type textarea "*"
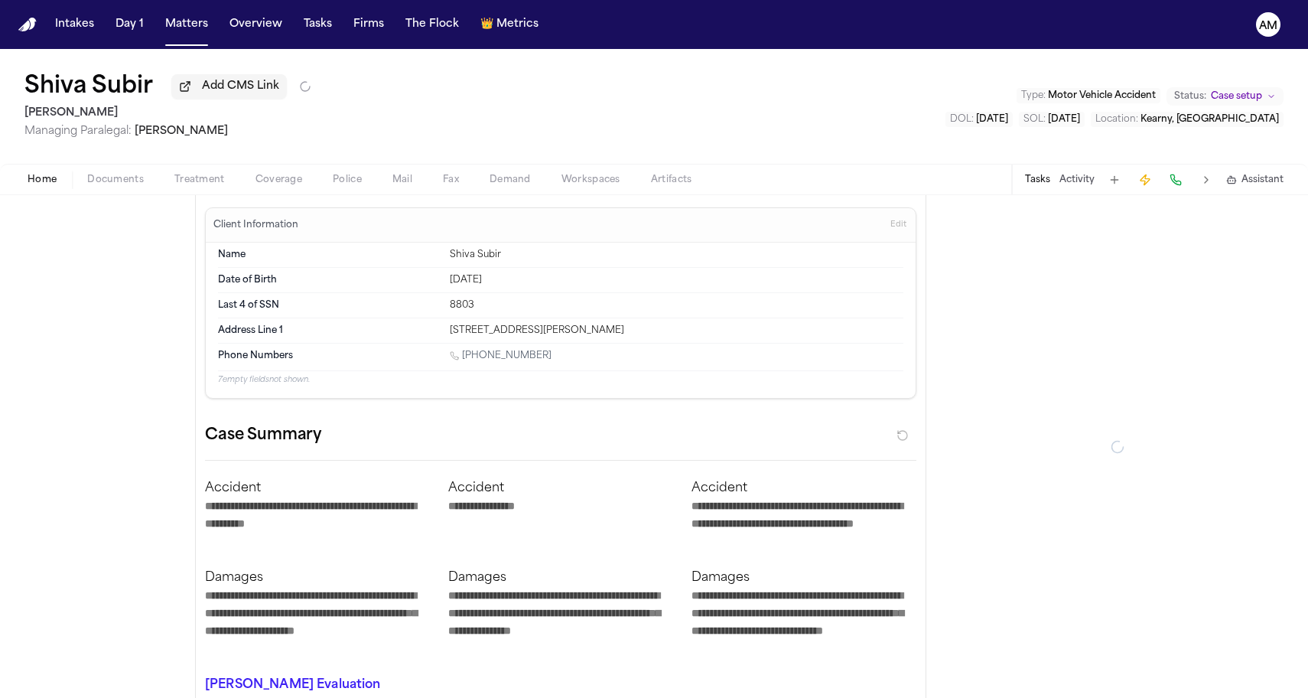
type textarea "*"
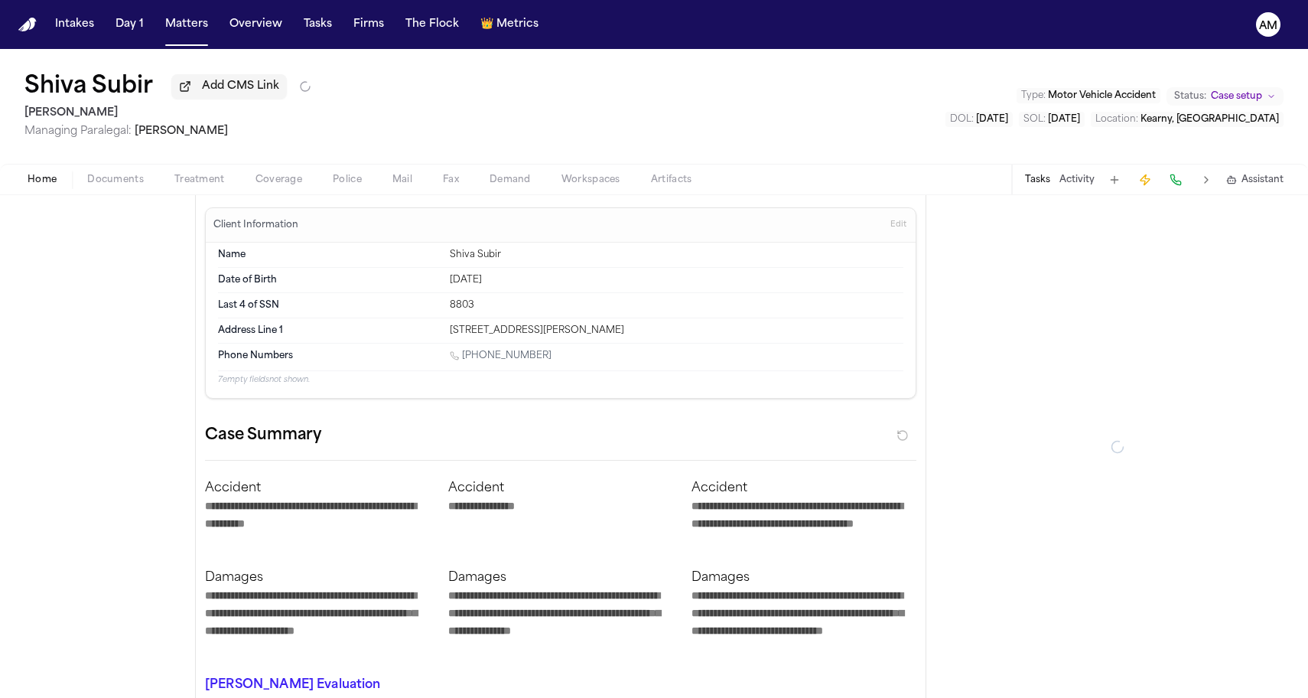
type textarea "*"
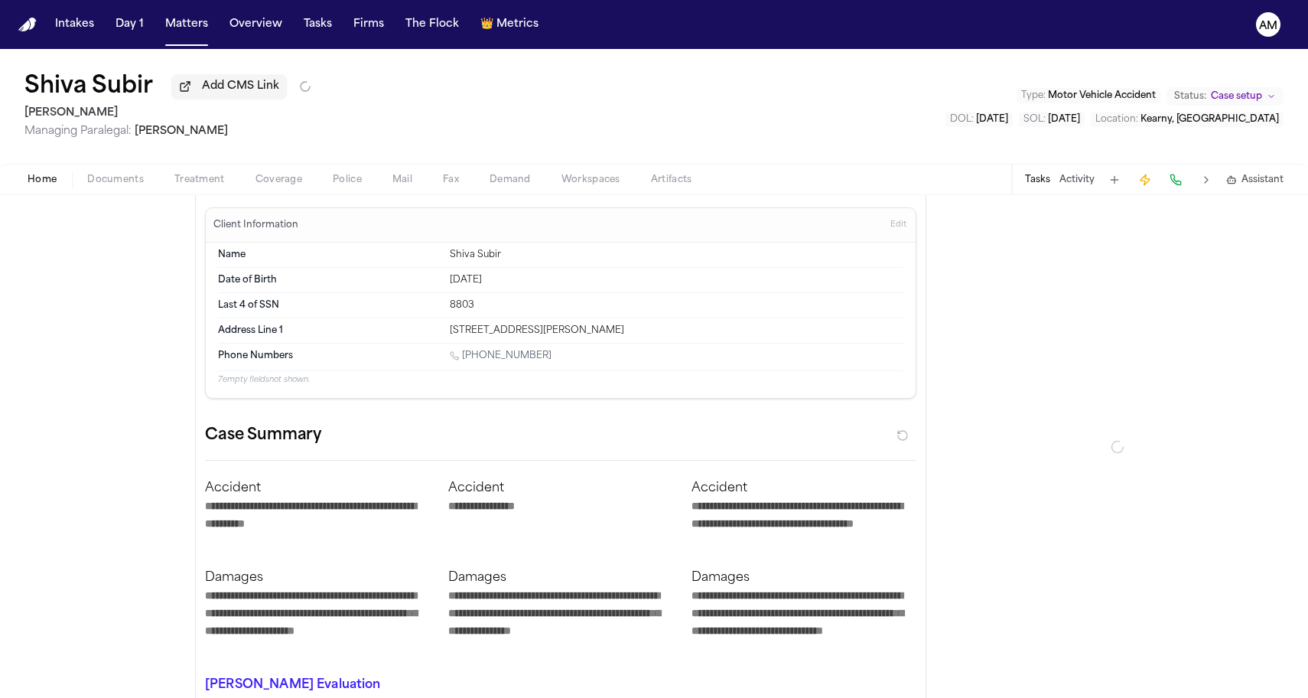
type textarea "*"
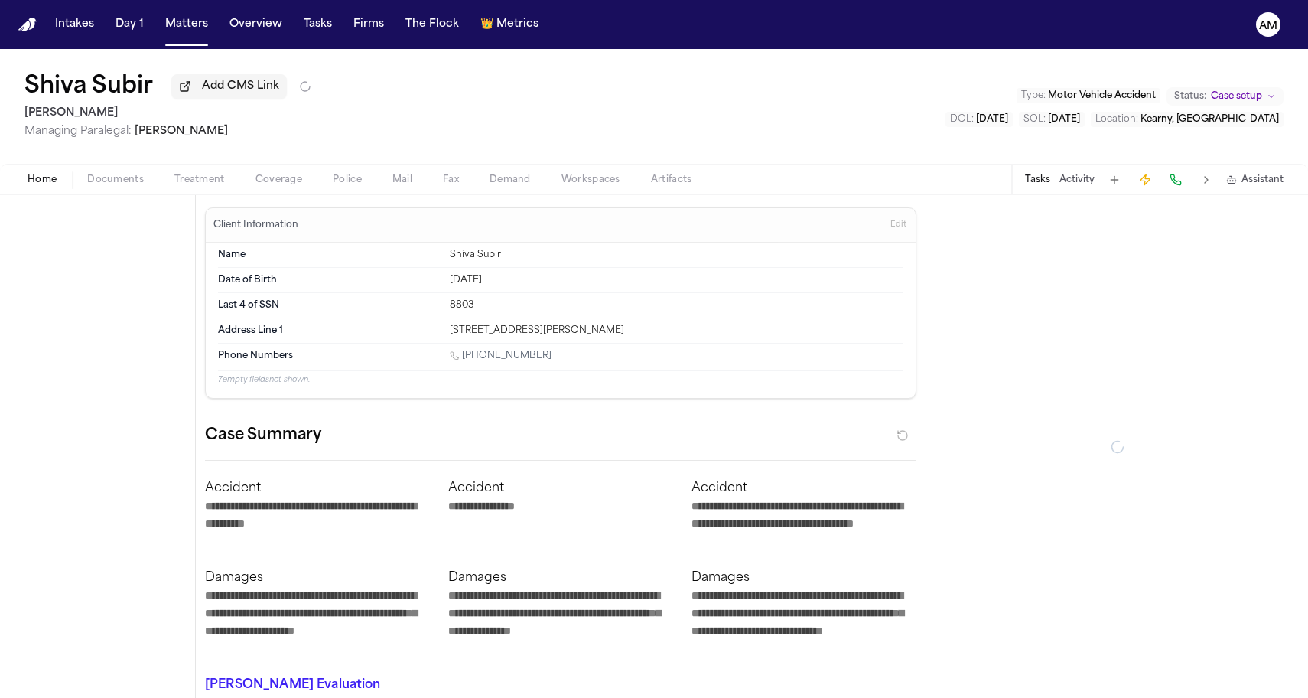
type textarea "*"
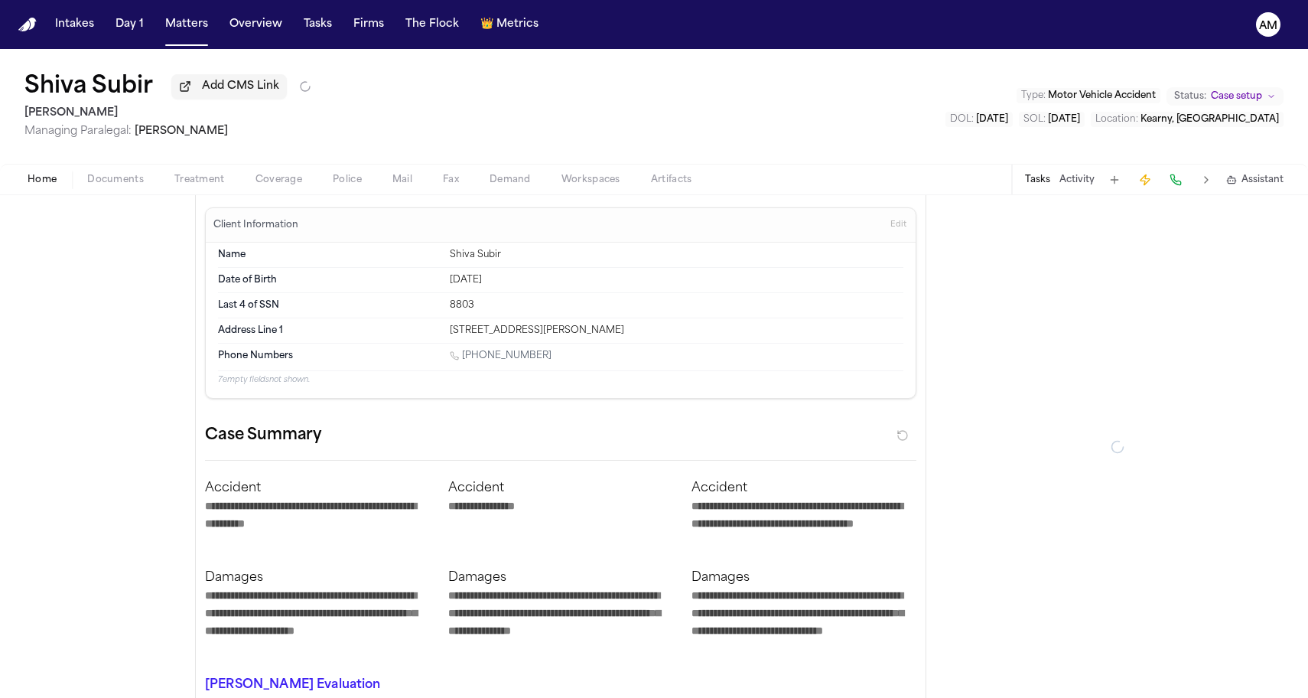
type textarea "*"
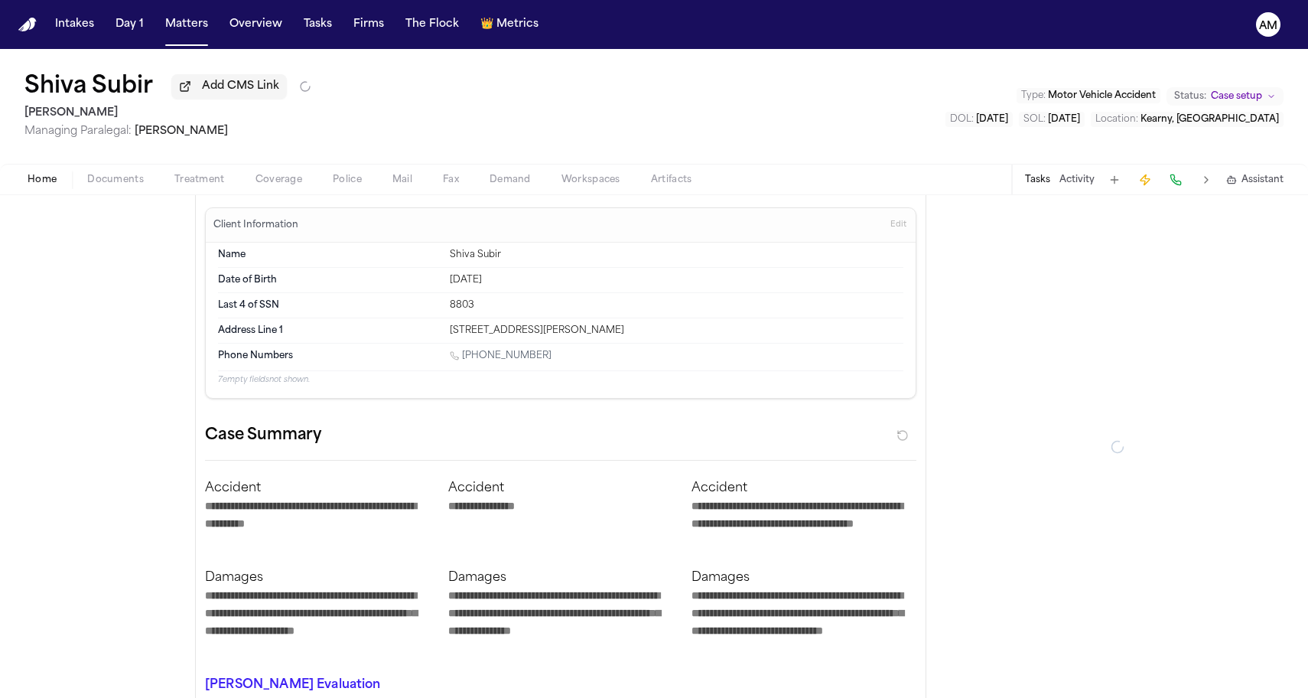
type textarea "*"
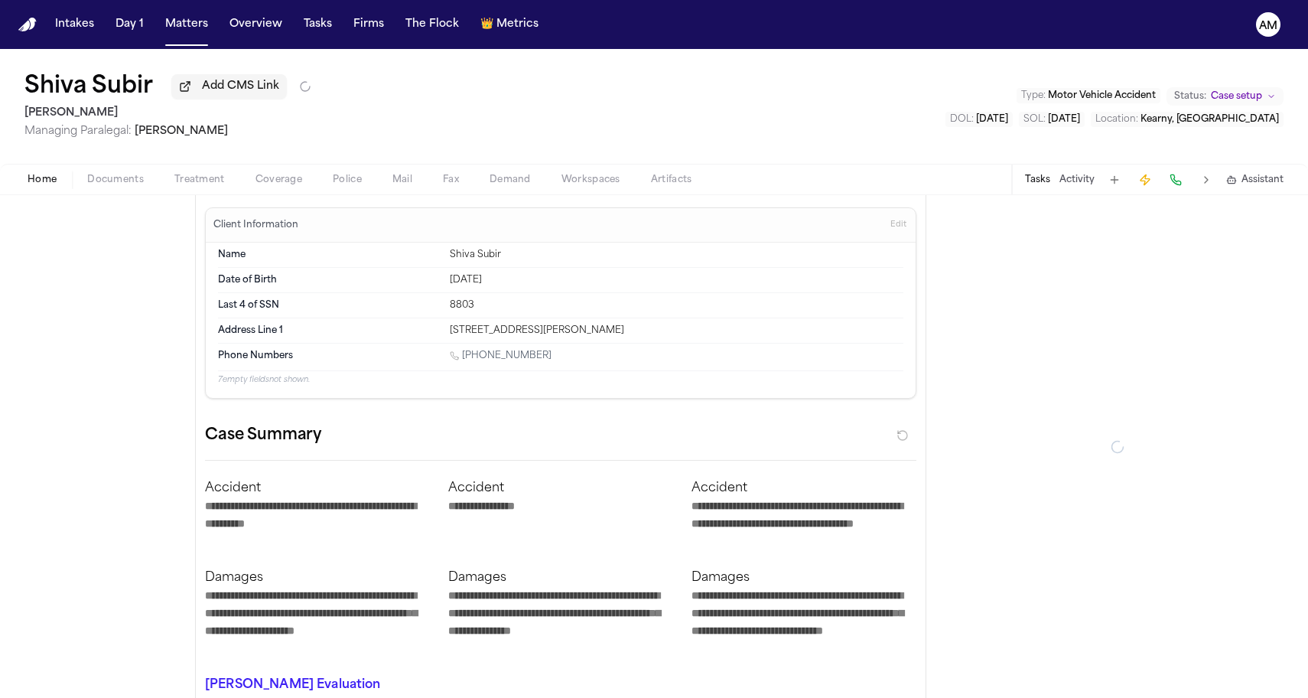
type textarea "*"
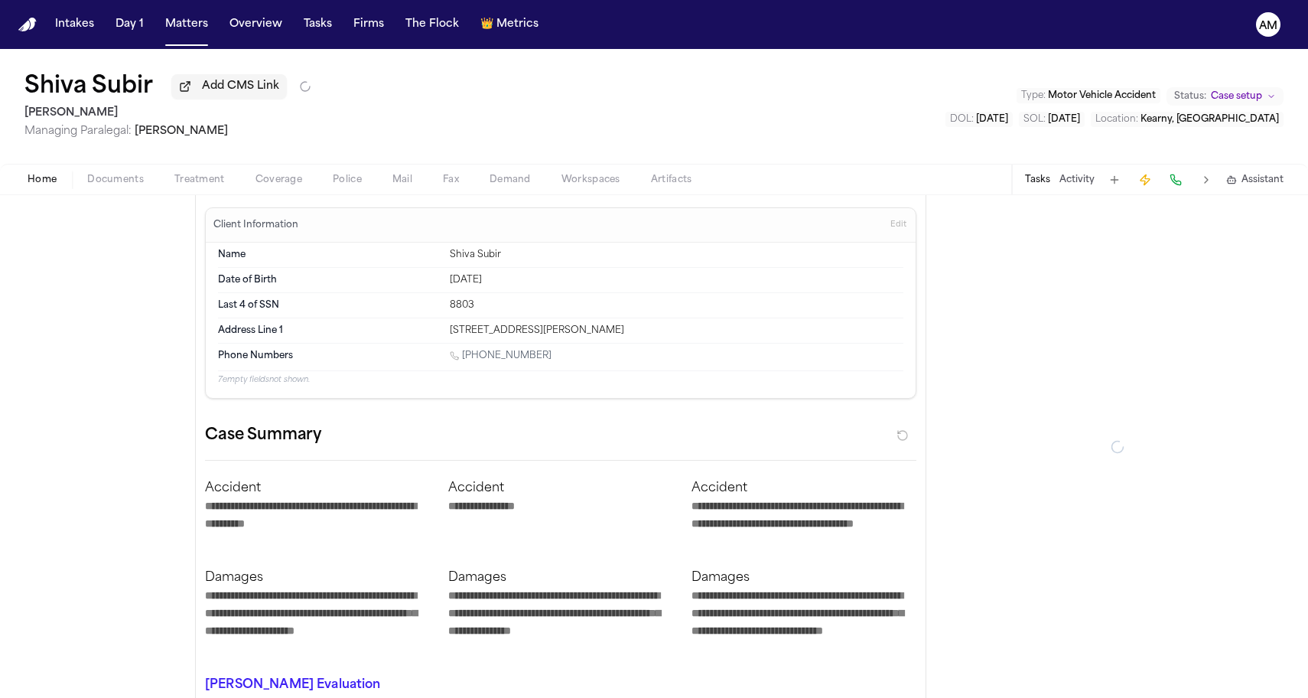
type textarea "*"
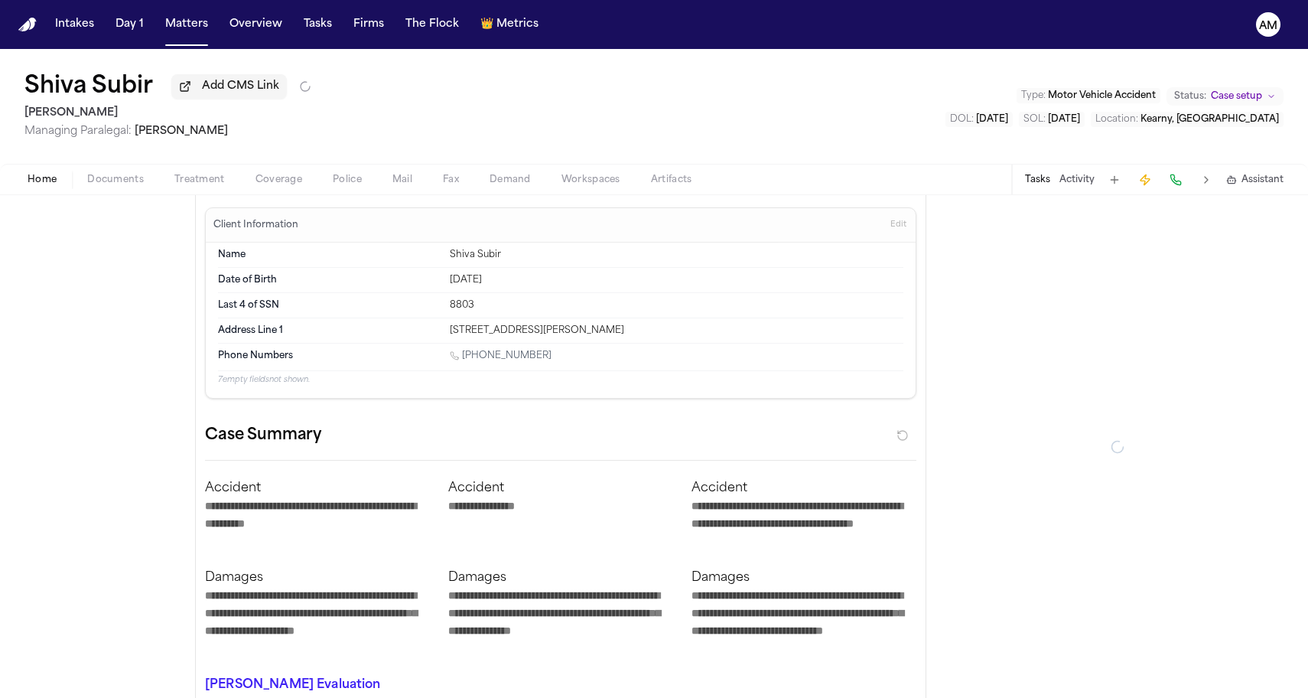
type textarea "*"
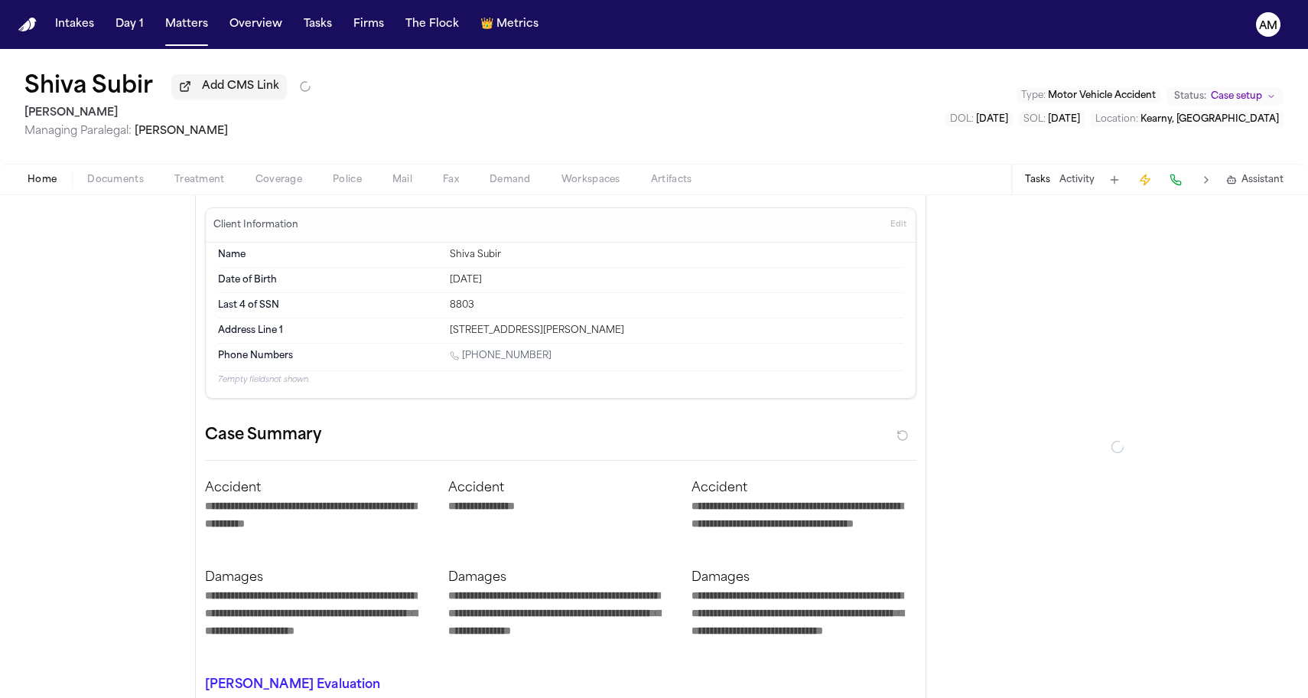
type textarea "*"
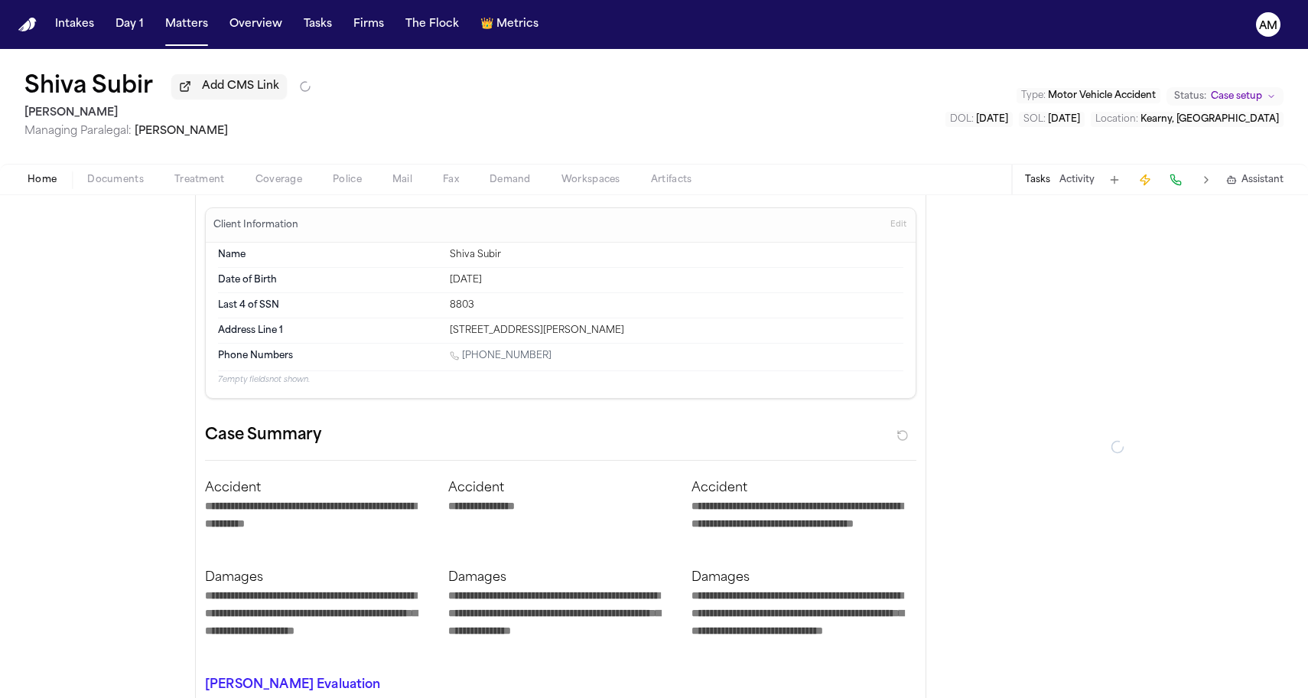
type textarea "*"
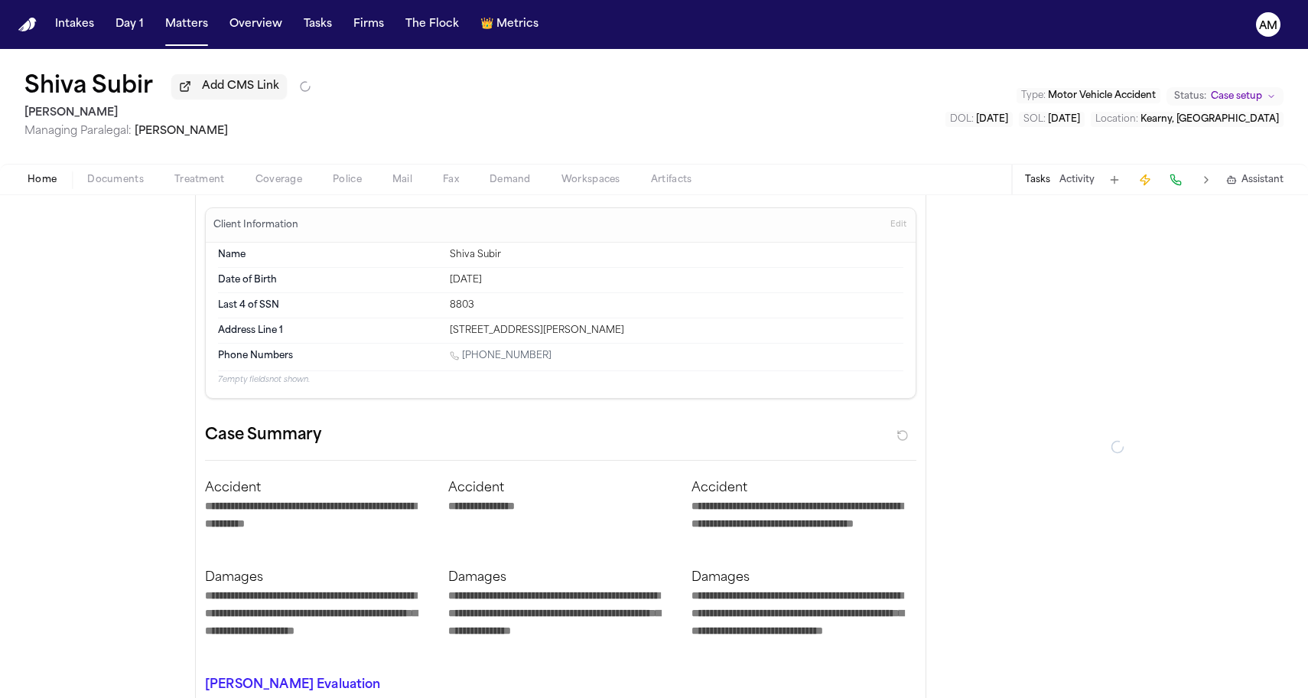
type textarea "*"
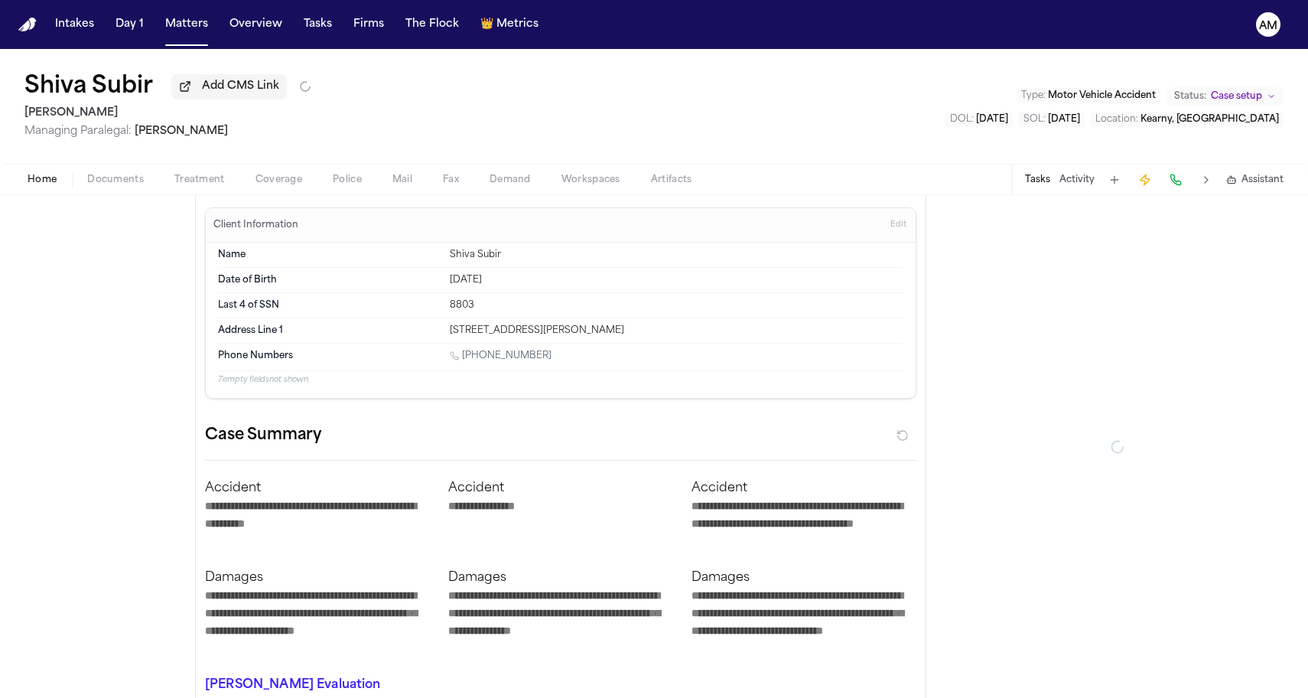
type textarea "*"
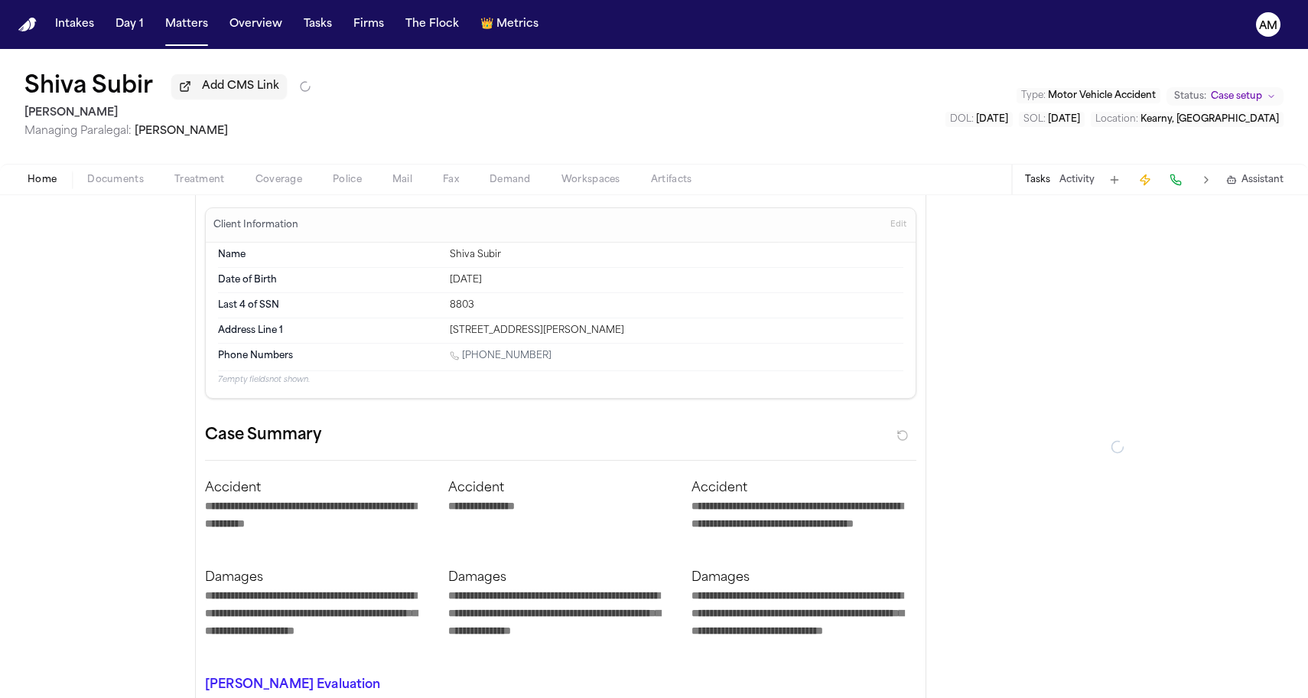
type textarea "*"
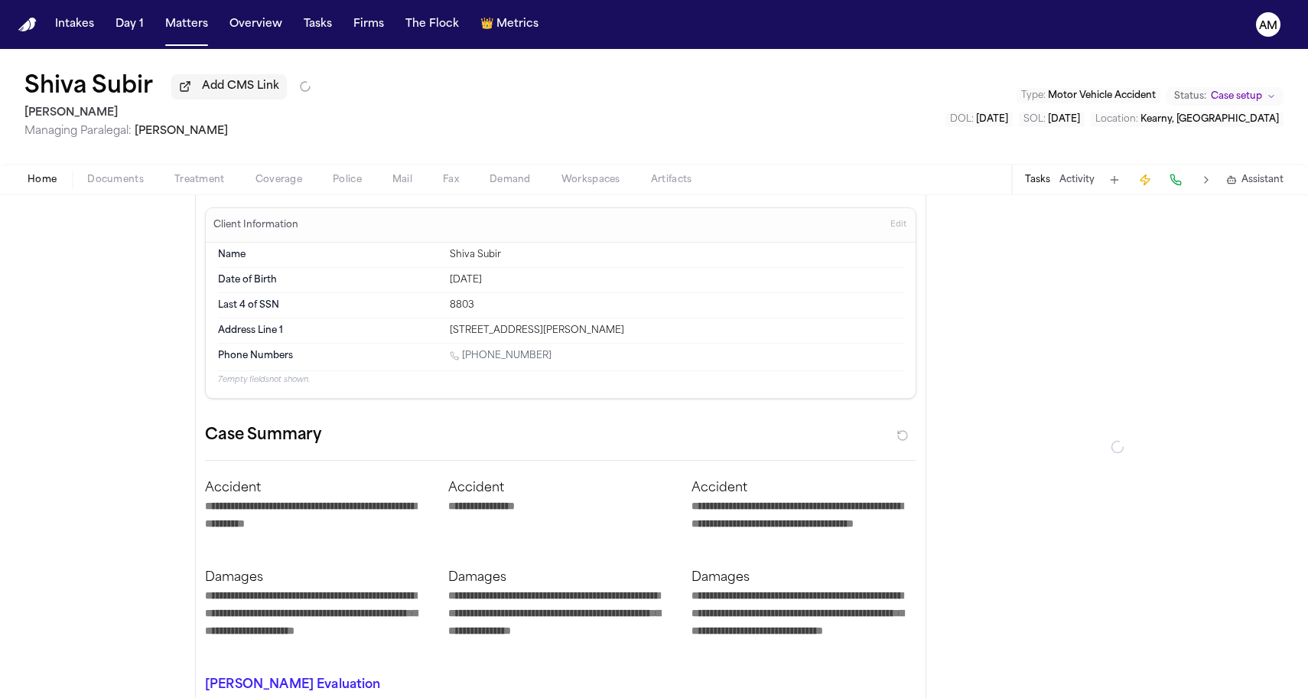
type textarea "*"
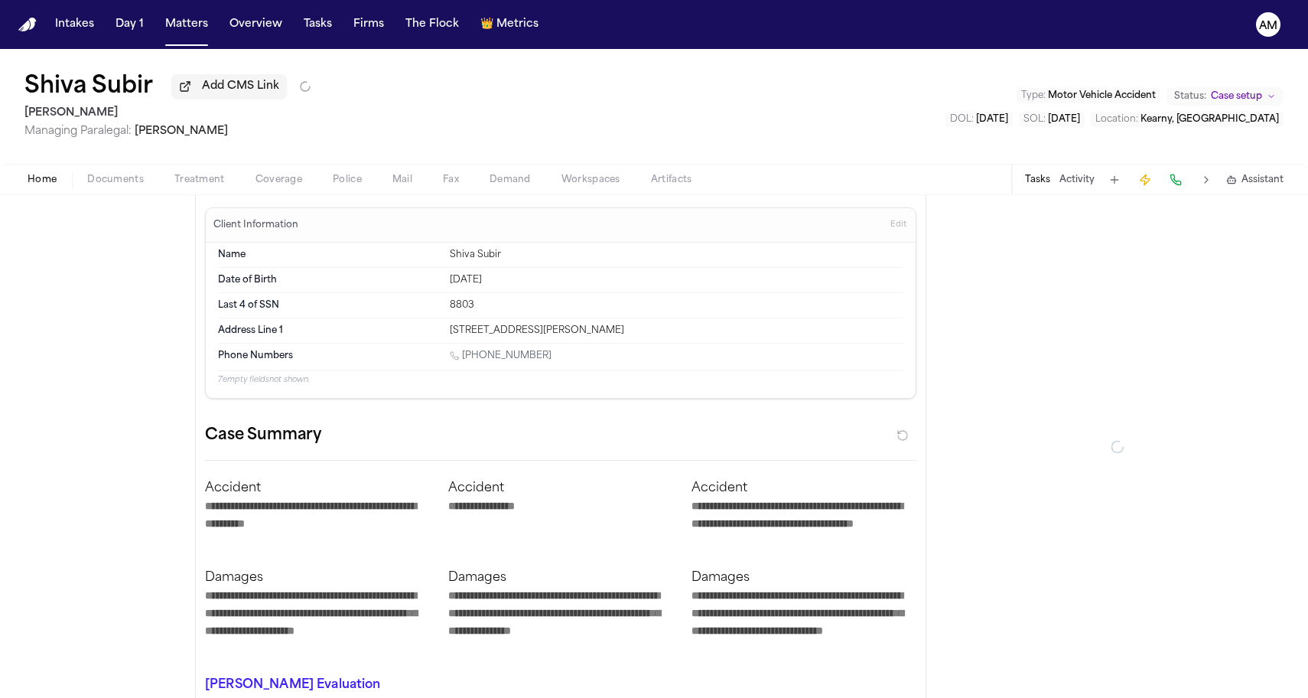
type textarea "*"
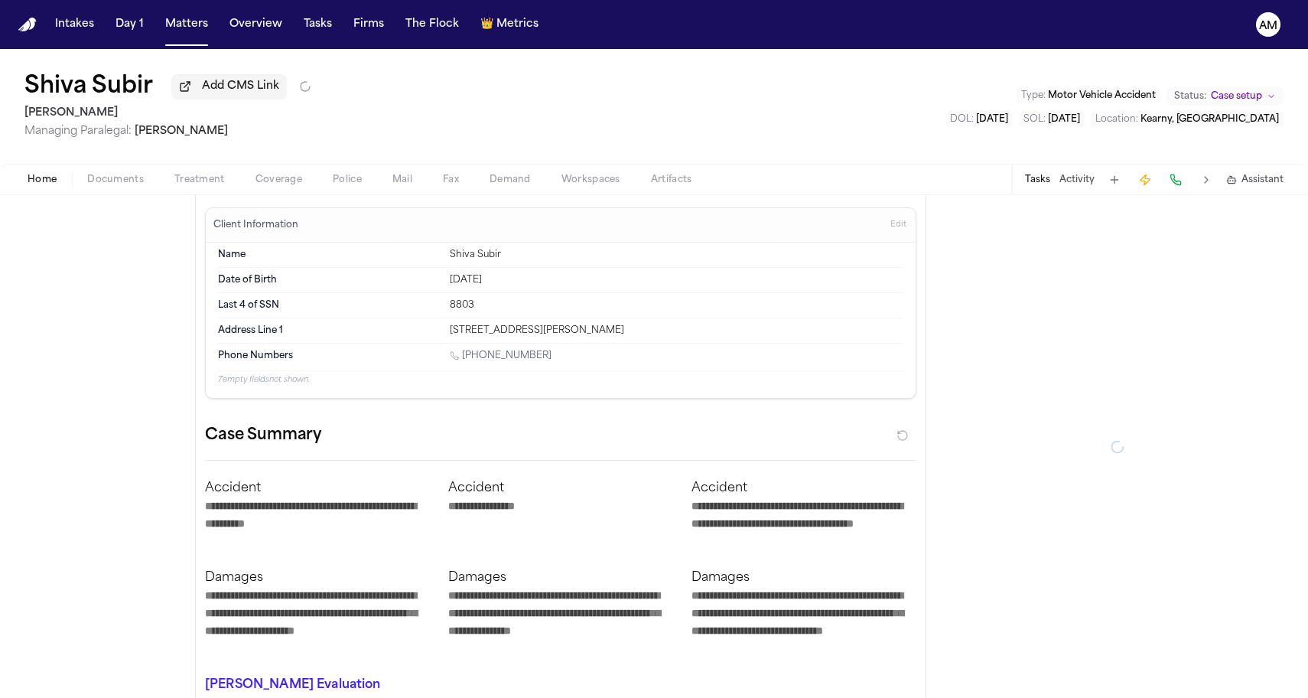
type textarea "*"
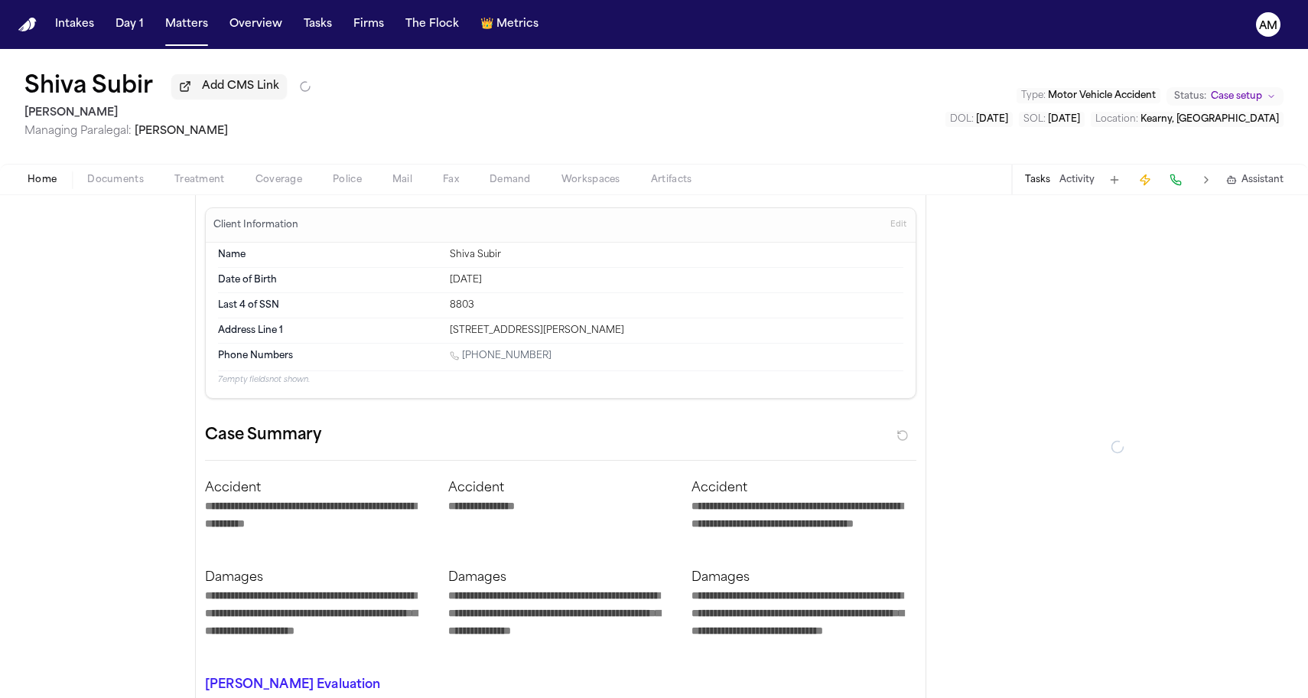
type textarea "*"
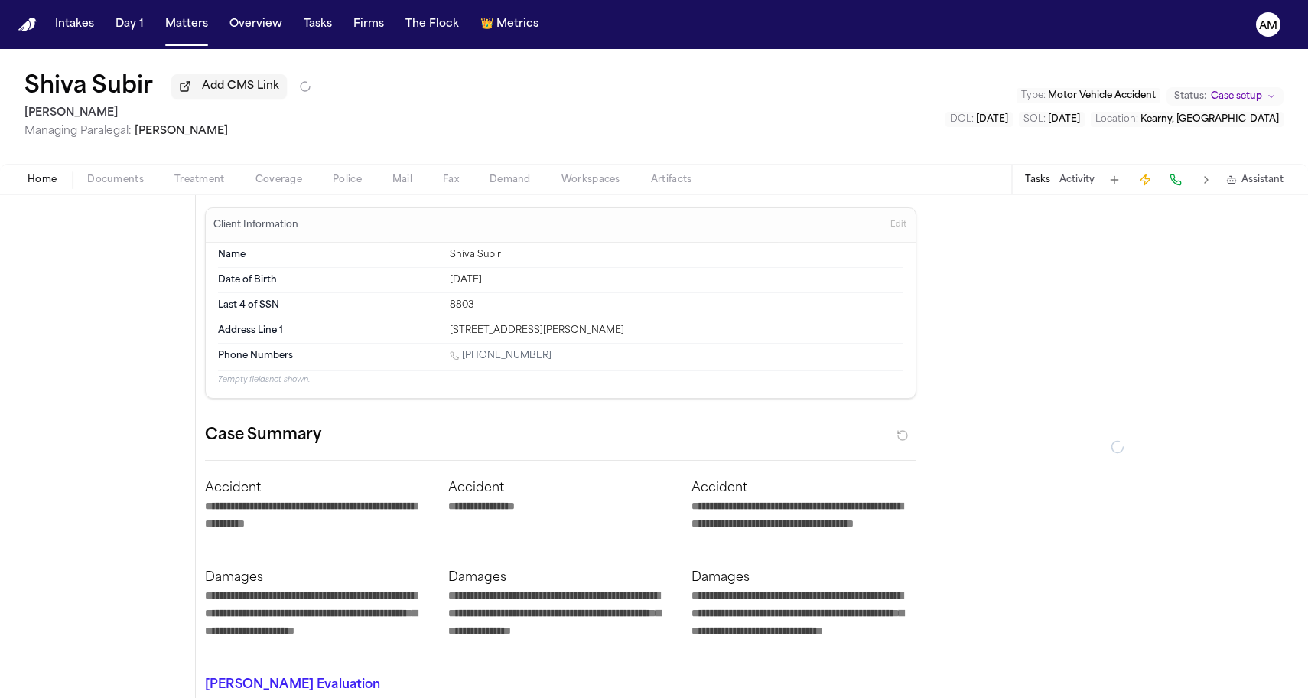
type textarea "*"
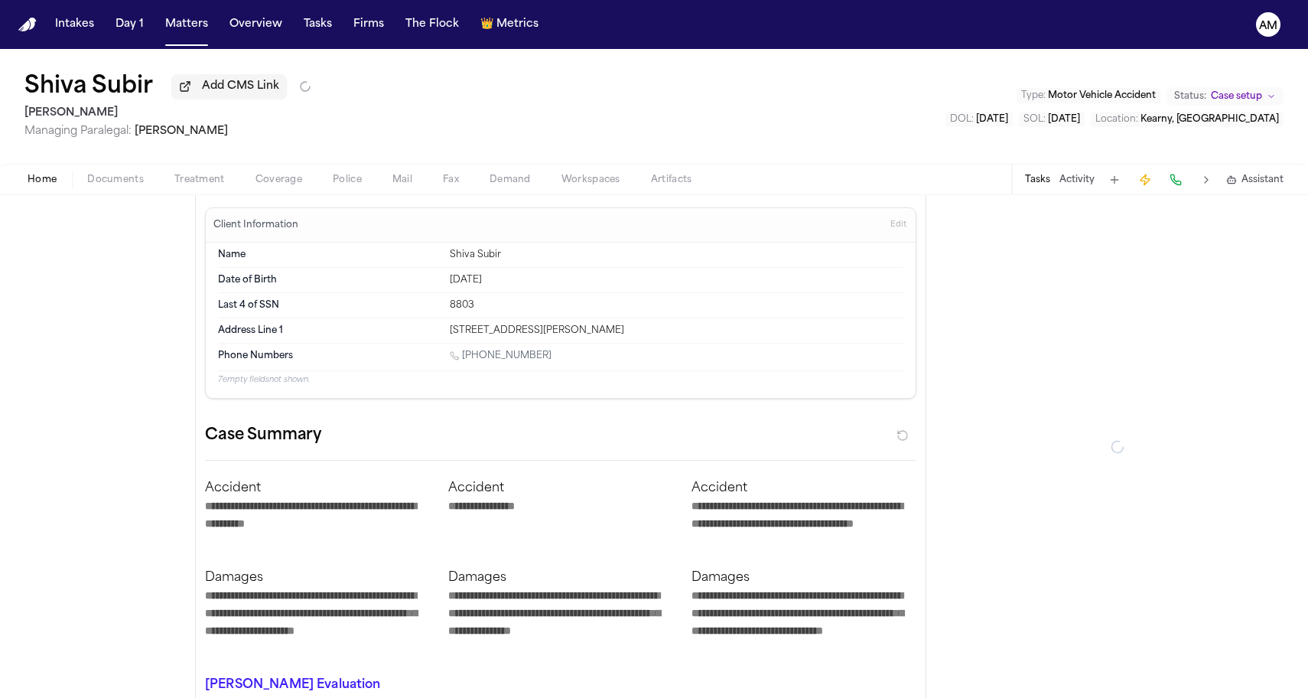
type textarea "*"
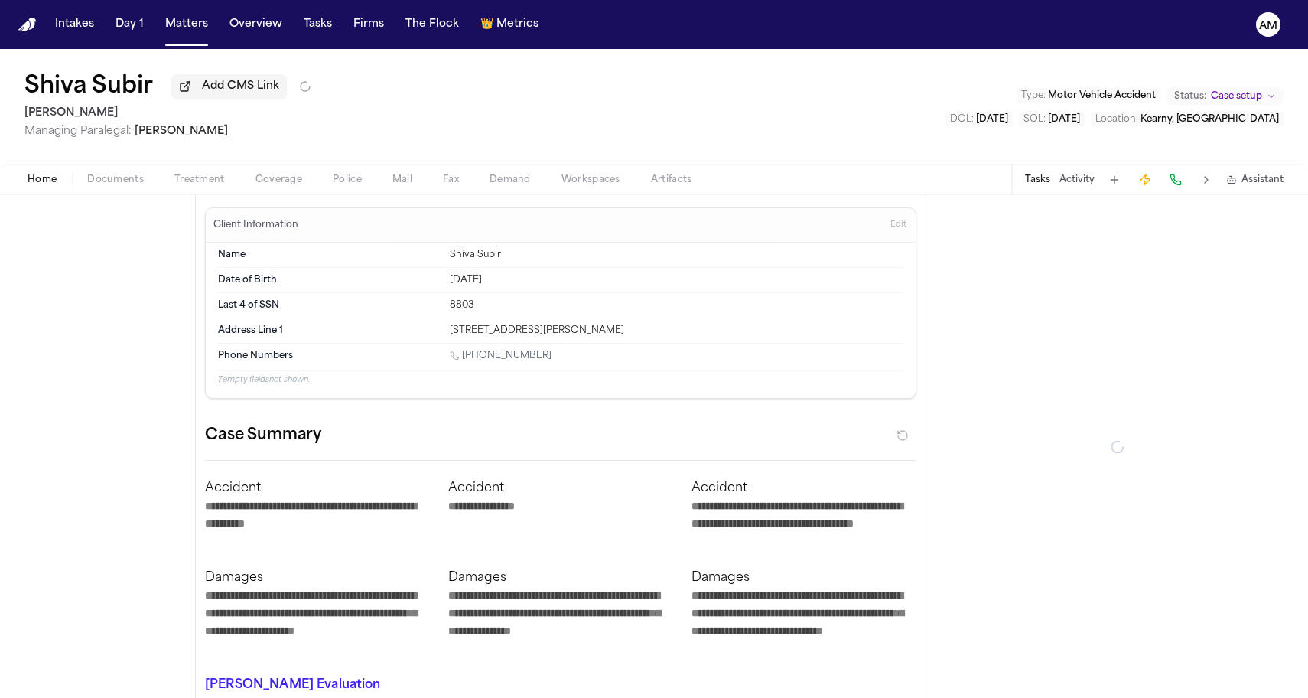
type textarea "*"
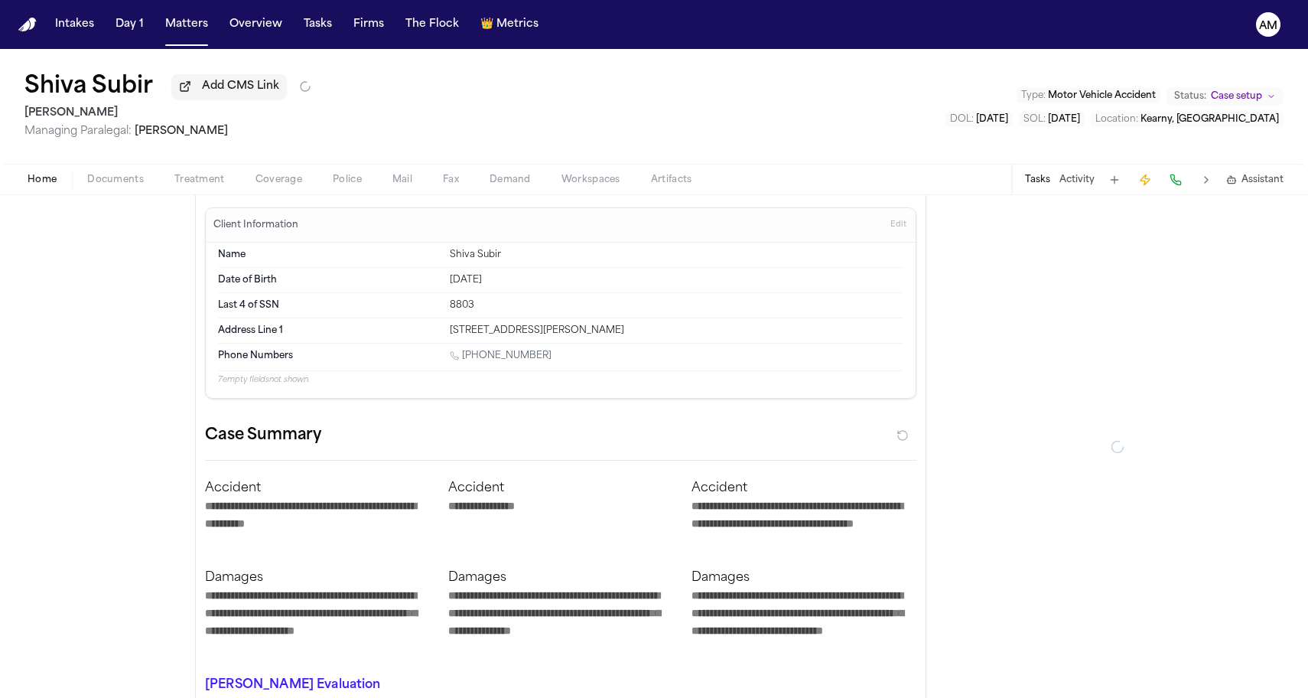
type textarea "*"
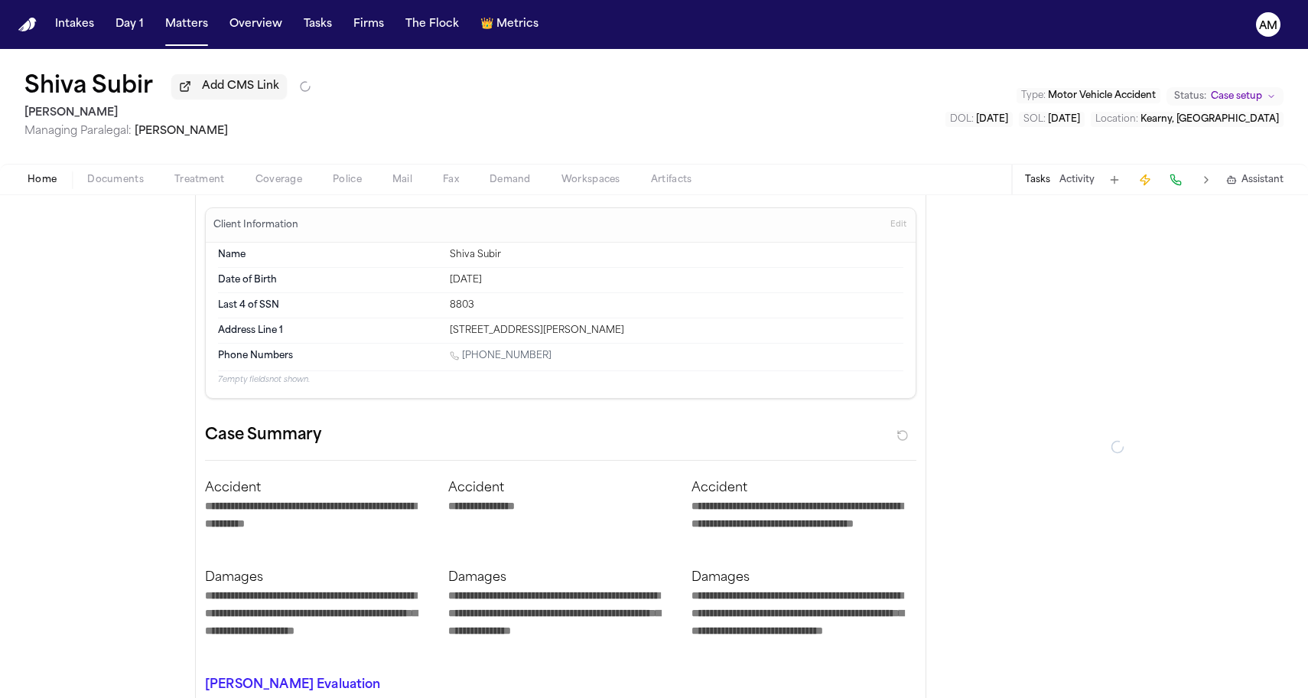
type textarea "*"
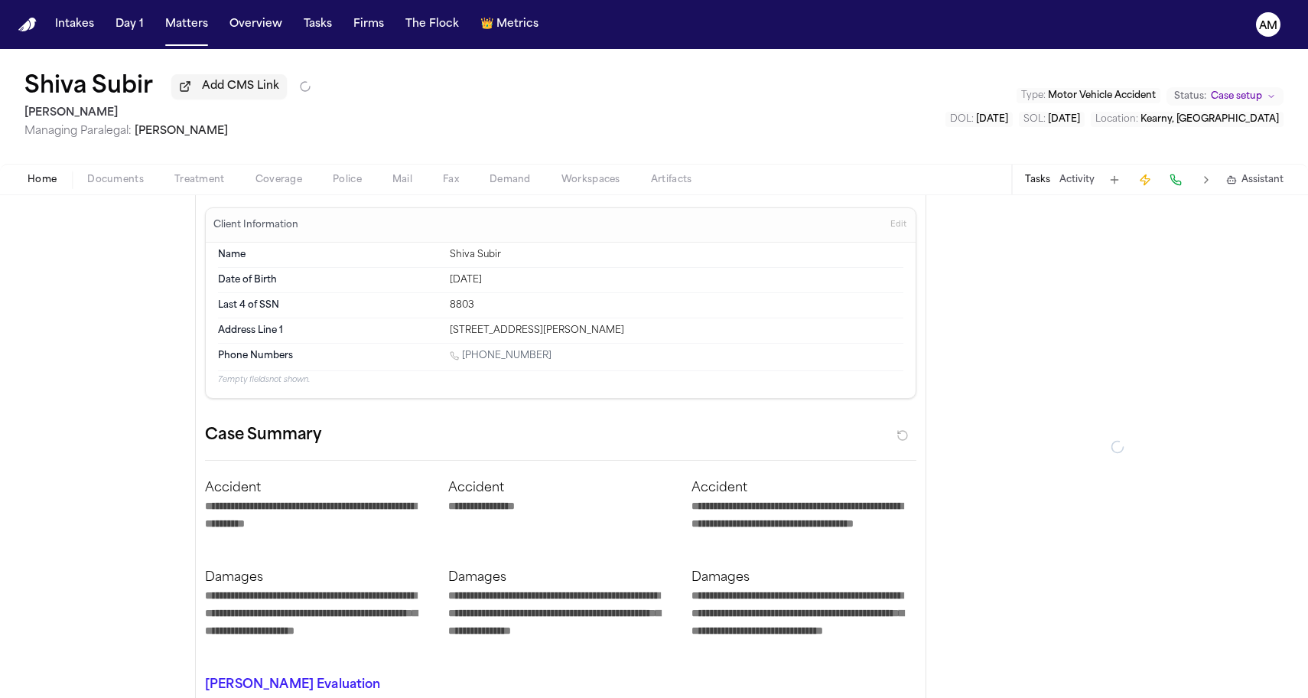
type textarea "*"
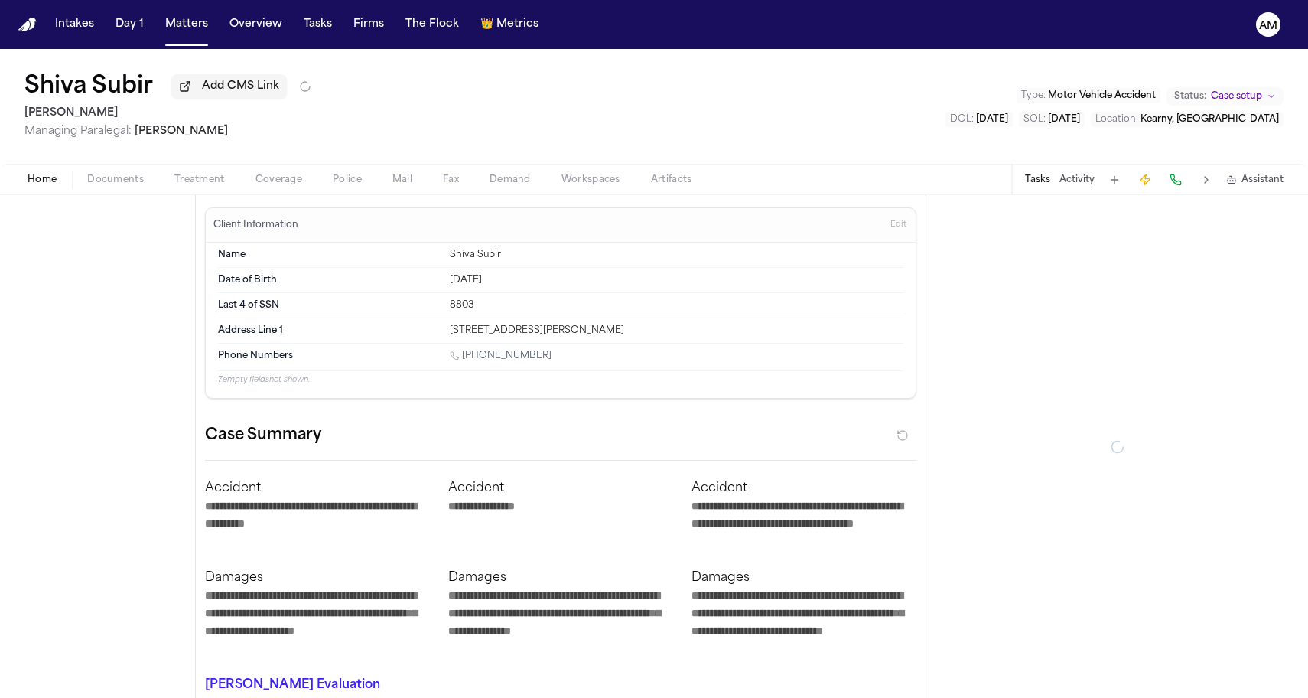
type textarea "*"
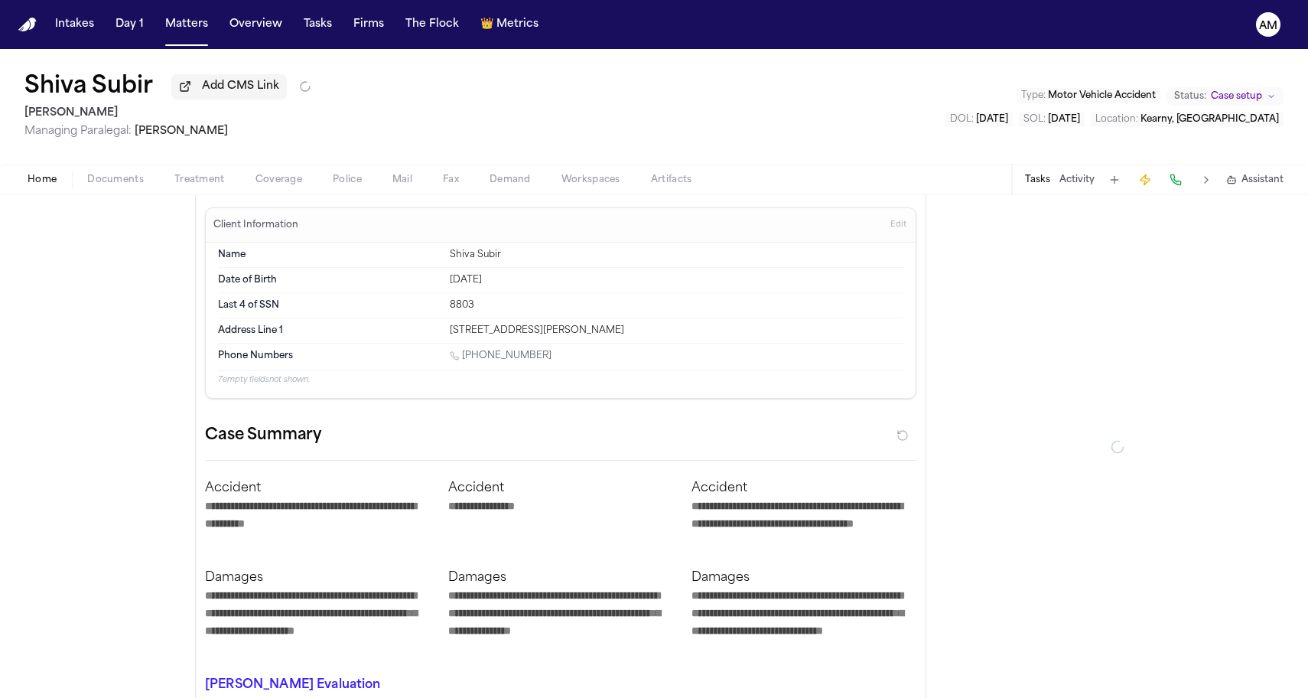
type textarea "*"
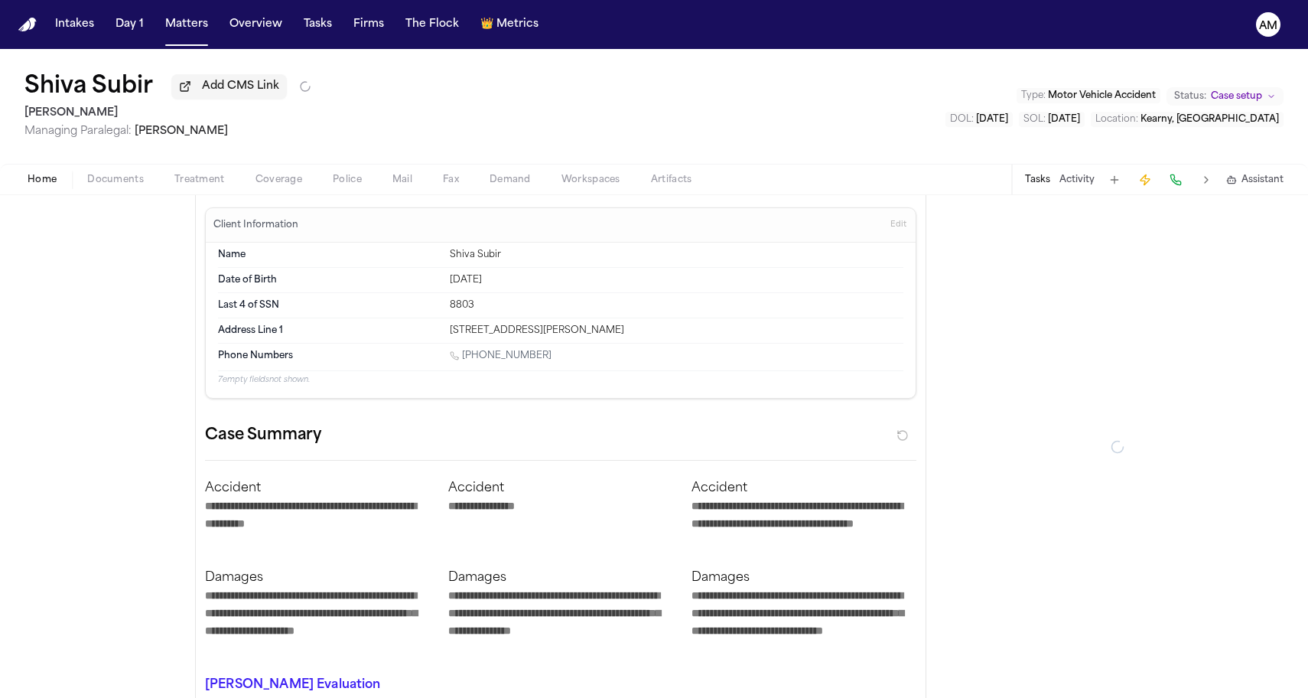
type textarea "*"
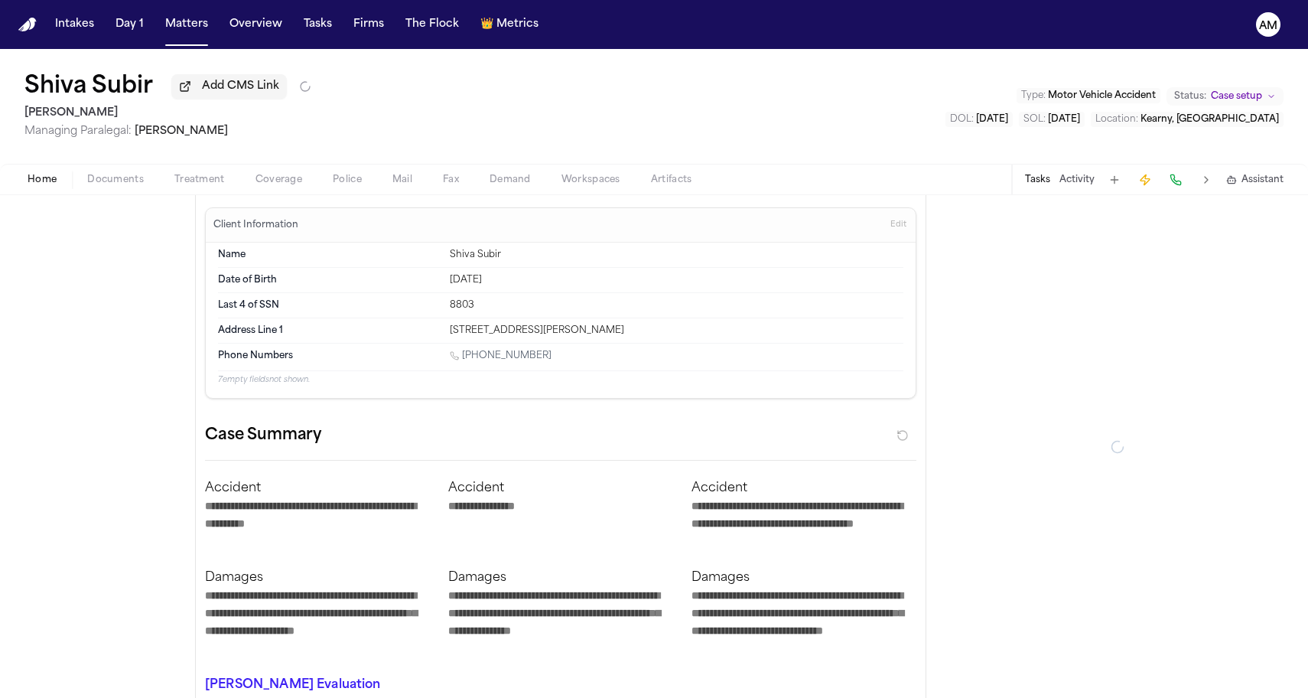
type textarea "*"
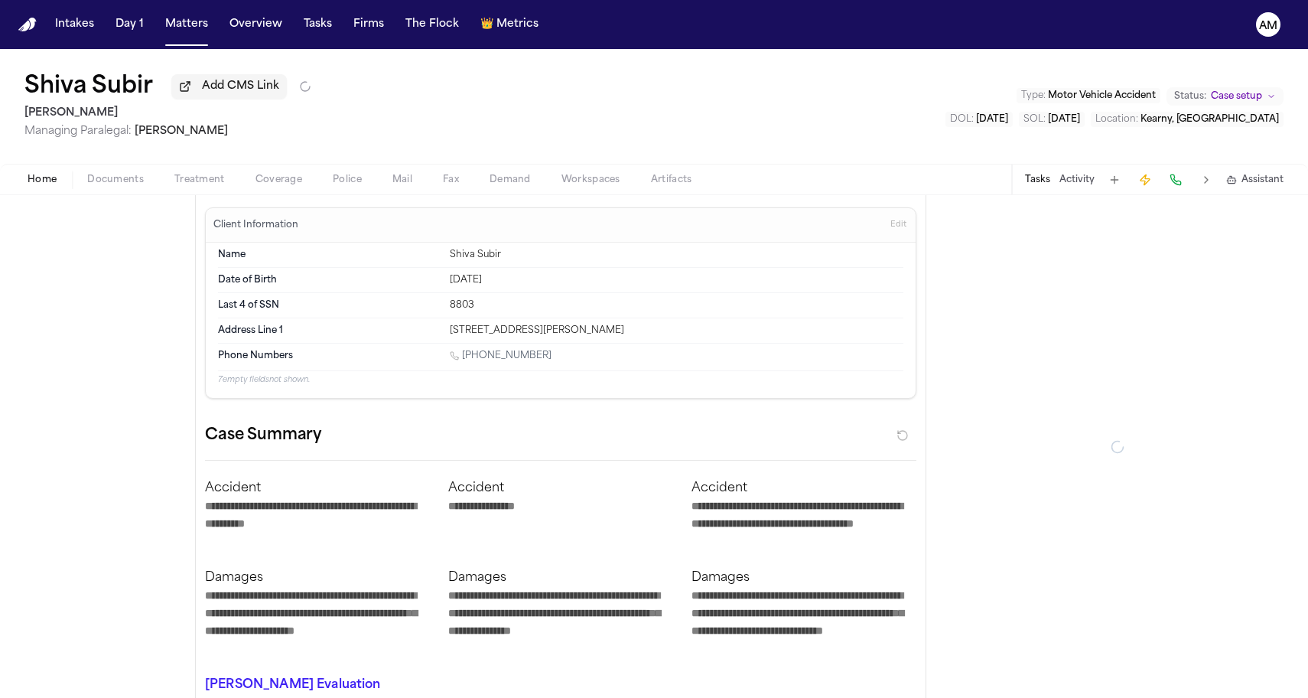
type textarea "*"
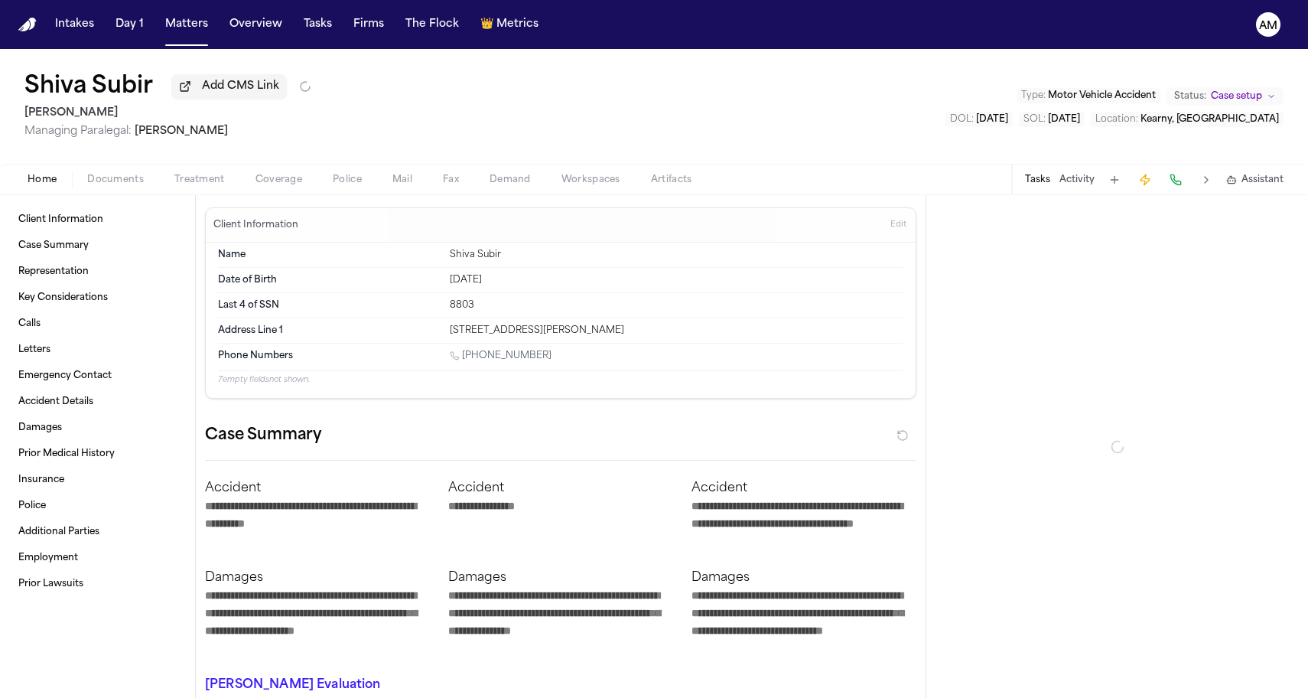
type textarea "*"
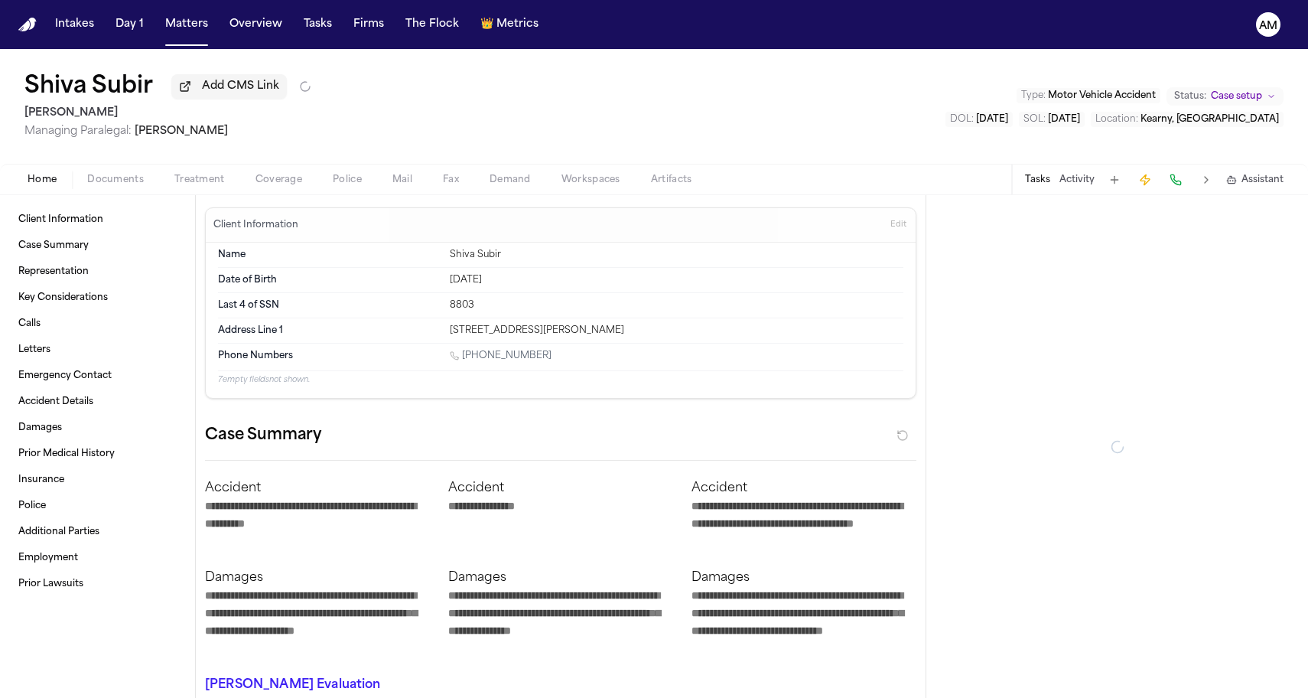
type textarea "*"
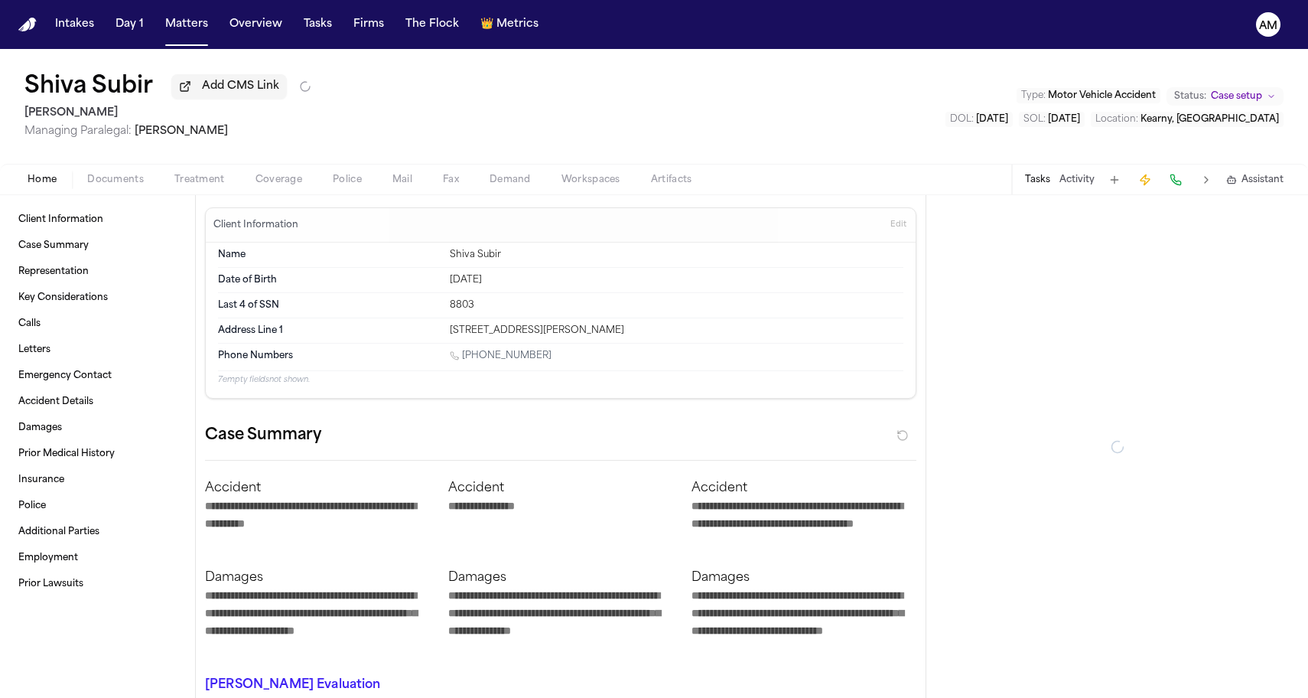
type textarea "*"
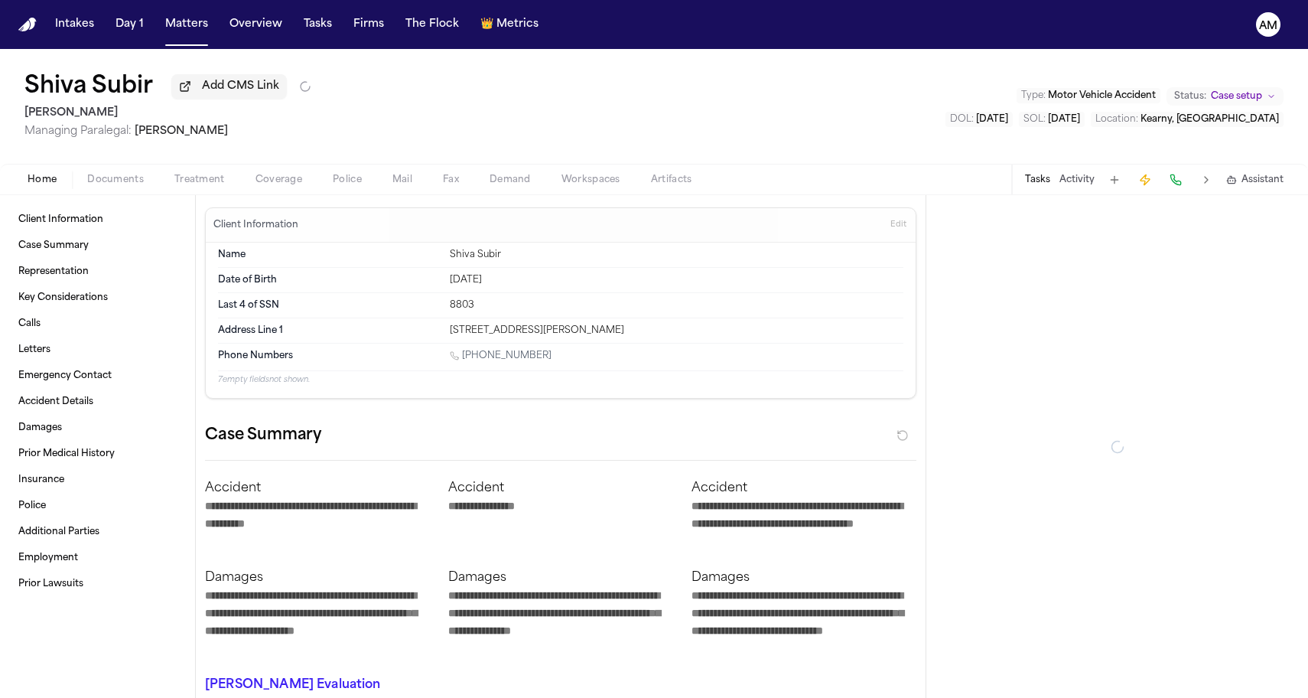
type textarea "*"
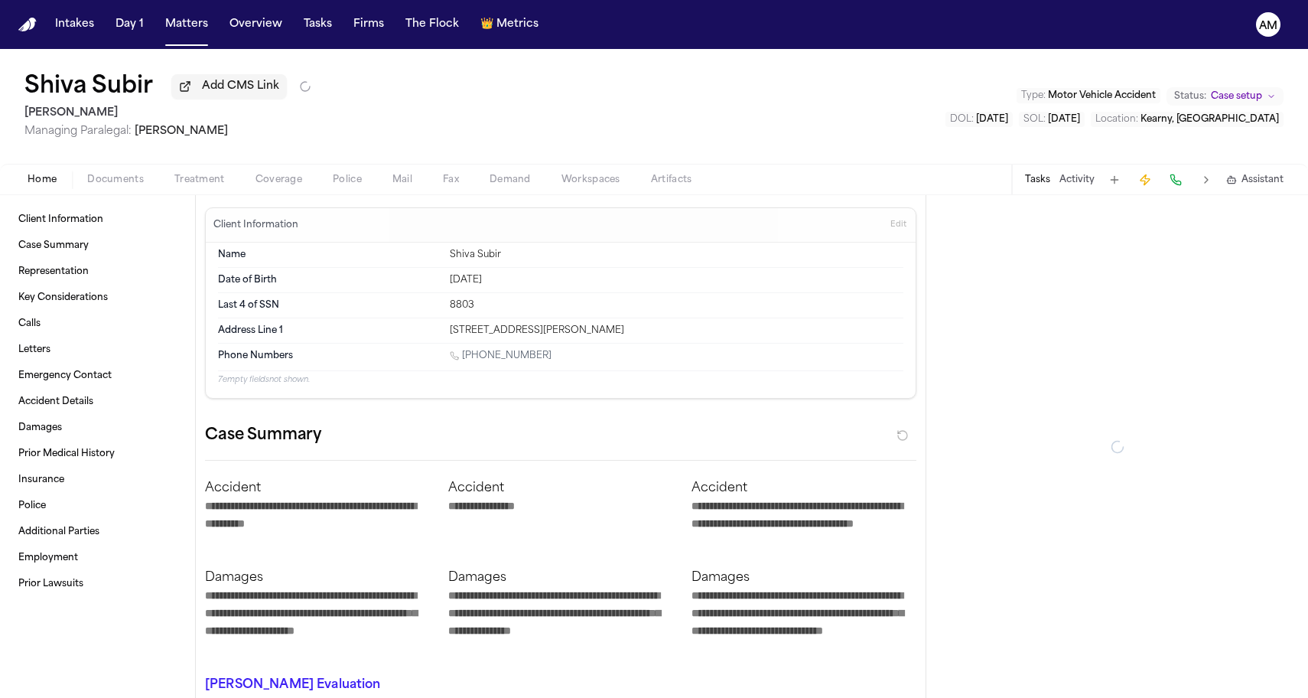
type textarea "*"
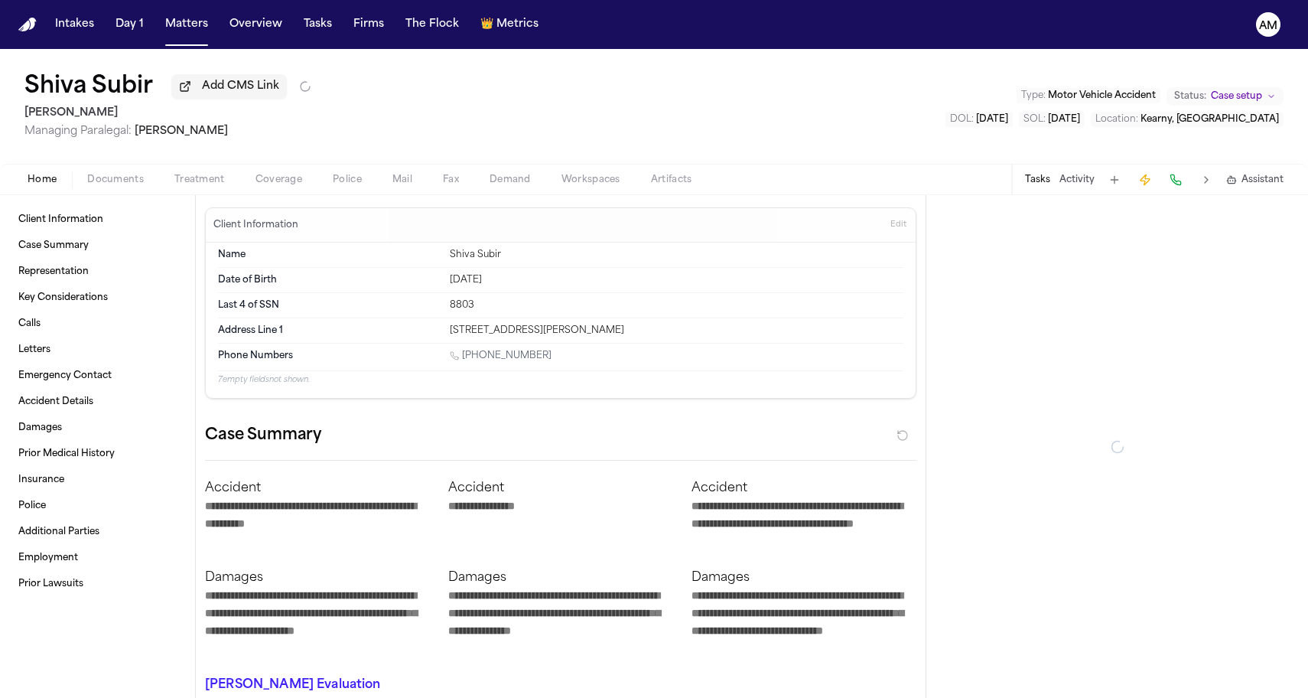
type textarea "*"
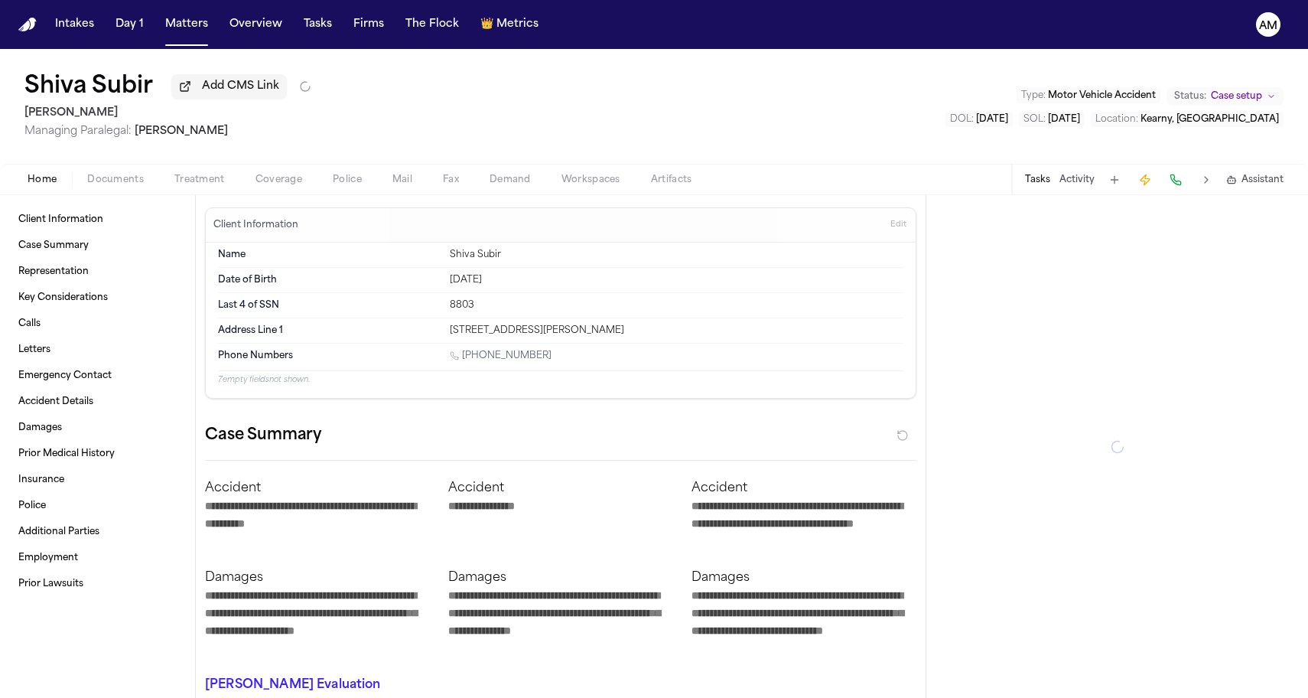
type textarea "*"
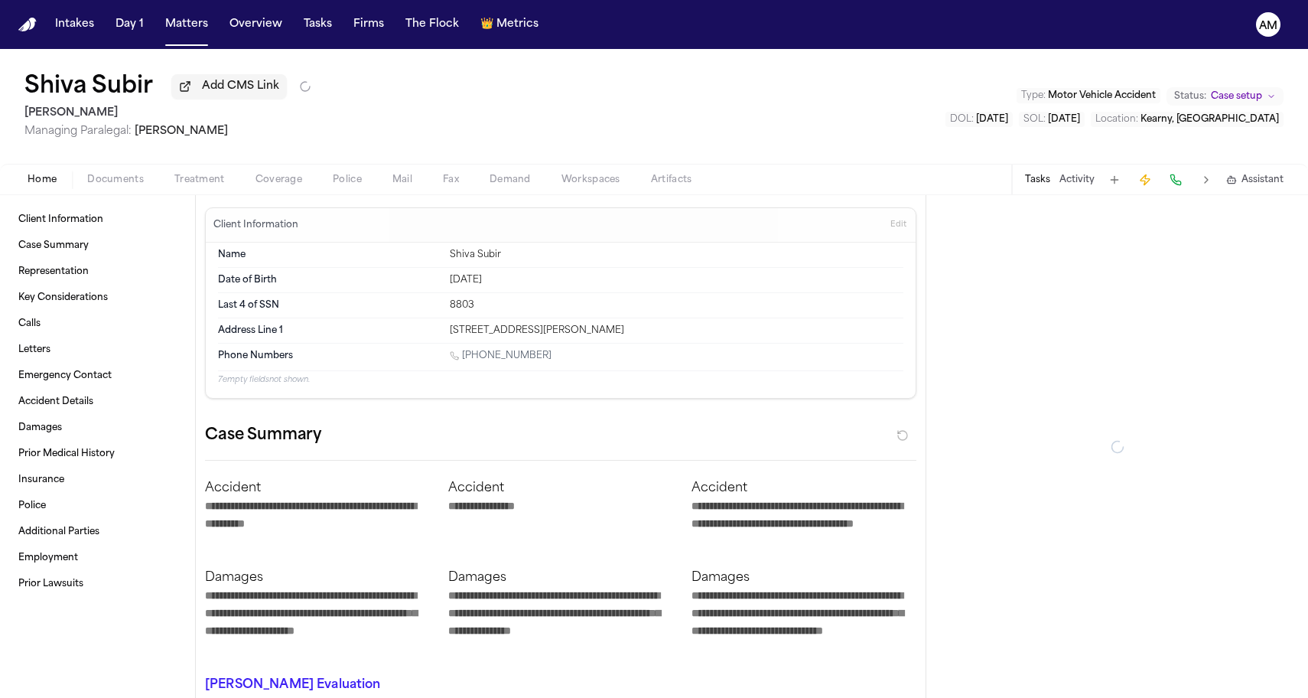
type textarea "*"
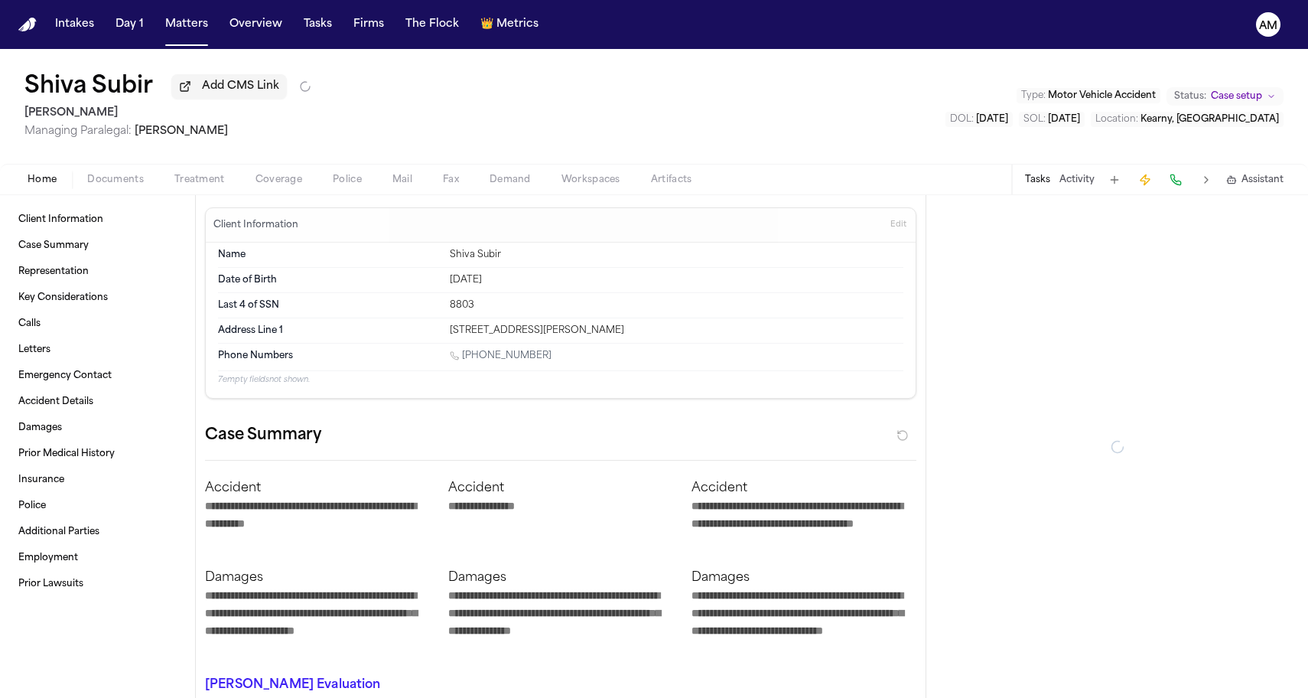
type textarea "*"
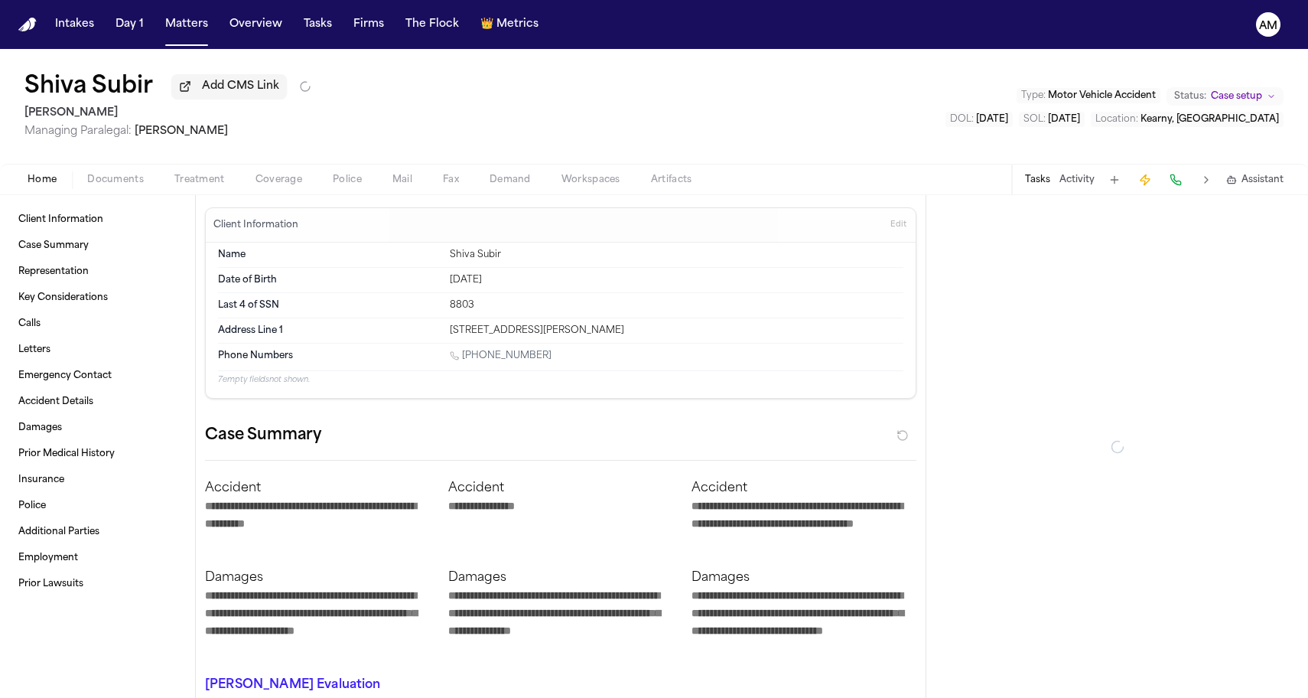
type textarea "*"
click at [276, 186] on span "Coverage" at bounding box center [278, 180] width 47 height 12
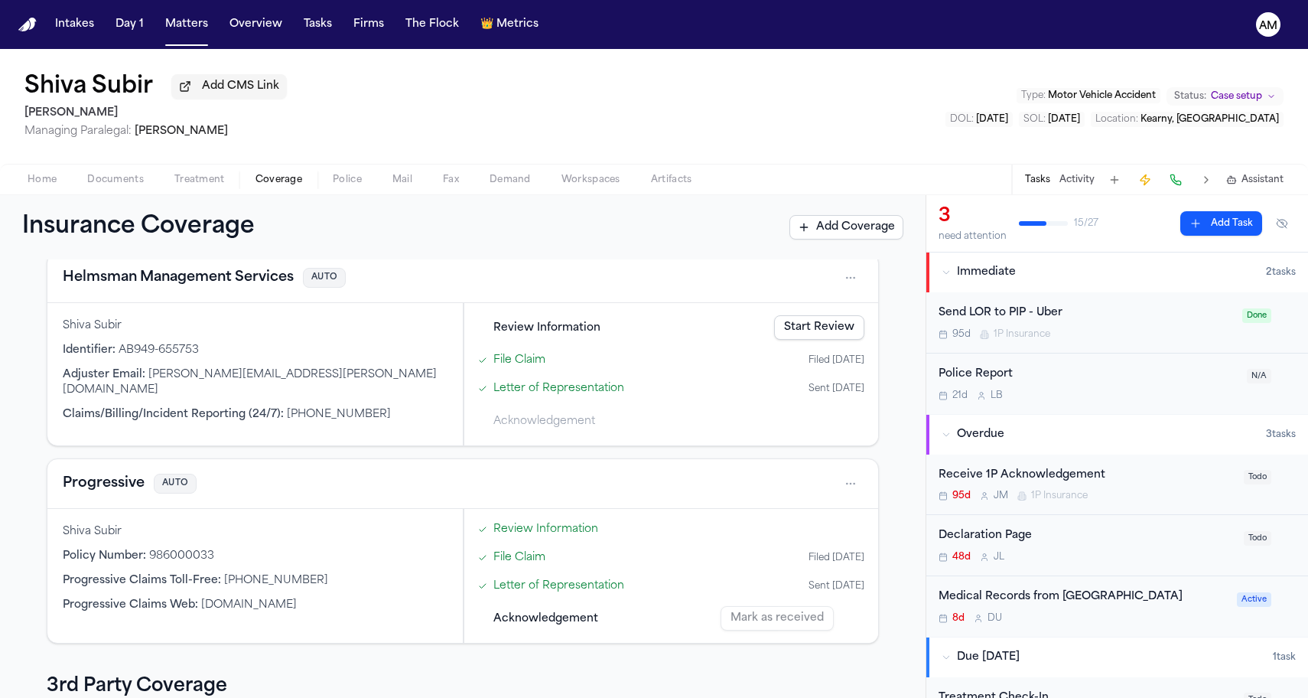
scroll to position [230, 0]
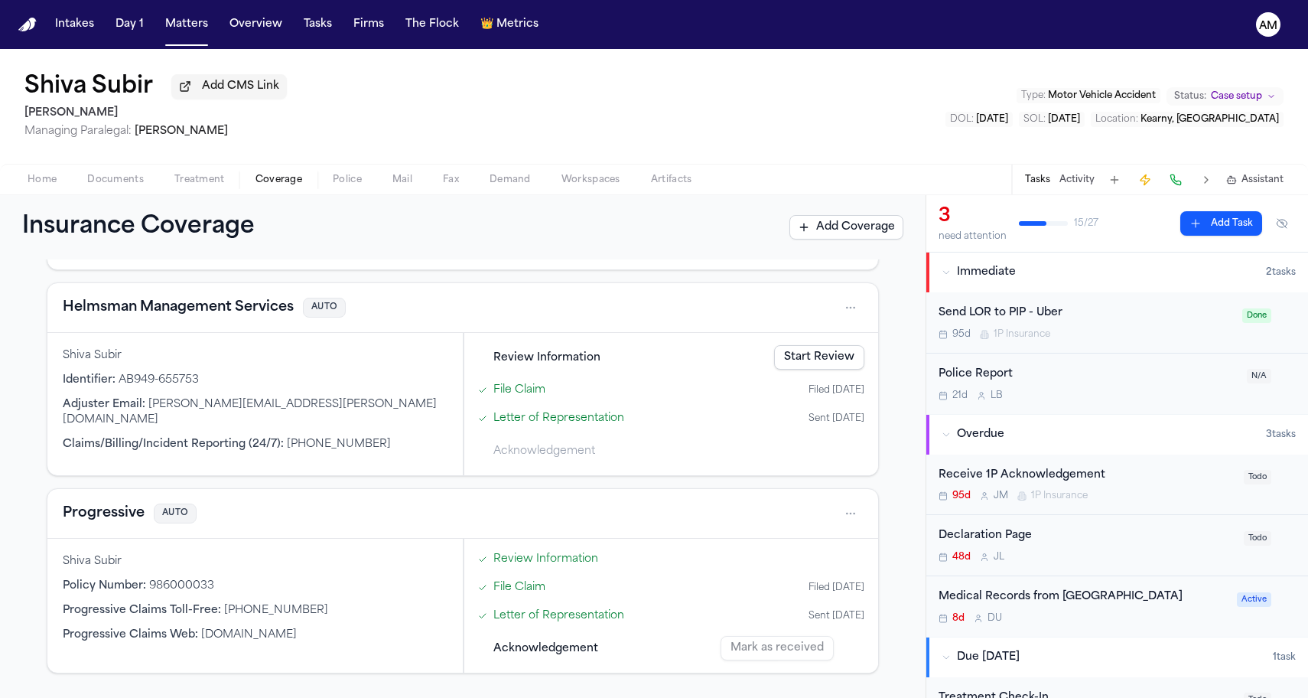
click at [200, 304] on button "Helmsman Management Services" at bounding box center [178, 307] width 231 height 21
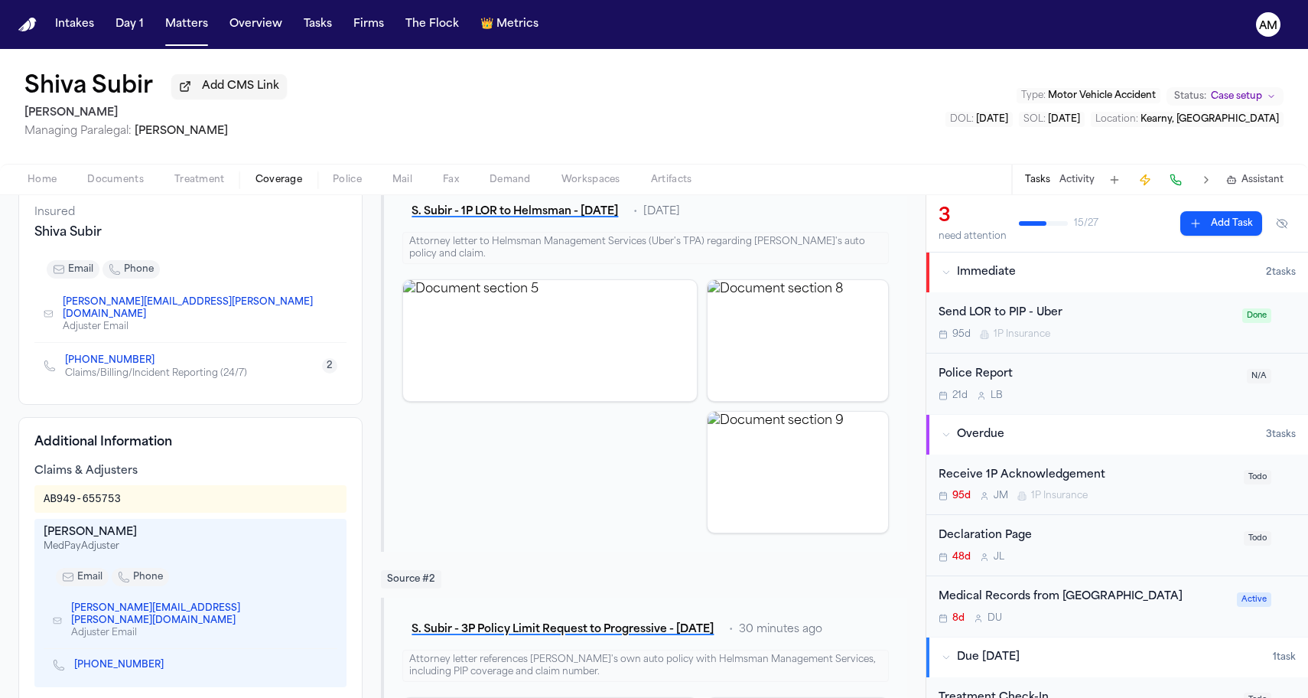
scroll to position [223, 0]
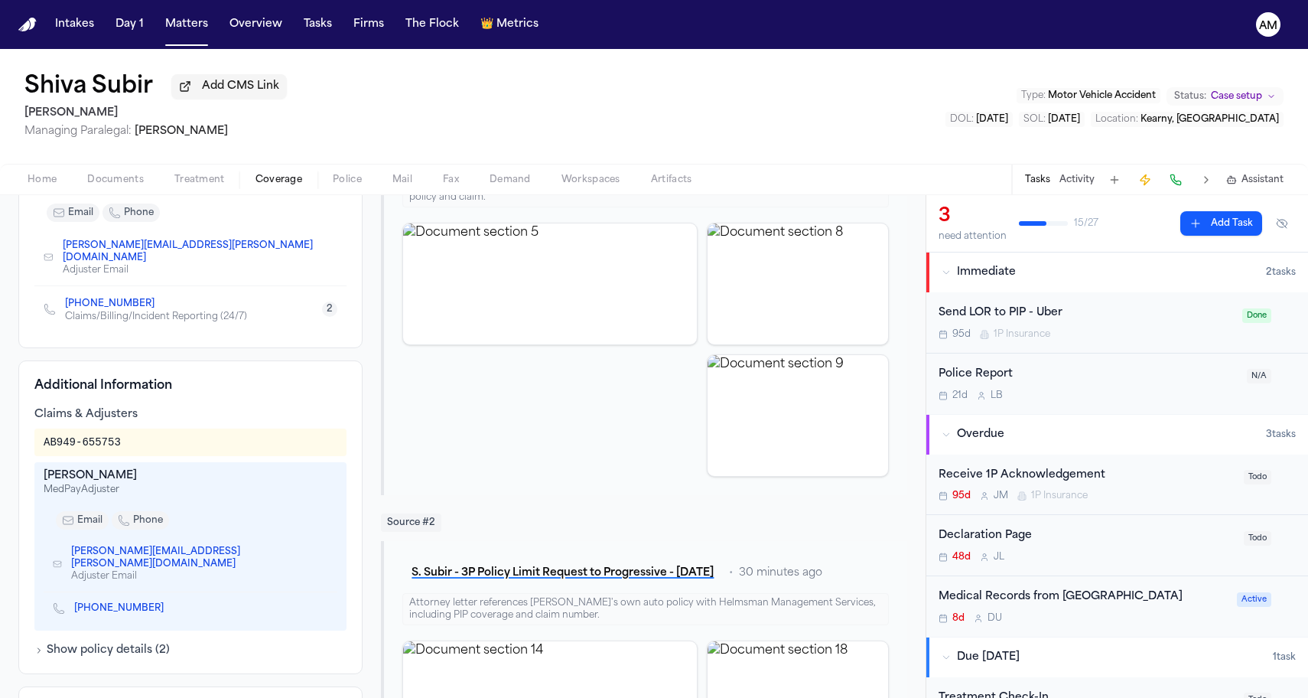
click at [321, 557] on icon "Copy to clipboard" at bounding box center [323, 559] width 5 height 5
click at [124, 185] on span "Documents" at bounding box center [115, 180] width 57 height 12
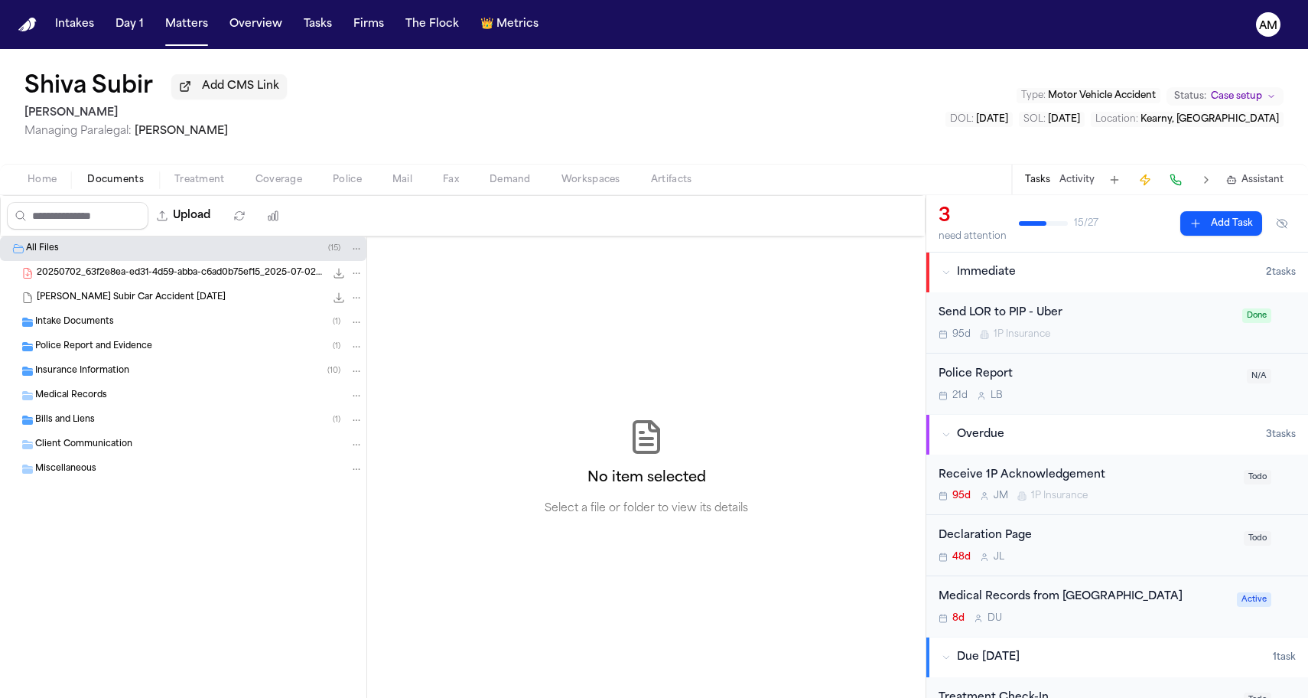
click at [128, 378] on span "Insurance Information" at bounding box center [82, 371] width 94 height 13
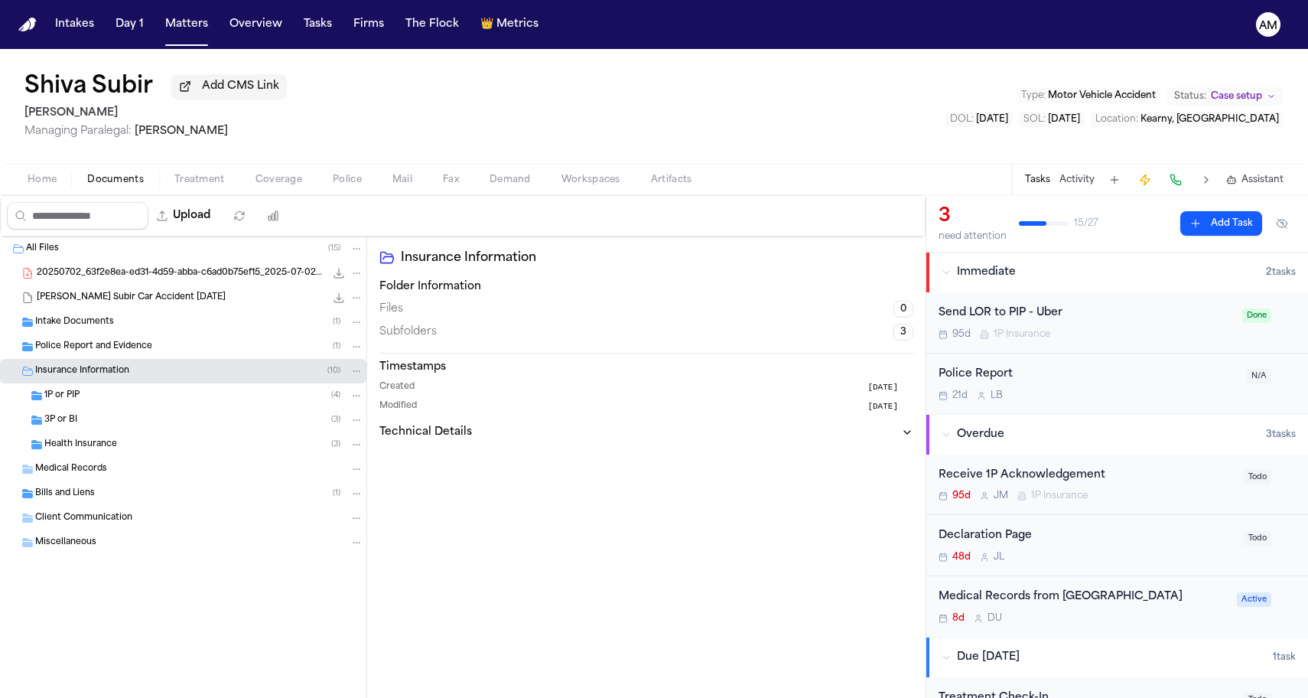
click at [139, 399] on div "1P or PIP ( 4 )" at bounding box center [203, 396] width 319 height 14
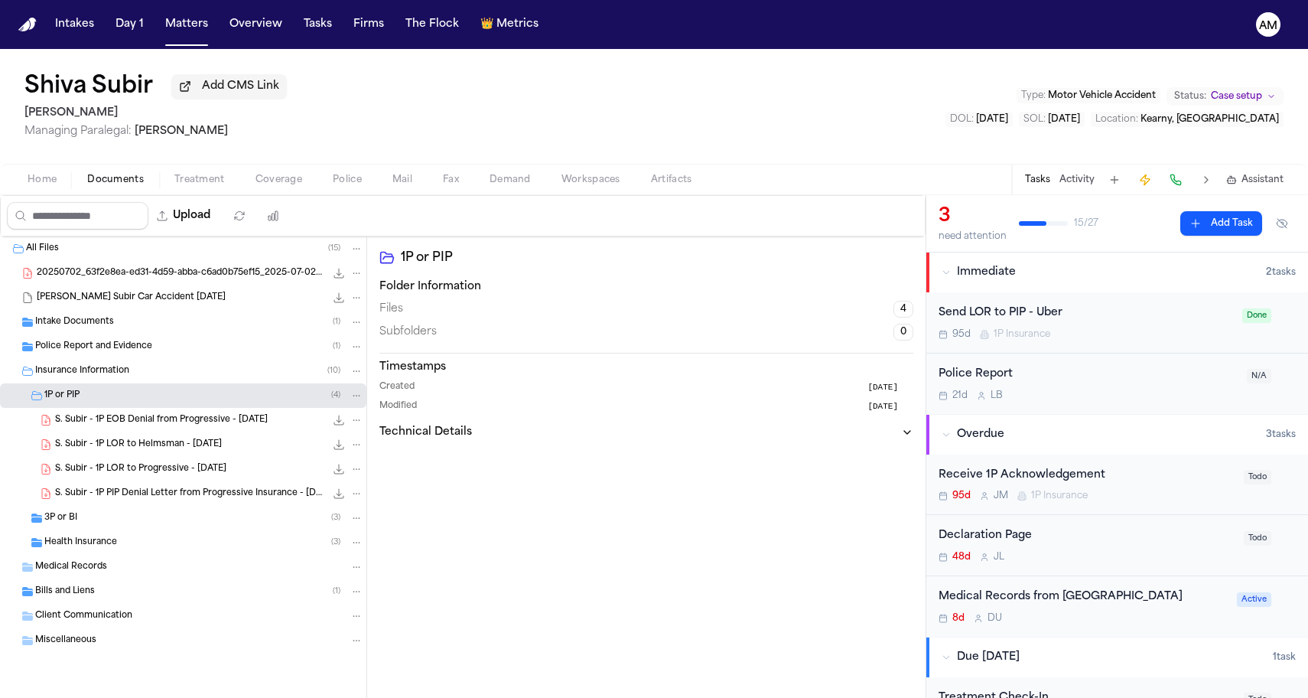
click at [138, 427] on span "S. Subir - 1P EOB Denial from Progressive - 8.27.25" at bounding box center [161, 420] width 213 height 13
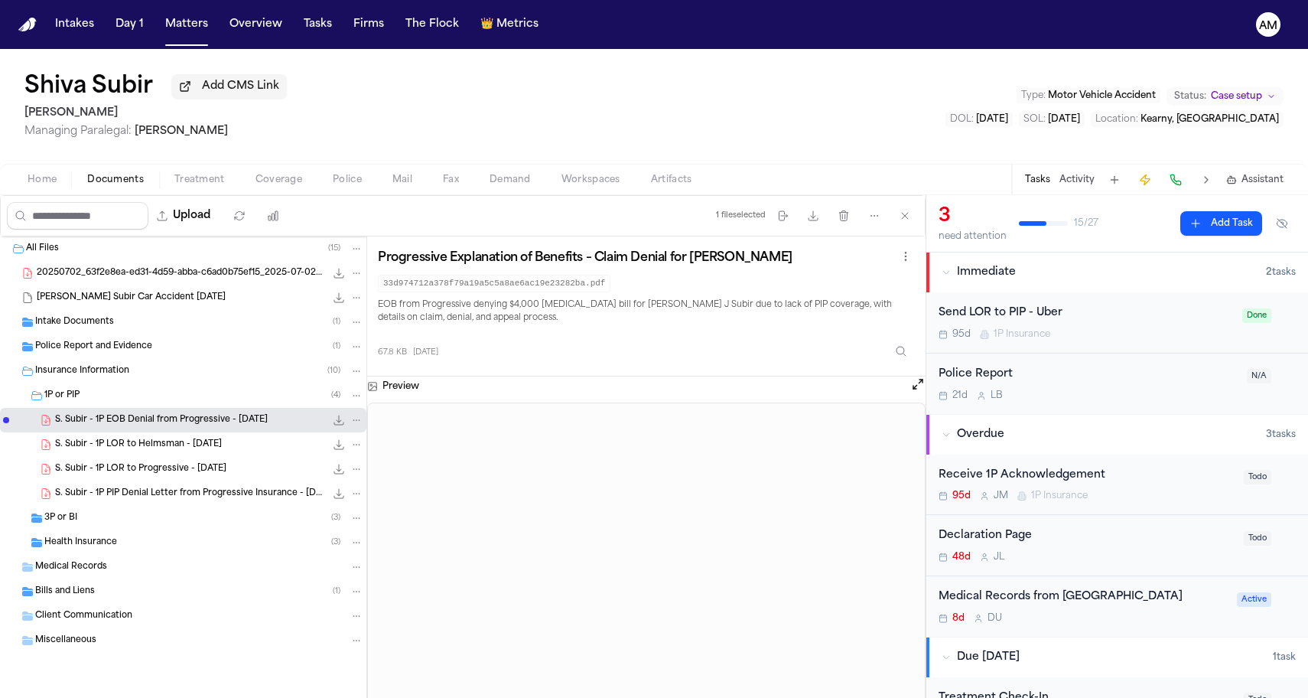
click at [138, 448] on span "S. Subir - 1P LOR to Helmsman - 6.24.24" at bounding box center [138, 444] width 167 height 13
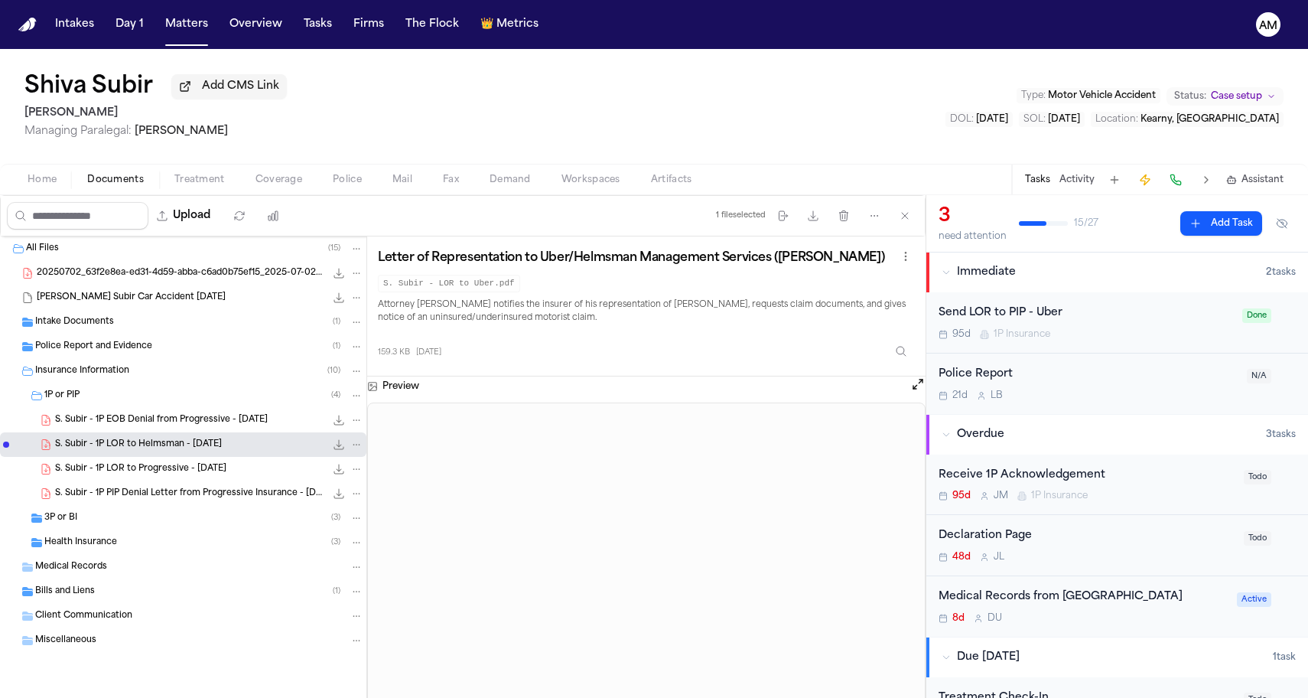
click at [138, 476] on span "S. Subir - 1P LOR to Progressive - 6.18.25" at bounding box center [140, 469] width 171 height 13
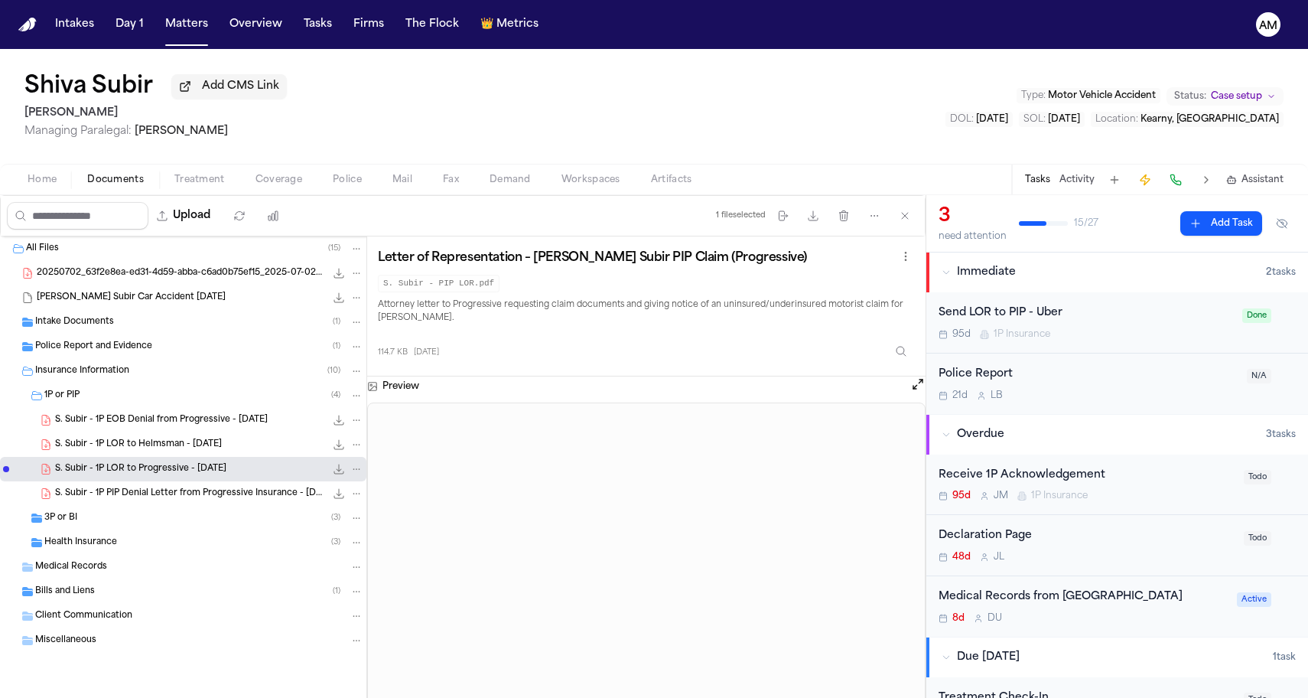
click at [138, 490] on div "S. Subir - 1P PIP Denial Letter from Progressive Insurance - 7.11.25 and 7.14.2…" at bounding box center [209, 493] width 308 height 15
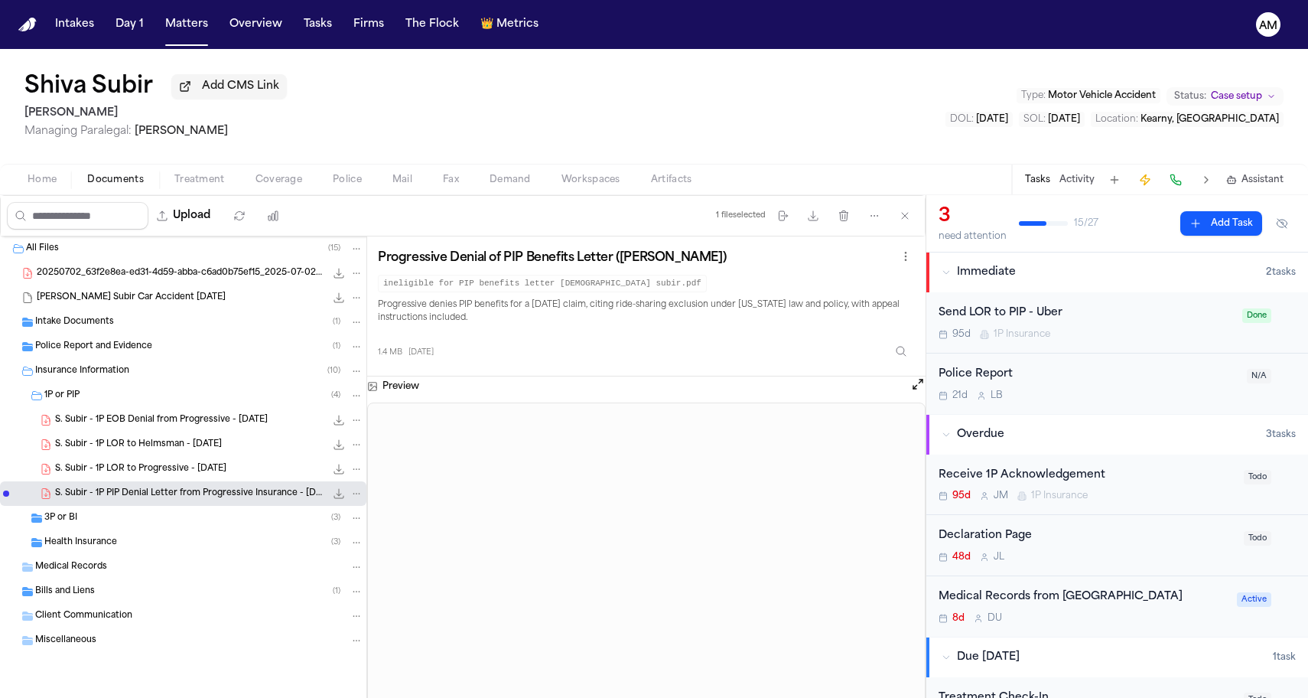
click at [115, 549] on span "Health Insurance" at bounding box center [80, 542] width 73 height 13
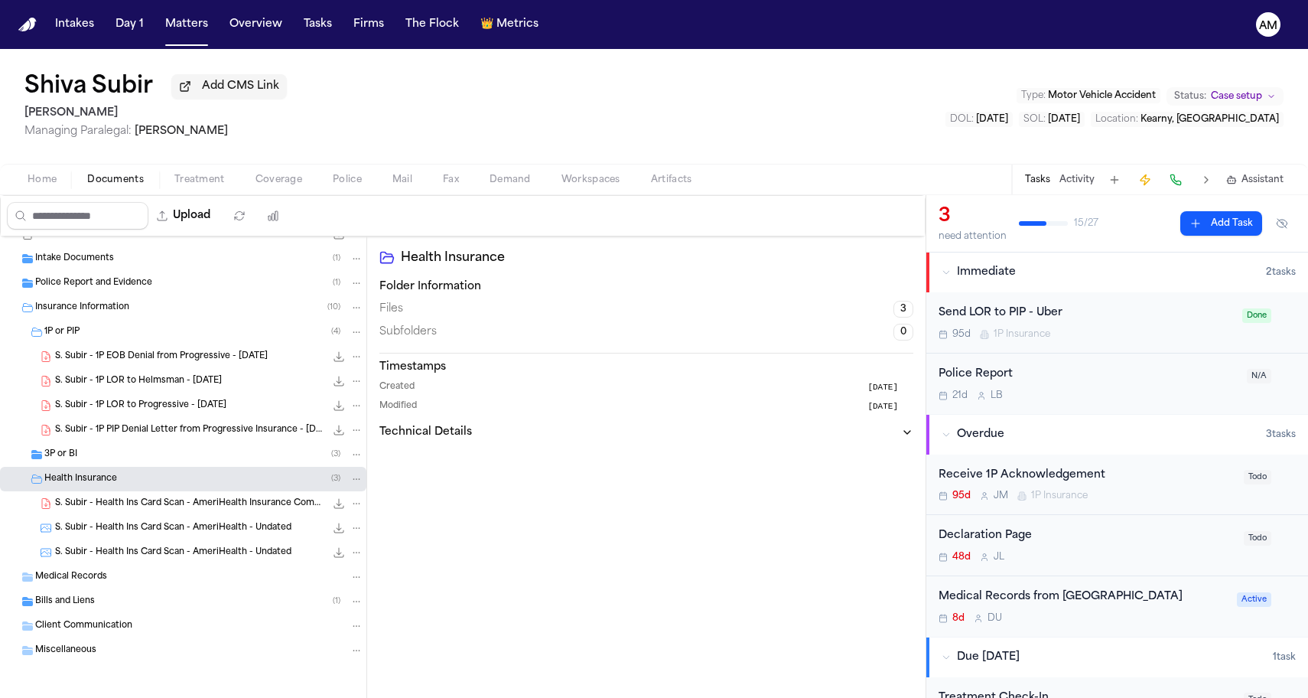
scroll to position [67, 0]
click at [110, 643] on div "Miscellaneous" at bounding box center [199, 650] width 328 height 14
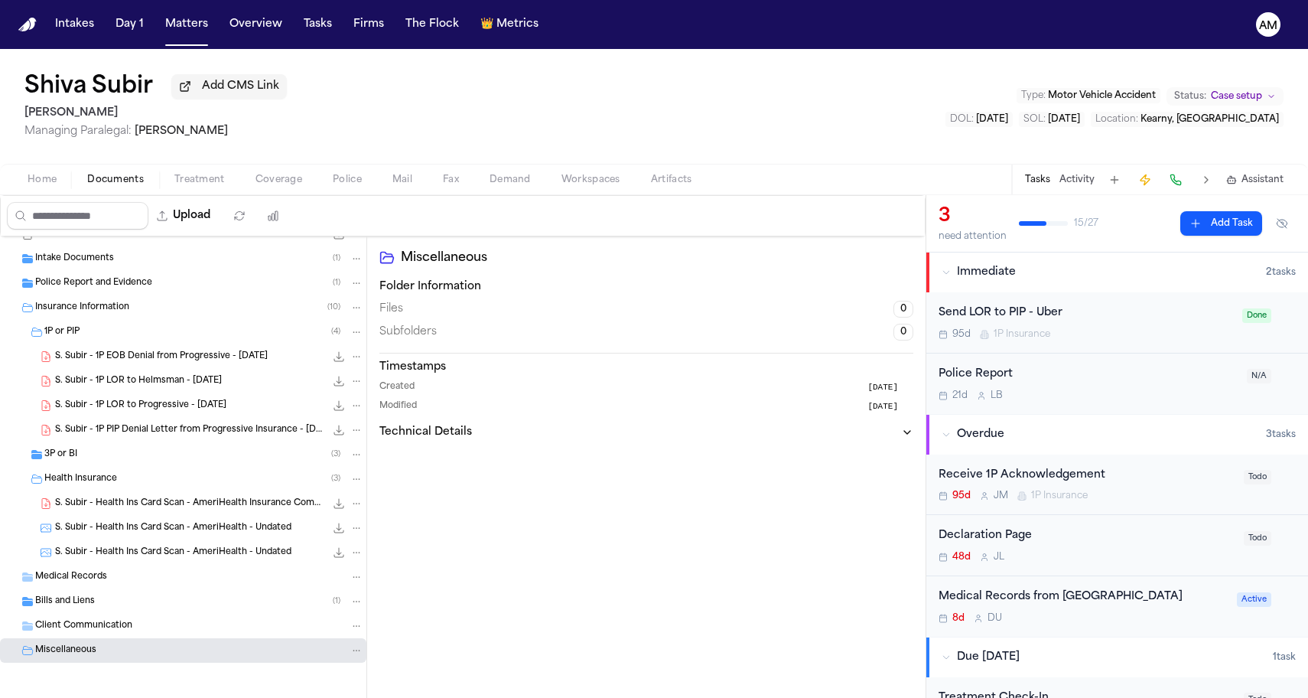
scroll to position [0, 0]
click at [220, 216] on button "Upload" at bounding box center [183, 216] width 71 height 28
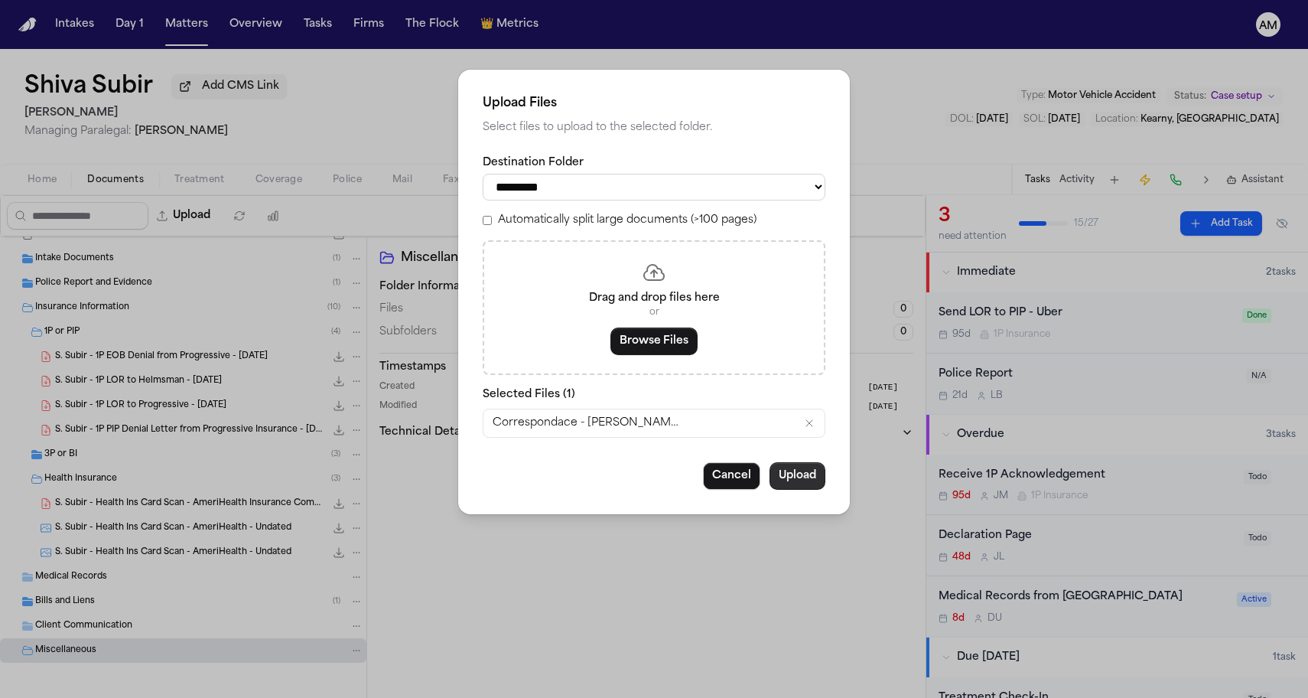
click at [781, 472] on button "Upload" at bounding box center [798, 476] width 56 height 28
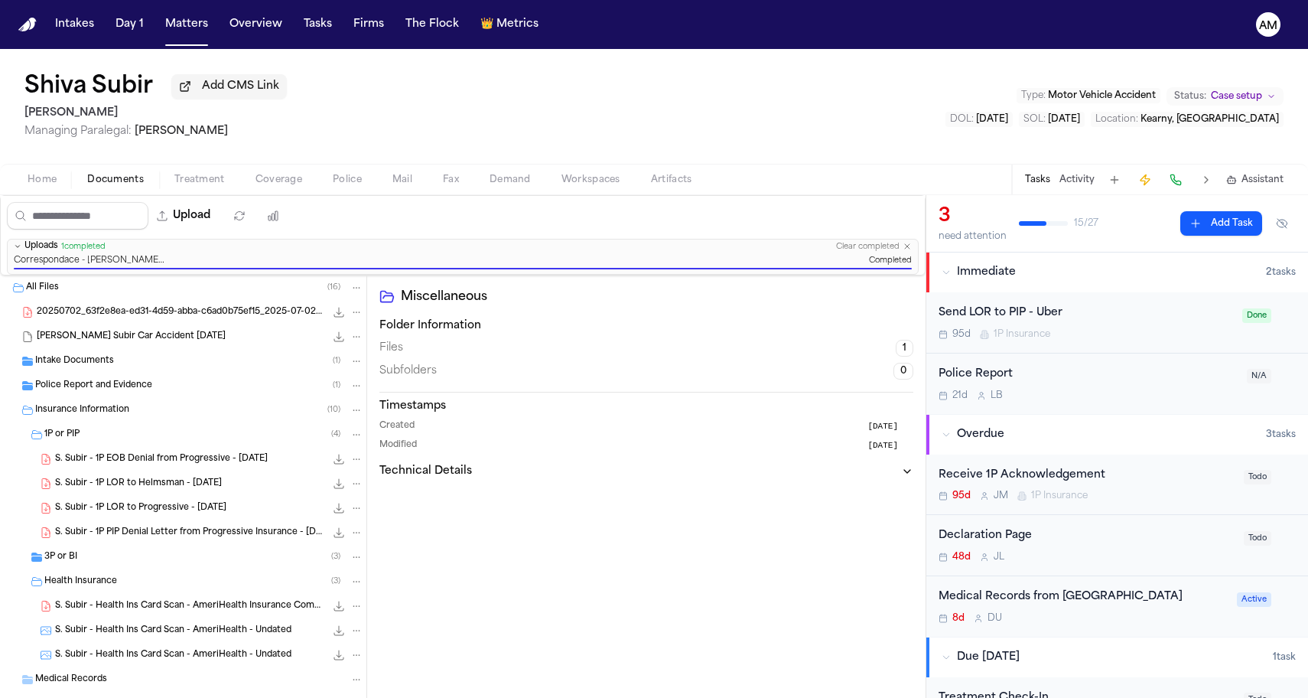
click at [125, 316] on span "20250702_63f2e8ea-ed31-4d59-abba-c6ad0b75ef15_2025-07-02_shiva-subir_mms_attach…" at bounding box center [181, 312] width 288 height 13
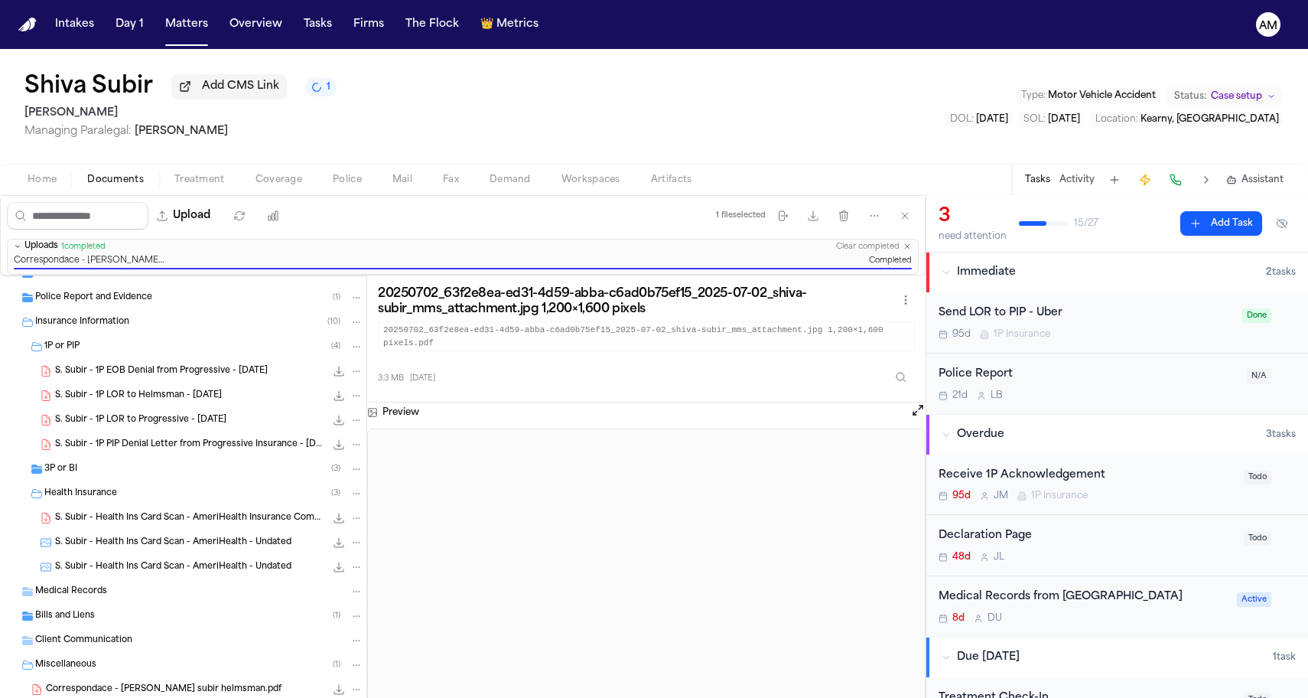
scroll to position [91, 0]
click at [112, 683] on span "Correspondace - Shiva subir helmsman.pdf" at bounding box center [164, 689] width 236 height 13
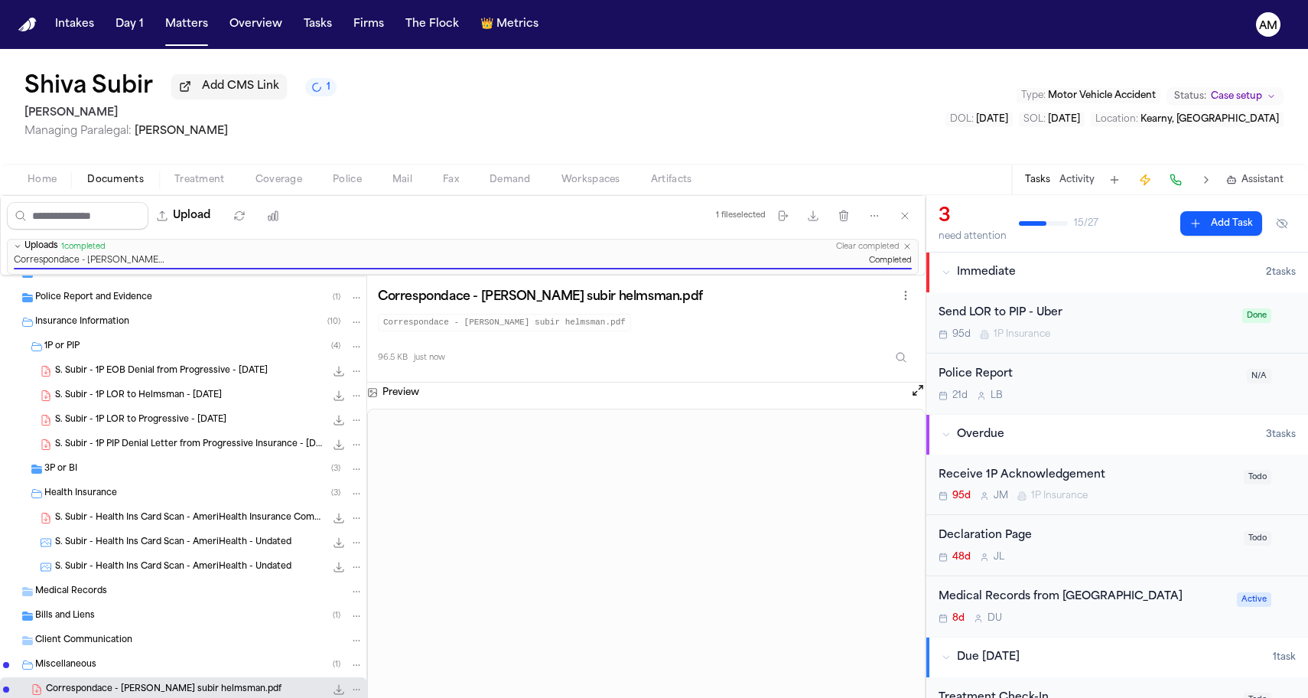
click at [357, 122] on div "Shiva Subir Add CMS Link 1 Mohamed K Ahmed Managing Paralegal: Michelle Landaza…" at bounding box center [654, 106] width 1308 height 115
click at [112, 172] on div "Home Documents Treatment Coverage Police Mail Fax Demand Workspaces Artifacts T…" at bounding box center [654, 179] width 1308 height 31
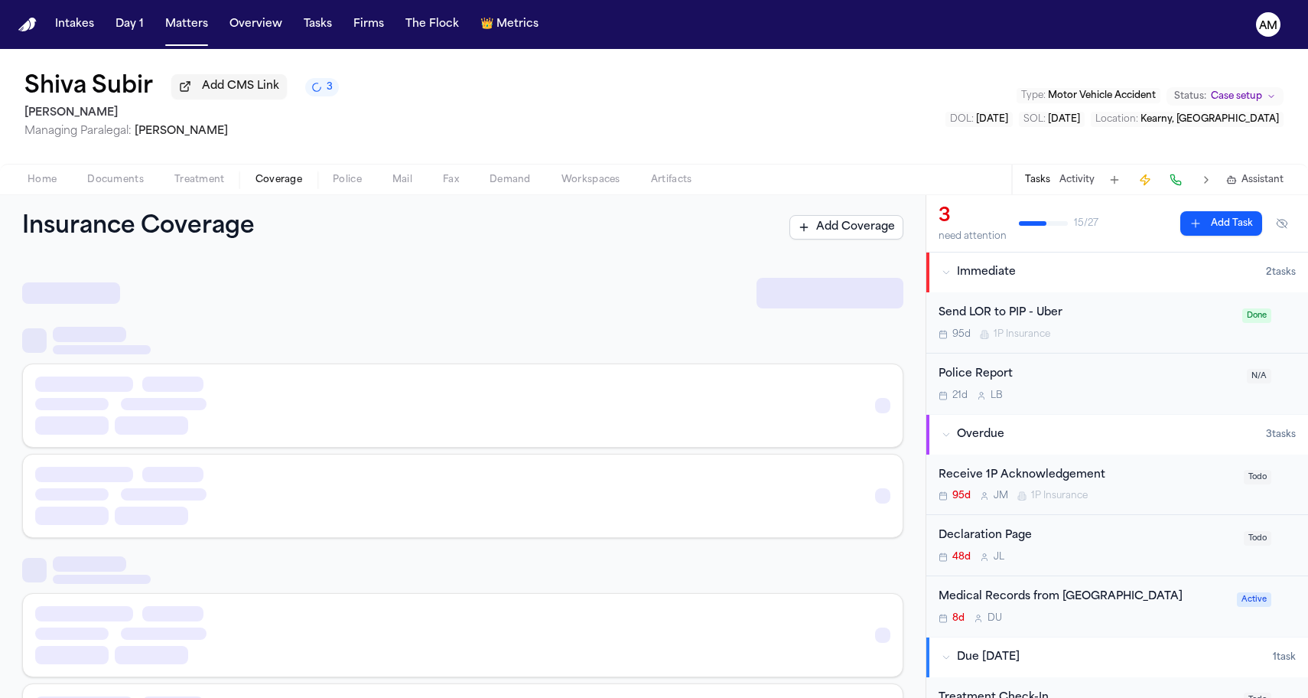
click at [264, 179] on span "Coverage" at bounding box center [278, 180] width 47 height 12
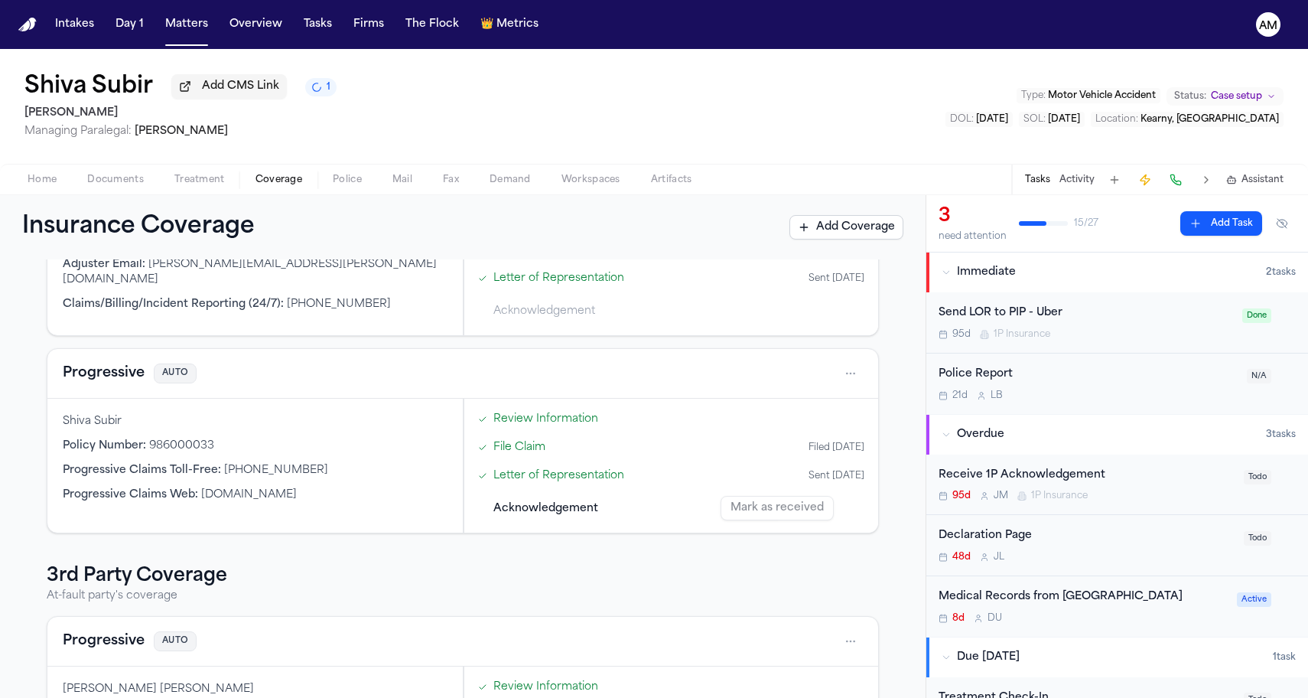
scroll to position [373, 0]
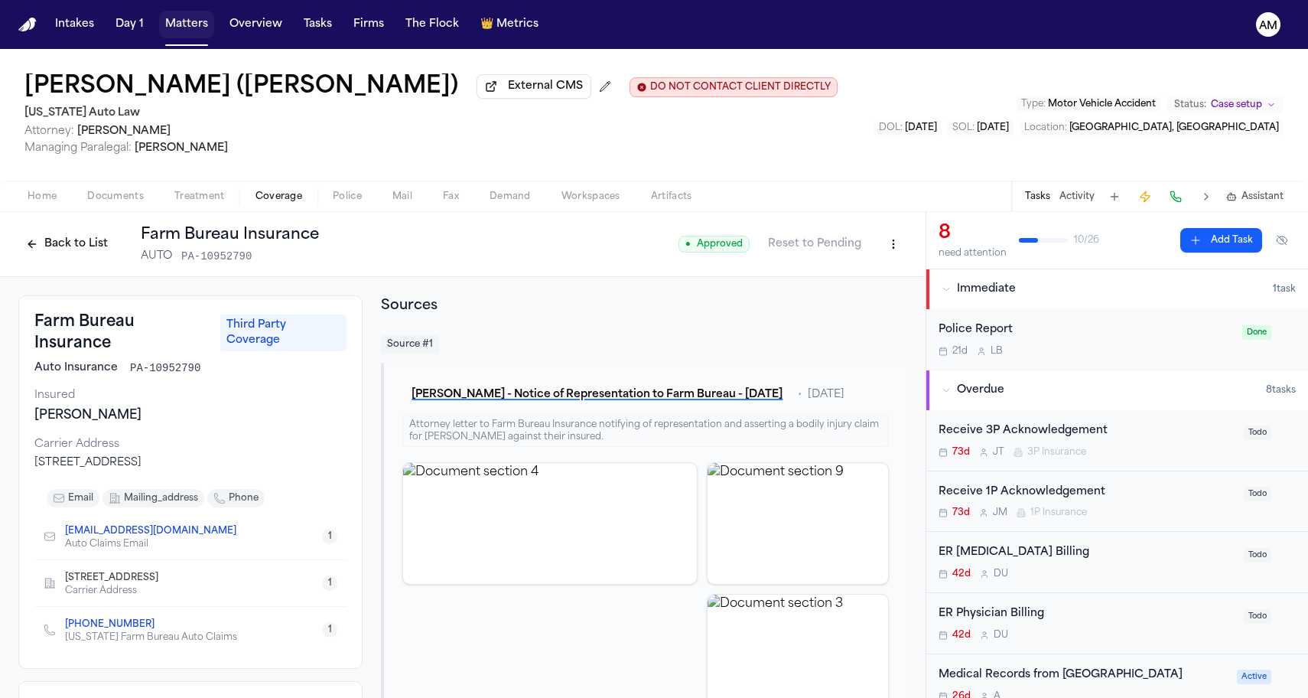
click at [198, 31] on button "Matters" at bounding box center [186, 25] width 55 height 28
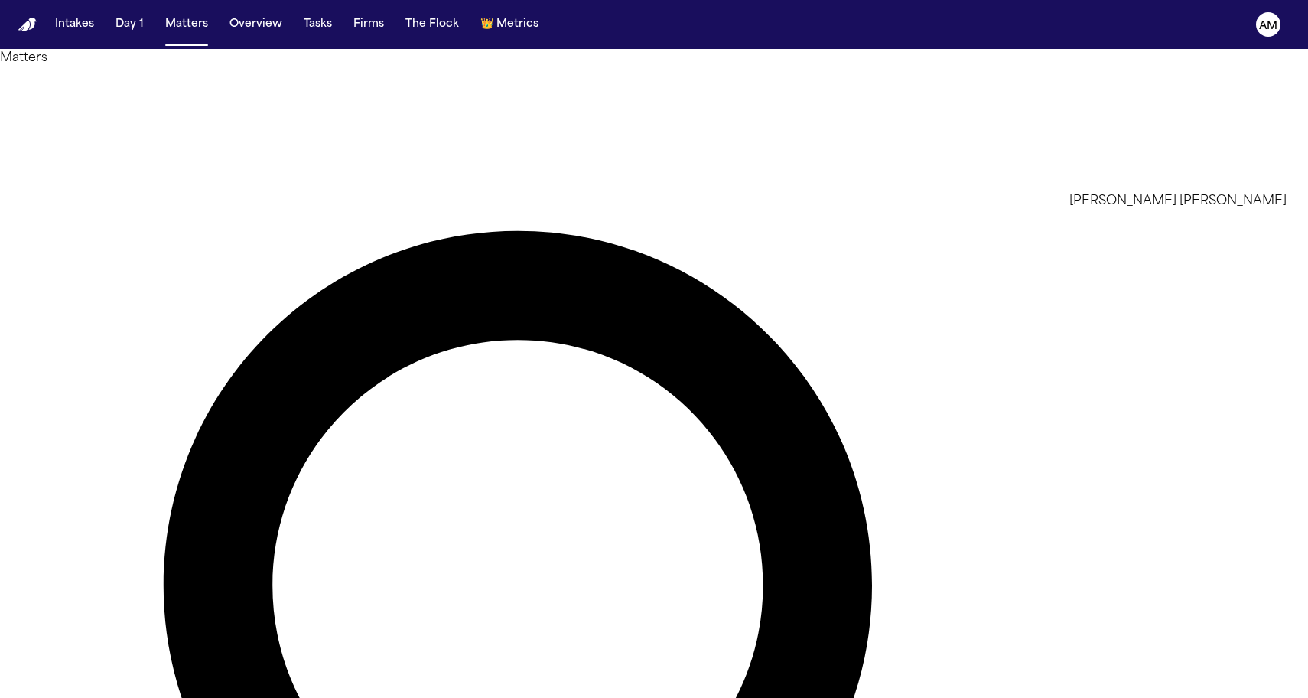
type input "*****"
click at [1193, 210] on li "[PERSON_NAME] [PERSON_NAME]" at bounding box center [1177, 201] width 217 height 18
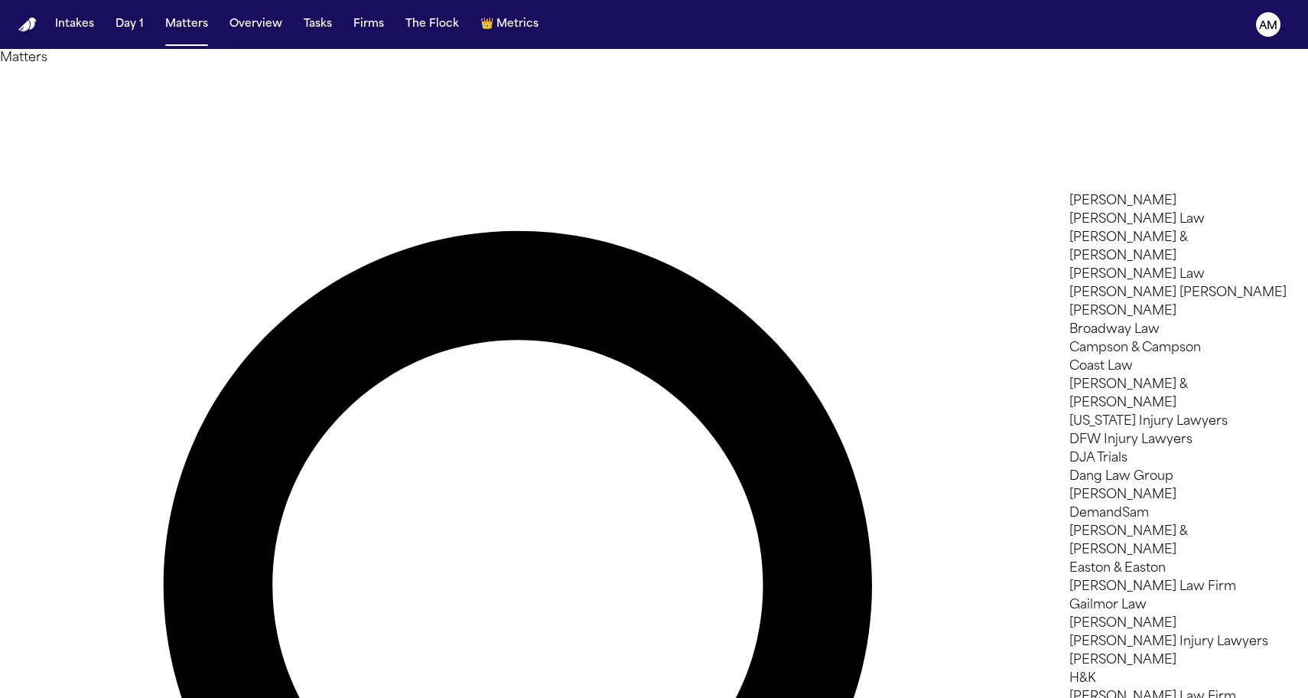
scroll to position [1186, 0]
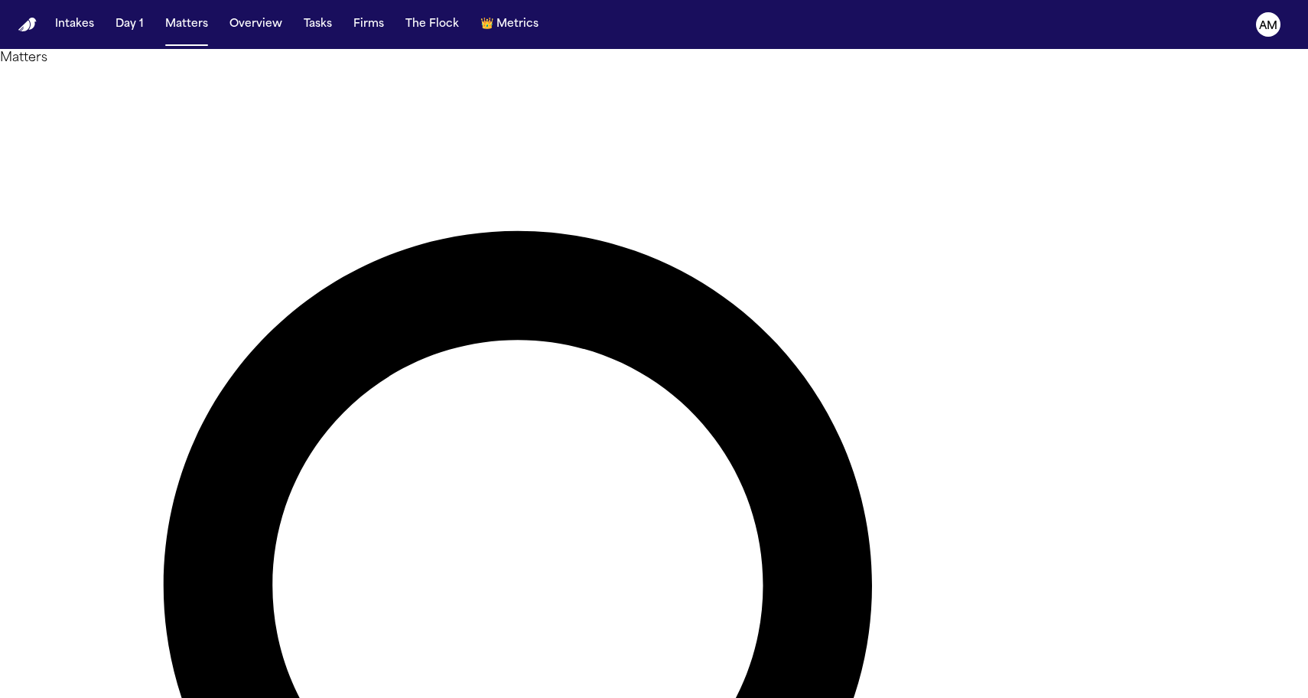
click at [864, 697] on div at bounding box center [654, 698] width 1308 height 0
type input "*****"
drag, startPoint x: 678, startPoint y: 241, endPoint x: 387, endPoint y: 579, distance: 446.4
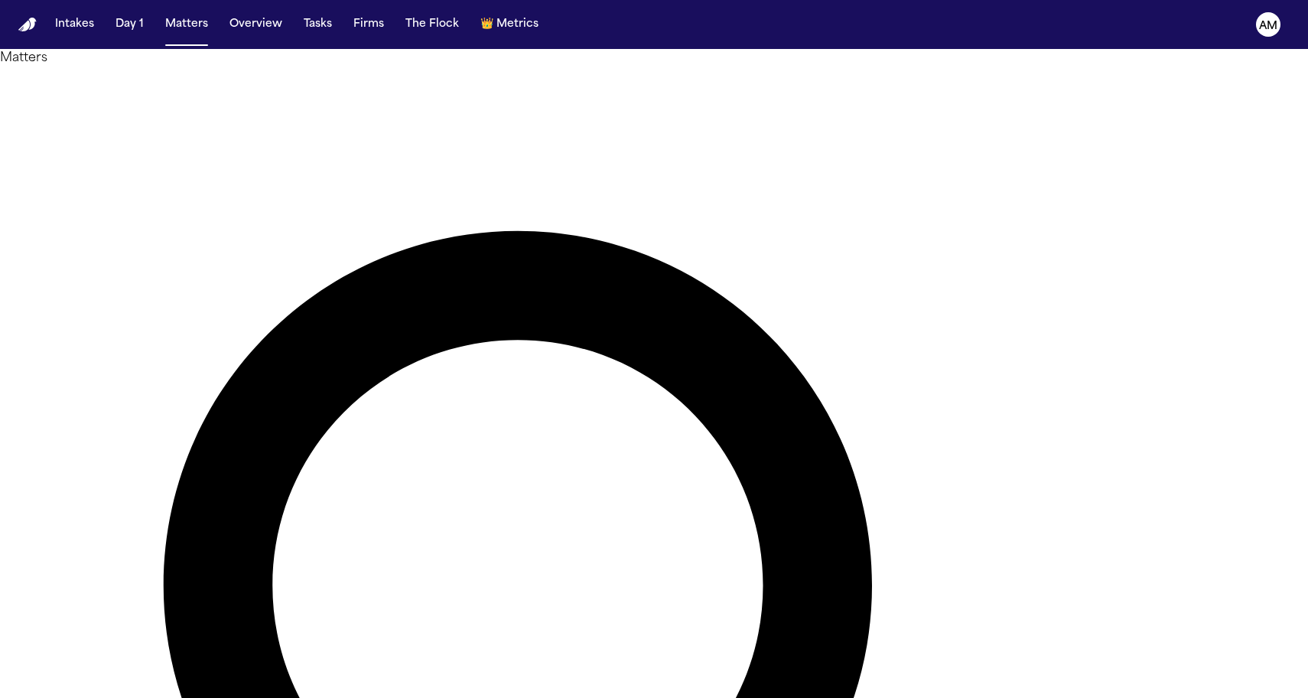
click at [387, 579] on main "Matters ***** Overview Add Matter Client Name Firm Name Phone Number Preferred …" at bounding box center [654, 373] width 1308 height 649
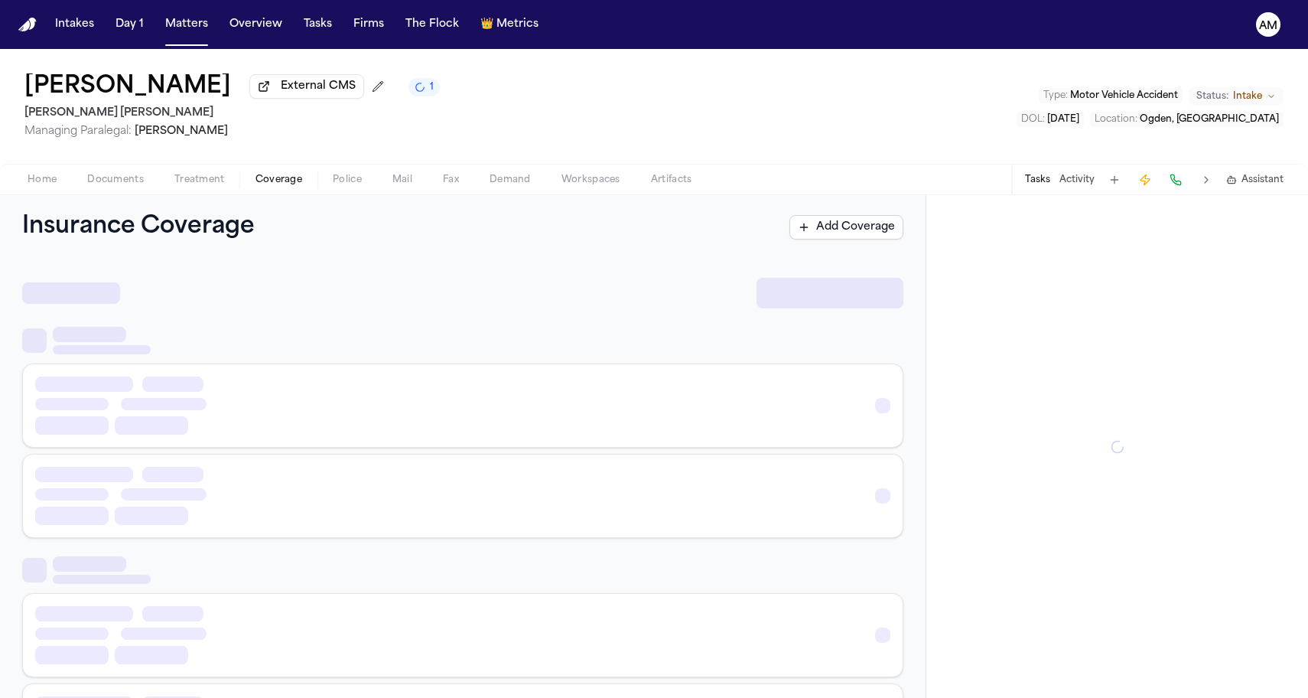
click at [292, 186] on span "Coverage" at bounding box center [278, 180] width 47 height 12
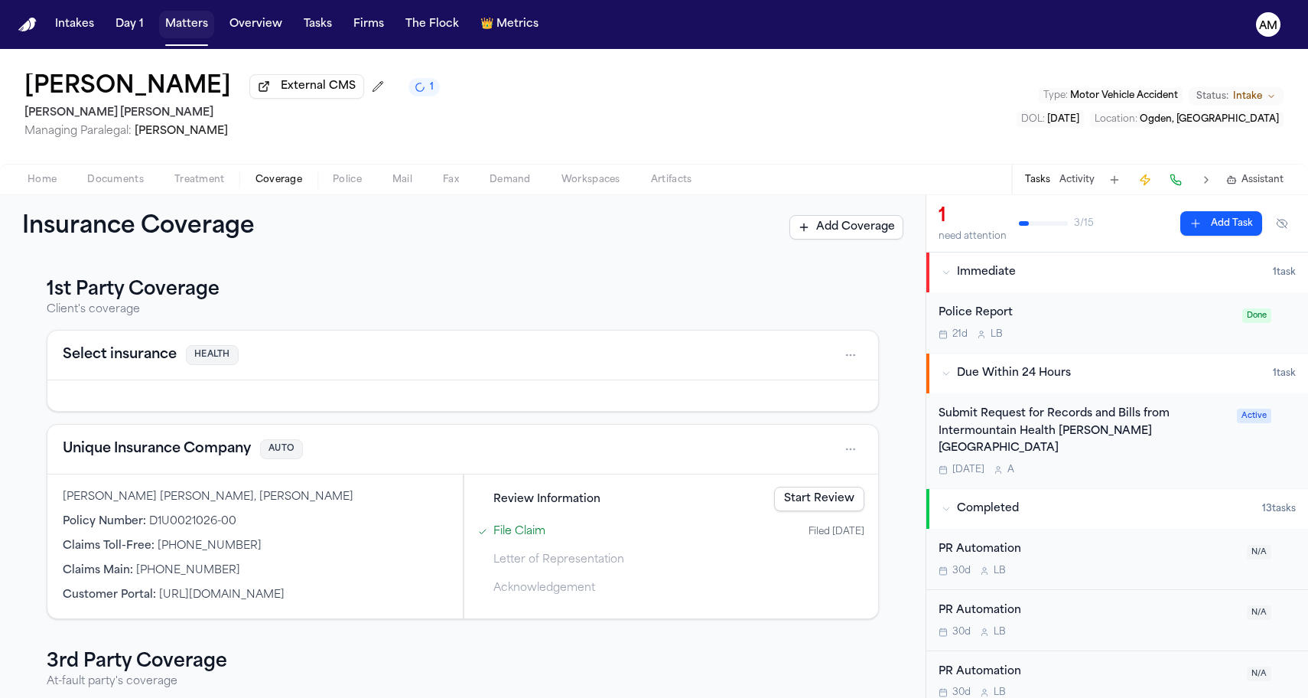
click at [184, 31] on button "Matters" at bounding box center [186, 25] width 55 height 28
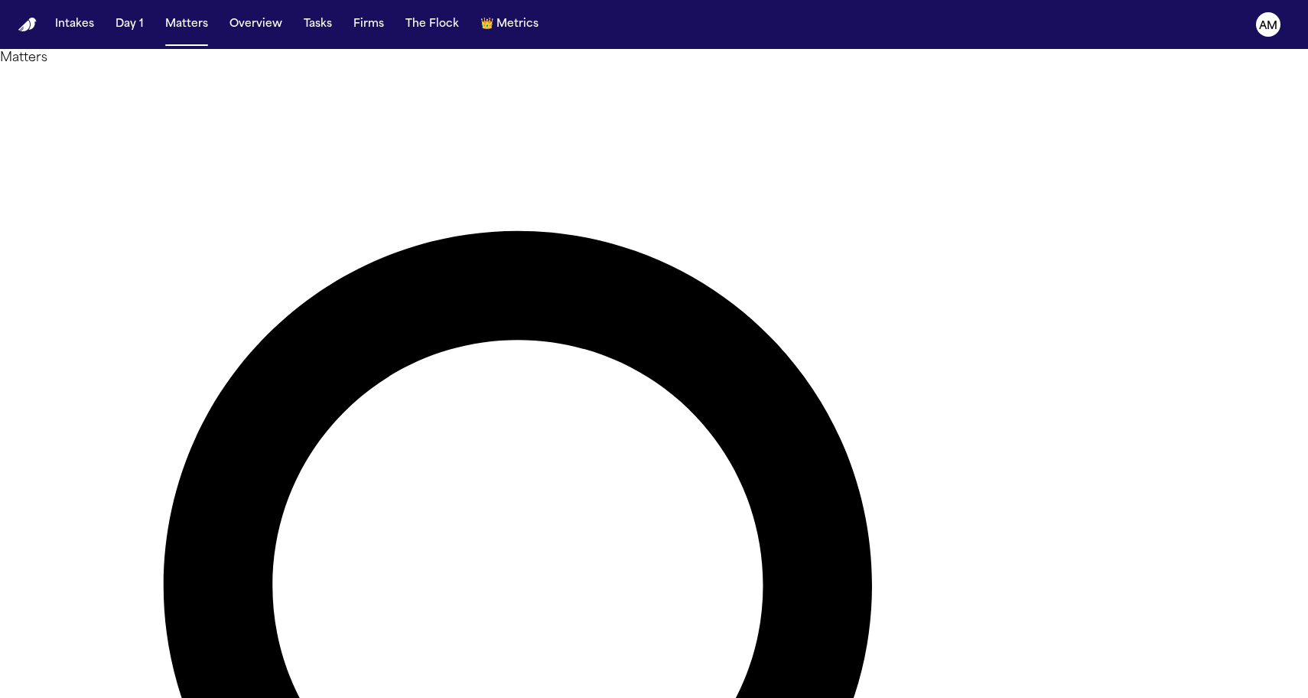
drag, startPoint x: 701, startPoint y: 88, endPoint x: 503, endPoint y: 84, distance: 197.4
type input "*******"
click at [151, 430] on main "Matters ******* Overview Add Matter Client Name Firm Name Phone Number Preferre…" at bounding box center [654, 373] width 1308 height 649
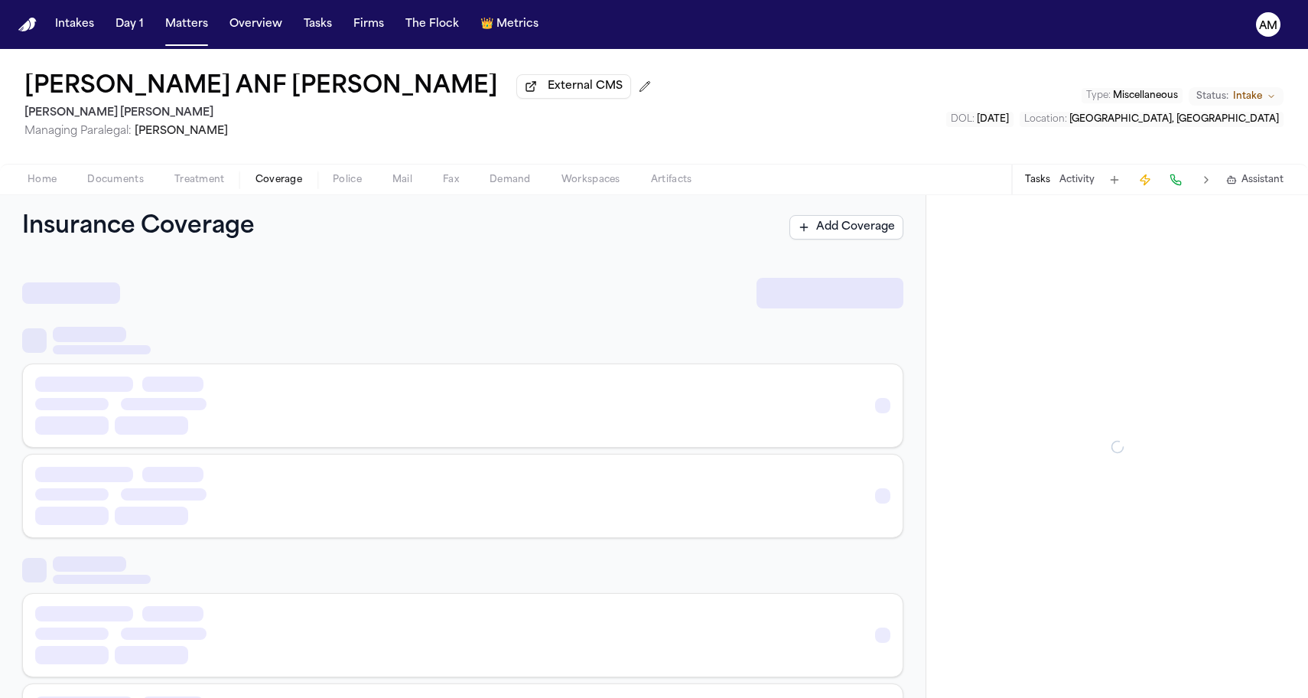
click at [268, 185] on span "Coverage" at bounding box center [278, 180] width 47 height 12
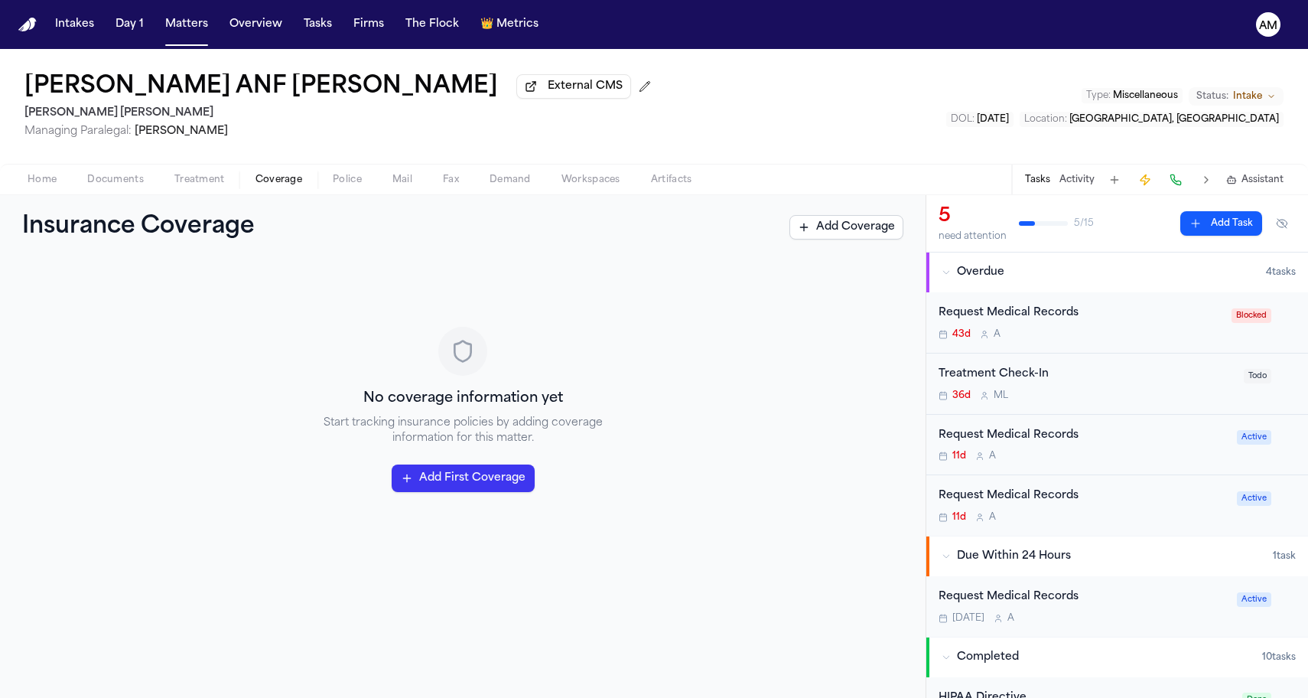
click at [117, 194] on div "Home Documents Treatment Coverage Police Mail Fax Demand Workspaces Artifacts T…" at bounding box center [654, 179] width 1308 height 31
click at [117, 193] on div "Home Documents Treatment Coverage Police Mail Fax Demand Workspaces Artifacts T…" at bounding box center [654, 179] width 1308 height 31
click at [119, 184] on span "Documents" at bounding box center [115, 180] width 57 height 12
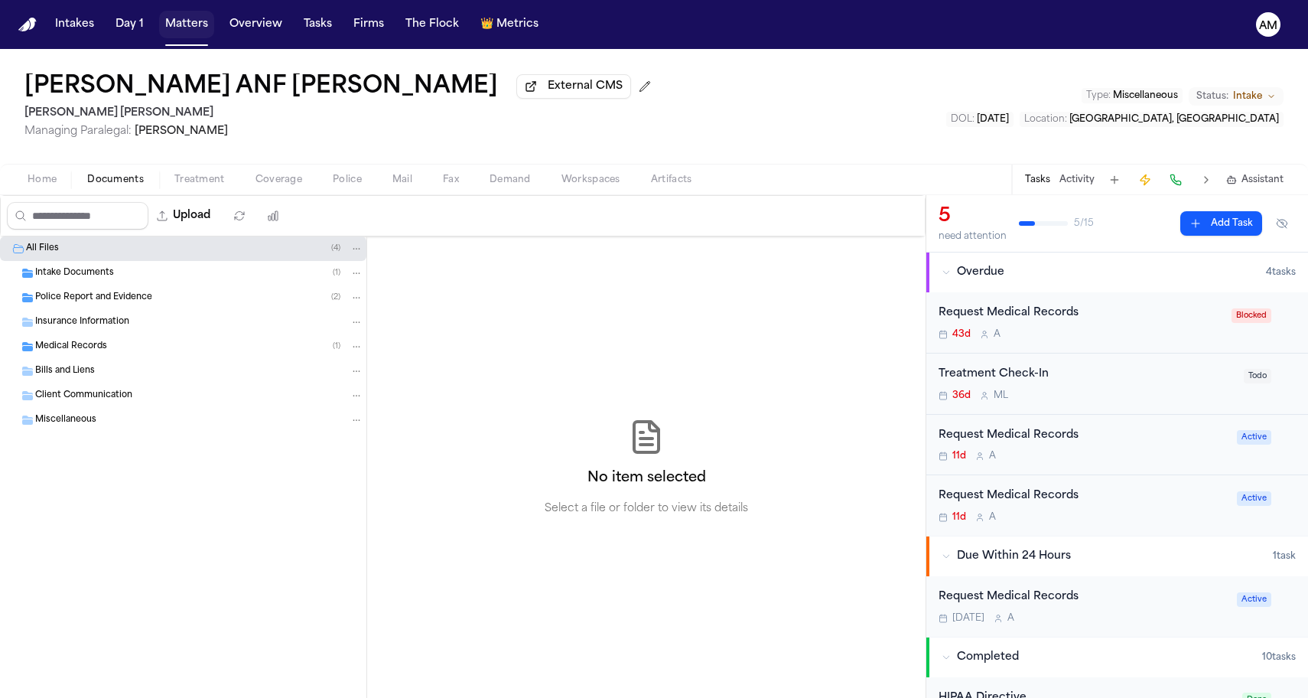
click at [194, 21] on button "Matters" at bounding box center [186, 25] width 55 height 28
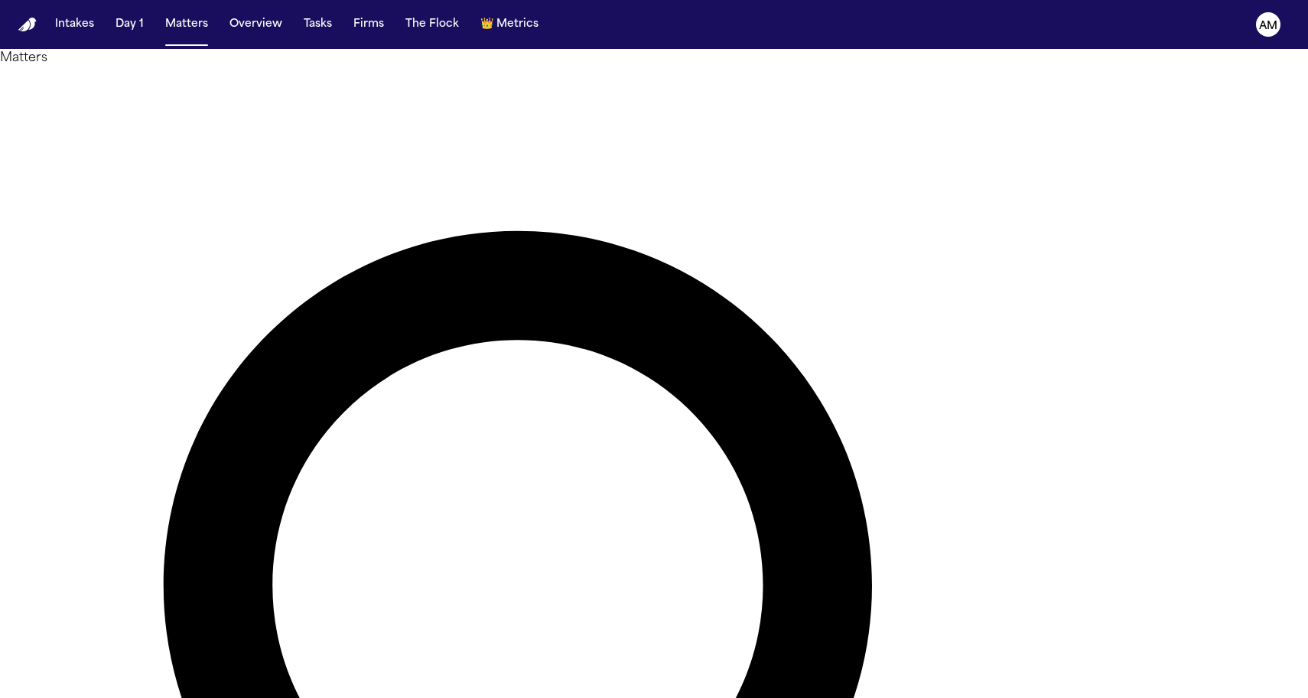
drag, startPoint x: 691, startPoint y: 87, endPoint x: 608, endPoint y: 88, distance: 83.4
type input "****"
drag, startPoint x: 584, startPoint y: 158, endPoint x: 464, endPoint y: 555, distance: 415.7
click at [464, 555] on main "Matters **** Overview Add Matter Client Name Firm Name Phone Number Preferred L…" at bounding box center [654, 373] width 1308 height 649
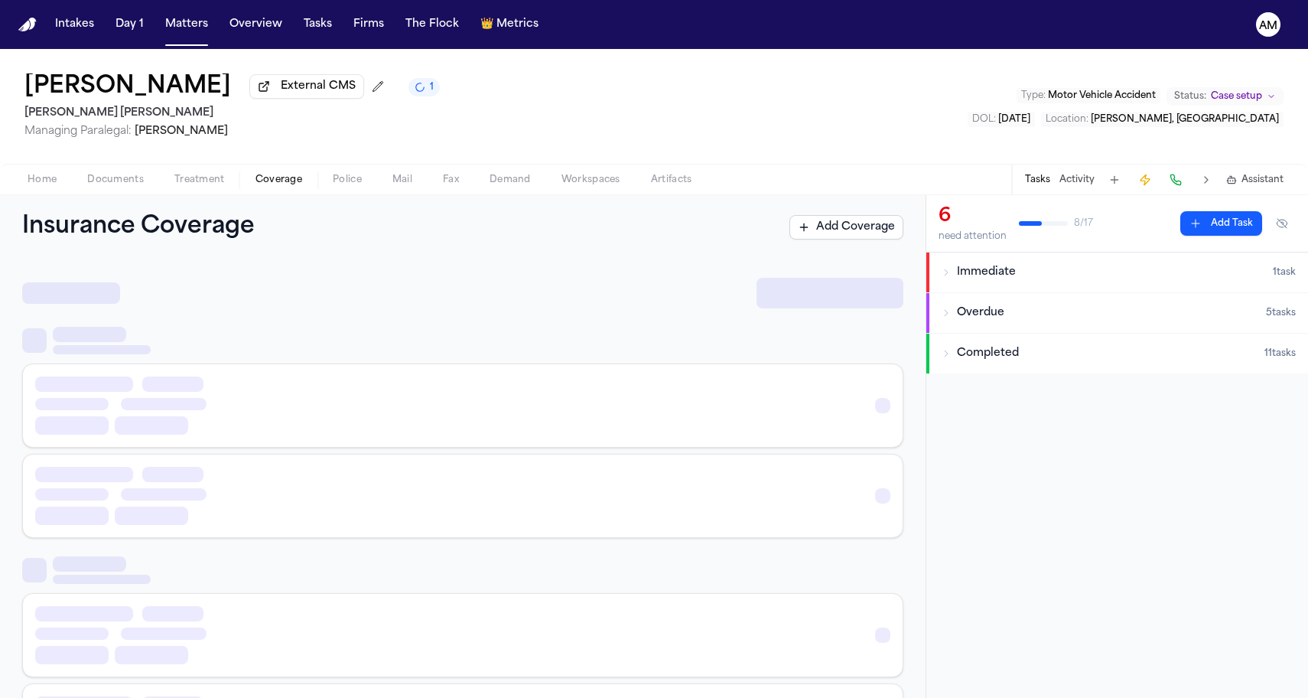
click at [274, 179] on span "Coverage" at bounding box center [278, 180] width 47 height 12
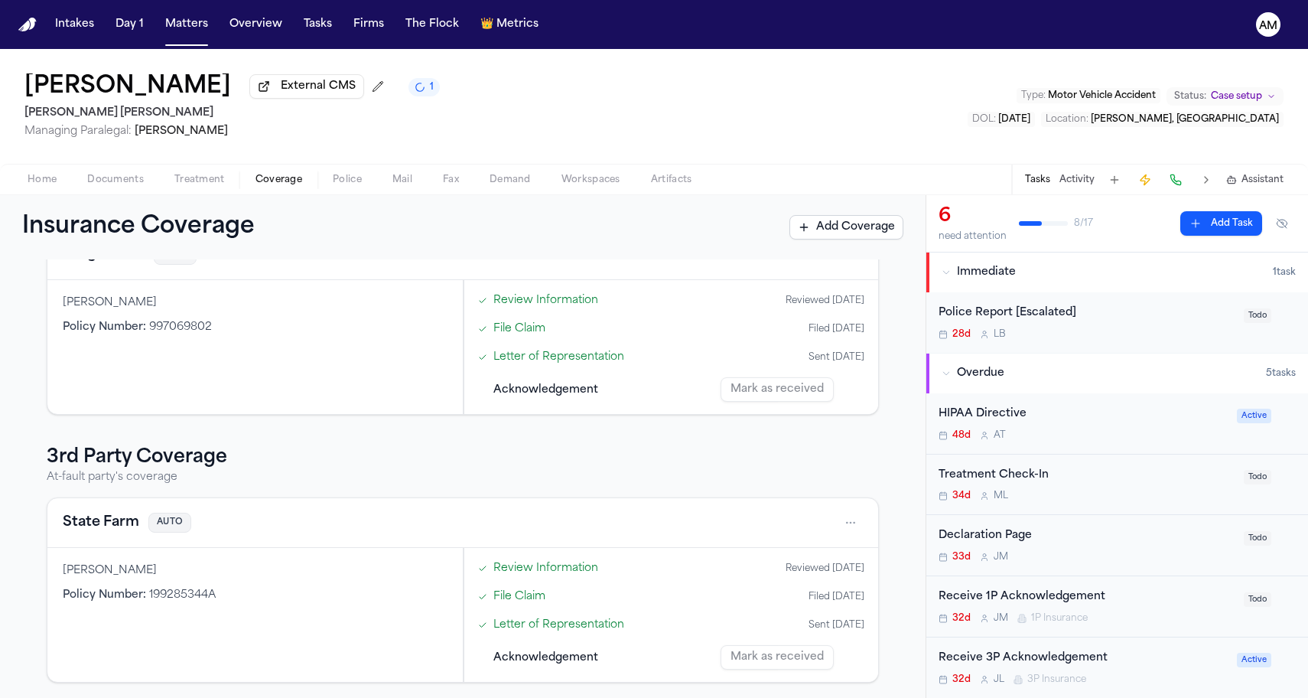
scroll to position [28, 0]
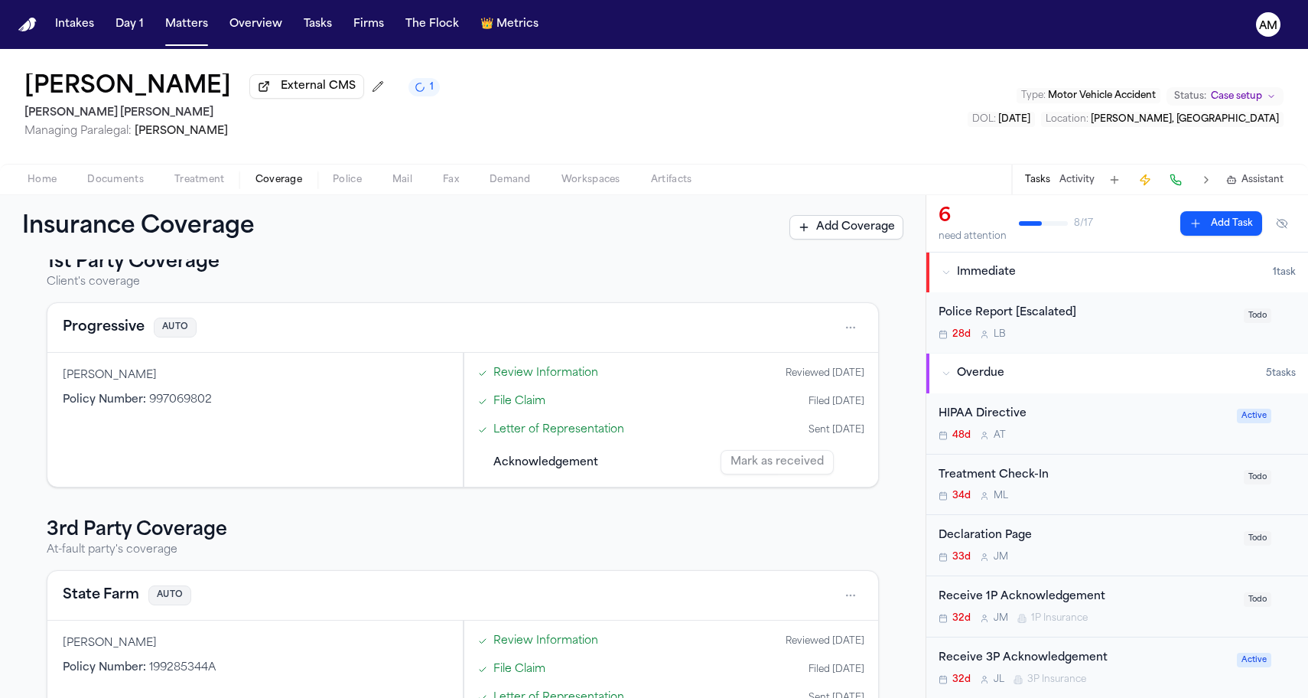
click at [107, 327] on button "Progressive" at bounding box center [104, 327] width 82 height 21
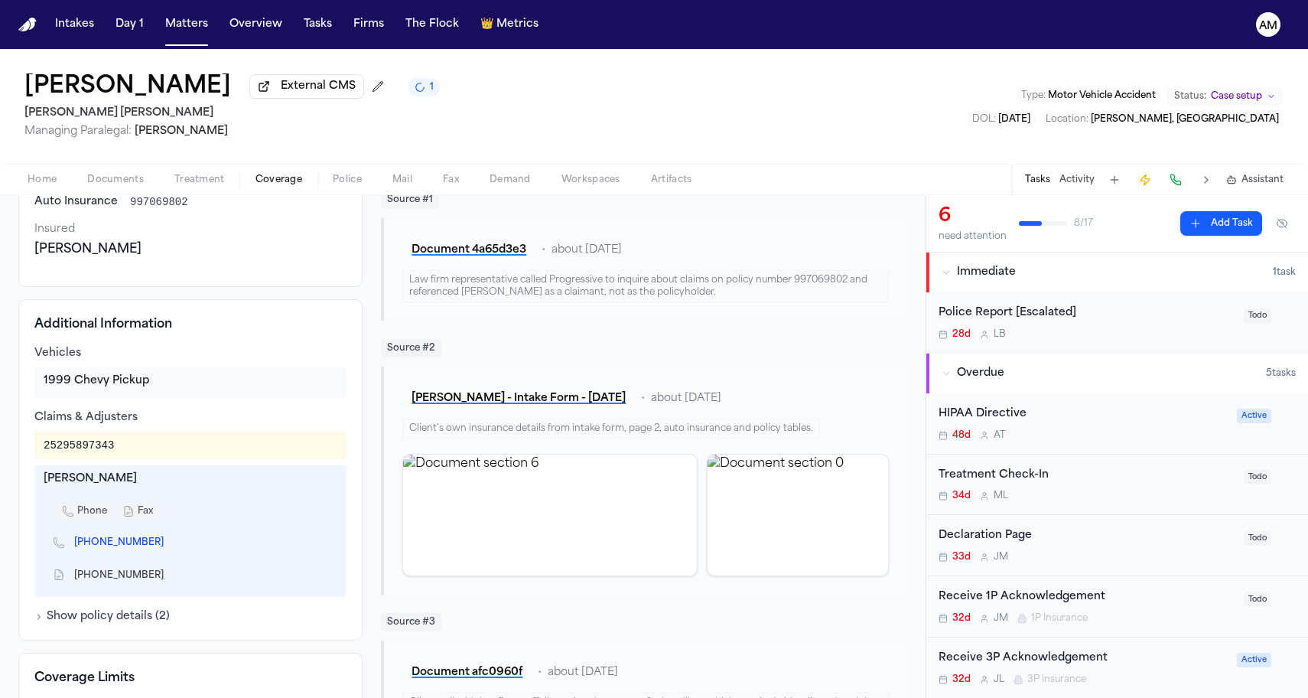
scroll to position [172, 0]
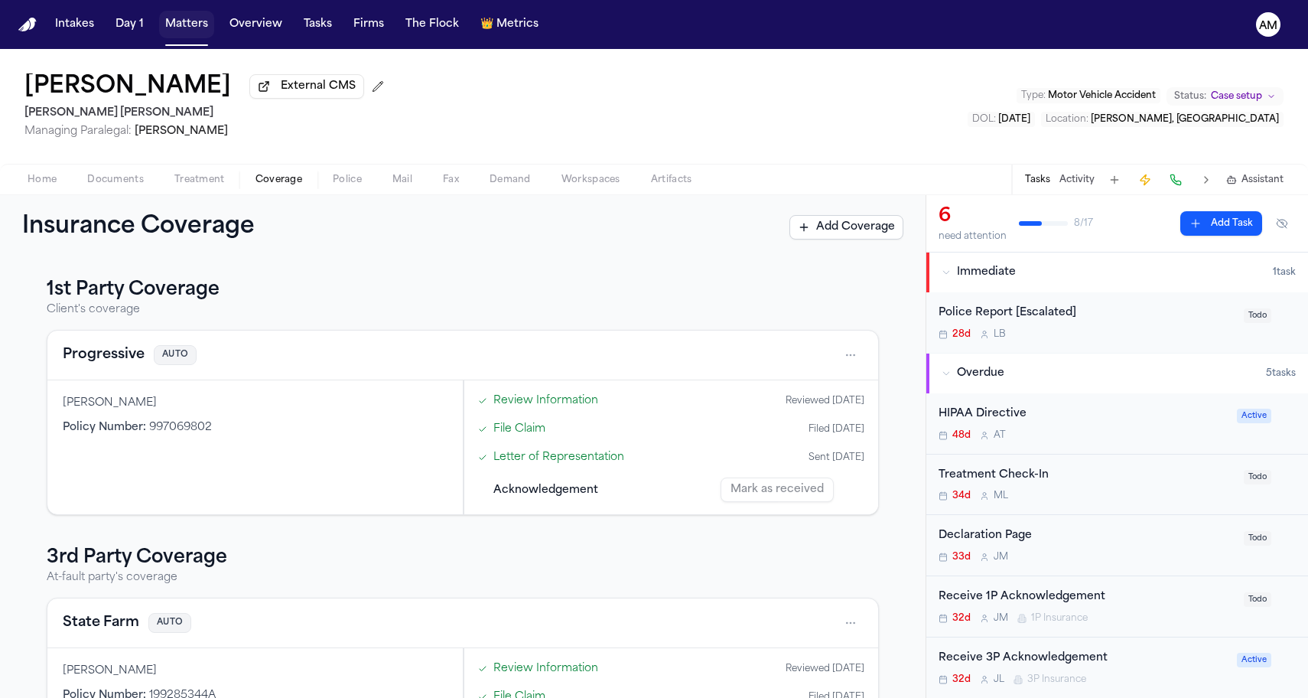
click at [193, 31] on button "Matters" at bounding box center [186, 25] width 55 height 28
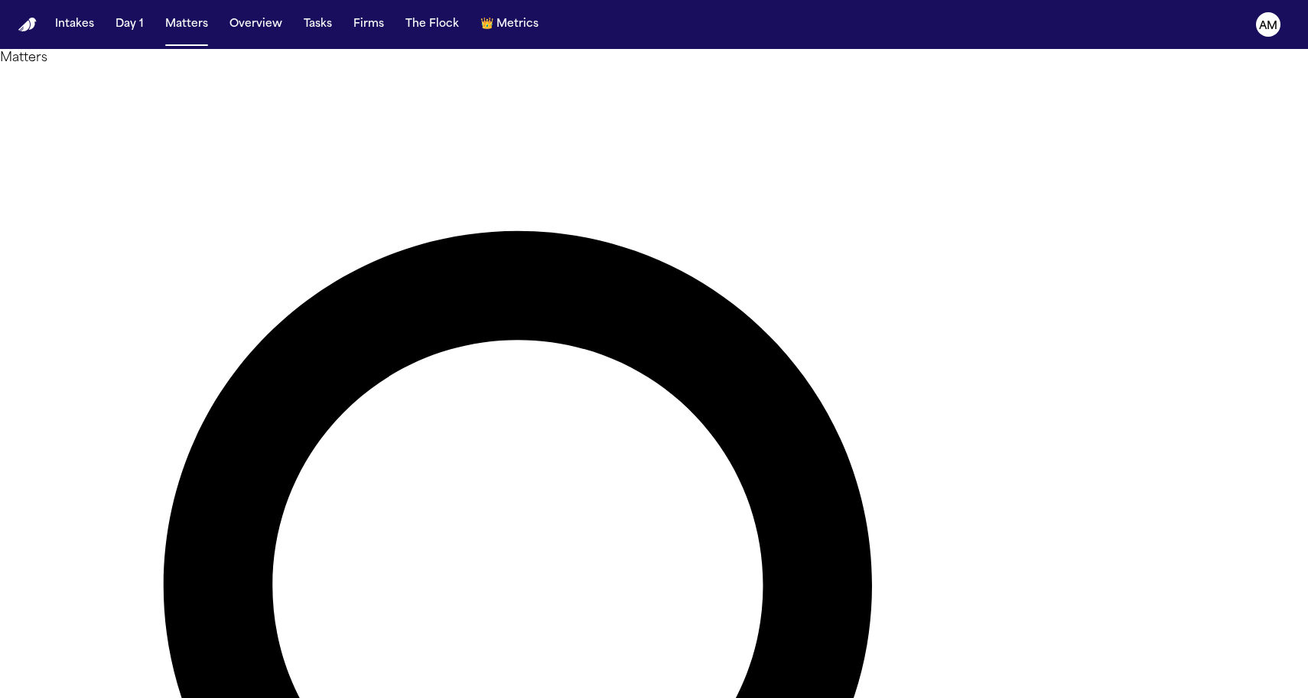
drag, startPoint x: 715, startPoint y: 90, endPoint x: 589, endPoint y: 90, distance: 126.2
type input "******"
click at [162, 692] on main "Matters ****** Overview Add Matter Client Name Firm Name Phone Number Preferred…" at bounding box center [654, 373] width 1308 height 649
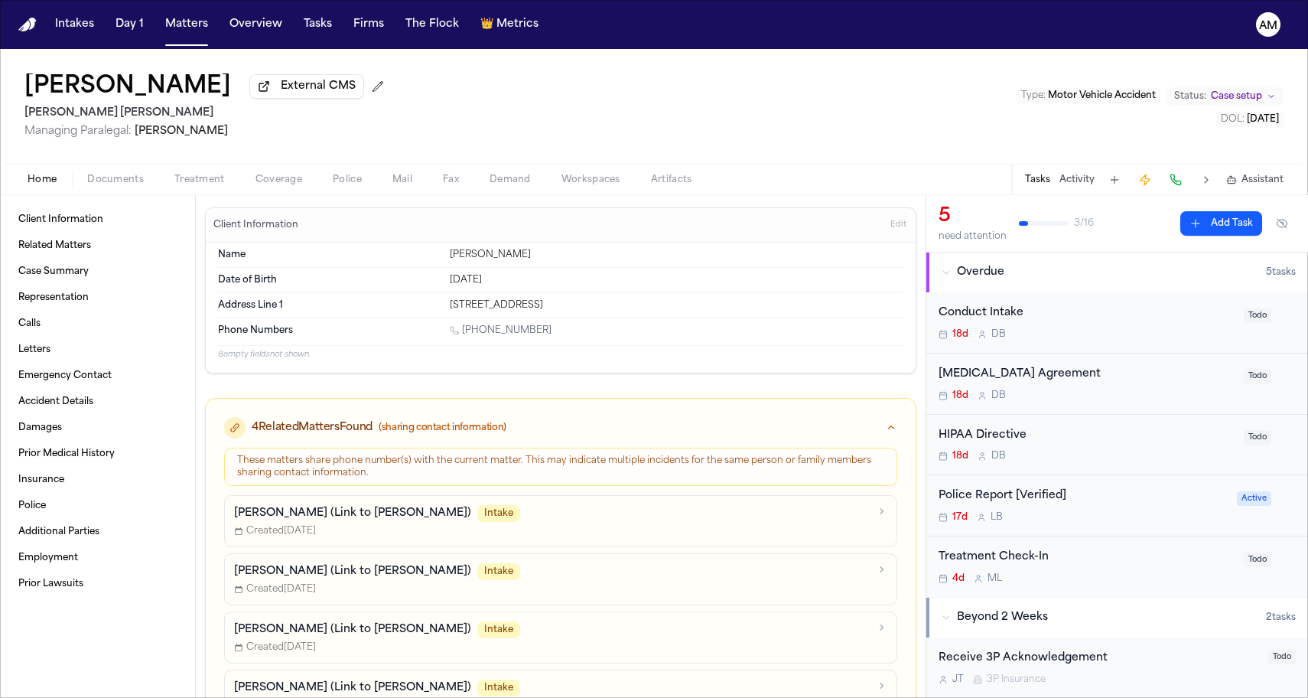
click at [266, 191] on div "Home Documents Treatment Coverage Police Mail Fax Demand Workspaces Artifacts T…" at bounding box center [654, 179] width 1308 height 31
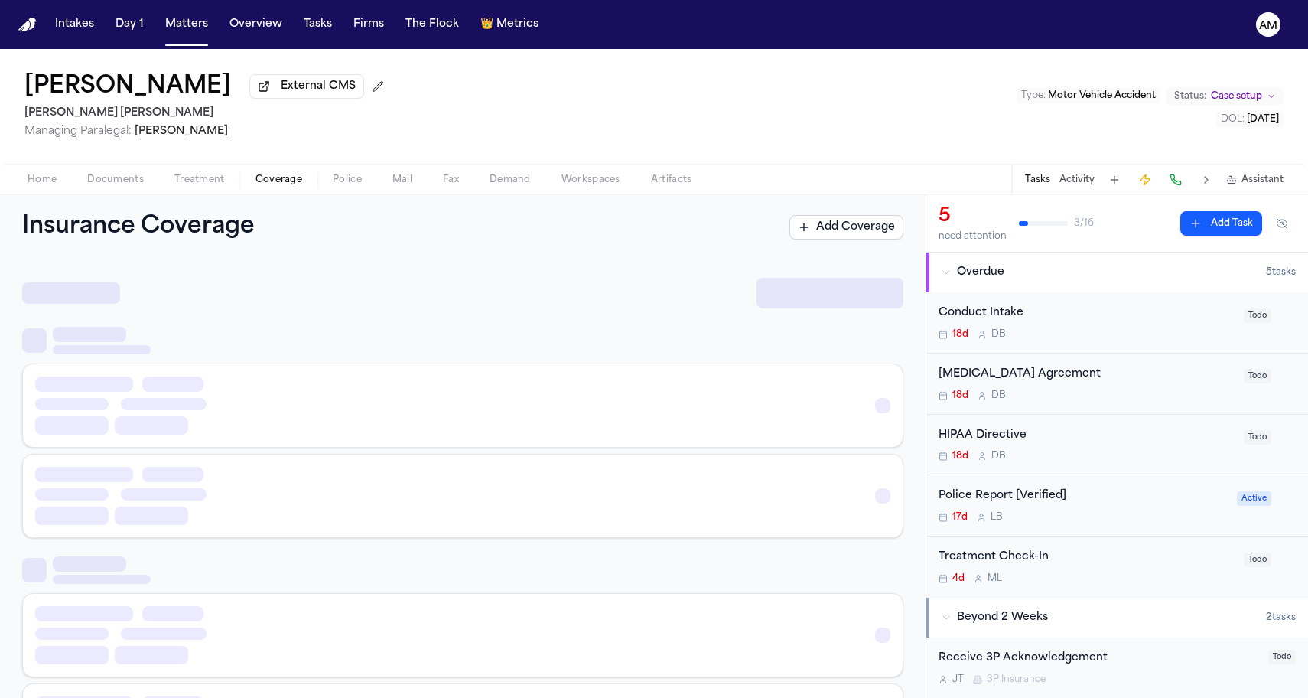
click at [291, 189] on span "button" at bounding box center [278, 188] width 65 height 2
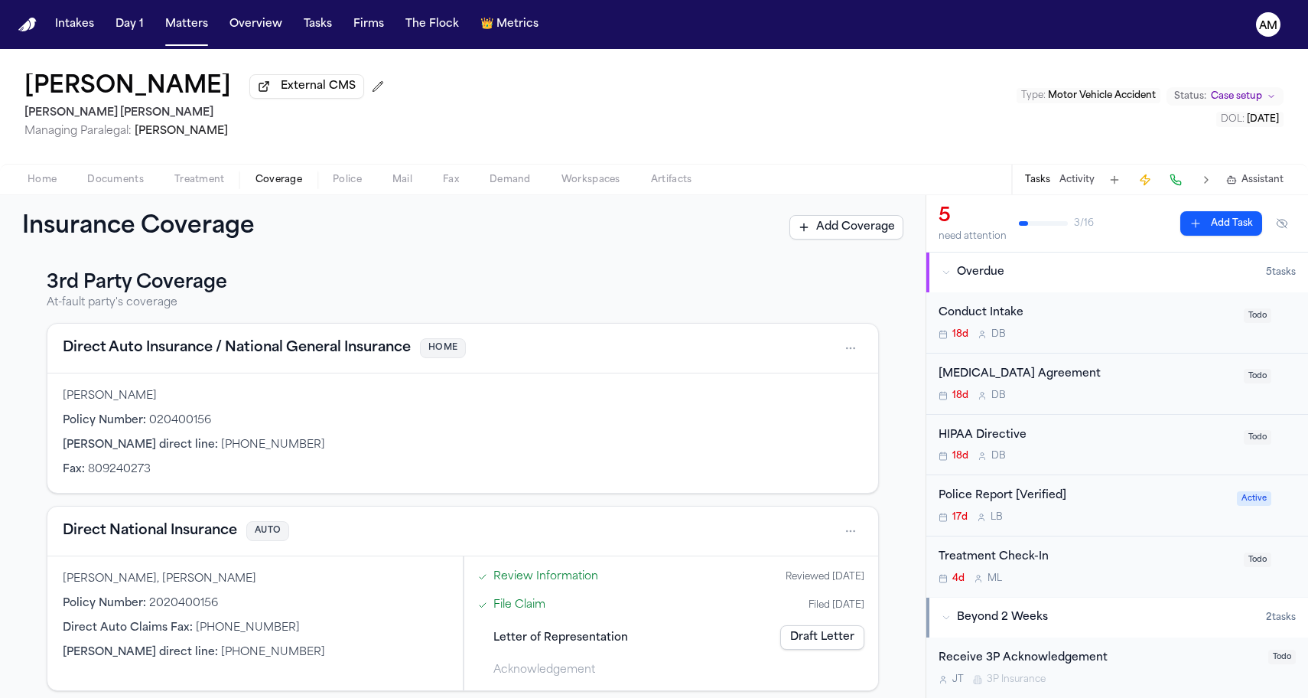
scroll to position [339, 0]
click at [188, 18] on button "Matters" at bounding box center [186, 25] width 55 height 28
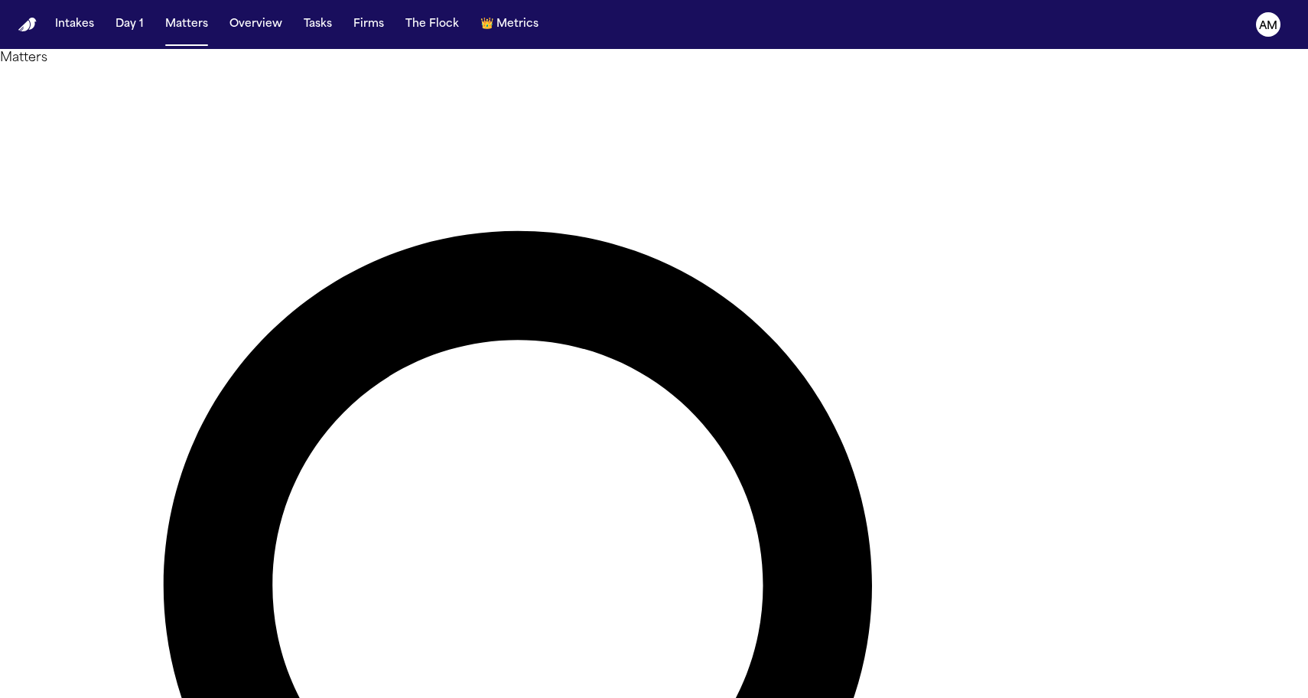
drag, startPoint x: 688, startPoint y: 89, endPoint x: 613, endPoint y: 88, distance: 75.0
type input "*****"
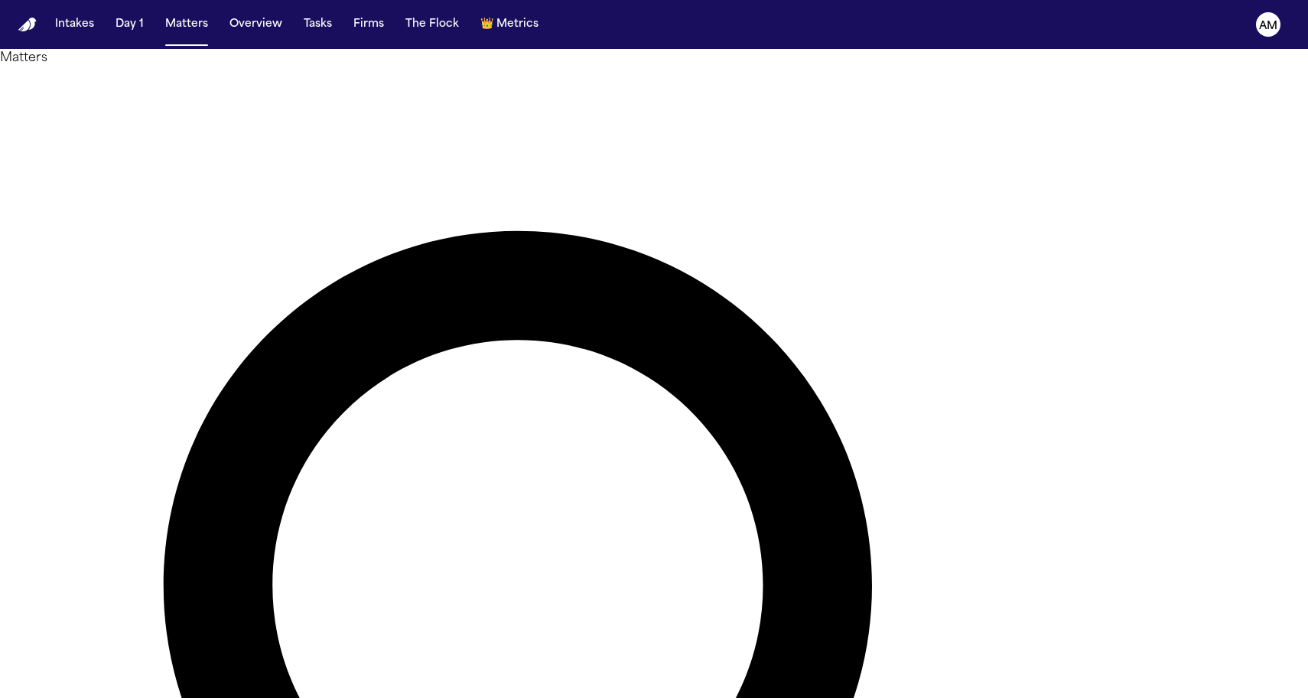
click at [184, 503] on main "Matters ***** Overview Add Matter Client Name Firm Name Phone Number Preferred …" at bounding box center [654, 373] width 1308 height 649
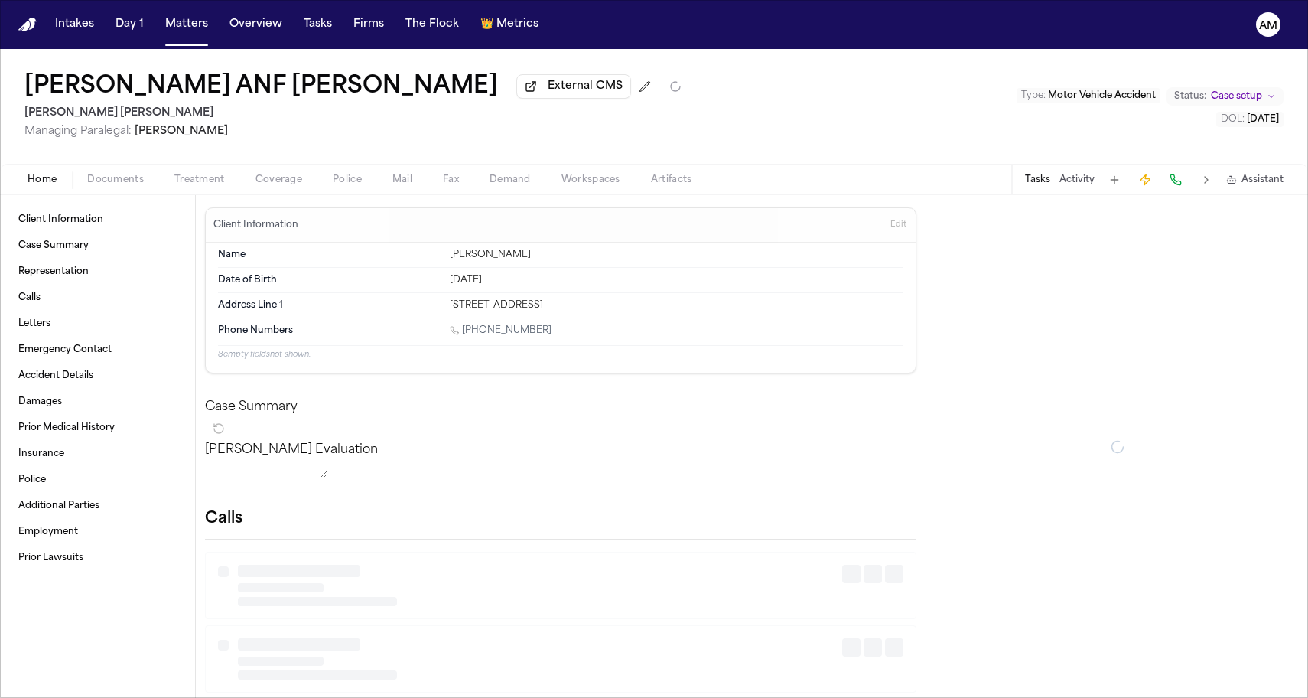
click at [284, 164] on div "Mirna Huerta ANF David Cervantes External CMS Steele Adams Hosman Managing Para…" at bounding box center [654, 106] width 1308 height 115
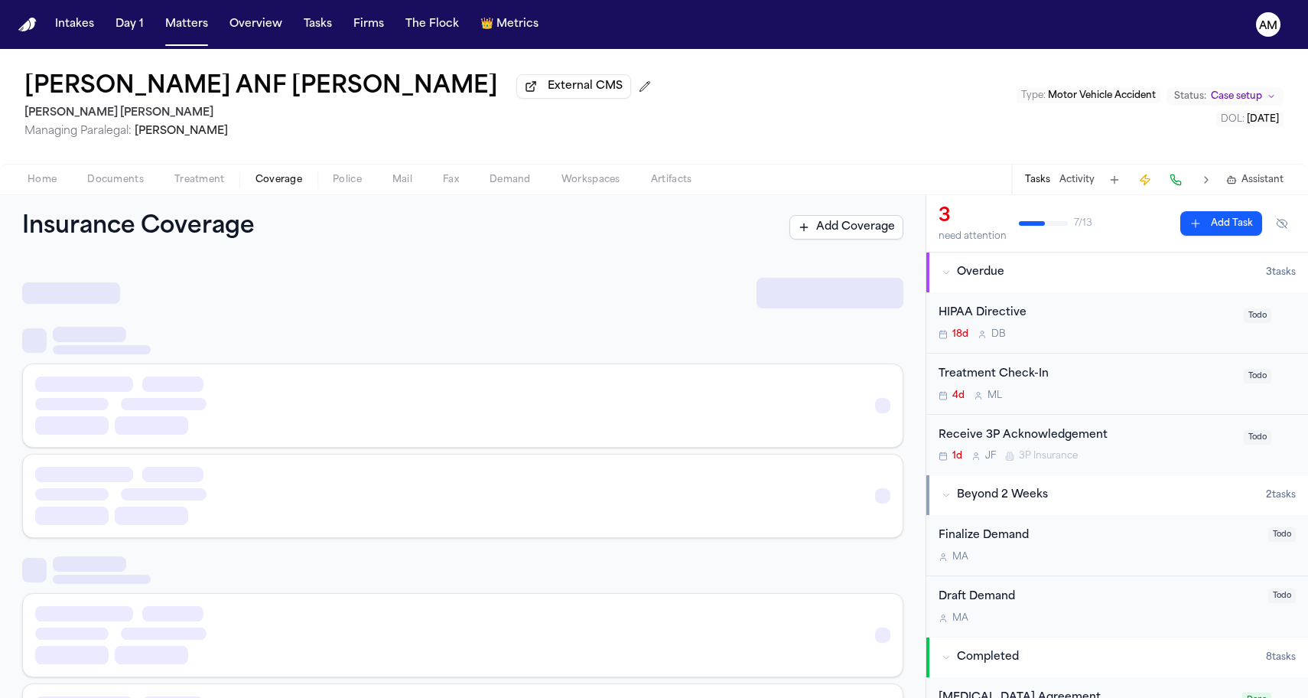
click at [275, 181] on span "Coverage" at bounding box center [278, 180] width 47 height 12
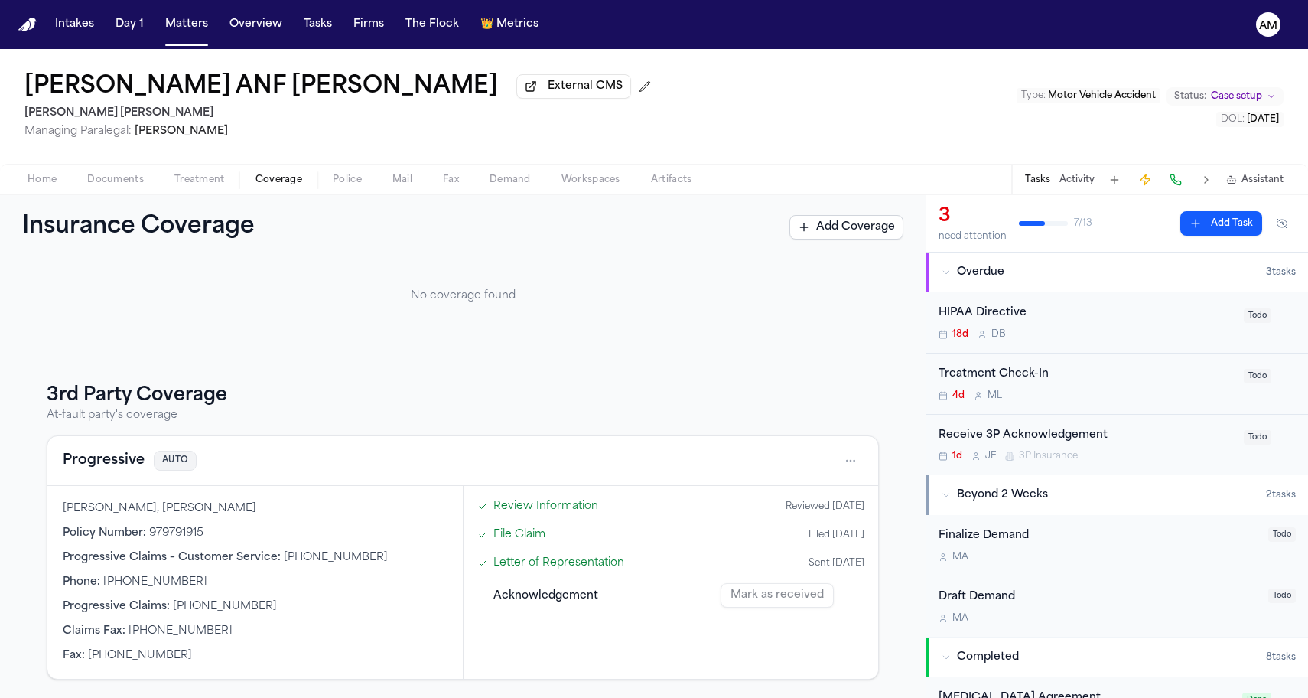
scroll to position [94, 0]
click at [103, 467] on button "Progressive" at bounding box center [104, 460] width 82 height 21
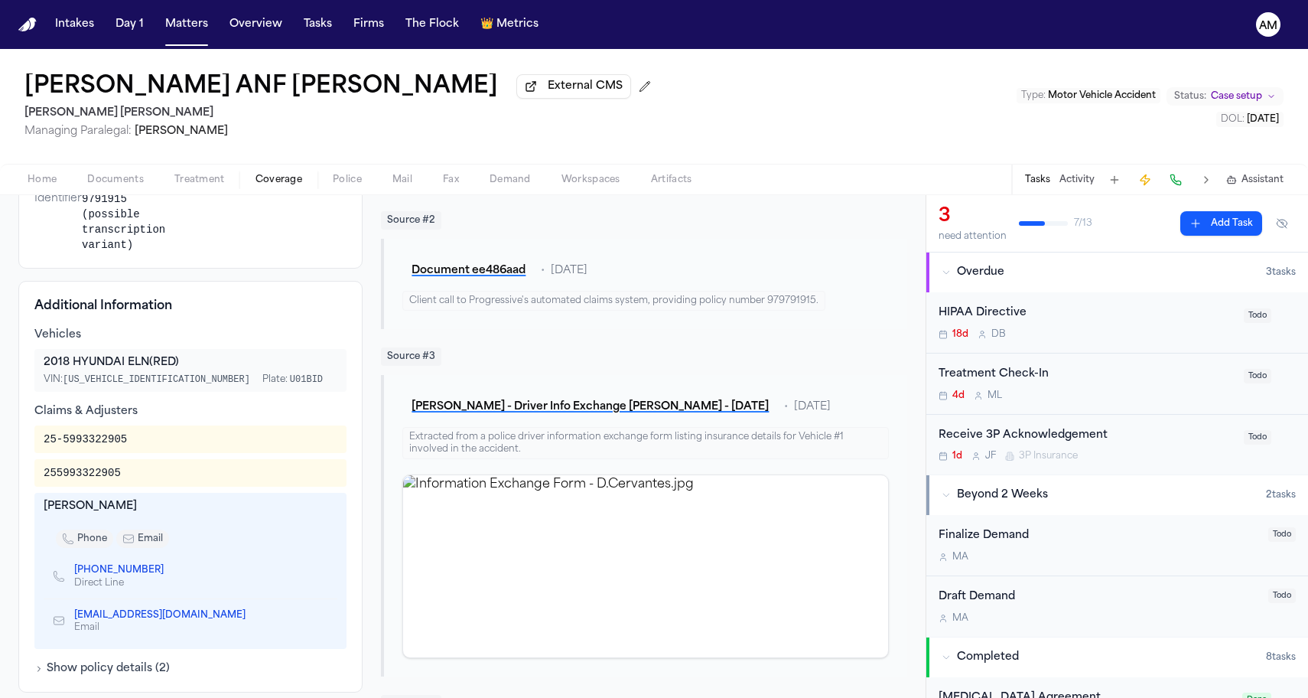
scroll to position [526, 0]
click at [66, 480] on div "255993322905" at bounding box center [82, 471] width 77 height 15
